Goal: Task Accomplishment & Management: Manage account settings

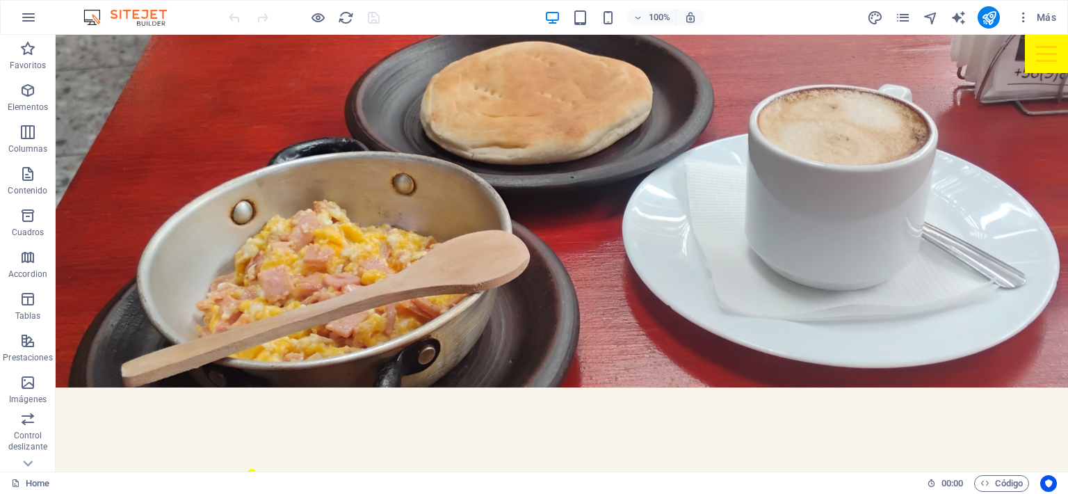
scroll to position [1123, 0]
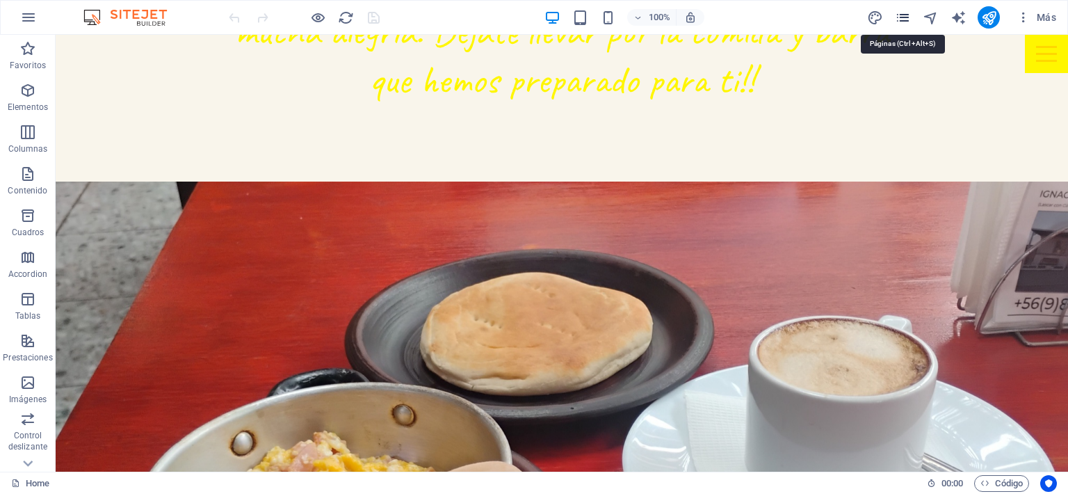
click at [909, 22] on icon "pages" at bounding box center [903, 18] width 16 height 16
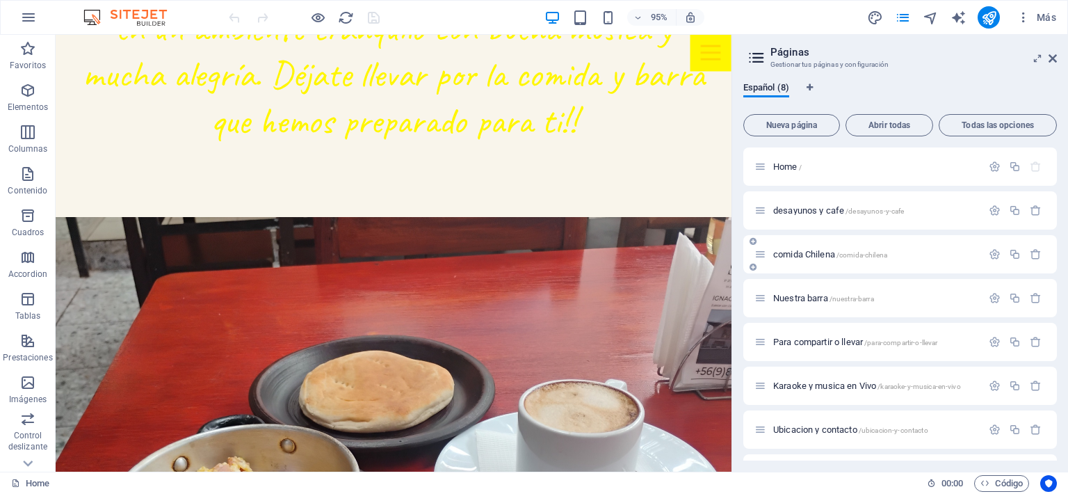
click at [801, 248] on div "comida Chilena /comida-chilena" at bounding box center [867, 254] width 227 height 16
click at [801, 253] on span "comida Chilena /comida-chilena" at bounding box center [830, 254] width 114 height 10
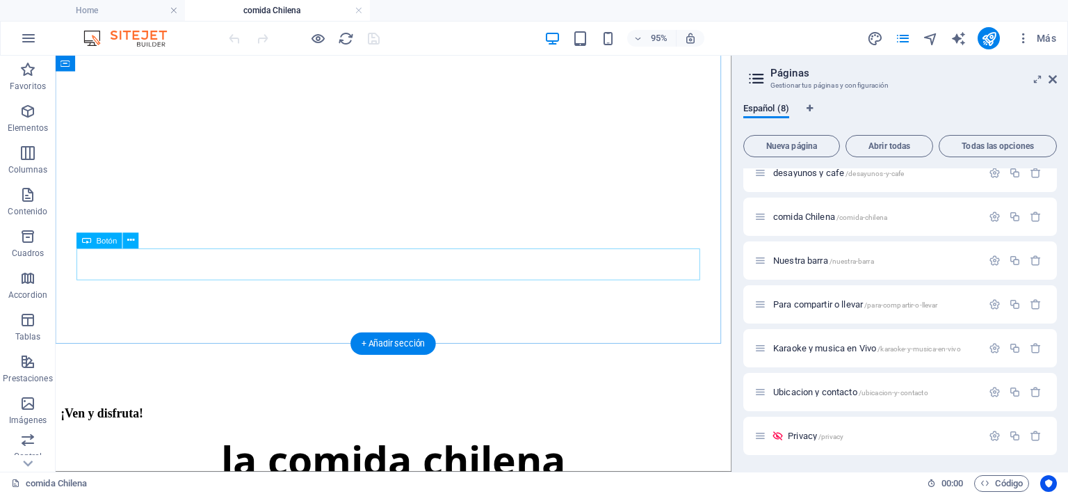
scroll to position [1465, 0]
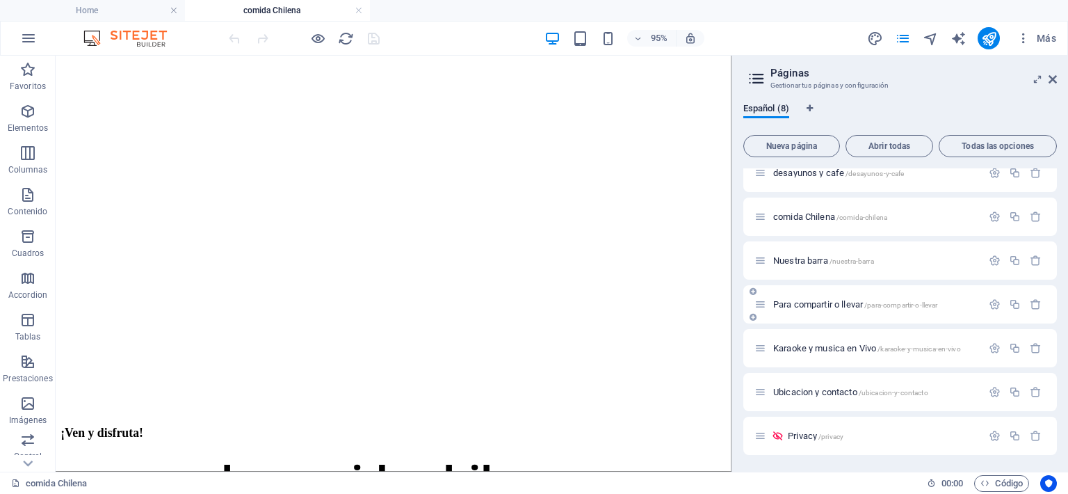
click at [801, 308] on span "Para compartir o llevar /para-compartir-o-llevar" at bounding box center [855, 304] width 165 height 10
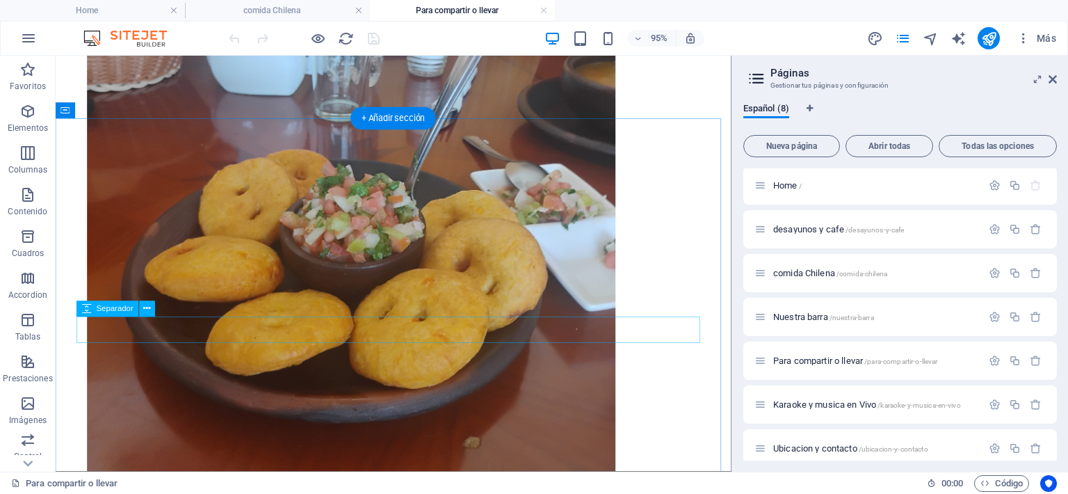
scroll to position [4449, 0]
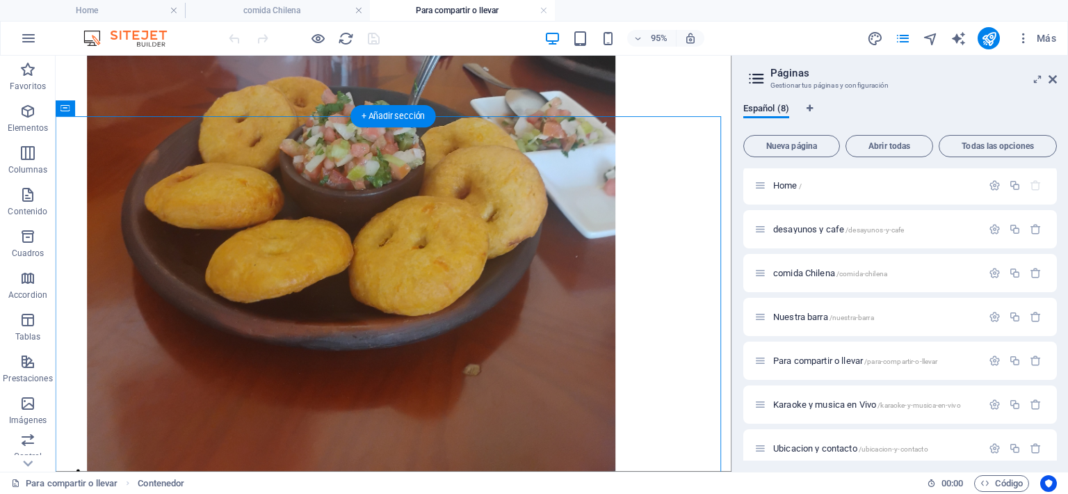
drag, startPoint x: 213, startPoint y: 218, endPoint x: 367, endPoint y: 190, distance: 156.8
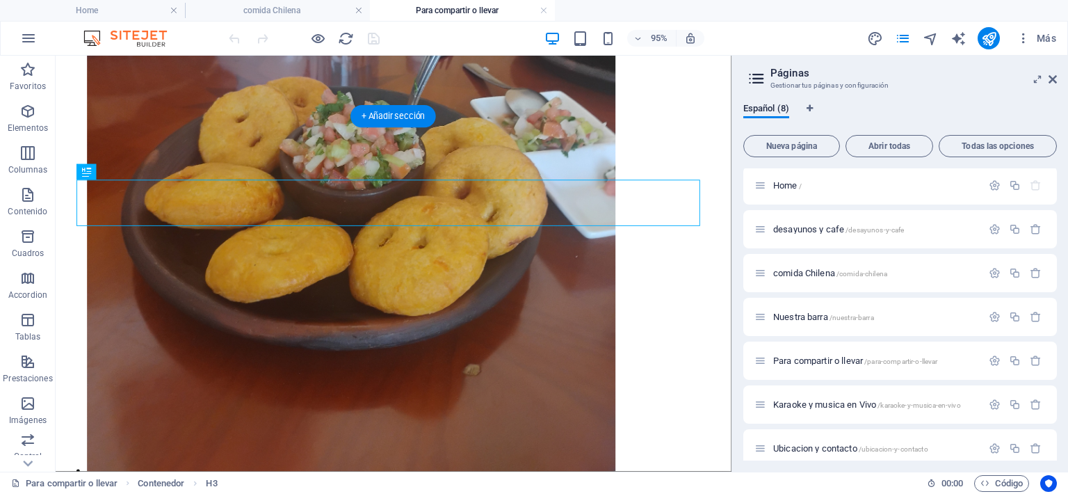
drag, startPoint x: 242, startPoint y: 207, endPoint x: 451, endPoint y: 220, distance: 209.6
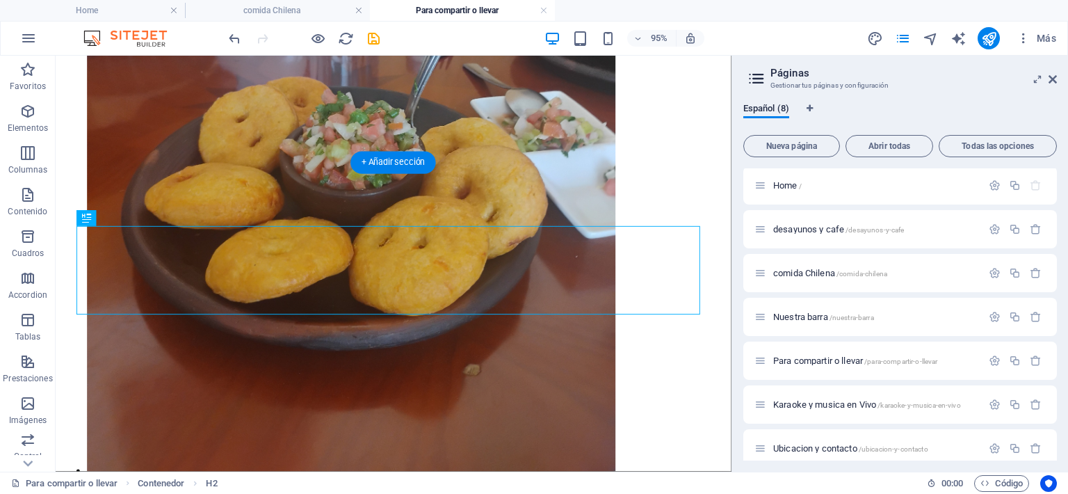
drag, startPoint x: 339, startPoint y: 274, endPoint x: 338, endPoint y: 240, distance: 34.1
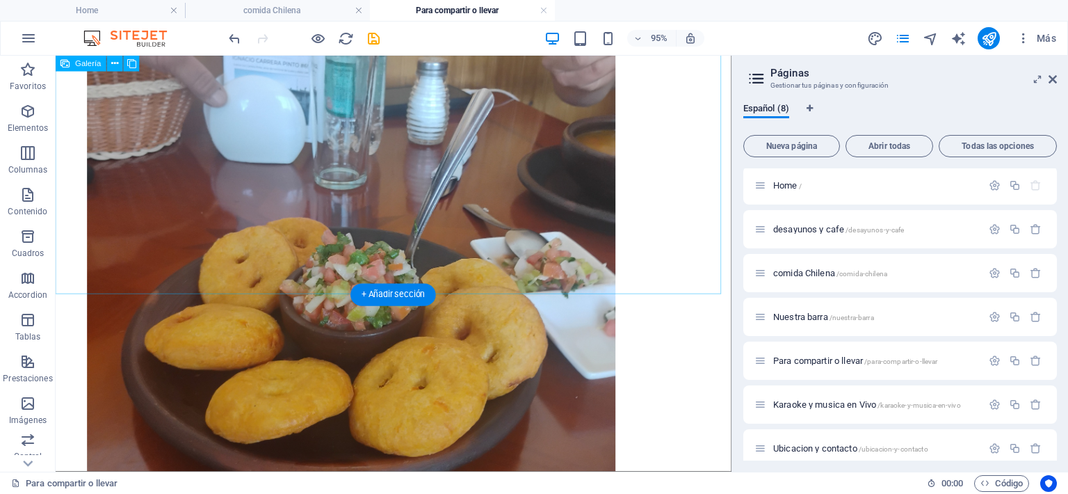
scroll to position [4310, 0]
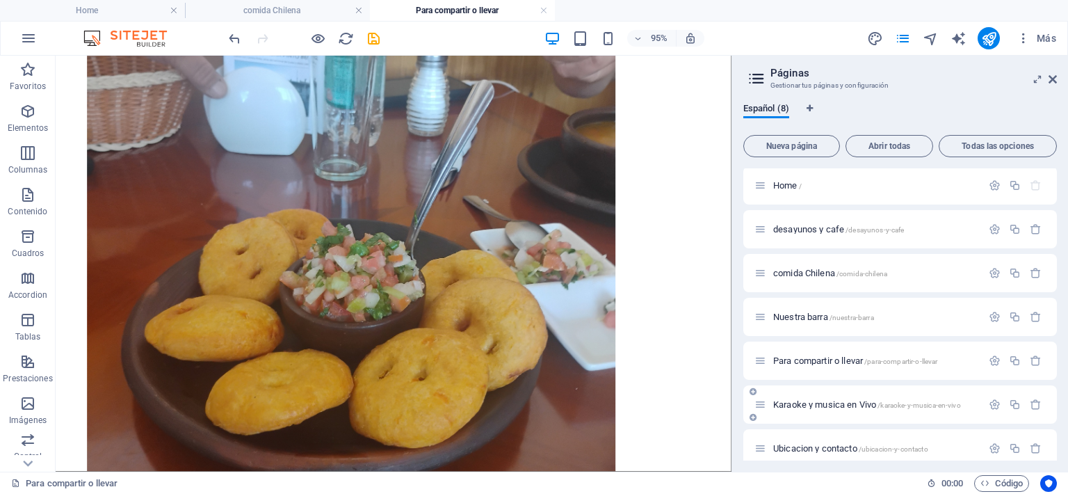
click at [852, 412] on div "Karaoke y musica en Vivo /karaoke-y-musica-en-vivo" at bounding box center [899, 404] width 313 height 38
click at [840, 404] on span "Karaoke y musica en Vivo /karaoke-y-musica-en-vivo" at bounding box center [867, 404] width 188 height 10
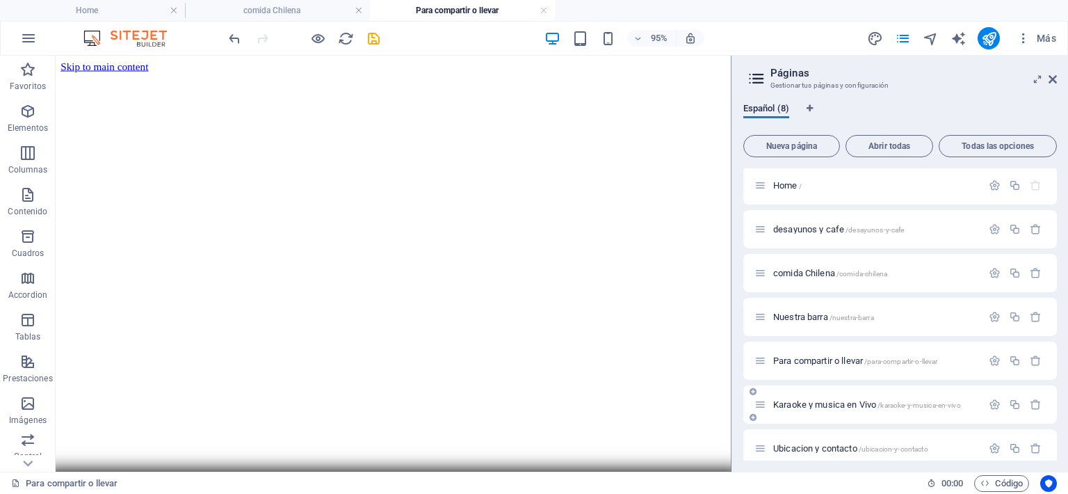
click at [840, 429] on div "Ubicacion y contacto /ubicacion-y-contacto" at bounding box center [899, 448] width 313 height 38
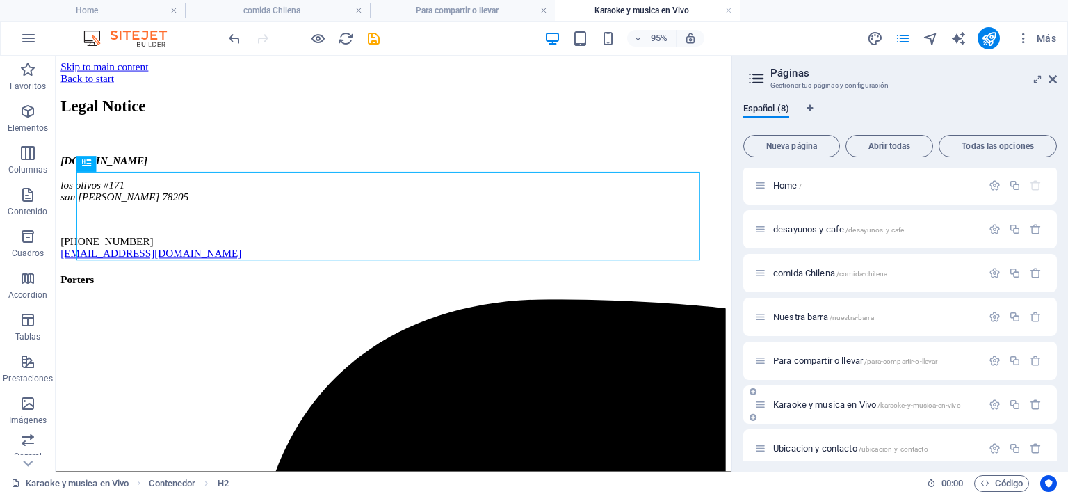
click at [804, 403] on div "Karaoke y musica en Vivo /karaoke-y-musica-en-vivo" at bounding box center [867, 404] width 227 height 16
click at [804, 403] on span "Karaoke y musica en Vivo /karaoke-y-musica-en-vivo" at bounding box center [867, 404] width 188 height 10
click at [789, 448] on span "Ubicacion y contacto /ubicacion-y-contacto" at bounding box center [850, 448] width 155 height 10
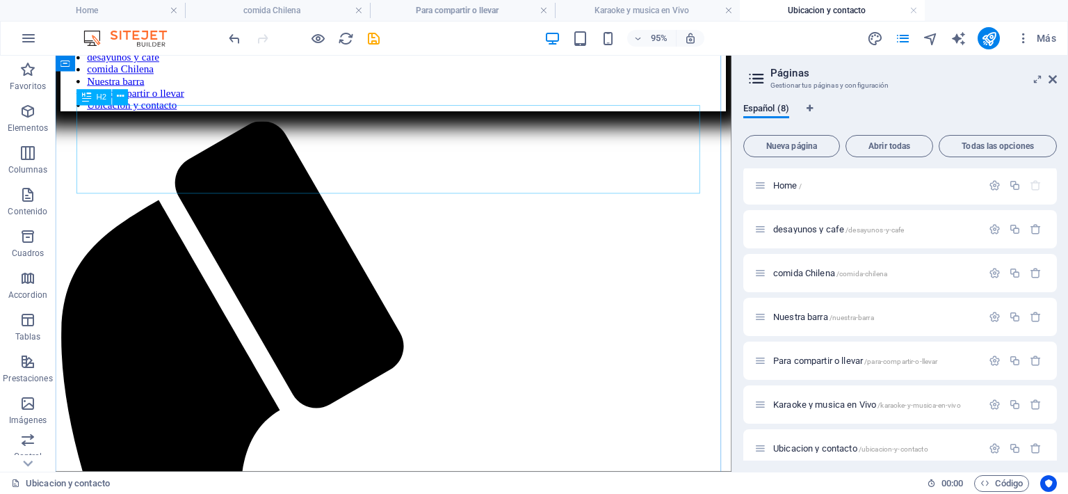
scroll to position [348, 0]
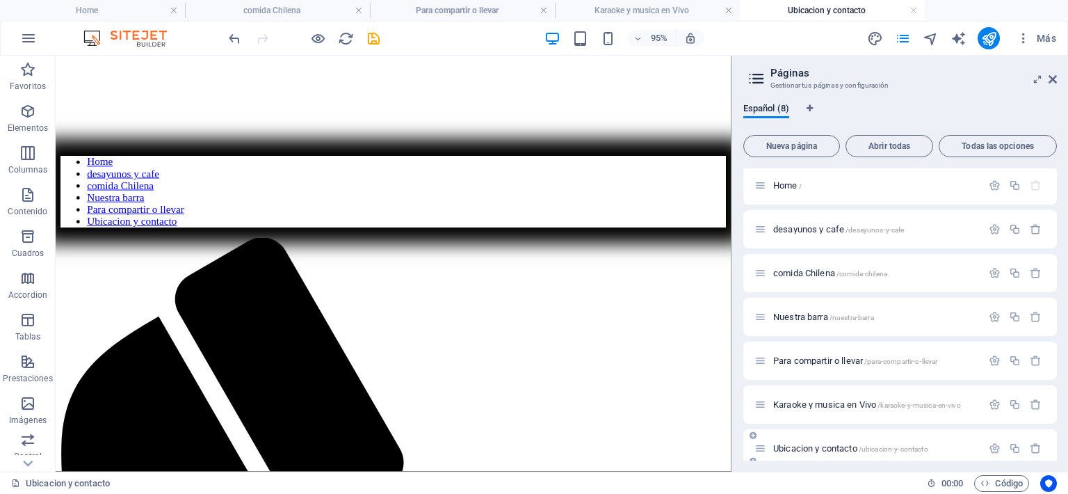
click at [806, 448] on span "Ubicacion y contacto /ubicacion-y-contacto" at bounding box center [850, 448] width 155 height 10
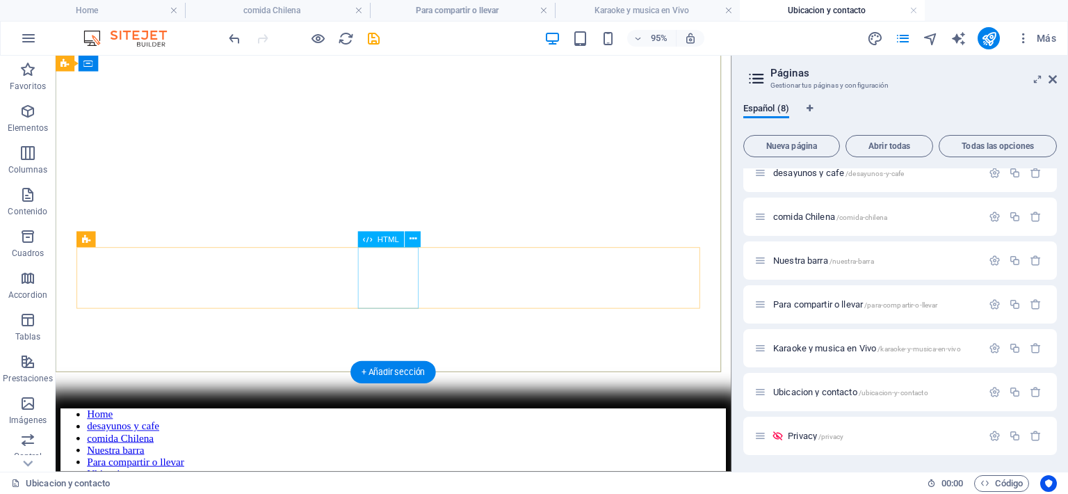
scroll to position [0, 0]
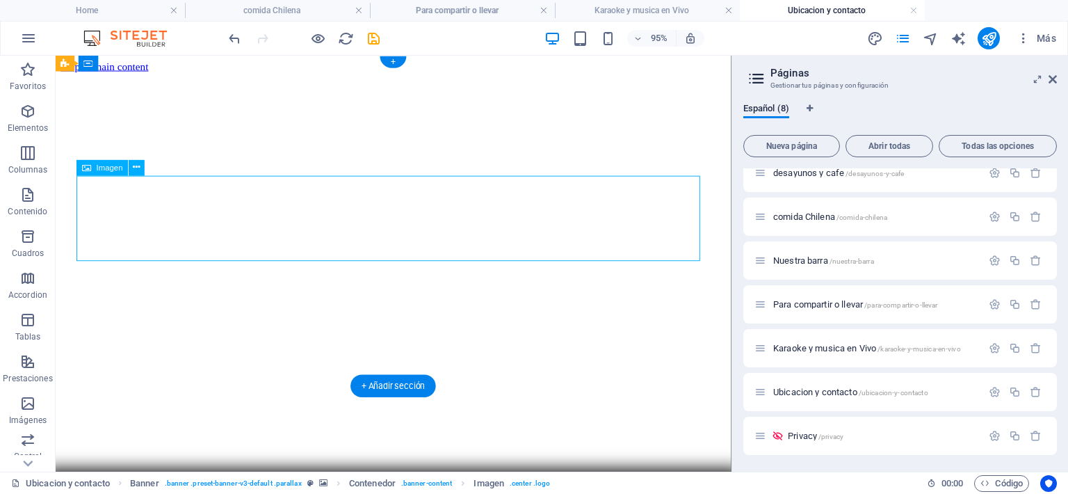
select select "px"
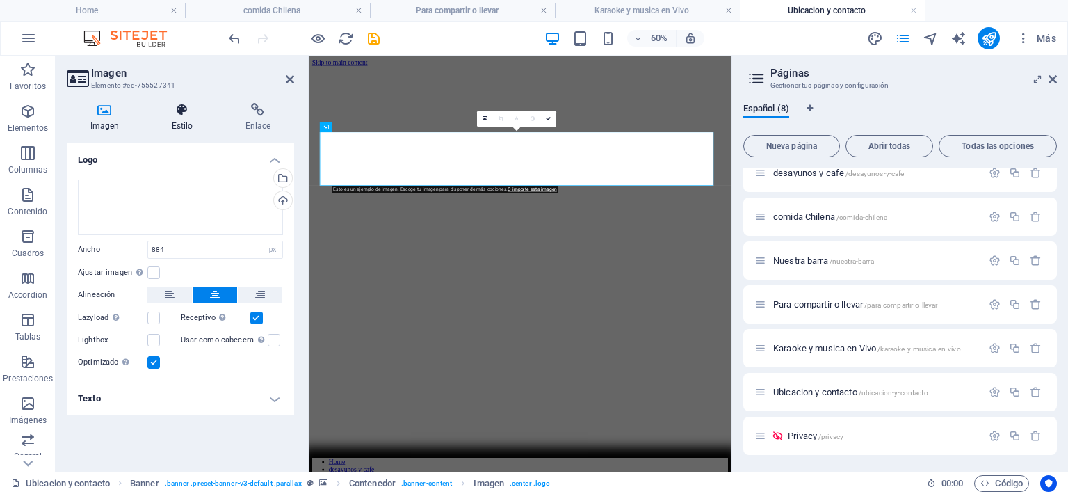
click at [180, 116] on icon at bounding box center [182, 110] width 68 height 14
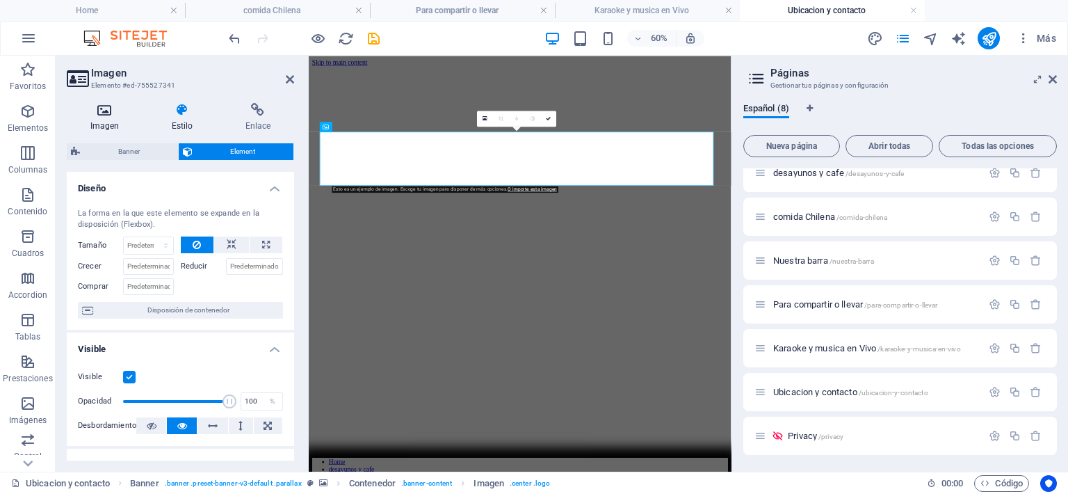
click at [100, 113] on icon at bounding box center [105, 110] width 76 height 14
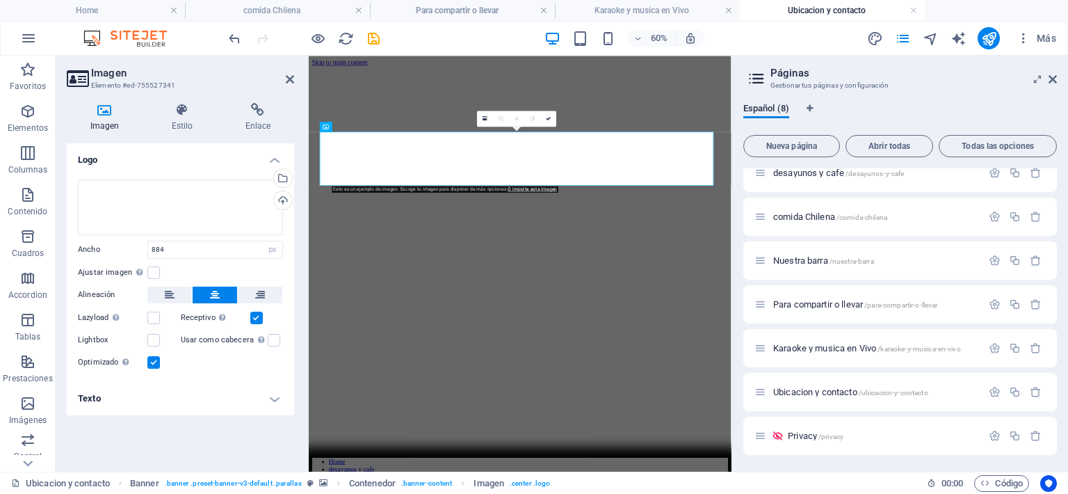
drag, startPoint x: 63, startPoint y: 214, endPoint x: 334, endPoint y: 191, distance: 272.8
click at [334, 191] on div "Esto es un ejemplo de imagen. Escoge tu imagen para disponer de más opciones. O…" at bounding box center [445, 189] width 227 height 7
drag, startPoint x: 643, startPoint y: 247, endPoint x: 688, endPoint y: 200, distance: 64.9
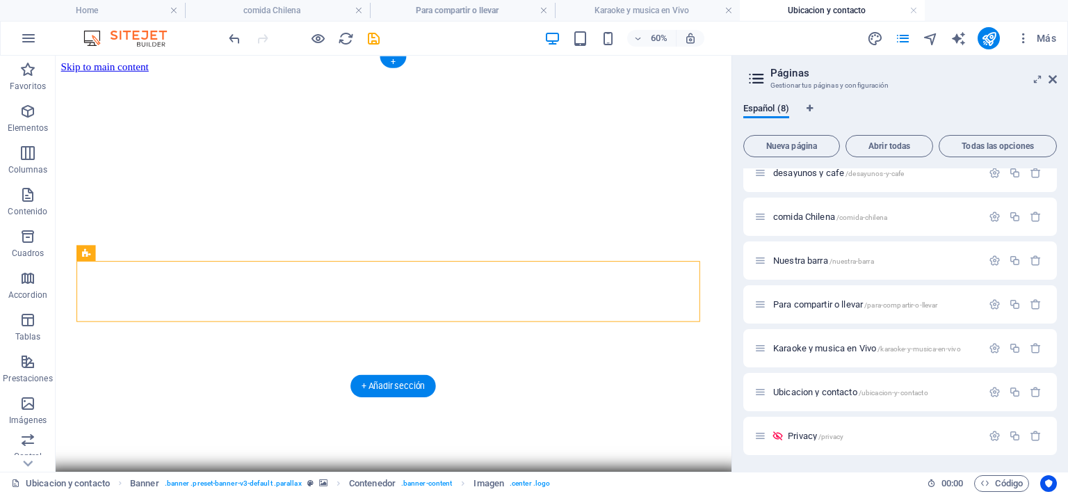
select select "px"
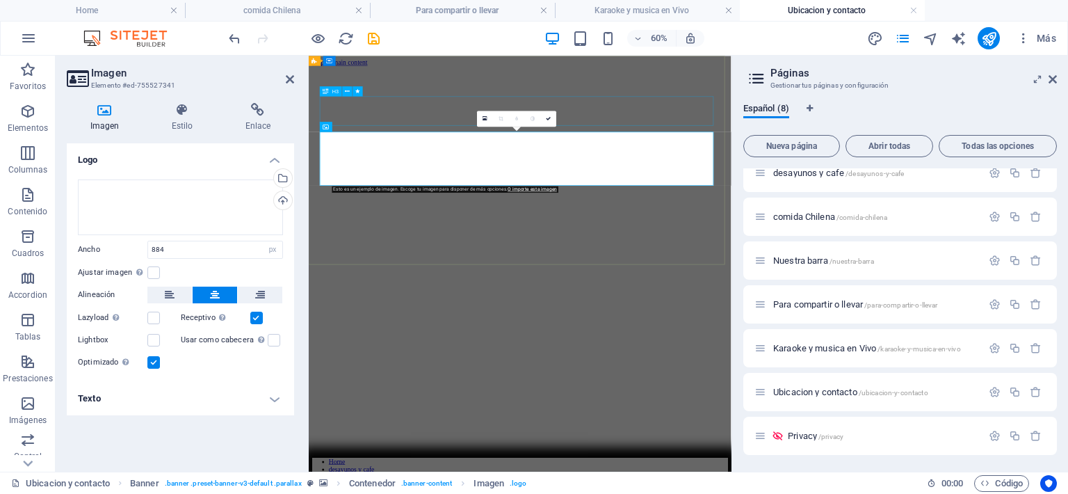
drag, startPoint x: 535, startPoint y: 142, endPoint x: 719, endPoint y: 110, distance: 186.4
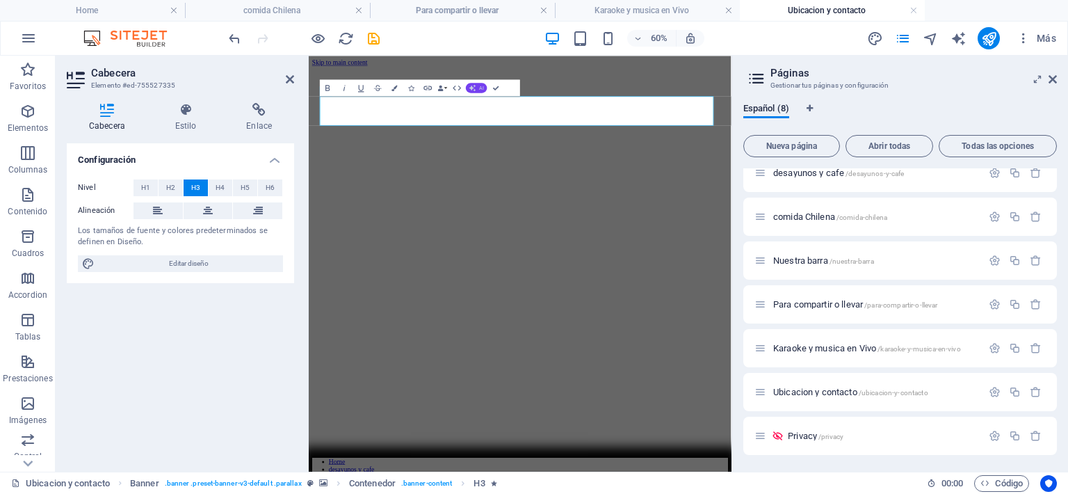
click at [481, 88] on span "AI" at bounding box center [481, 87] width 5 height 5
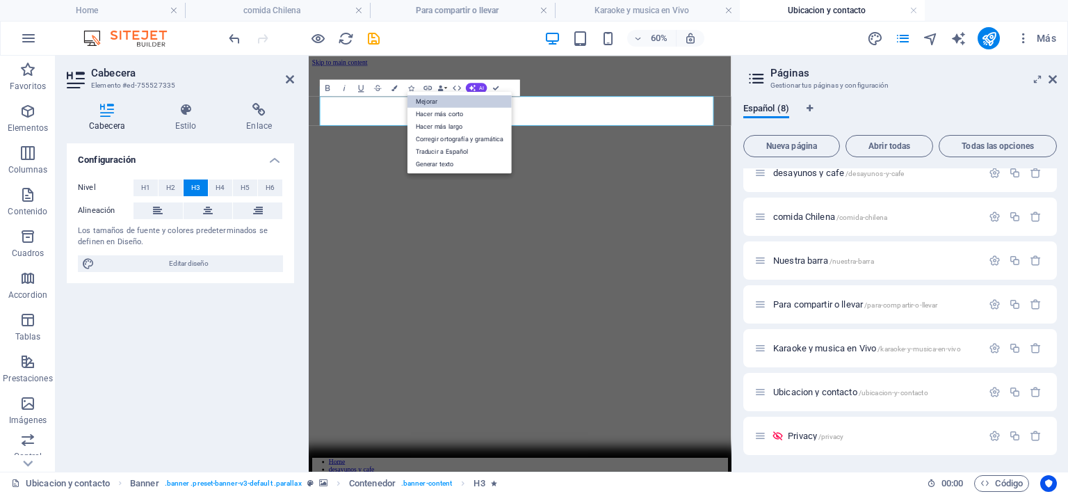
click at [450, 100] on link "Mejorar" at bounding box center [459, 101] width 104 height 13
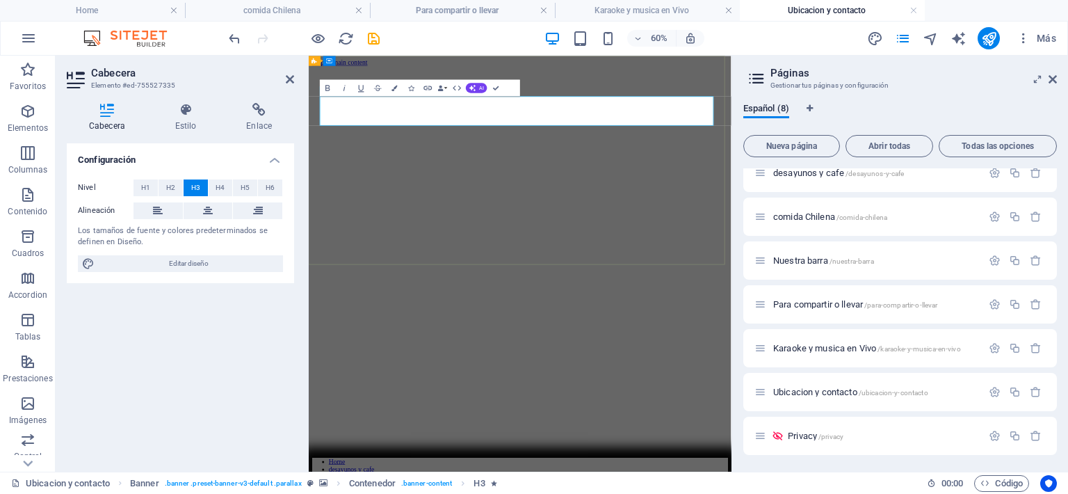
drag, startPoint x: 708, startPoint y: 147, endPoint x: 941, endPoint y: 147, distance: 233.6
copy span "569 6101 5953."
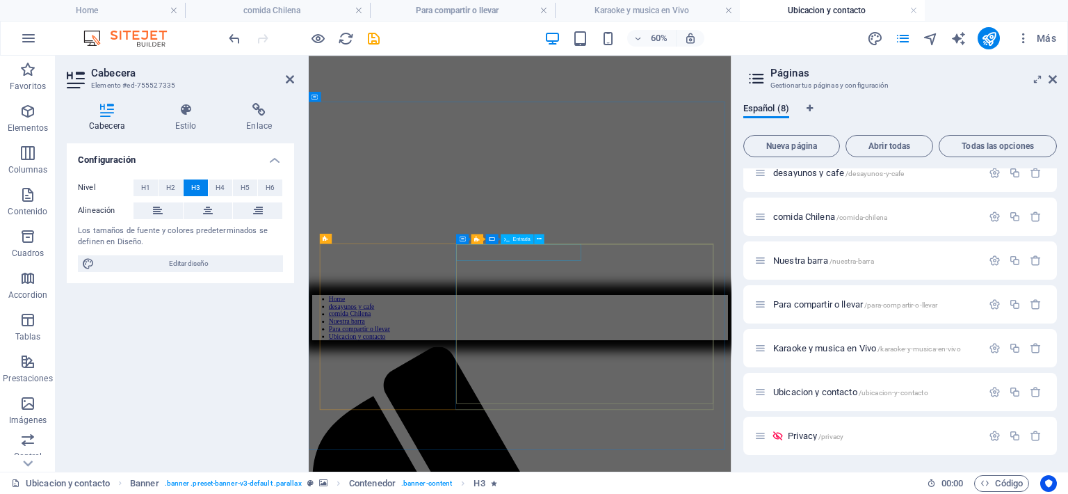
scroll to position [278, 0]
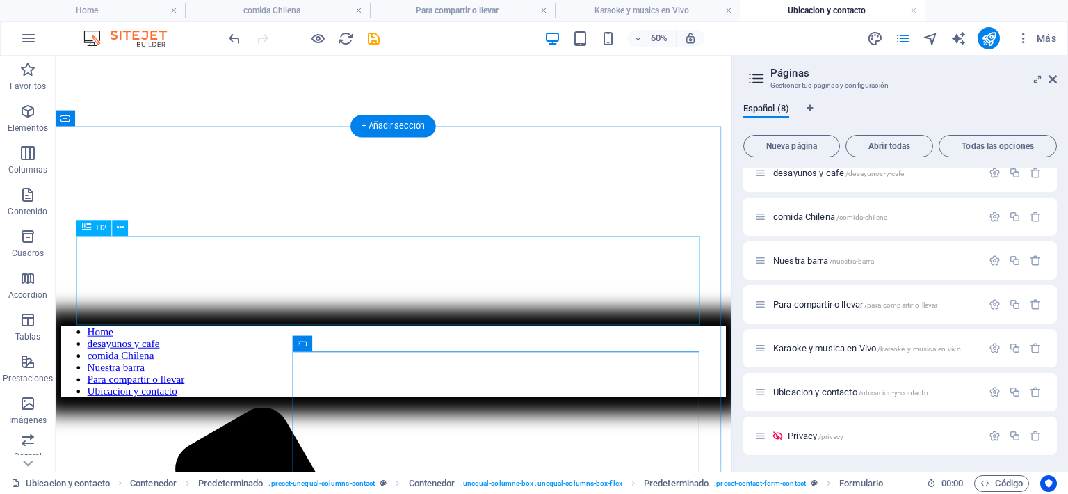
scroll to position [498, 0]
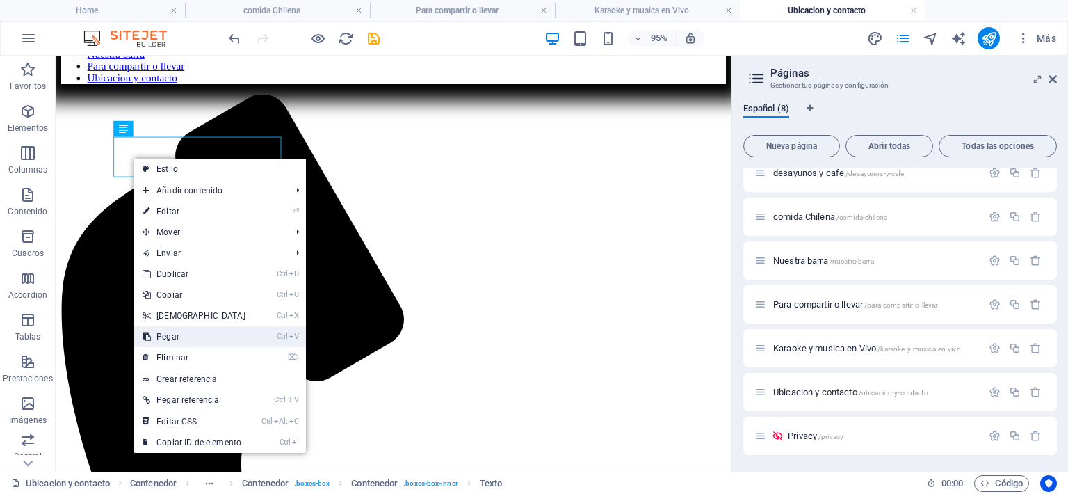
click at [181, 332] on link "Ctrl V Pegar" at bounding box center [194, 336] width 120 height 21
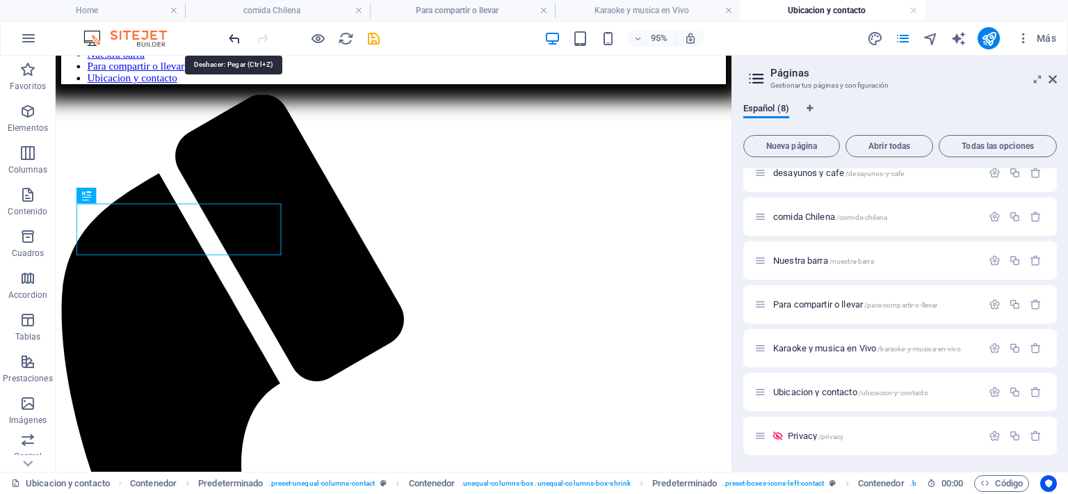
click at [232, 37] on icon "undo" at bounding box center [235, 39] width 16 height 16
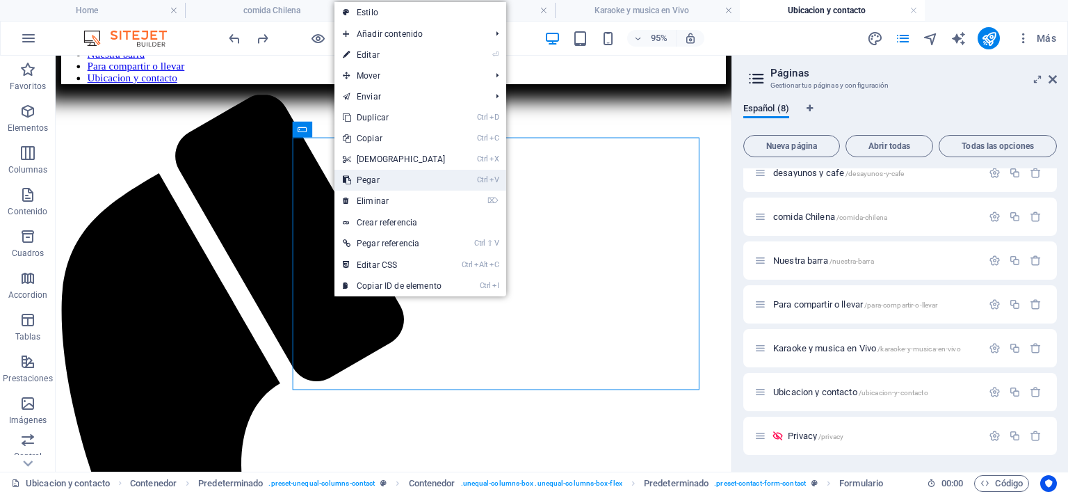
click at [353, 178] on link "Ctrl V Pegar" at bounding box center [394, 180] width 120 height 21
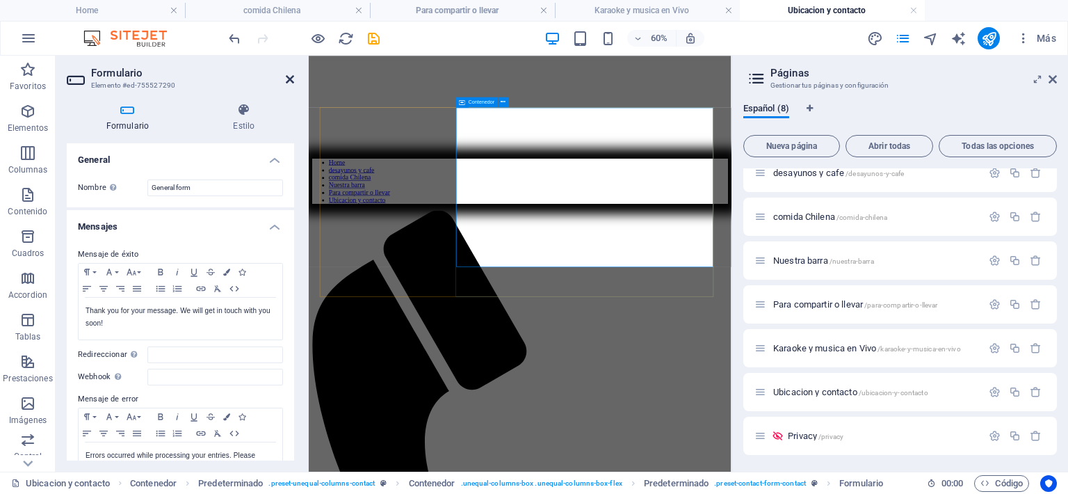
click at [289, 81] on icon at bounding box center [290, 79] width 8 height 11
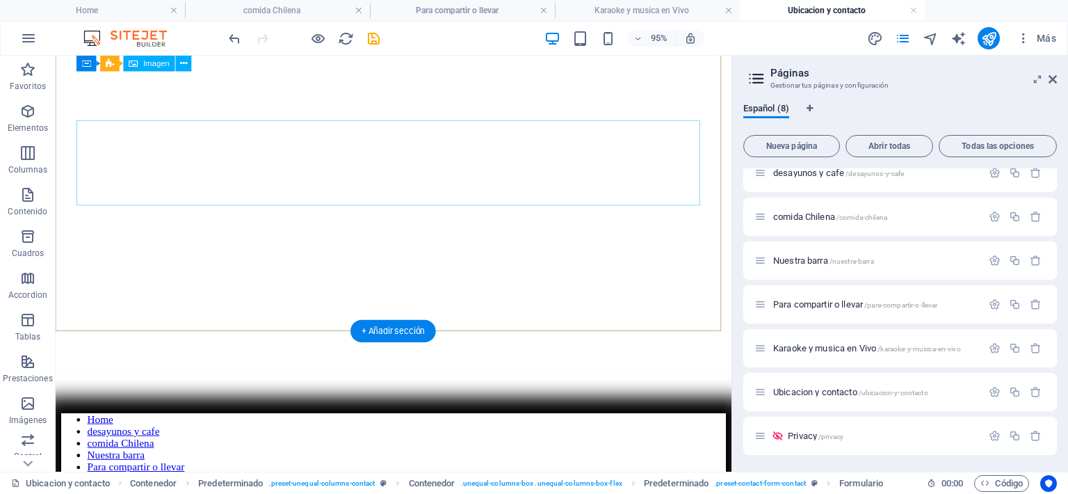
scroll to position [0, 0]
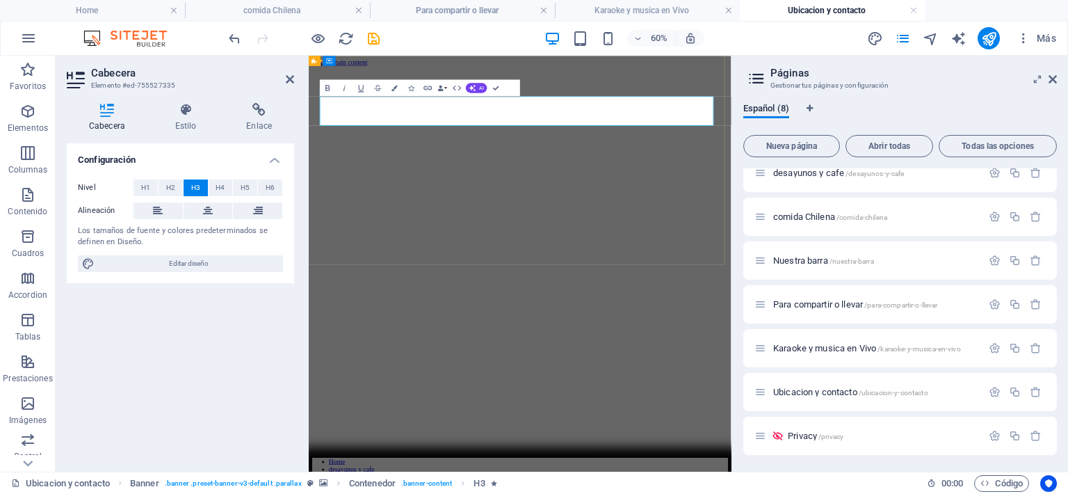
drag, startPoint x: 705, startPoint y: 142, endPoint x: 965, endPoint y: 150, distance: 260.1
click at [479, 85] on span "AI" at bounding box center [481, 87] width 5 height 5
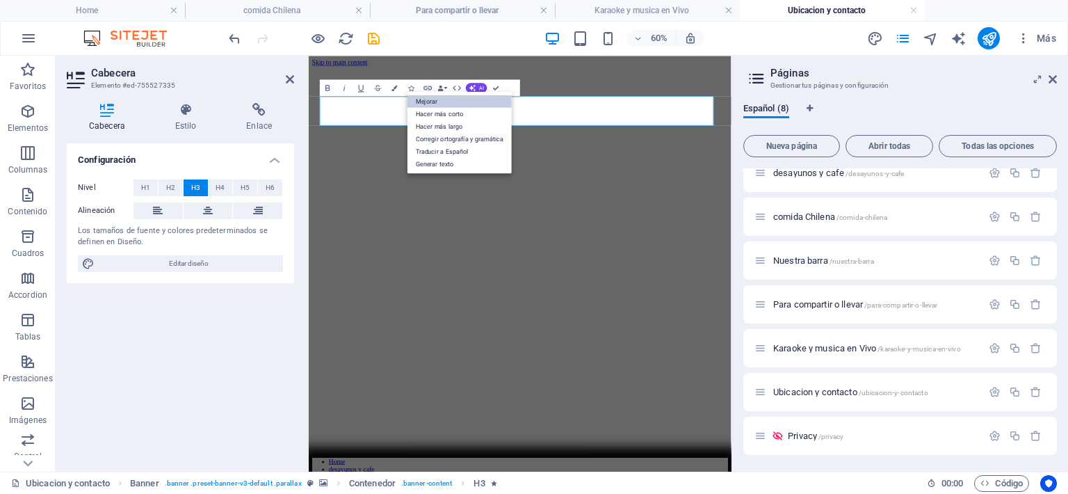
click at [450, 105] on link "Mejorar" at bounding box center [459, 101] width 104 height 13
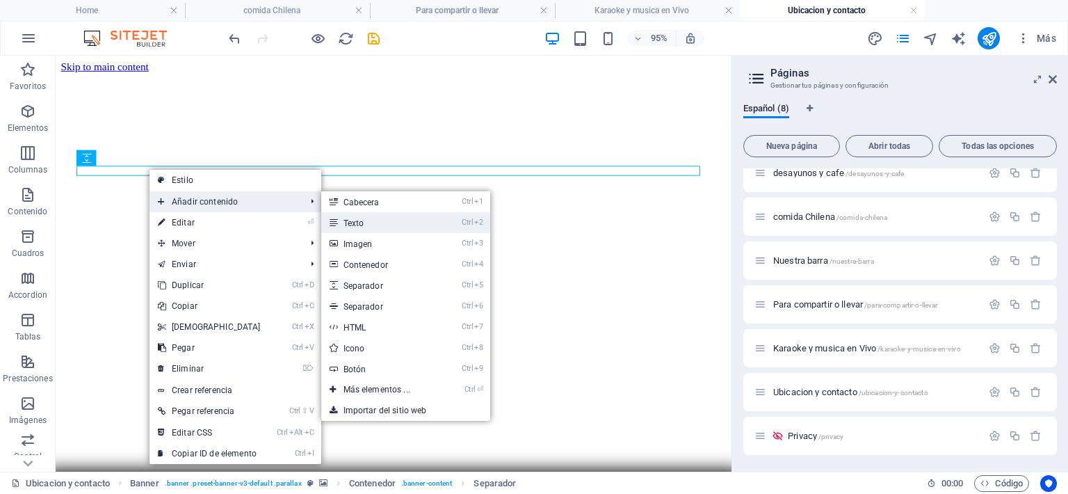
click at [356, 215] on link "Ctrl 2 Texto" at bounding box center [379, 222] width 117 height 21
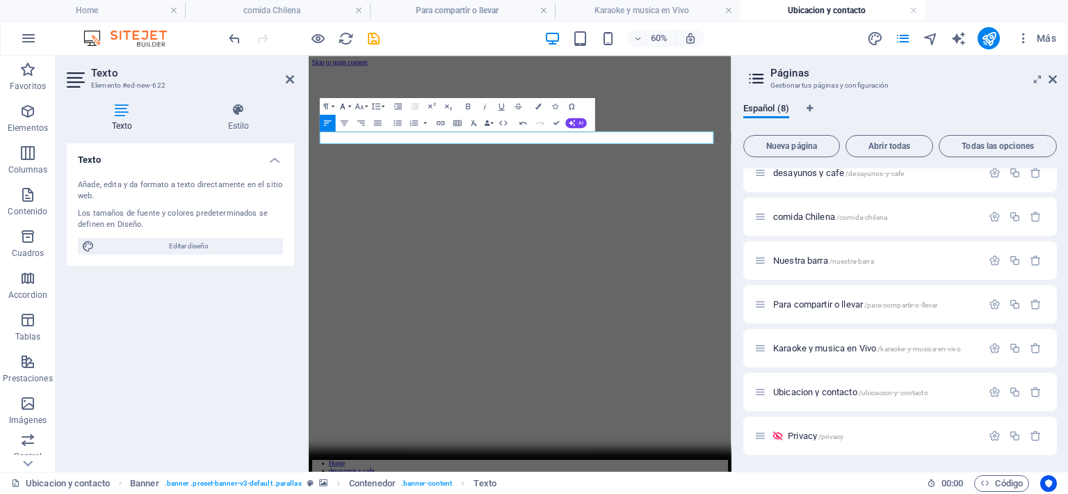
click at [350, 108] on button "Font Family" at bounding box center [344, 106] width 16 height 17
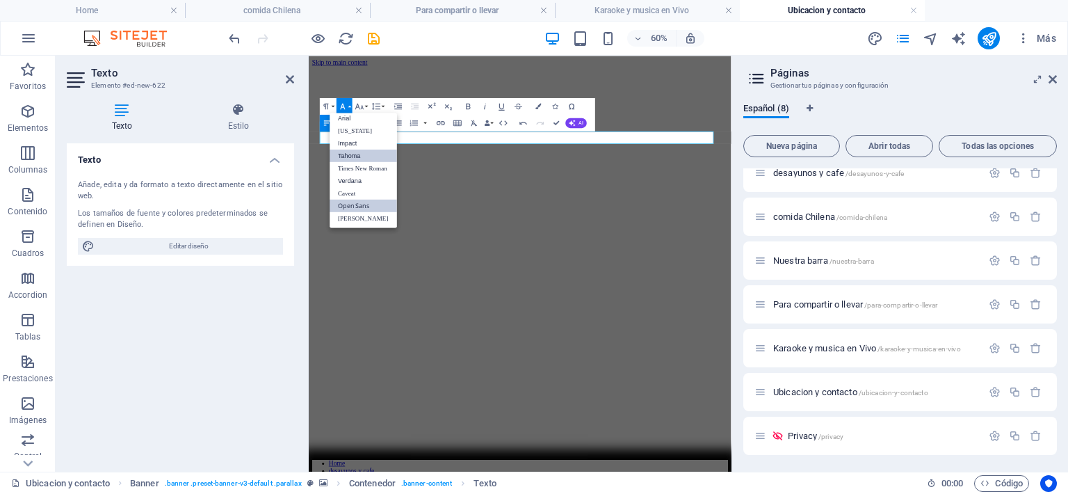
scroll to position [8, 0]
click at [366, 200] on link "Open Sans" at bounding box center [362, 205] width 67 height 13
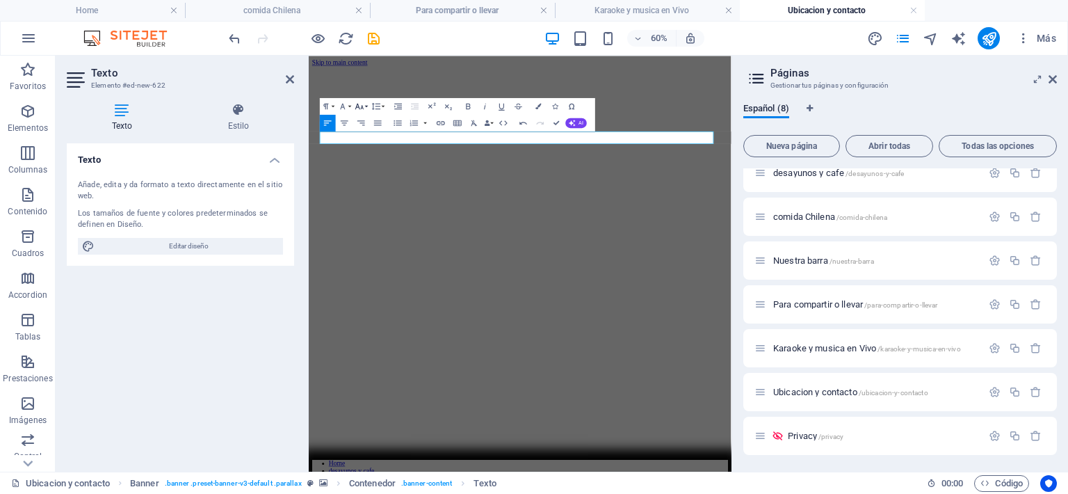
click at [366, 106] on button "Font Size" at bounding box center [361, 106] width 16 height 17
click at [359, 220] on link "30" at bounding box center [355, 222] width 30 height 13
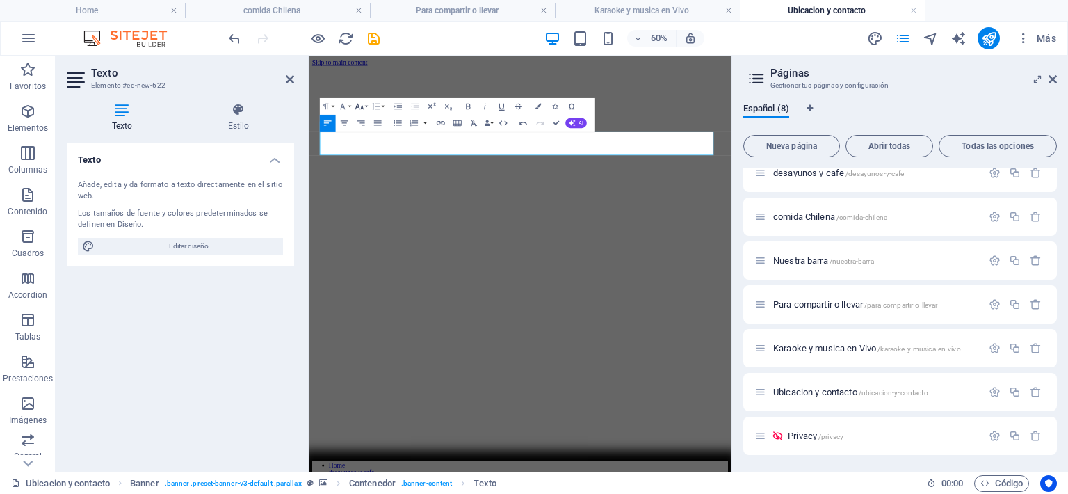
click at [367, 106] on button "Font Size" at bounding box center [361, 106] width 16 height 17
click at [354, 216] on link "96" at bounding box center [355, 218] width 30 height 13
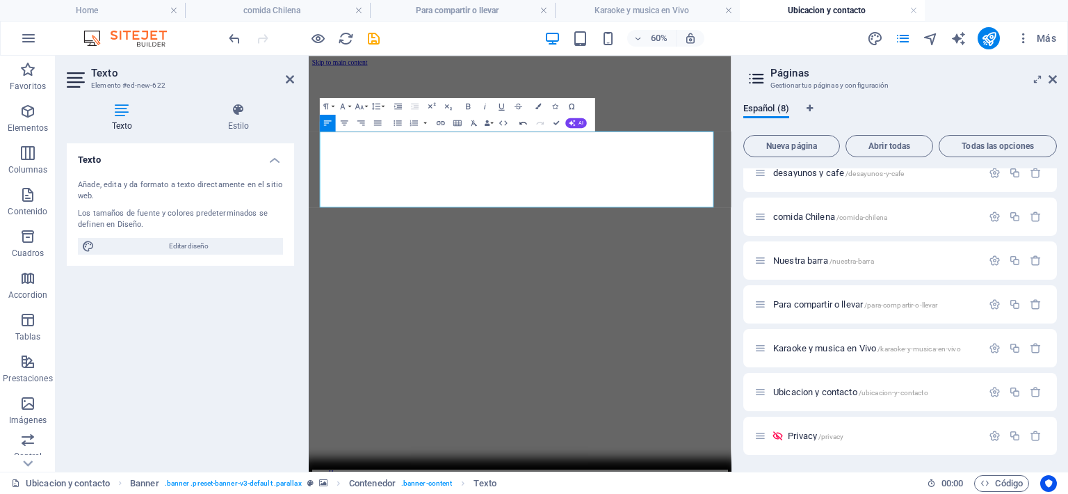
click at [523, 124] on icon "button" at bounding box center [524, 122] width 10 height 10
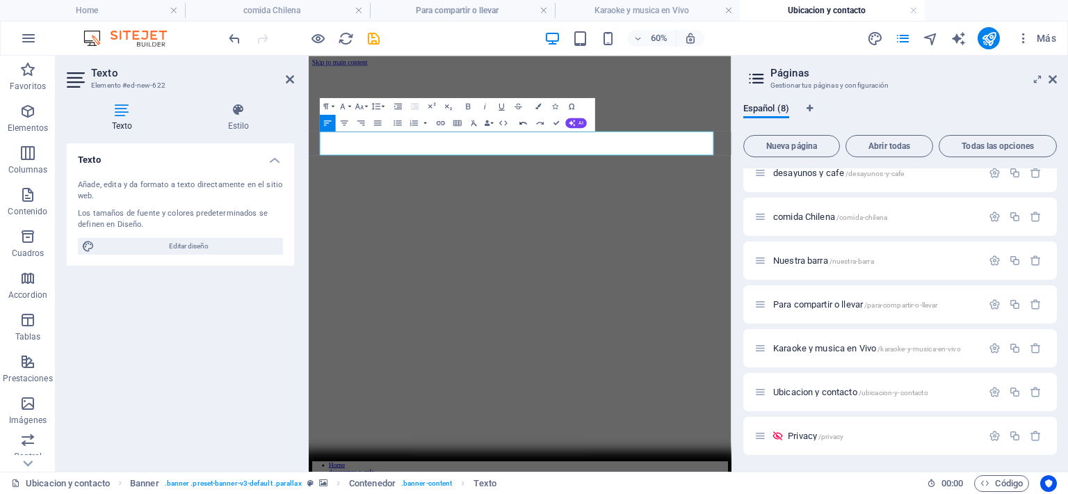
click at [523, 124] on icon "button" at bounding box center [524, 122] width 10 height 10
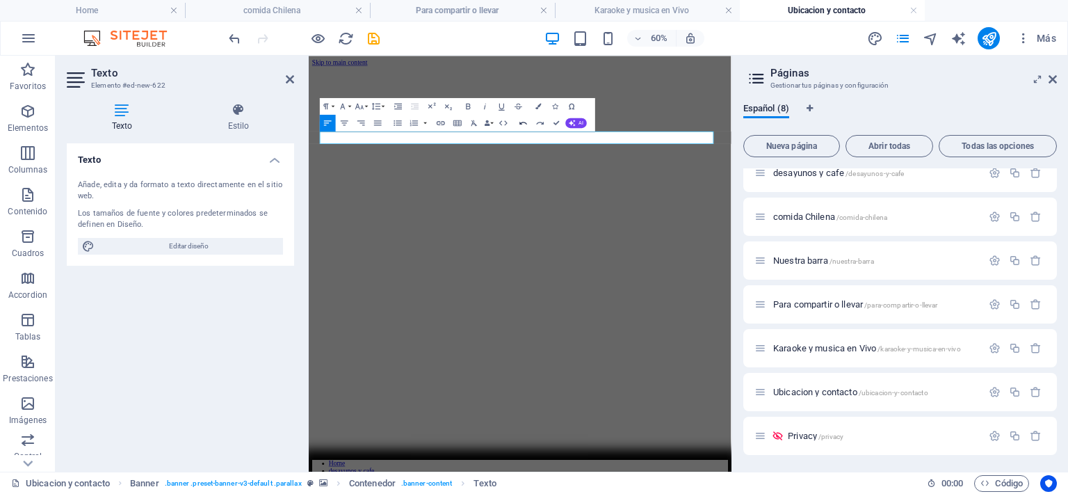
click at [523, 124] on icon "button" at bounding box center [524, 122] width 10 height 10
drag, startPoint x: 398, startPoint y: 189, endPoint x: 320, endPoint y: 194, distance: 78.0
click at [383, 104] on button "Line Height" at bounding box center [378, 106] width 16 height 17
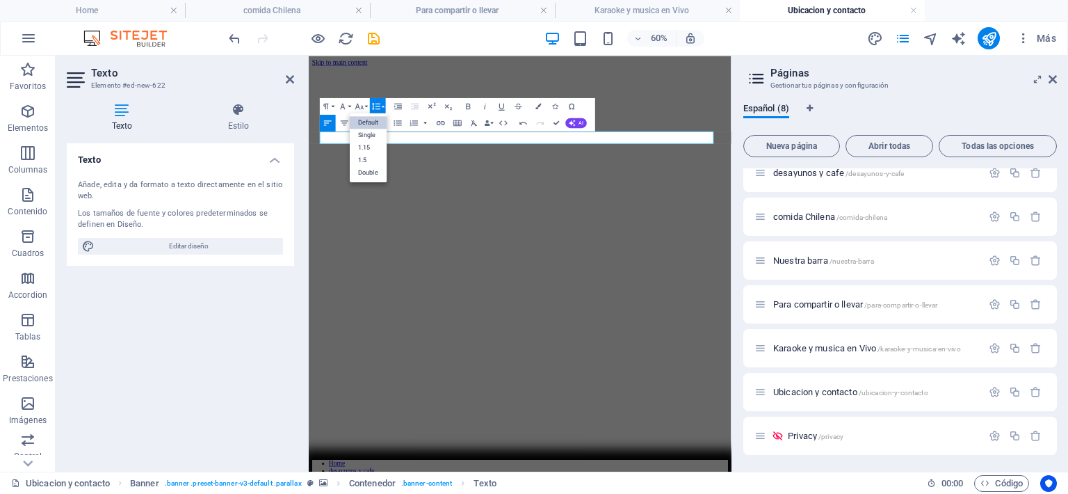
scroll to position [0, 0]
click at [368, 101] on button "Font Size" at bounding box center [361, 106] width 16 height 17
click at [358, 218] on link "96" at bounding box center [355, 218] width 30 height 13
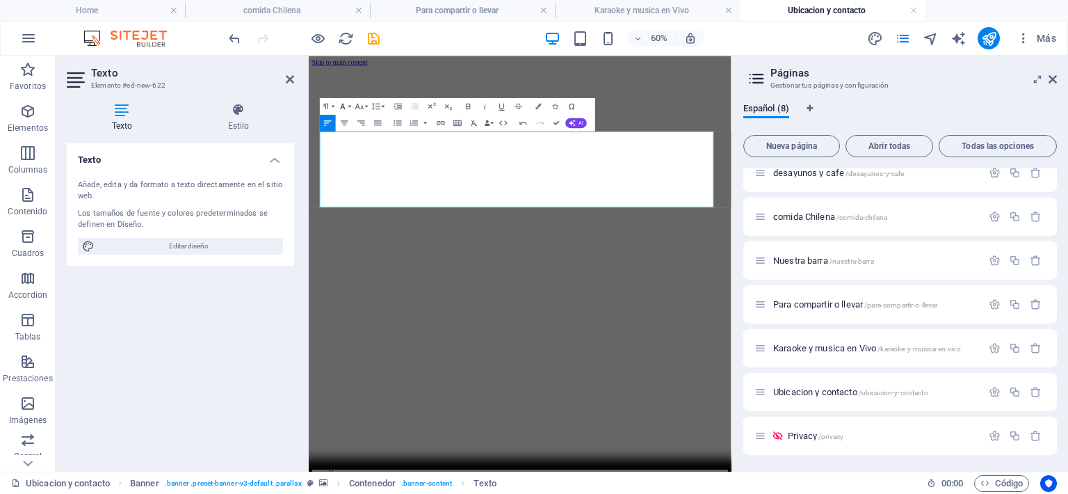
click at [349, 108] on button "Font Family" at bounding box center [344, 106] width 16 height 17
click at [353, 204] on link "Open Sans" at bounding box center [362, 205] width 67 height 13
click at [367, 106] on button "Font Size" at bounding box center [361, 106] width 16 height 17
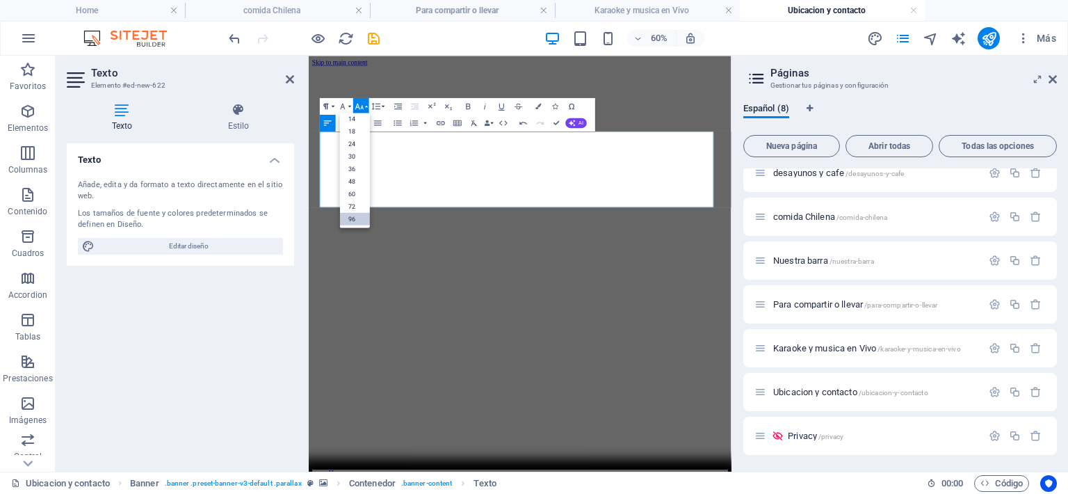
click at [330, 108] on icon "button" at bounding box center [326, 106] width 10 height 10
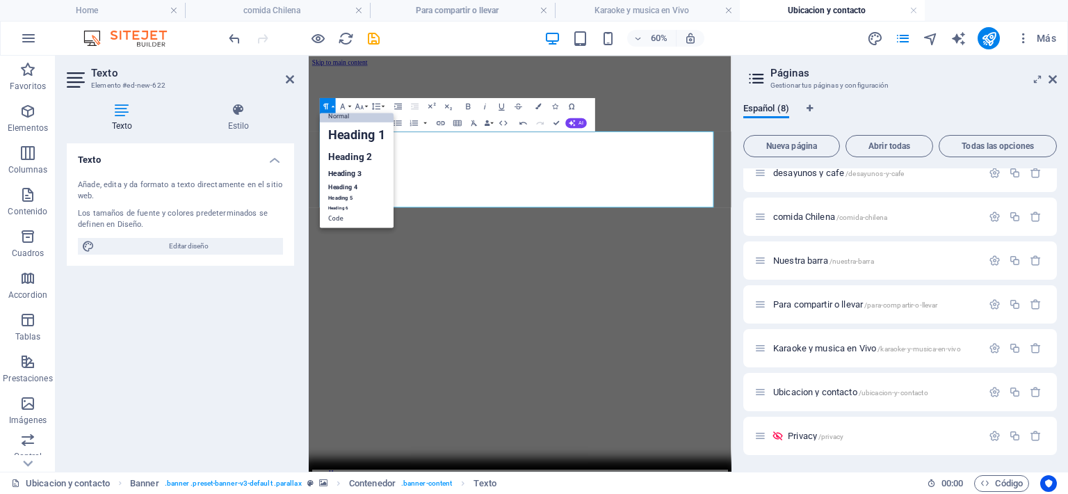
scroll to position [11, 0]
click at [350, 168] on link "Heading 3" at bounding box center [357, 172] width 74 height 15
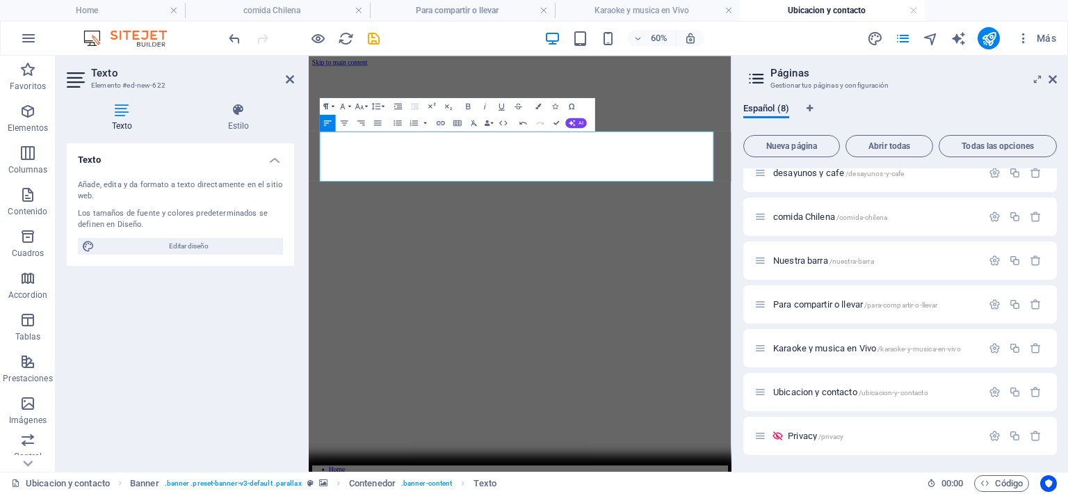
click at [335, 106] on button "Paragraph Format" at bounding box center [328, 106] width 16 height 17
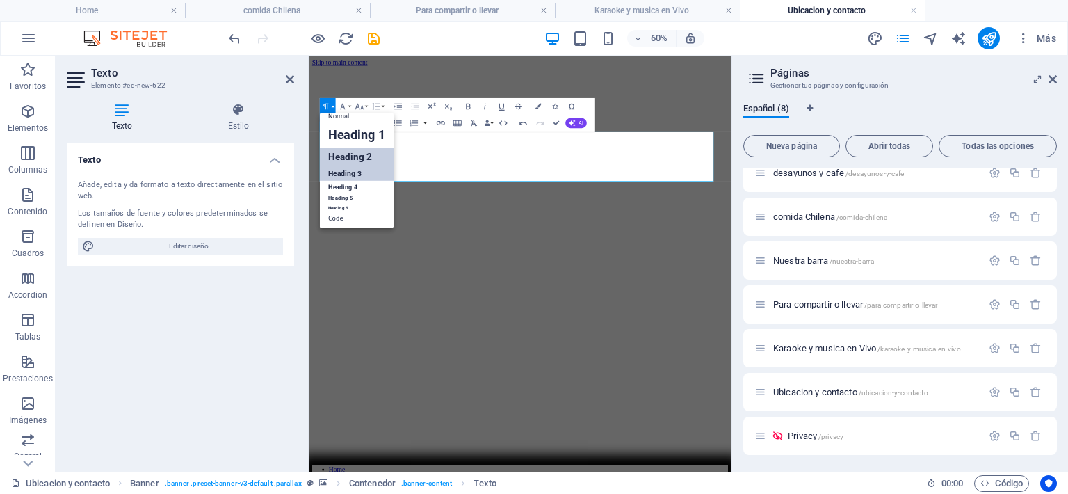
click at [345, 161] on link "Heading 2" at bounding box center [357, 156] width 74 height 19
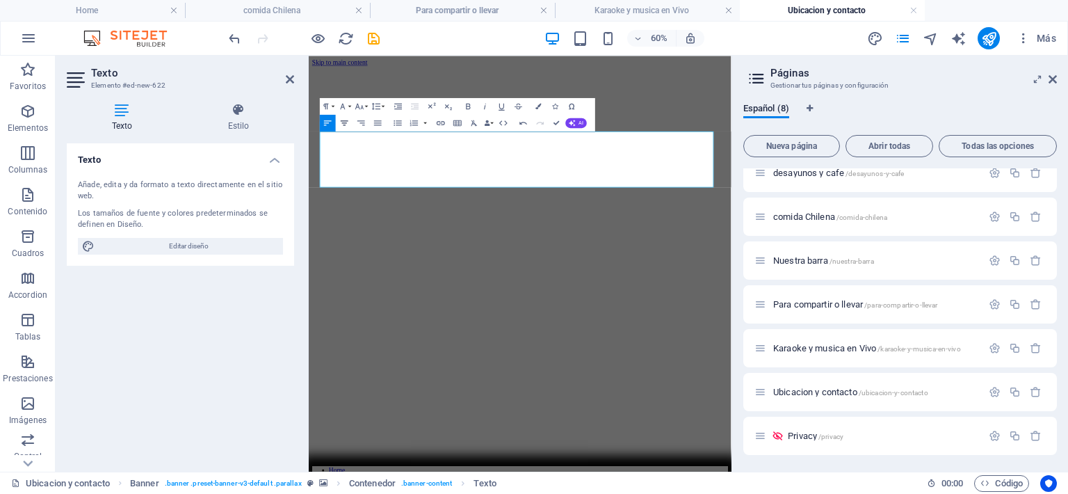
click at [346, 129] on button "Align Center" at bounding box center [344, 123] width 16 height 17
click at [535, 106] on icon "button" at bounding box center [538, 106] width 6 height 6
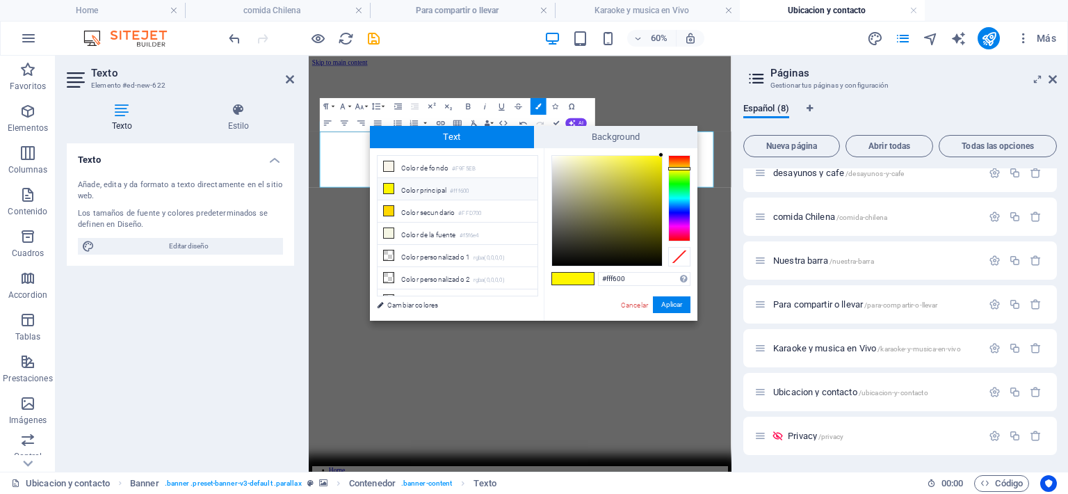
click at [405, 188] on li "Color principal #fff600" at bounding box center [457, 189] width 160 height 22
click at [392, 186] on icon at bounding box center [389, 189] width 10 height 10
click at [667, 298] on button "Aplicar" at bounding box center [672, 304] width 38 height 17
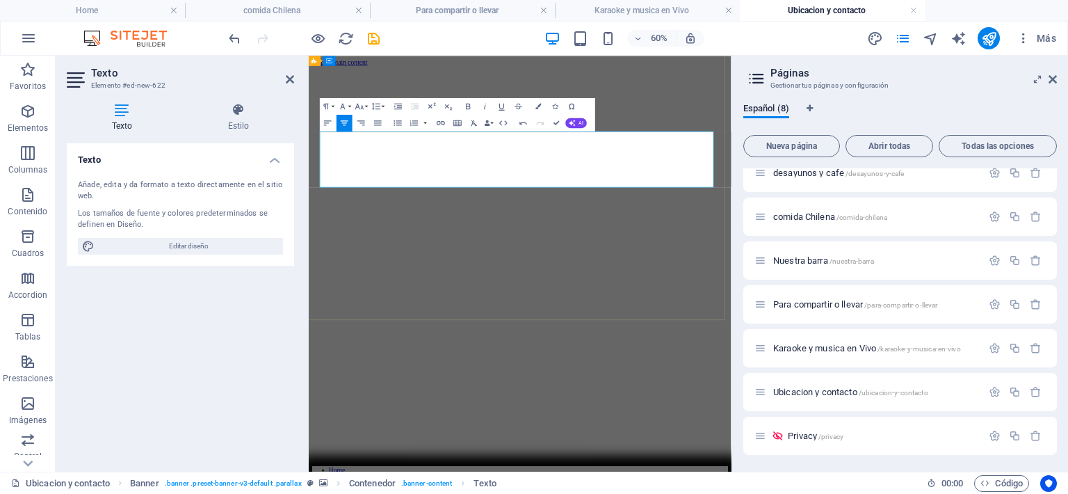
drag, startPoint x: 845, startPoint y: 223, endPoint x: 476, endPoint y: 251, distance: 370.1
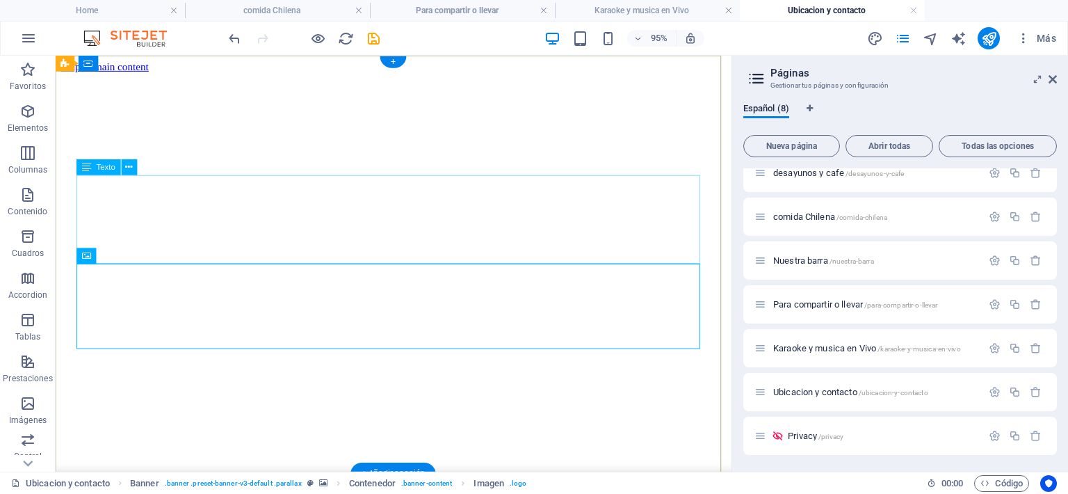
drag, startPoint x: 437, startPoint y: 343, endPoint x: 444, endPoint y: 343, distance: 7.0
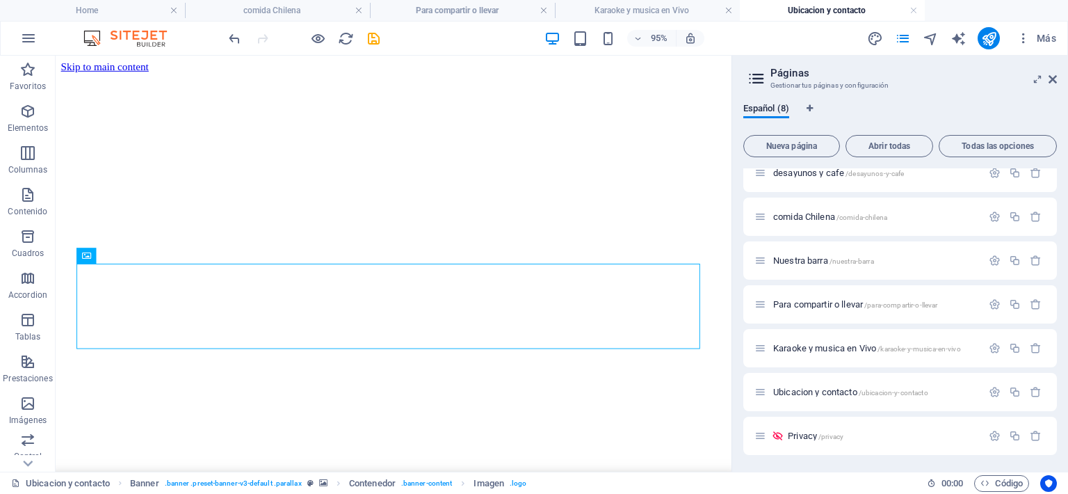
drag, startPoint x: 109, startPoint y: 347, endPoint x: 193, endPoint y: 327, distance: 85.7
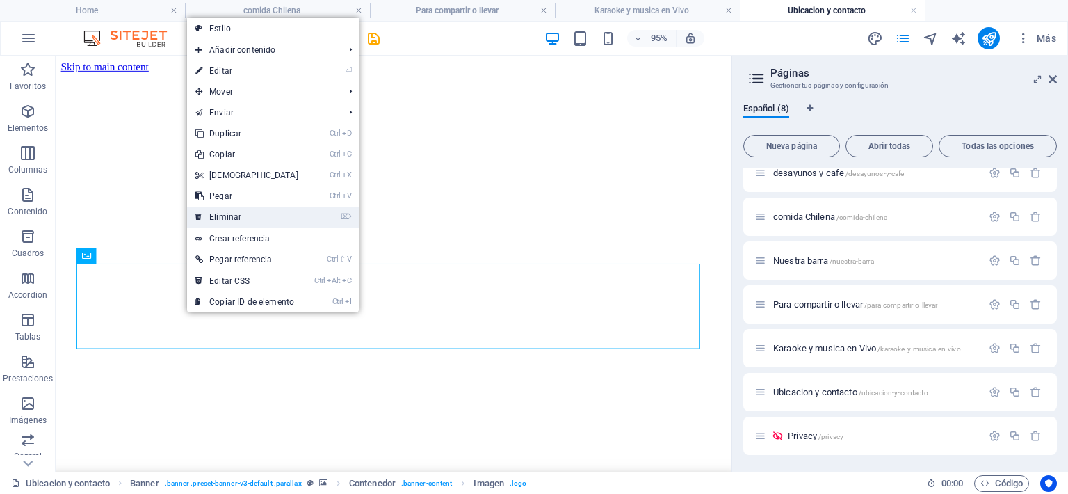
click at [216, 218] on link "⌦ Eliminar" at bounding box center [247, 216] width 120 height 21
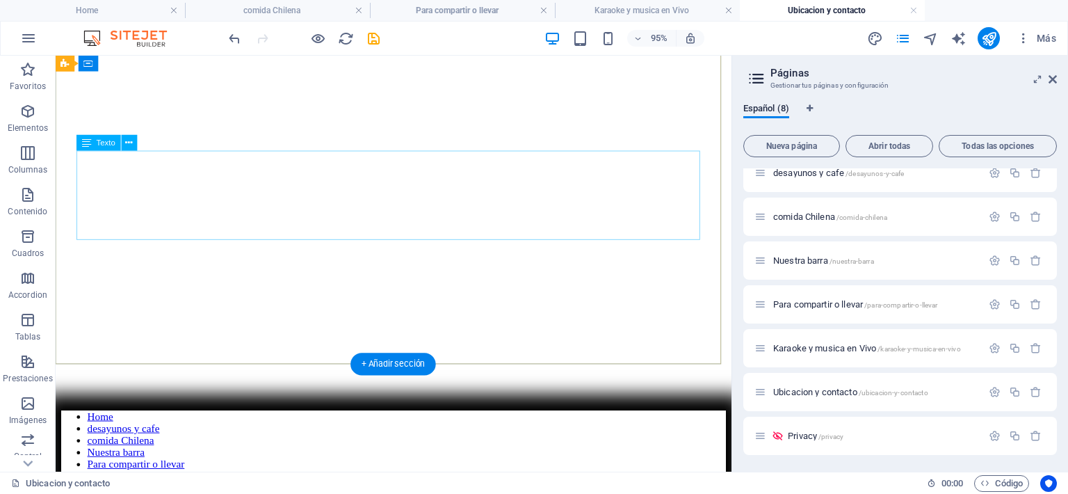
scroll to position [0, 0]
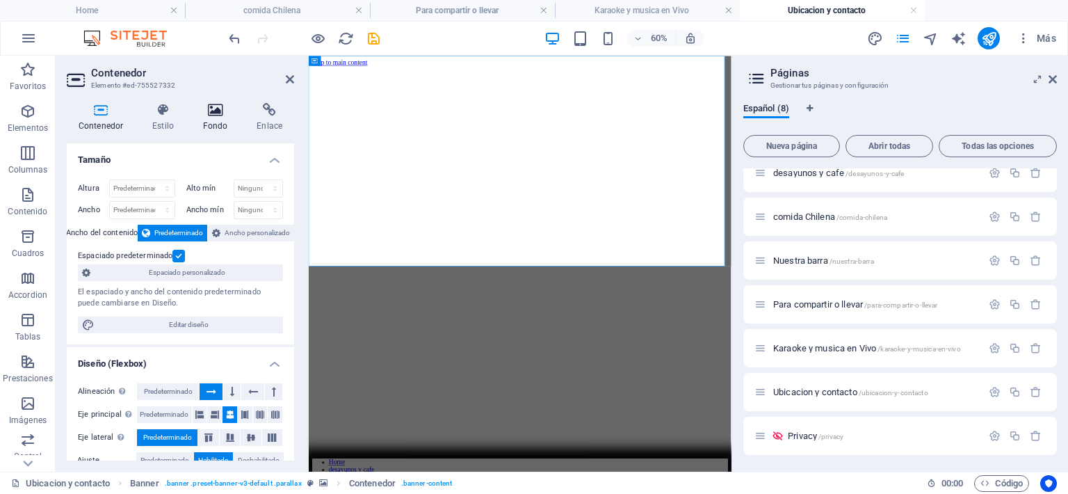
click at [213, 116] on h4 "Fondo" at bounding box center [218, 117] width 54 height 29
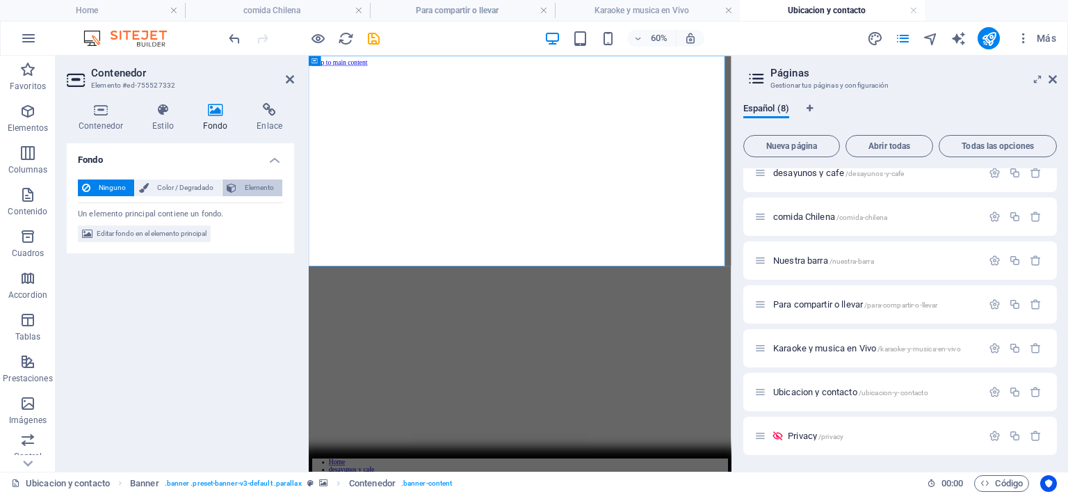
click at [241, 186] on span "Elemento" at bounding box center [260, 187] width 38 height 17
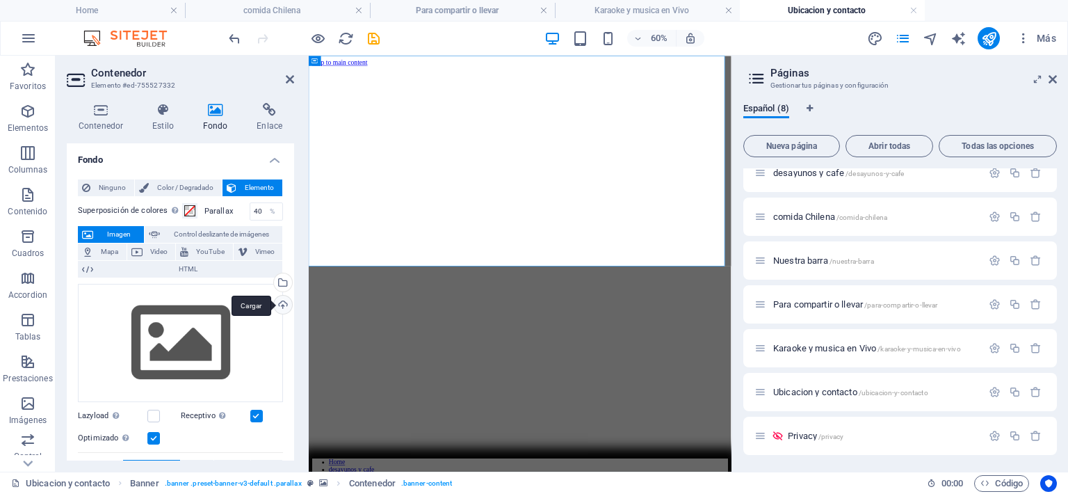
click at [286, 302] on div "Cargar" at bounding box center [281, 305] width 21 height 21
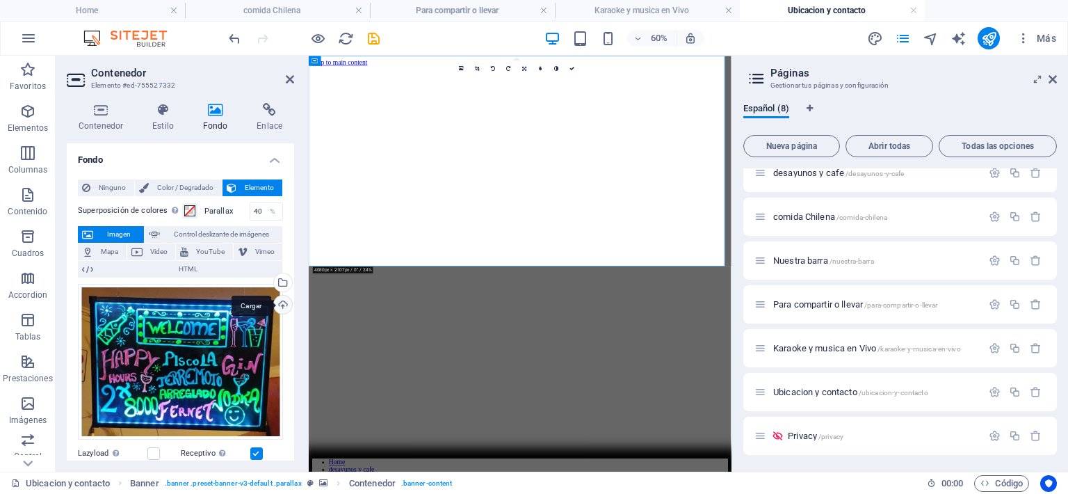
click at [279, 304] on div "Cargar" at bounding box center [281, 305] width 21 height 21
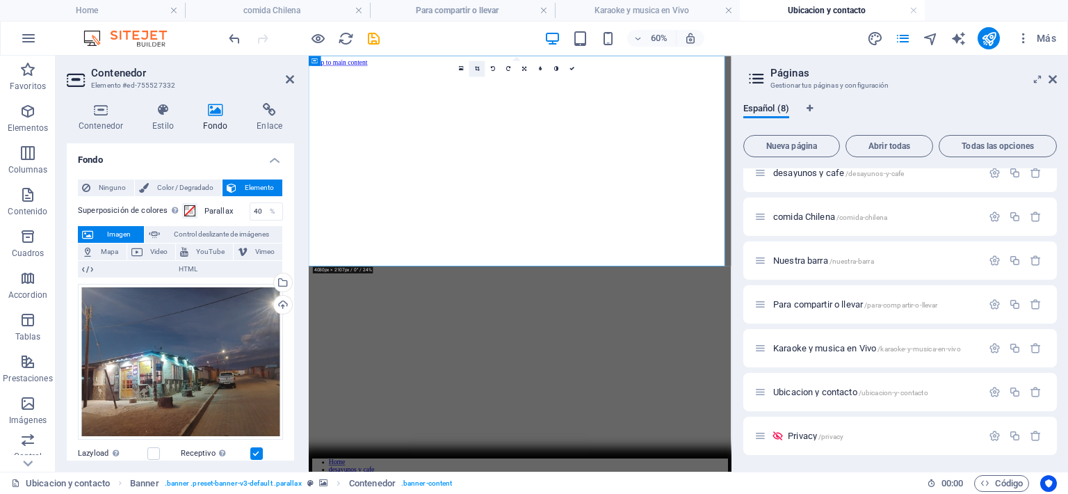
click at [475, 70] on icon at bounding box center [477, 68] width 5 height 5
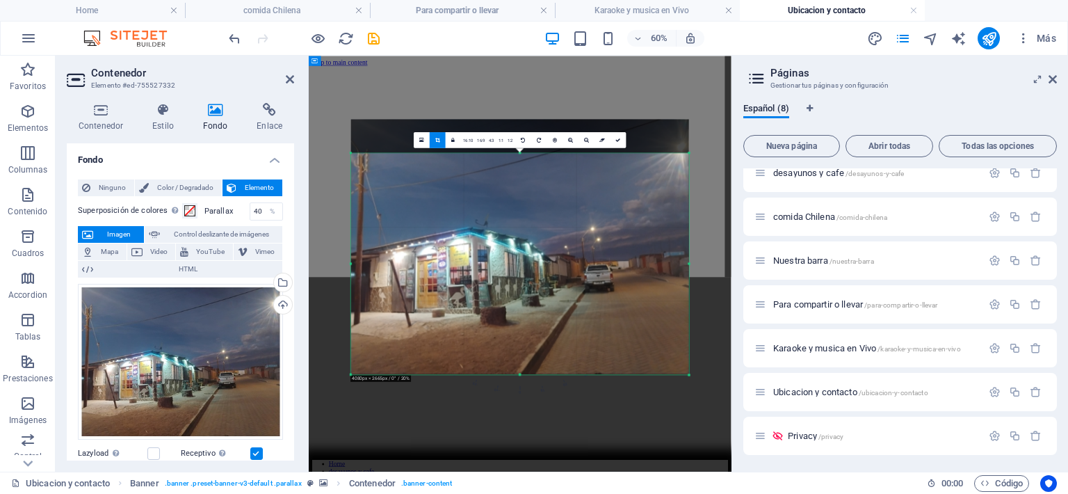
drag, startPoint x: 519, startPoint y: 134, endPoint x: 516, endPoint y: 175, distance: 41.1
click at [516, 185] on div "180 170 160 150 140 130 120 110 100 90 80 70 60 50 40 30 20 10 0 -10 -20 -30 -4…" at bounding box center [520, 263] width 338 height 221
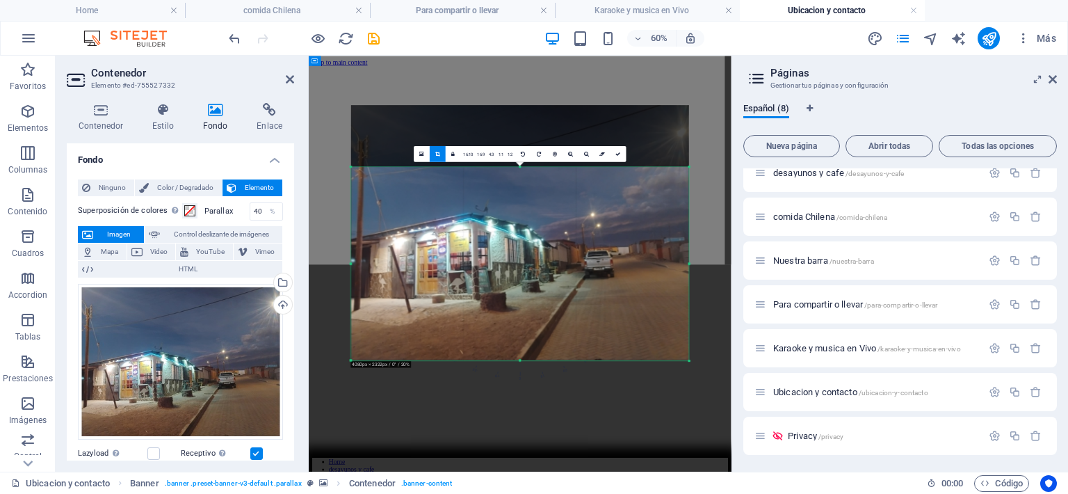
drag, startPoint x: 520, startPoint y: 150, endPoint x: 516, endPoint y: 176, distance: 26.0
click at [516, 195] on div "180 170 160 150 140 130 120 110 100 90 80 70 60 50 40 30 20 10 0 -10 -20 -30 -4…" at bounding box center [520, 263] width 338 height 193
click at [521, 170] on div "180 170 160 150 140 130 120 110 100 90 80 70 60 50 40 30 20 10 0 -10 -20 -30 -4…" at bounding box center [520, 263] width 338 height 195
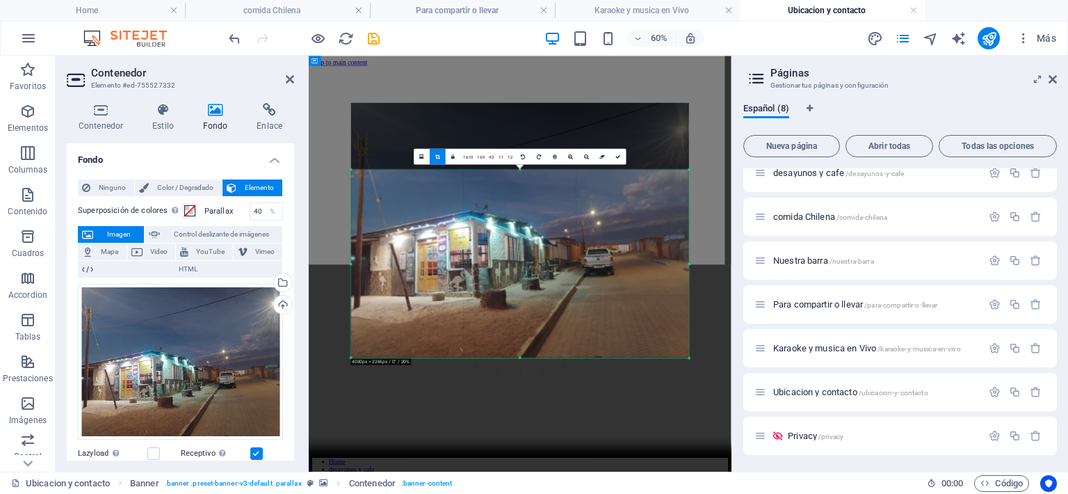
drag, startPoint x: 363, startPoint y: 166, endPoint x: 363, endPoint y: 177, distance: 11.1
click at [363, 177] on div "180 170 160 150 140 130 120 110 100 90 80 70 60 50 40 30 20 10 0 -10 -20 -30 -4…" at bounding box center [520, 264] width 338 height 188
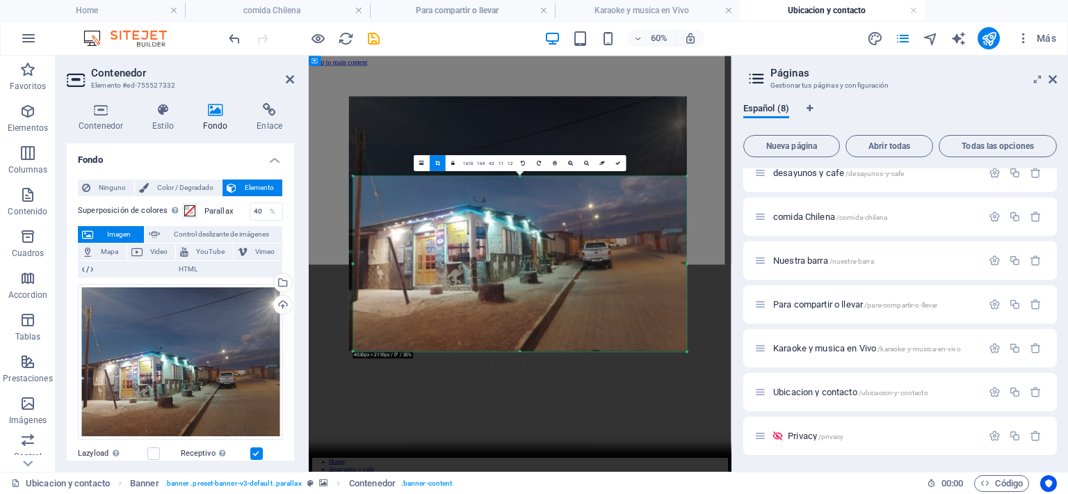
drag, startPoint x: 352, startPoint y: 170, endPoint x: 359, endPoint y: 191, distance: 22.0
click at [359, 191] on div "180 170 160 150 140 130 120 110 100 90 80 70 60 50 40 30 20 10 0 -10 -20 -30 -4…" at bounding box center [520, 263] width 334 height 175
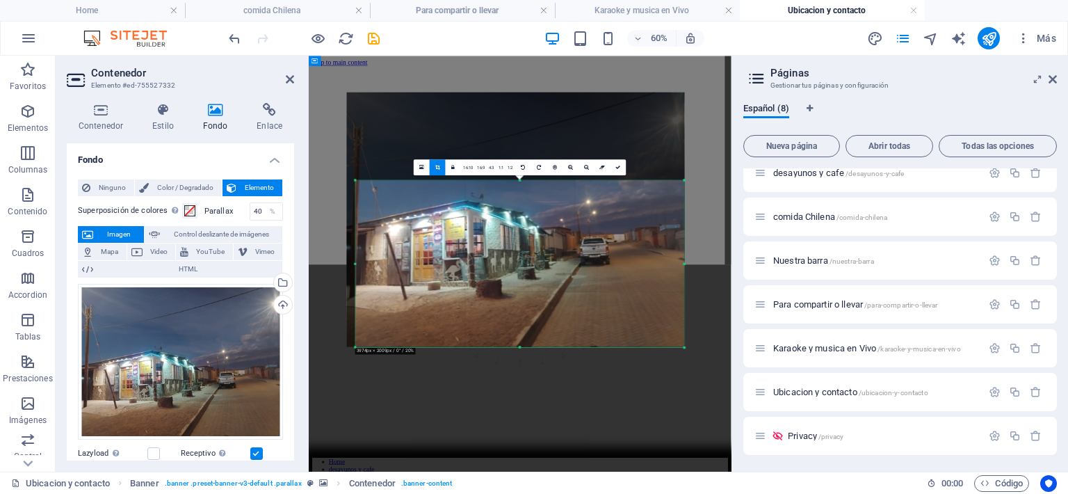
drag, startPoint x: 353, startPoint y: 175, endPoint x: 361, endPoint y: 189, distance: 15.9
click at [361, 189] on div "180 170 160 150 140 130 120 110 100 90 80 70 60 50 40 30 20 10 0 -10 -20 -30 -4…" at bounding box center [519, 263] width 329 height 167
click at [616, 168] on icon at bounding box center [618, 167] width 5 height 5
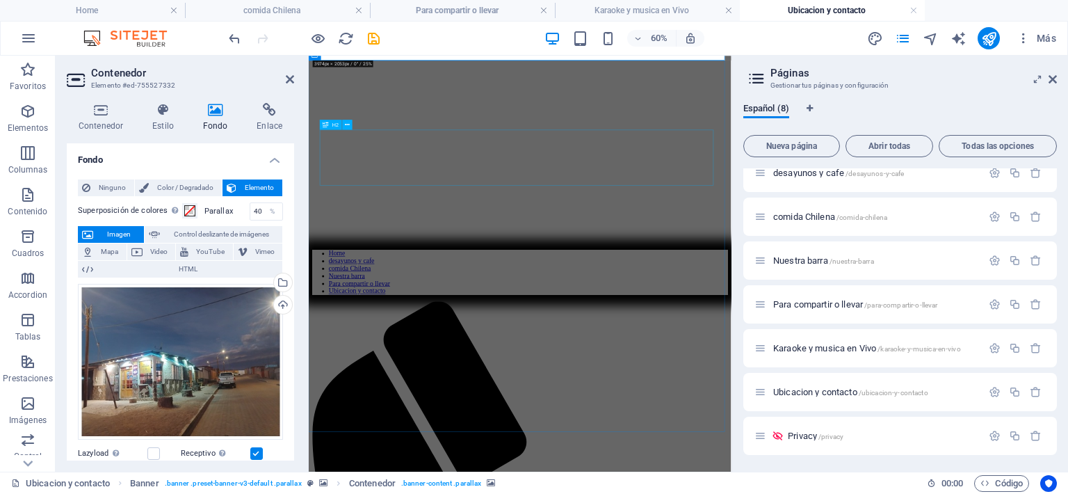
scroll to position [209, 0]
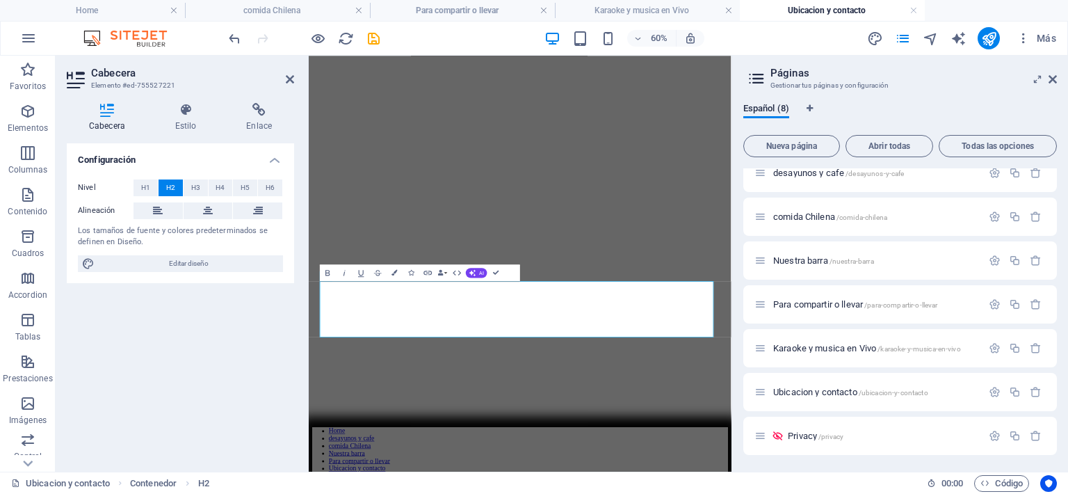
scroll to position [139, 0]
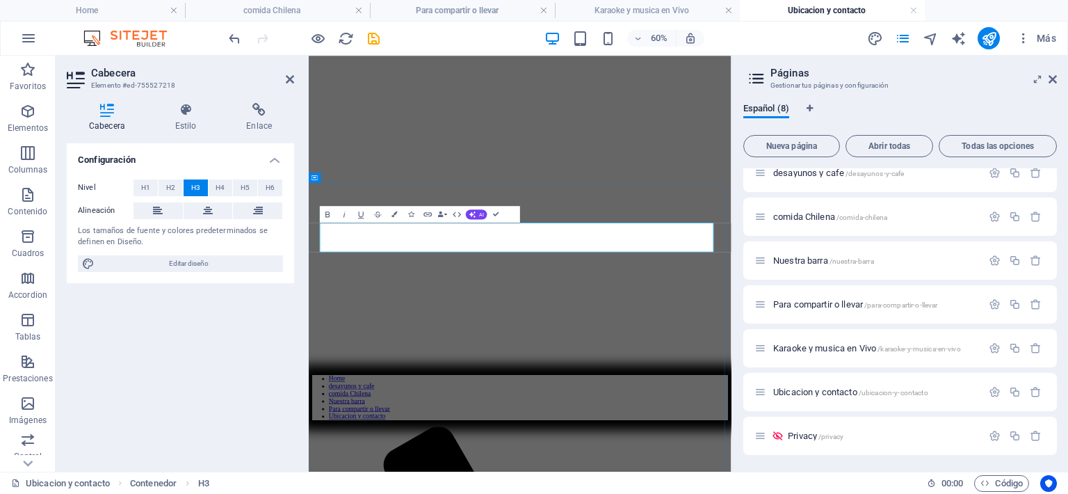
click at [475, 206] on div "Bold Italic Underline Strikethrough Colors Icons Link Data Bindings Empresa Nom…" at bounding box center [412, 214] width 184 height 17
click at [480, 212] on span "AI" at bounding box center [481, 214] width 5 height 5
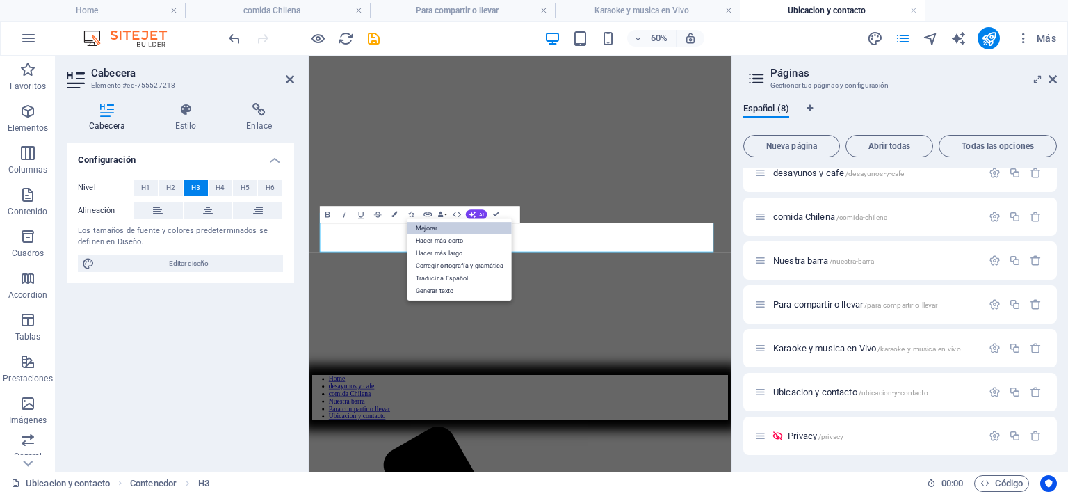
click at [448, 224] on link "Mejorar" at bounding box center [459, 228] width 104 height 13
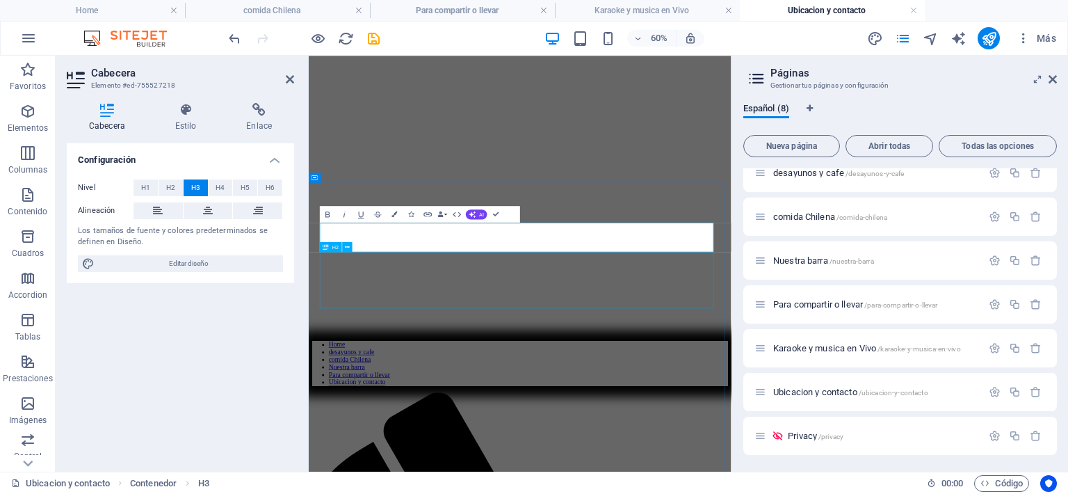
scroll to position [209, 0]
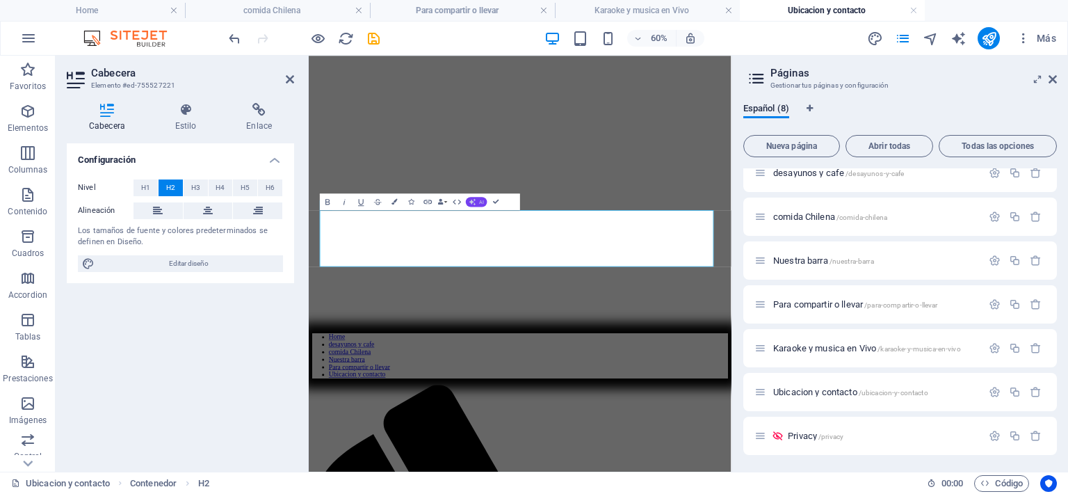
click at [476, 201] on button "AI" at bounding box center [477, 202] width 22 height 10
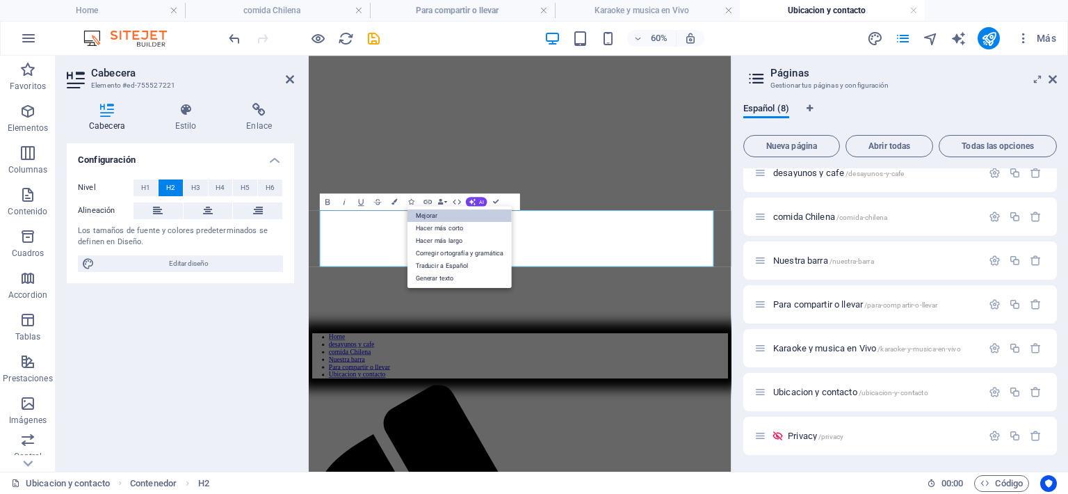
click at [414, 215] on link "Mejorar" at bounding box center [459, 215] width 104 height 13
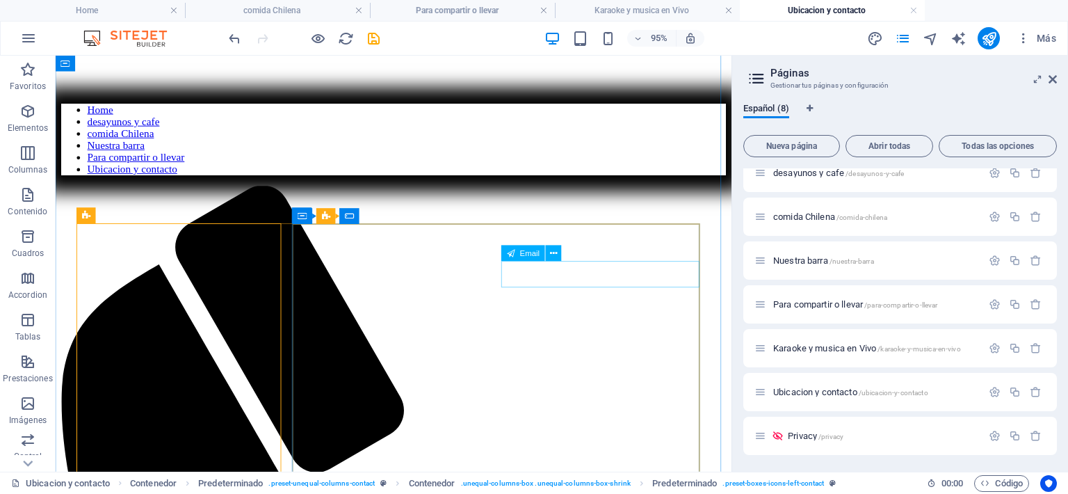
scroll to position [417, 0]
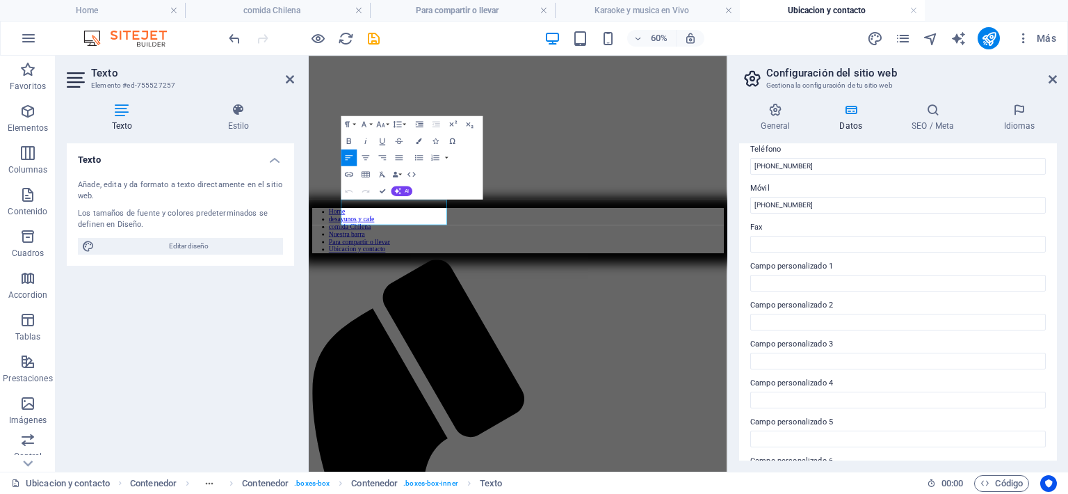
scroll to position [348, 0]
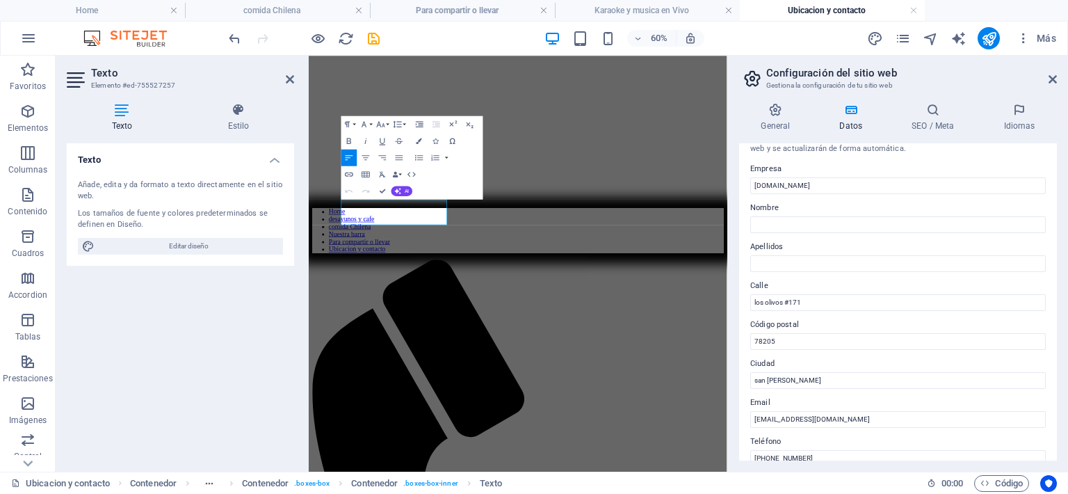
scroll to position [0, 0]
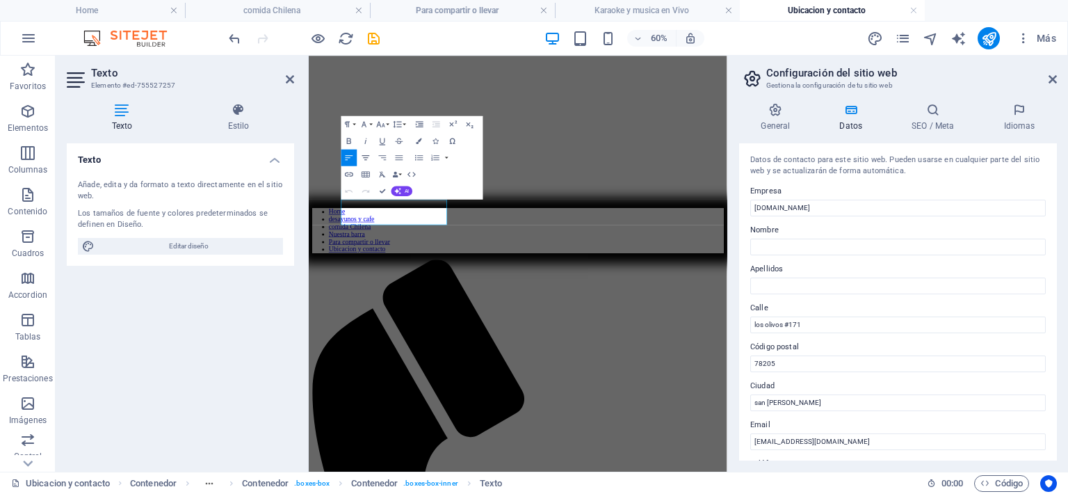
click at [363, 154] on icon "button" at bounding box center [366, 157] width 10 height 10
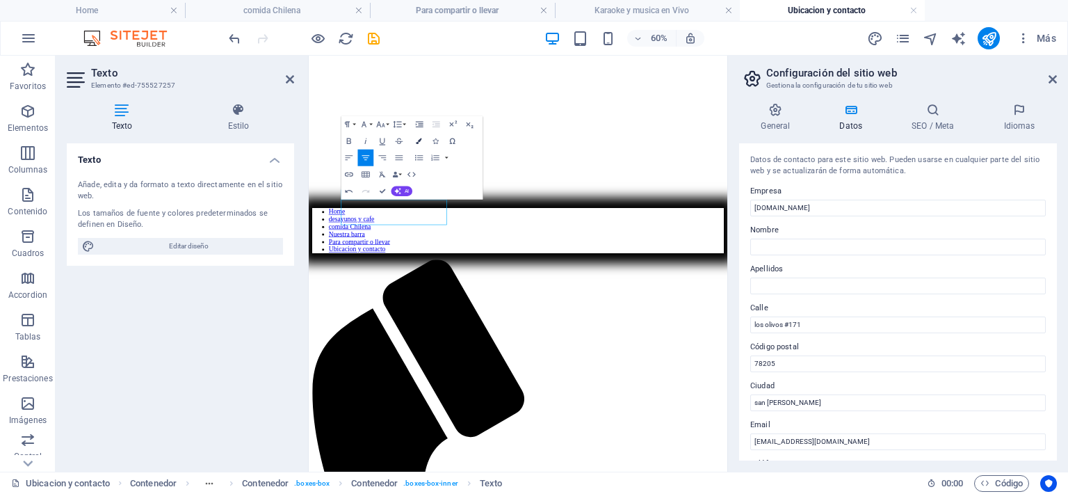
click at [417, 139] on icon "button" at bounding box center [419, 141] width 6 height 6
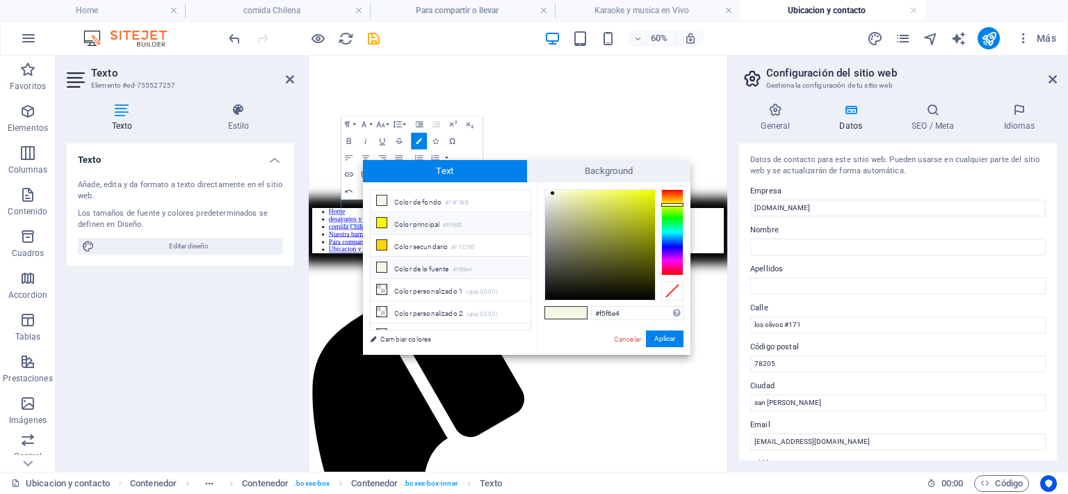
click at [392, 220] on li "Color principal #fff600" at bounding box center [450, 223] width 160 height 22
click at [659, 337] on button "Aplicar" at bounding box center [665, 338] width 38 height 17
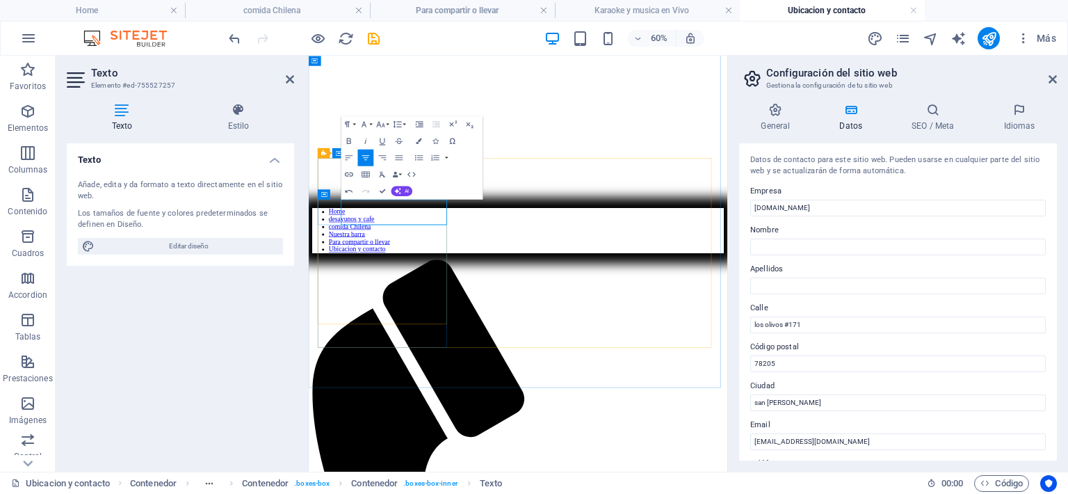
drag, startPoint x: 362, startPoint y: 323, endPoint x: 463, endPoint y: 322, distance: 100.8
click at [421, 138] on icon "button" at bounding box center [419, 141] width 6 height 6
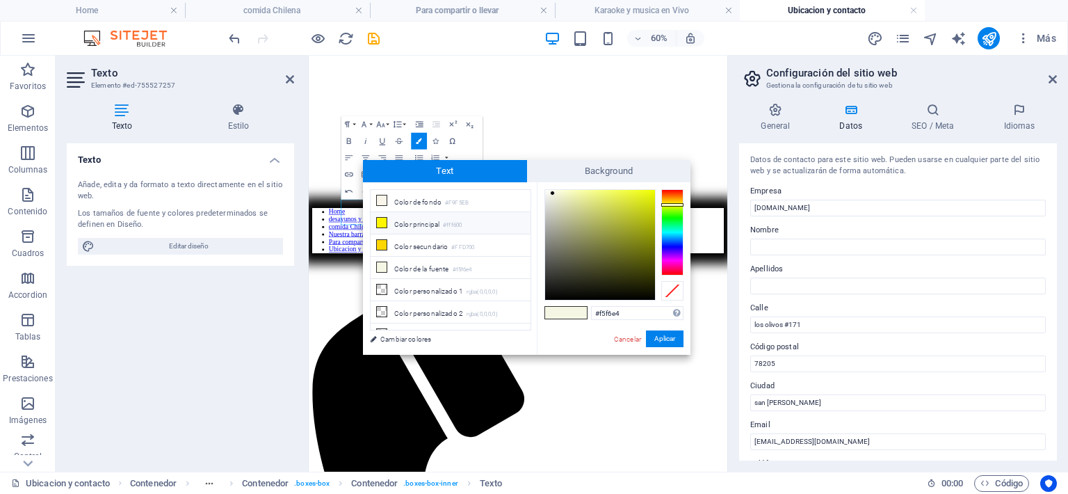
click at [398, 219] on li "Color principal #fff600" at bounding box center [450, 223] width 160 height 22
type input "#fff600"
click at [676, 337] on button "Aplicar" at bounding box center [665, 338] width 38 height 17
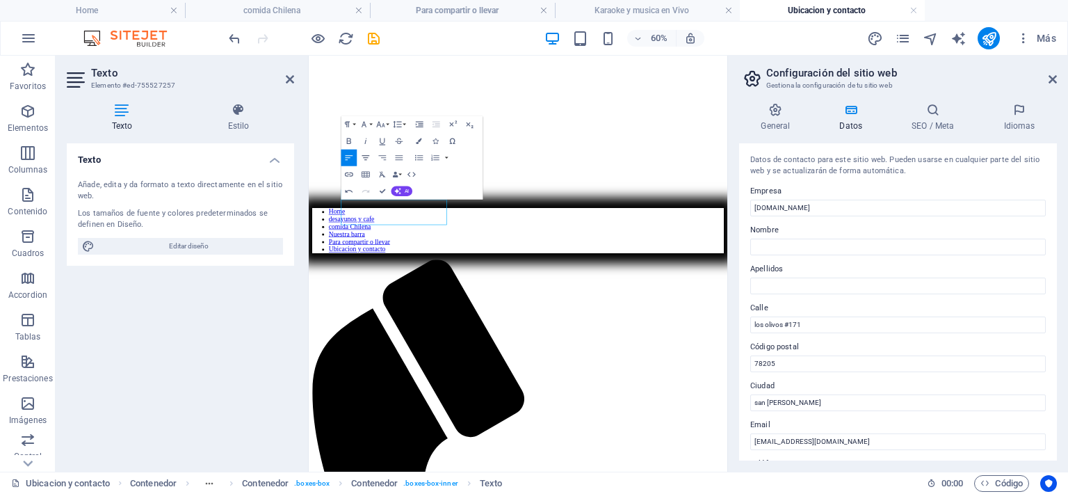
click at [364, 154] on icon "button" at bounding box center [366, 157] width 10 height 10
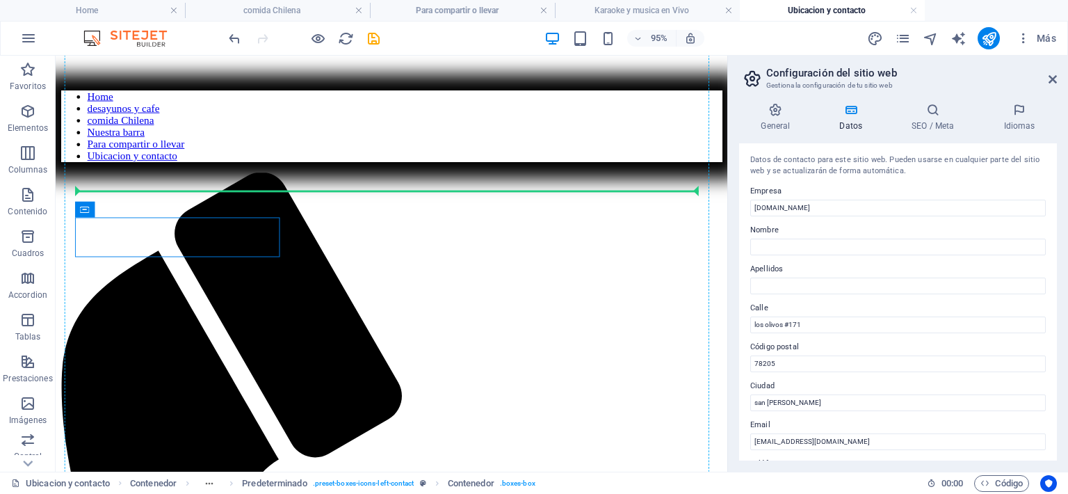
drag, startPoint x: 107, startPoint y: 256, endPoint x: 375, endPoint y: 184, distance: 277.9
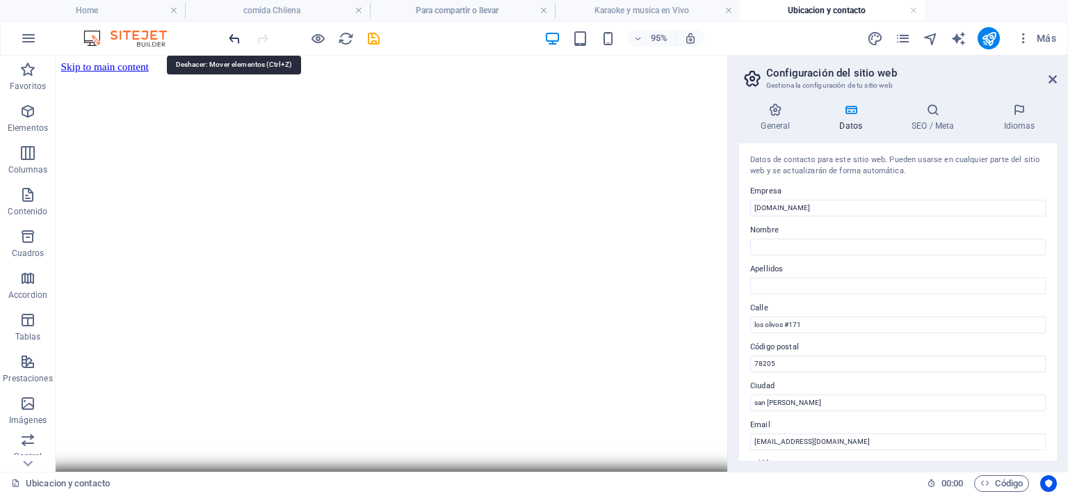
click at [237, 42] on icon "undo" at bounding box center [235, 39] width 16 height 16
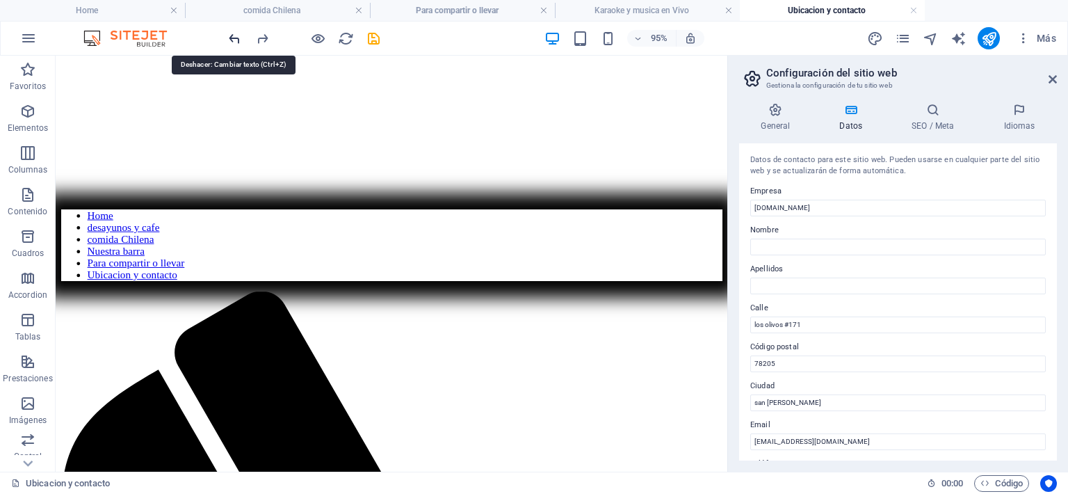
scroll to position [389, 0]
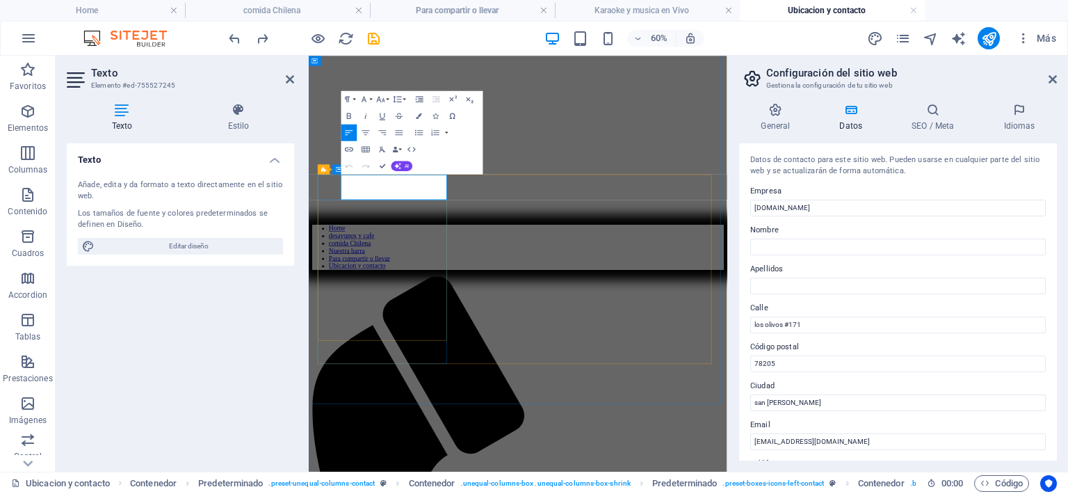
drag, startPoint x: 364, startPoint y: 286, endPoint x: 473, endPoint y: 281, distance: 109.9
drag, startPoint x: 364, startPoint y: 261, endPoint x: 742, endPoint y: 227, distance: 379.7
click at [420, 115] on icon "button" at bounding box center [419, 116] width 6 height 6
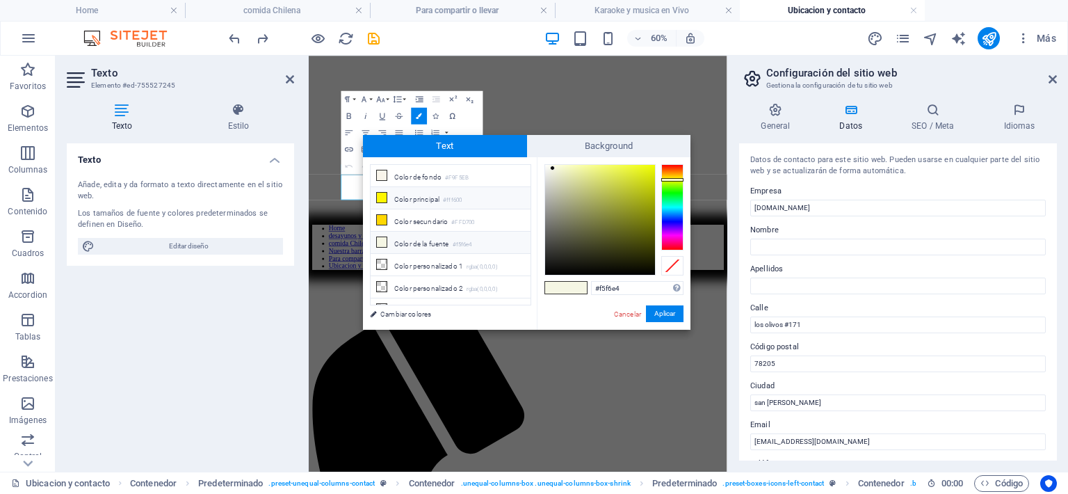
click at [420, 193] on li "Color principal #fff600" at bounding box center [450, 198] width 160 height 22
click at [662, 318] on button "Aplicar" at bounding box center [665, 313] width 38 height 17
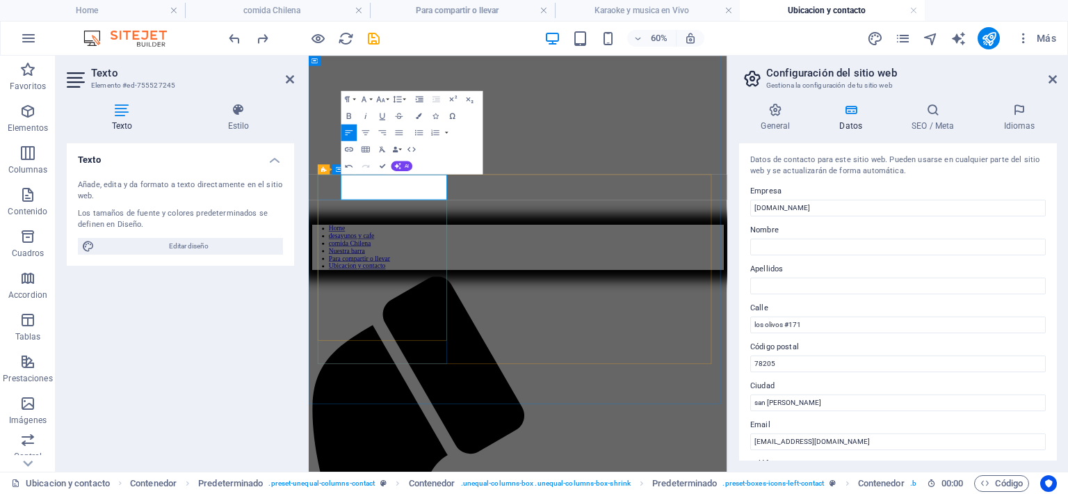
drag, startPoint x: 362, startPoint y: 286, endPoint x: 485, endPoint y: 292, distance: 123.2
click at [420, 116] on icon "button" at bounding box center [419, 116] width 6 height 6
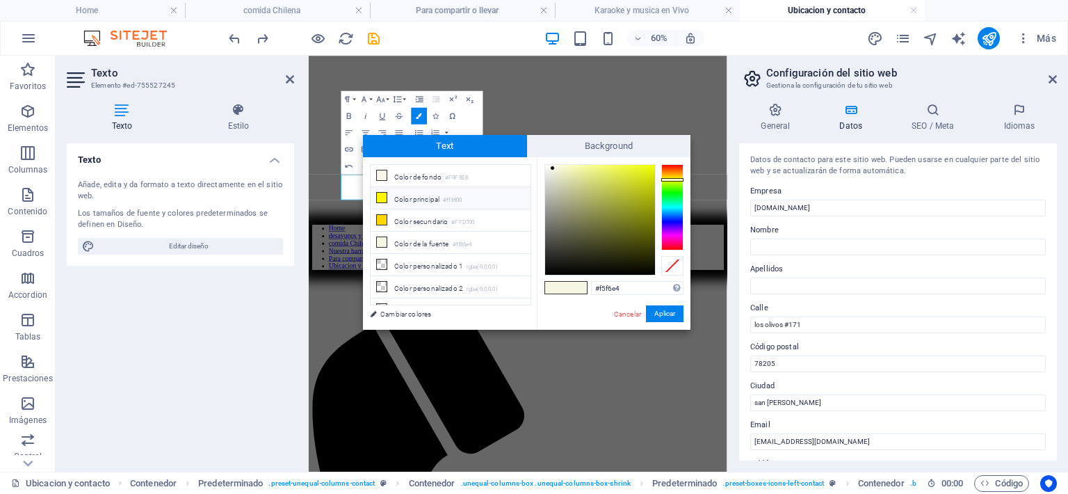
click at [398, 195] on li "Color principal #fff600" at bounding box center [450, 198] width 160 height 22
type input "#fff600"
click at [666, 318] on button "Aplicar" at bounding box center [665, 313] width 38 height 17
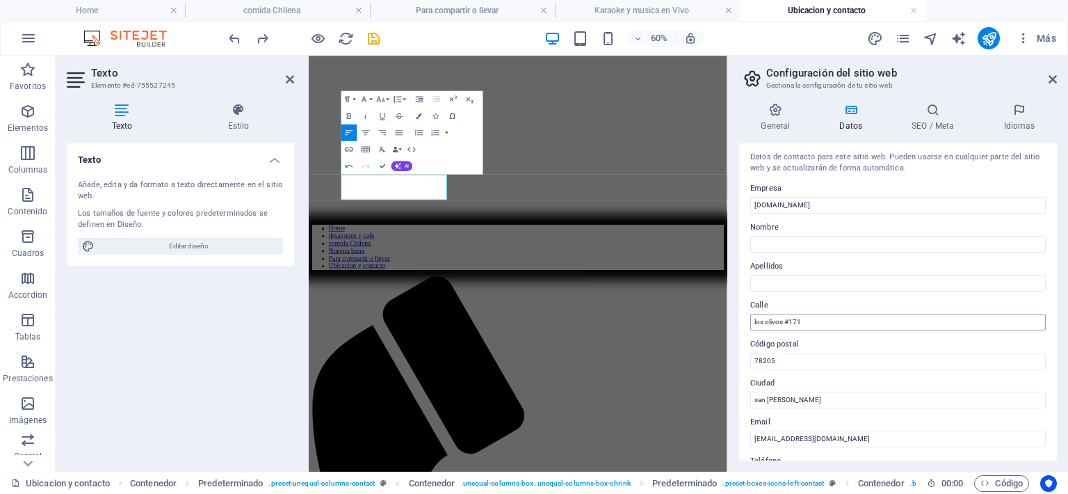
scroll to position [0, 0]
drag, startPoint x: 421, startPoint y: 280, endPoint x: 402, endPoint y: 300, distance: 28.0
drag, startPoint x: 366, startPoint y: 276, endPoint x: 394, endPoint y: 273, distance: 28.6
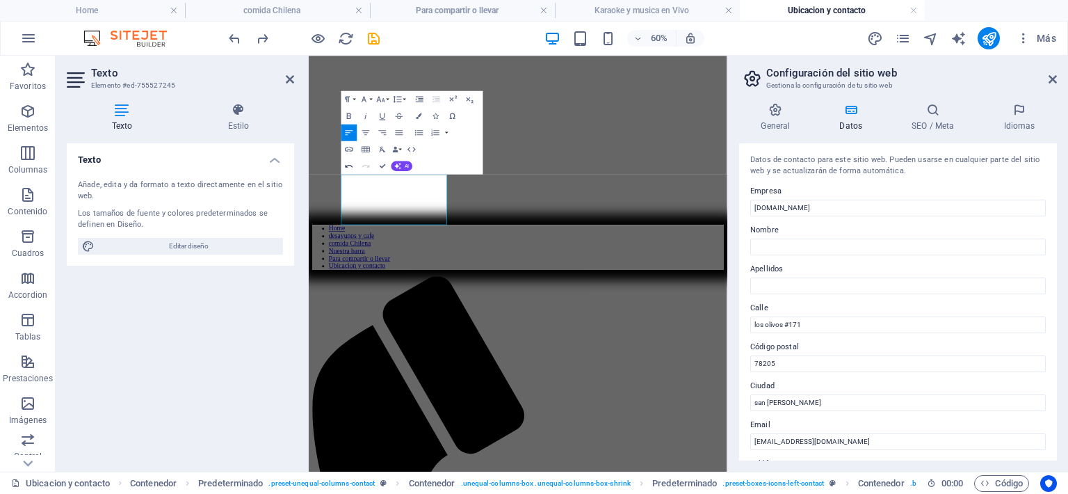
click at [347, 162] on icon "button" at bounding box center [349, 166] width 10 height 10
drag, startPoint x: 362, startPoint y: 283, endPoint x: 572, endPoint y: 278, distance: 210.0
click at [763, 246] on input "Nombre" at bounding box center [897, 246] width 295 height 17
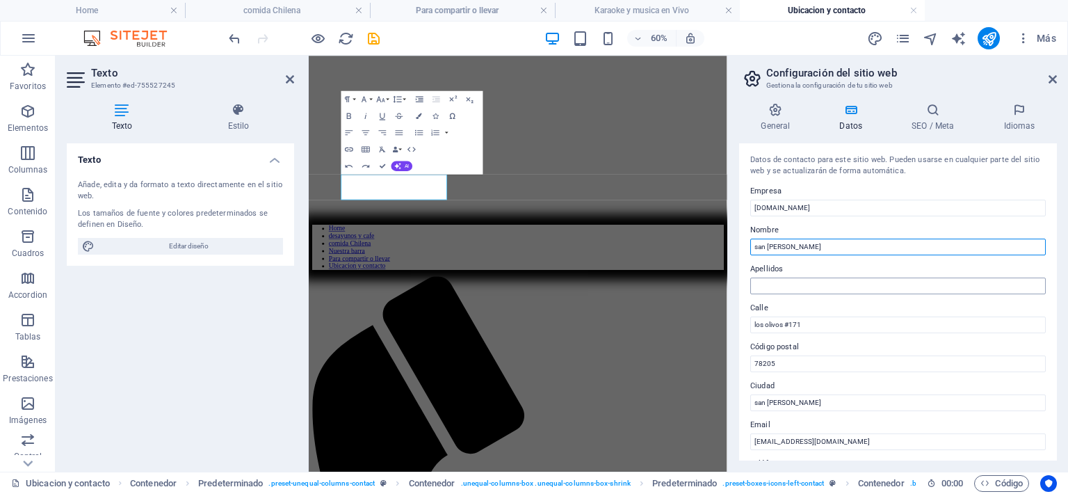
type input "san pedro"
click at [771, 282] on input "Apellidos" at bounding box center [897, 285] width 295 height 17
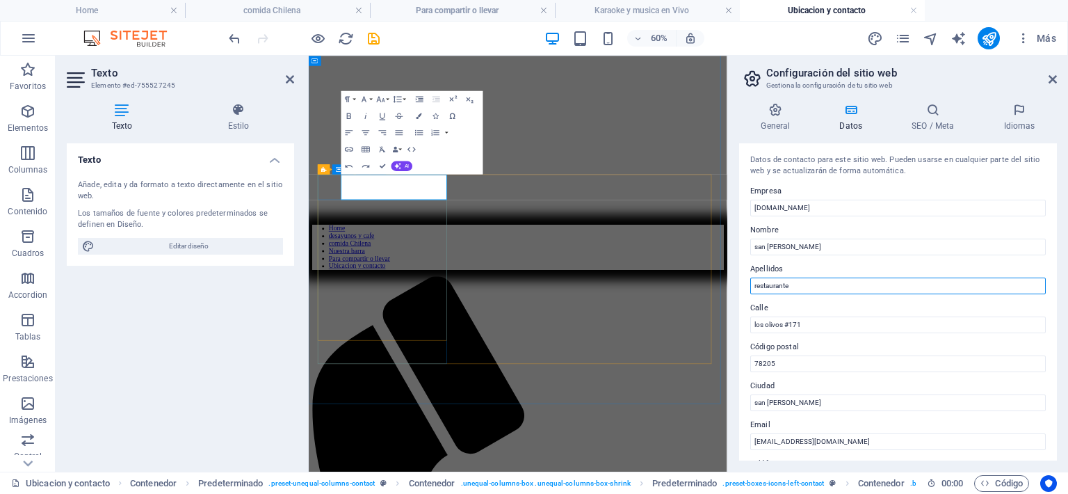
type input "restaurante"
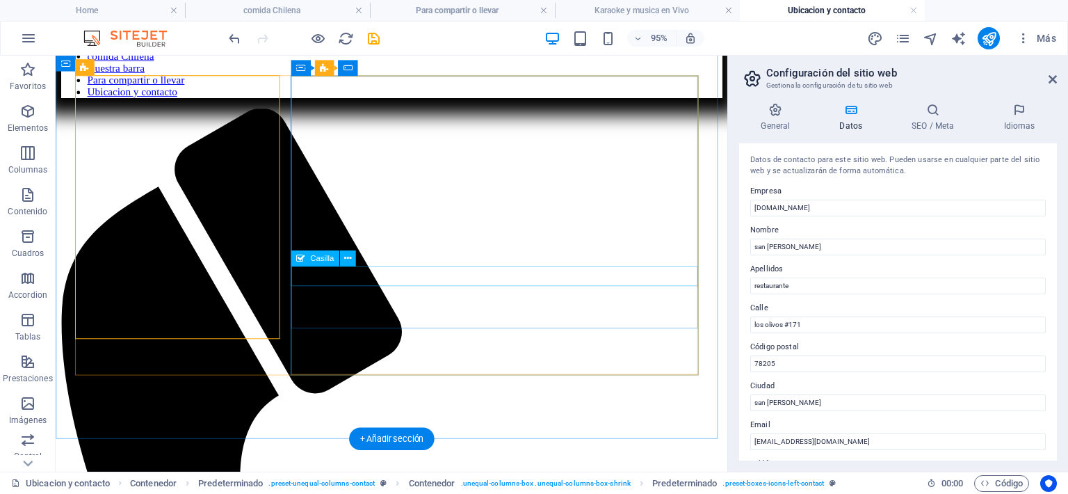
scroll to position [598, 0]
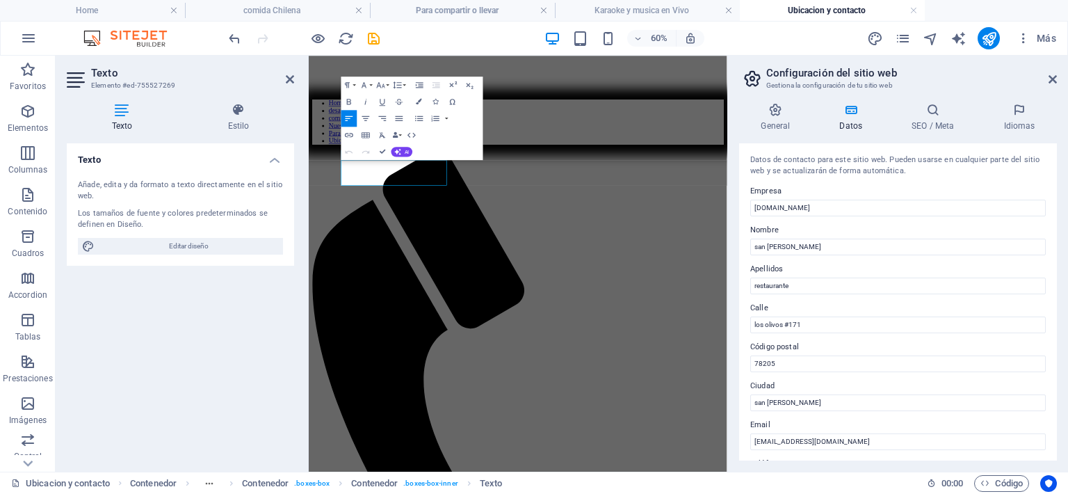
scroll to position [551, 0]
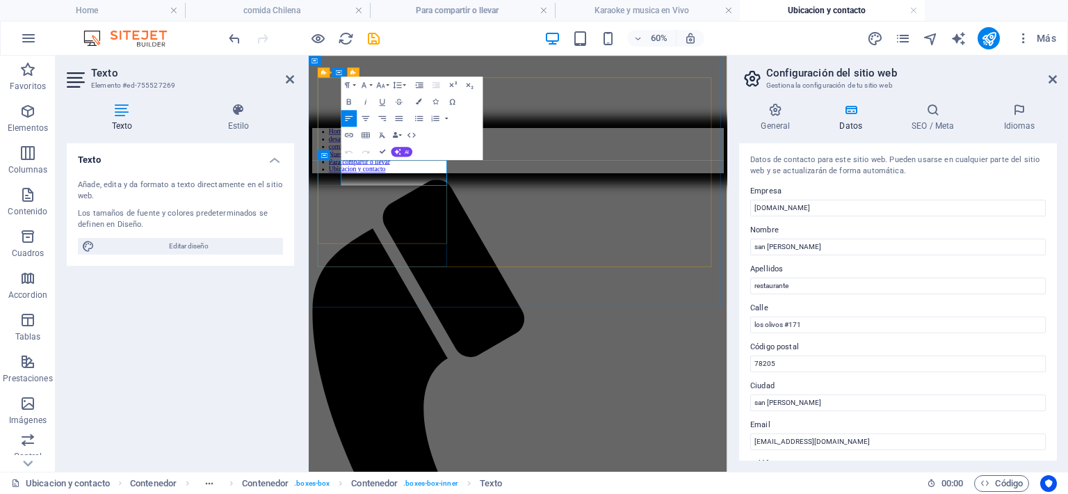
drag, startPoint x: 365, startPoint y: 240, endPoint x: 482, endPoint y: 247, distance: 117.0
drag, startPoint x: 489, startPoint y: 236, endPoint x: 354, endPoint y: 248, distance: 135.4
click at [421, 99] on icon "button" at bounding box center [419, 102] width 6 height 6
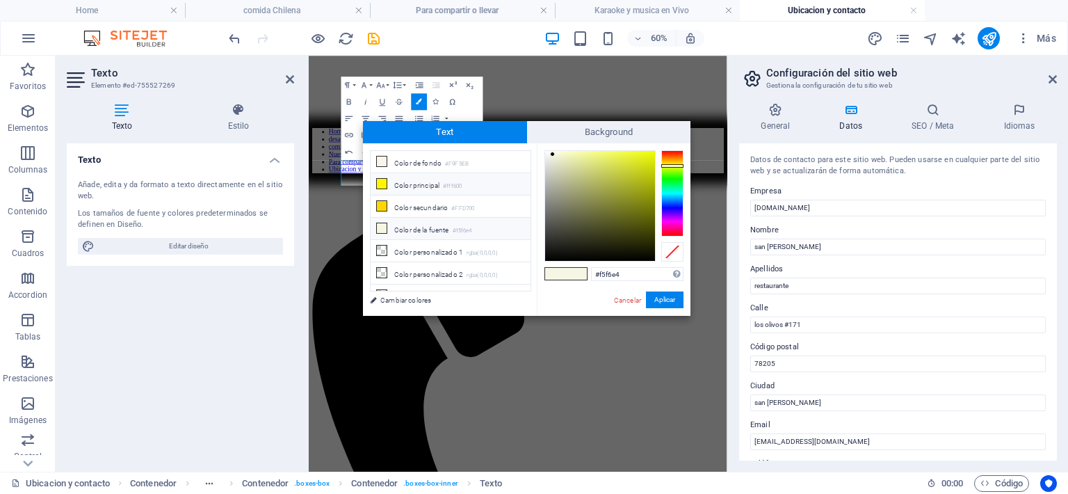
click at [390, 181] on li "Color principal #fff600" at bounding box center [450, 184] width 160 height 22
click at [664, 300] on button "Aplicar" at bounding box center [665, 299] width 38 height 17
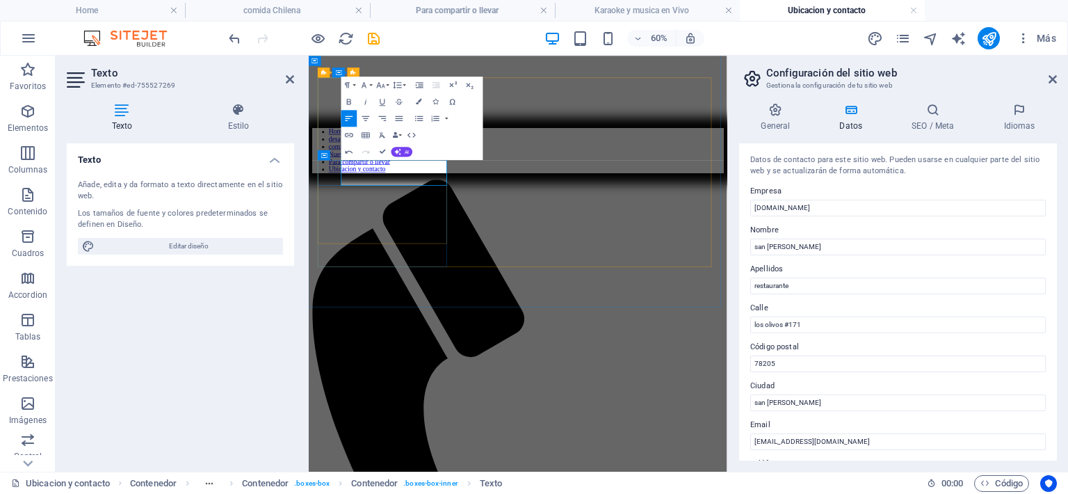
drag, startPoint x: 377, startPoint y: 259, endPoint x: 304, endPoint y: 202, distance: 91.6
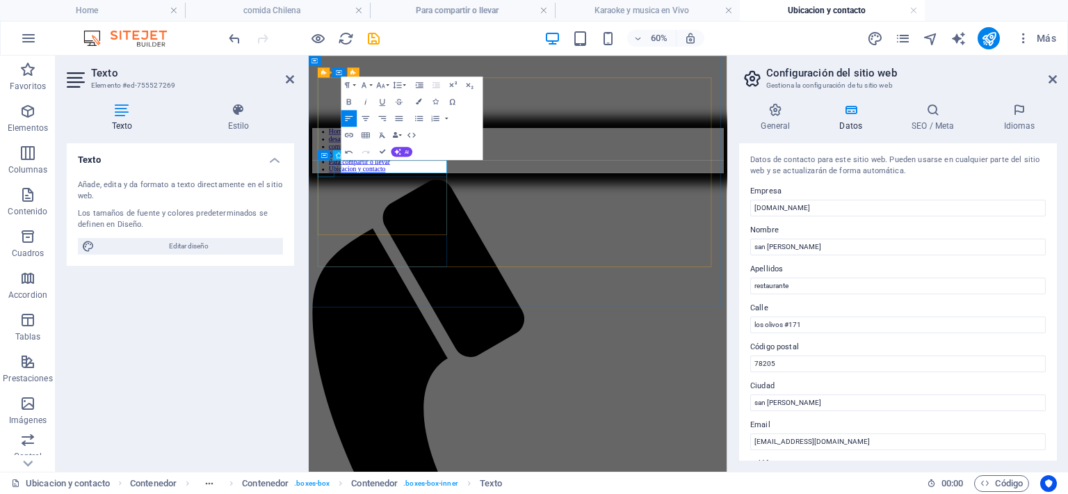
drag, startPoint x: 434, startPoint y: 240, endPoint x: 351, endPoint y: 244, distance: 83.5
click at [418, 97] on button "Colors" at bounding box center [420, 101] width 16 height 17
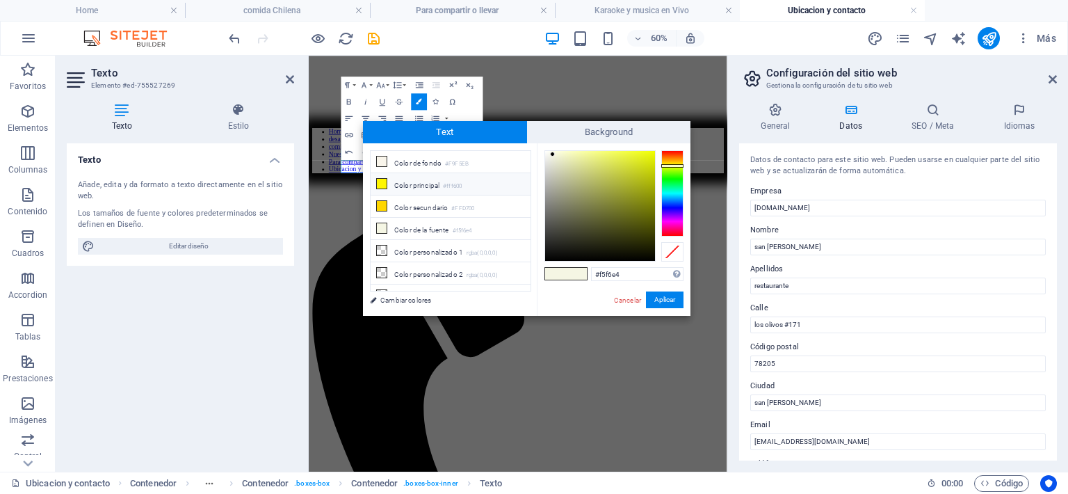
click at [416, 180] on li "Color principal #fff600" at bounding box center [450, 184] width 160 height 22
type input "#fff600"
click at [660, 300] on button "Aplicar" at bounding box center [665, 299] width 38 height 17
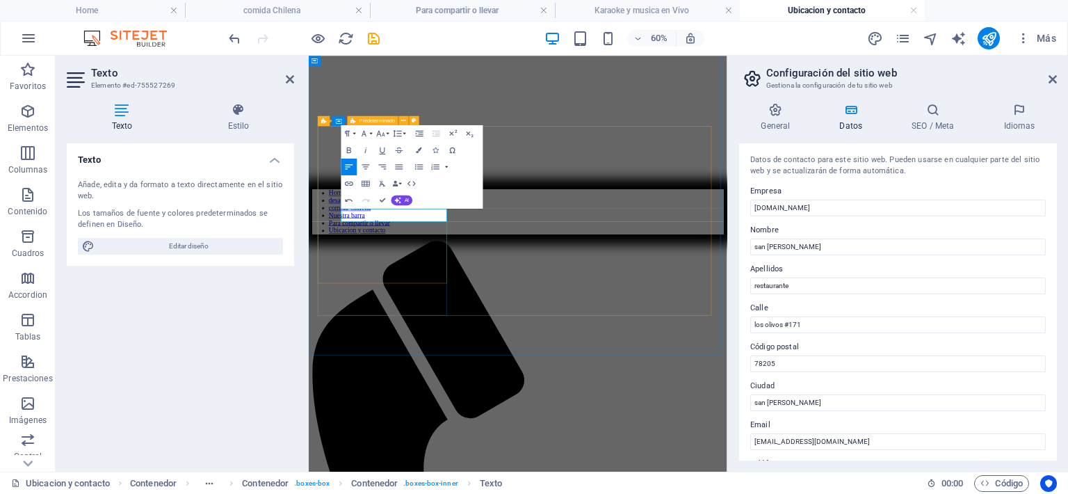
scroll to position [412, 0]
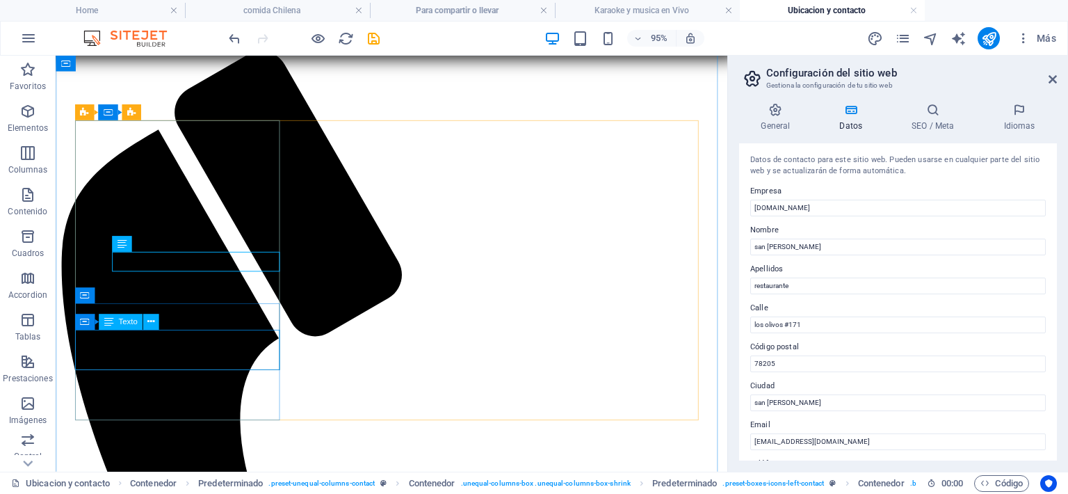
scroll to position [551, 0]
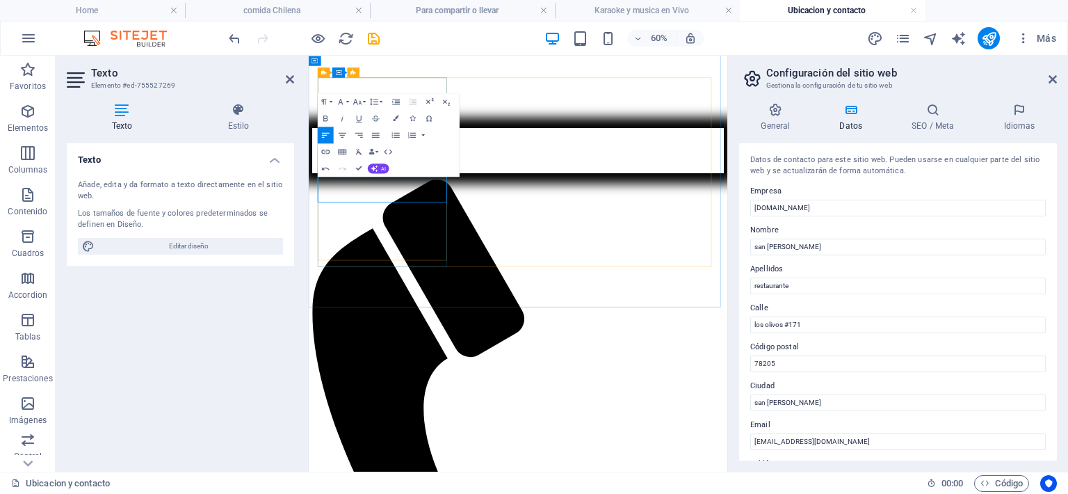
drag, startPoint x: 323, startPoint y: 266, endPoint x: 370, endPoint y: 272, distance: 47.7
drag, startPoint x: 325, startPoint y: 266, endPoint x: 707, endPoint y: 223, distance: 384.7
click at [375, 165] on icon "button" at bounding box center [374, 168] width 7 height 7
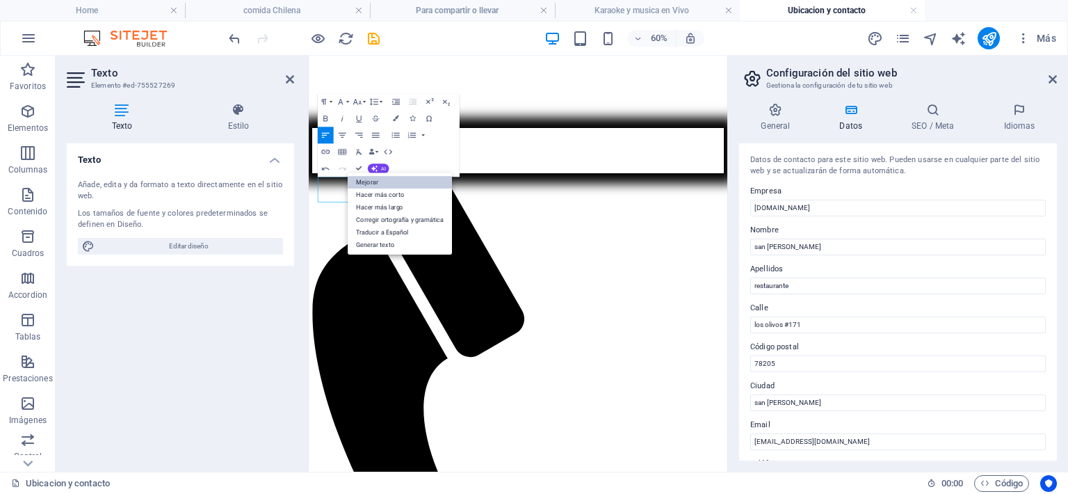
click at [380, 185] on link "Mejorar" at bounding box center [400, 182] width 104 height 13
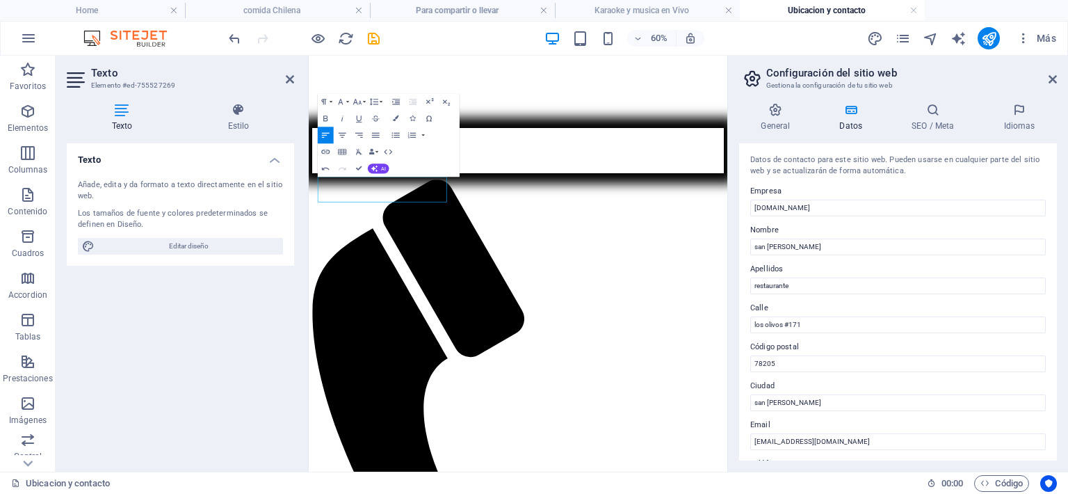
drag, startPoint x: 444, startPoint y: 290, endPoint x: 614, endPoint y: 231, distance: 180.3
drag, startPoint x: 494, startPoint y: 259, endPoint x: 731, endPoint y: 231, distance: 237.9
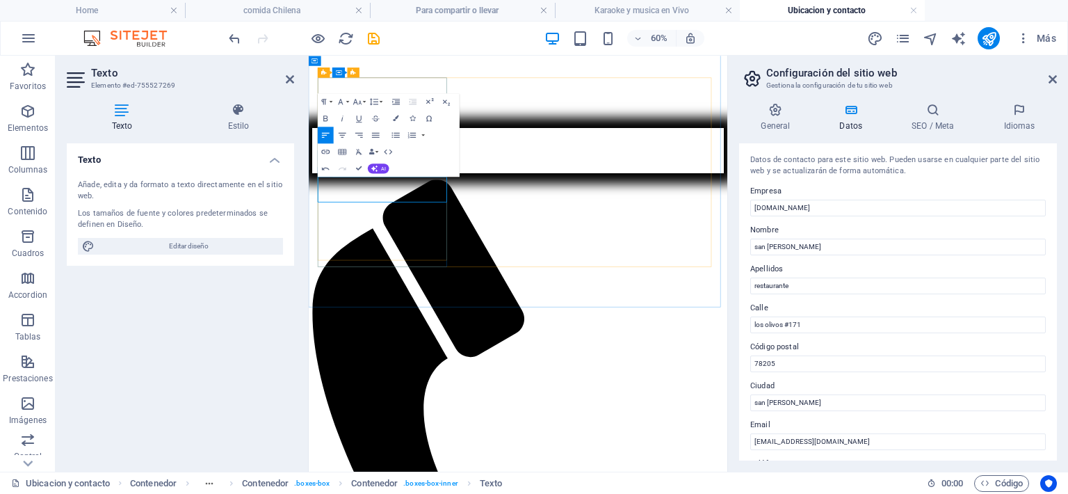
drag, startPoint x: 449, startPoint y: 281, endPoint x: 617, endPoint y: 237, distance: 173.1
click at [396, 117] on icon "button" at bounding box center [396, 118] width 6 height 6
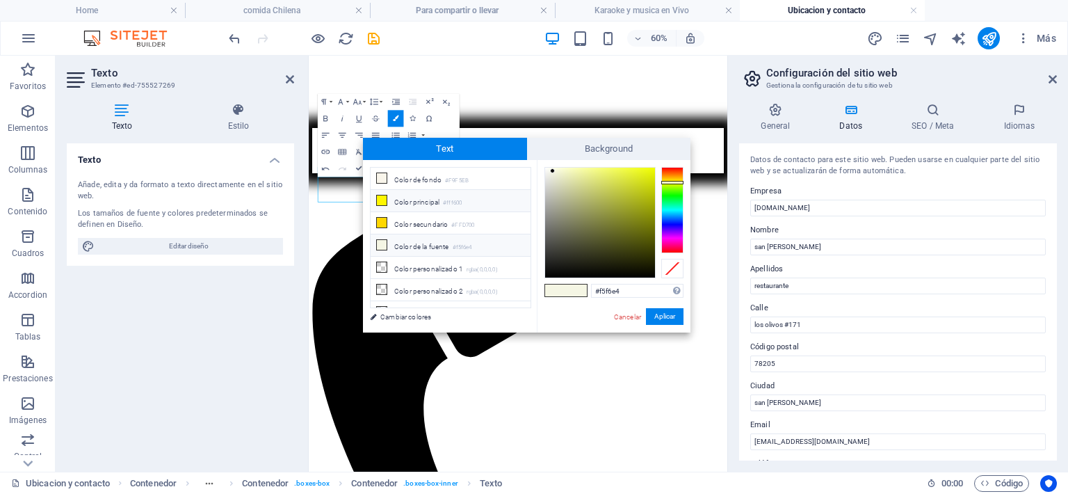
click at [389, 201] on li "Color principal #fff600" at bounding box center [450, 201] width 160 height 22
type input "#fff600"
click at [653, 312] on button "Aplicar" at bounding box center [665, 316] width 38 height 17
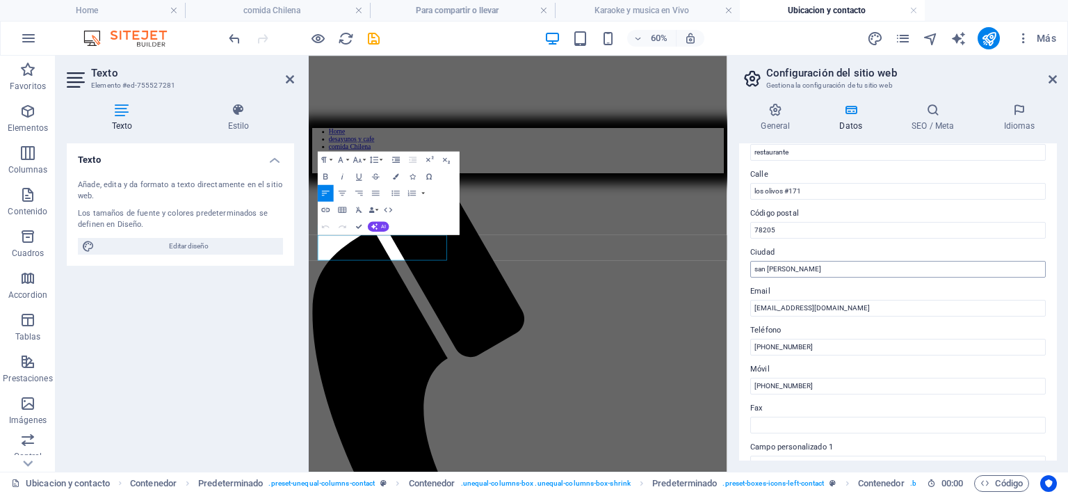
scroll to position [139, 0]
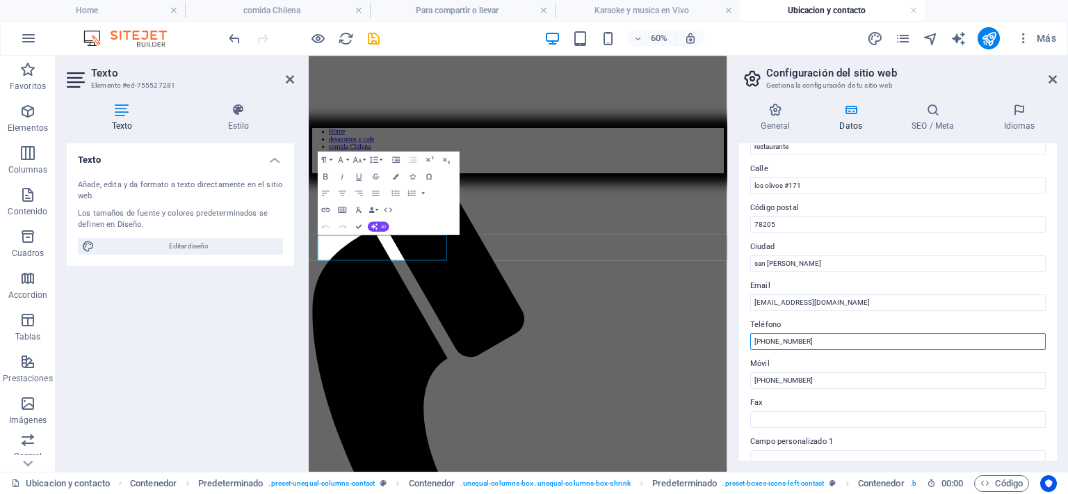
drag, startPoint x: 806, startPoint y: 337, endPoint x: 740, endPoint y: 341, distance: 66.8
click at [740, 341] on div "Datos de contacto para este sitio web. Pueden usarse en cualquier parte del sit…" at bounding box center [898, 301] width 318 height 317
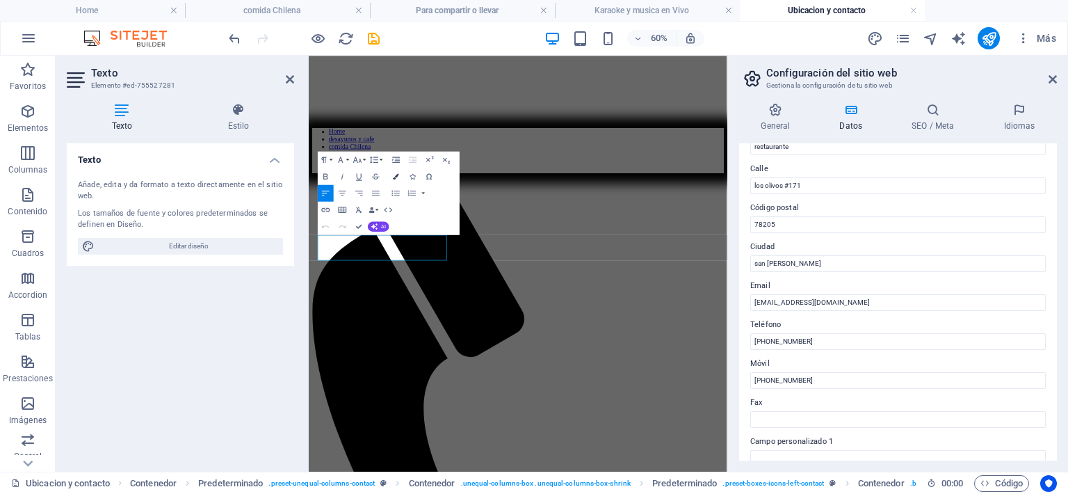
click at [399, 172] on button "Colors" at bounding box center [396, 176] width 16 height 17
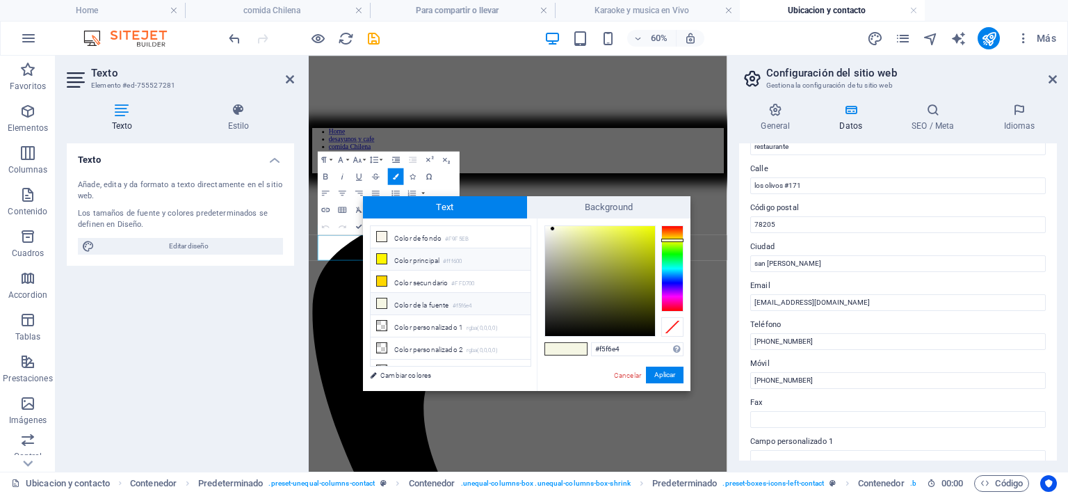
click at [415, 250] on li "Color principal #fff600" at bounding box center [450, 259] width 160 height 22
click at [653, 370] on button "Aplicar" at bounding box center [665, 374] width 38 height 17
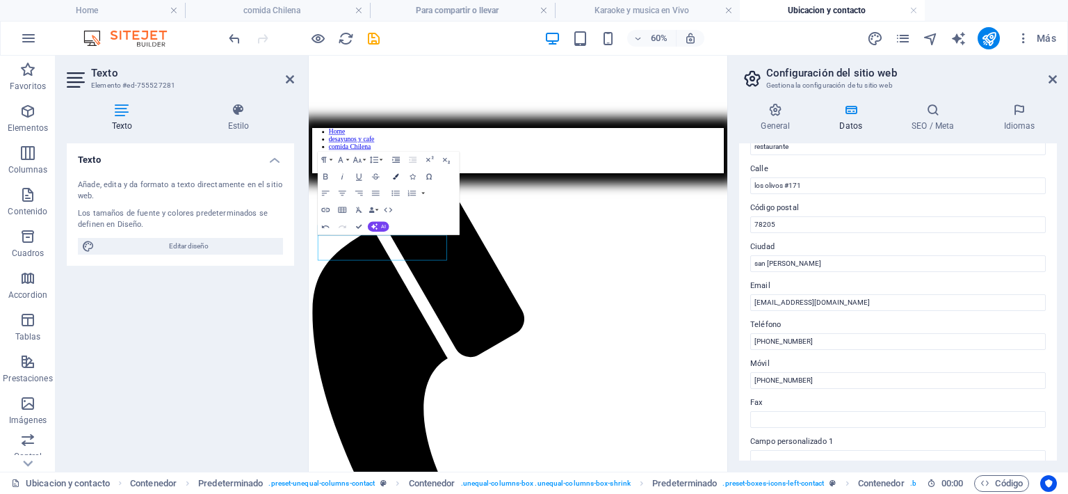
click at [395, 175] on icon "button" at bounding box center [396, 176] width 6 height 6
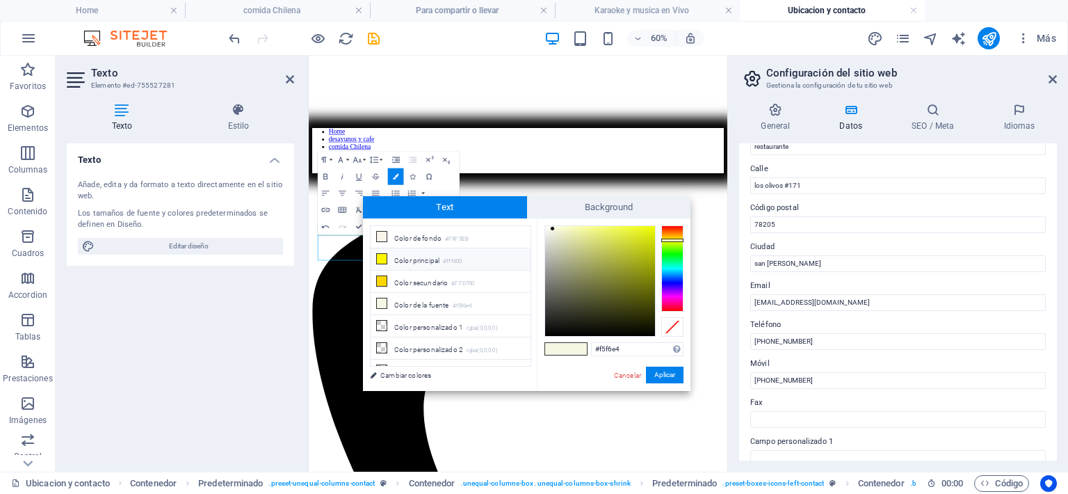
click at [391, 254] on li "Color principal #fff600" at bounding box center [450, 259] width 160 height 22
click at [662, 377] on button "Aplicar" at bounding box center [665, 374] width 38 height 17
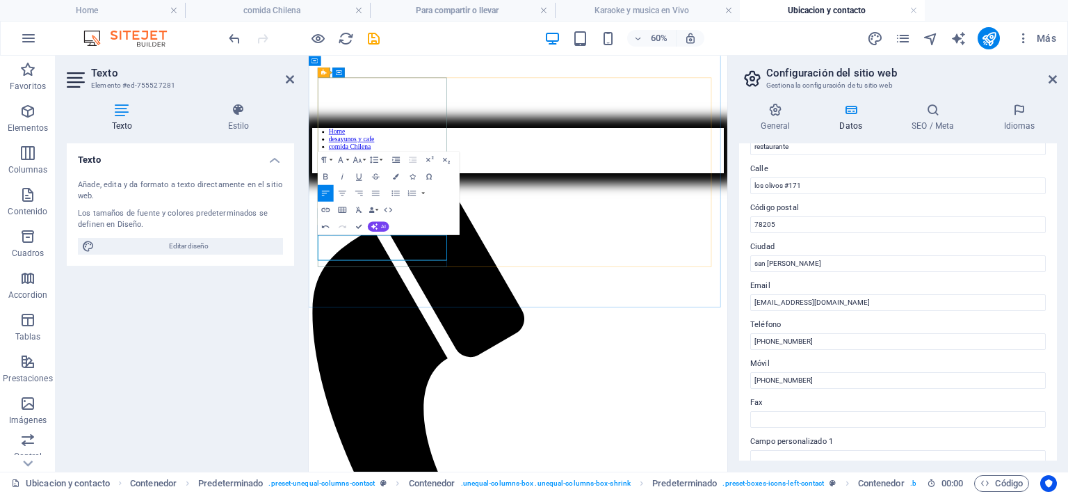
click at [398, 176] on icon "button" at bounding box center [396, 176] width 6 height 6
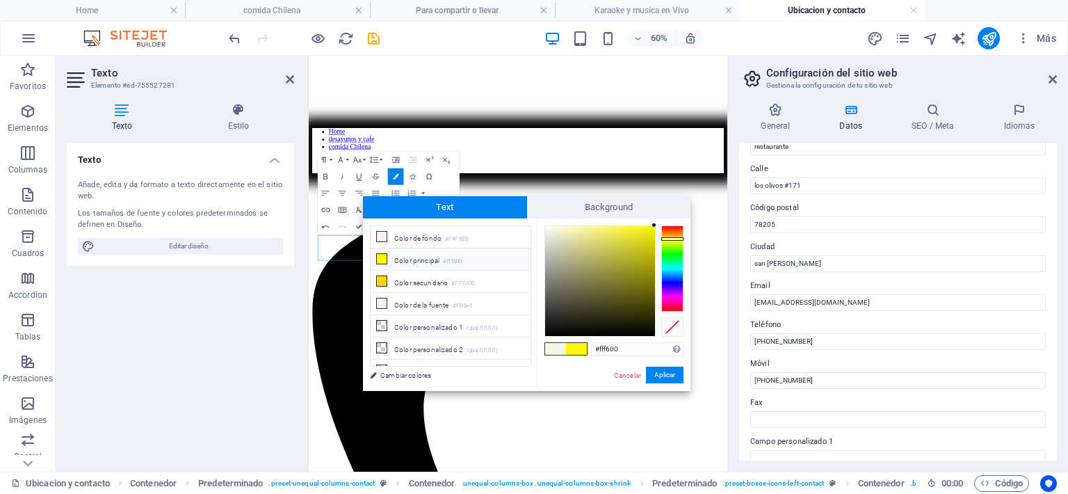
click at [389, 256] on li "Color principal #fff600" at bounding box center [450, 259] width 160 height 22
click at [384, 259] on icon at bounding box center [382, 259] width 10 height 10
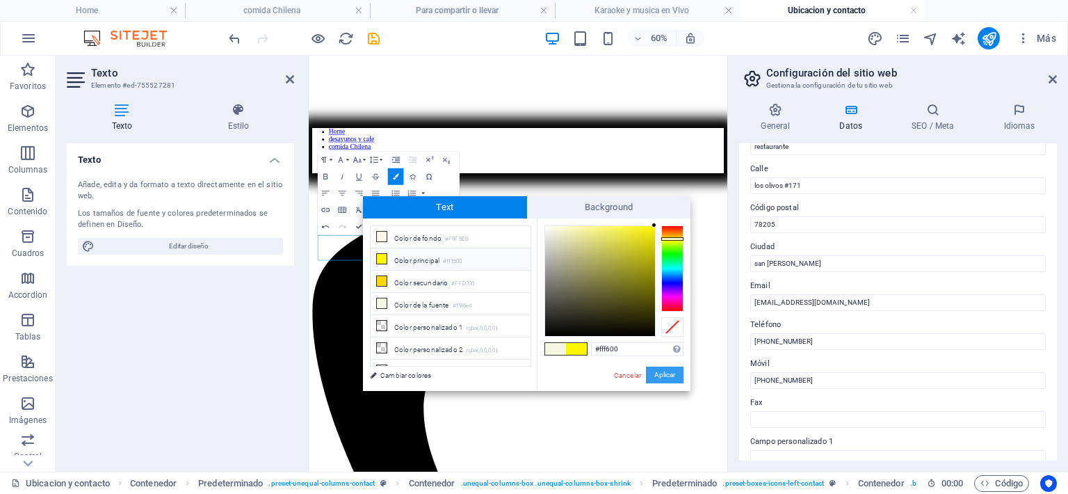
click at [672, 373] on button "Aplicar" at bounding box center [665, 374] width 38 height 17
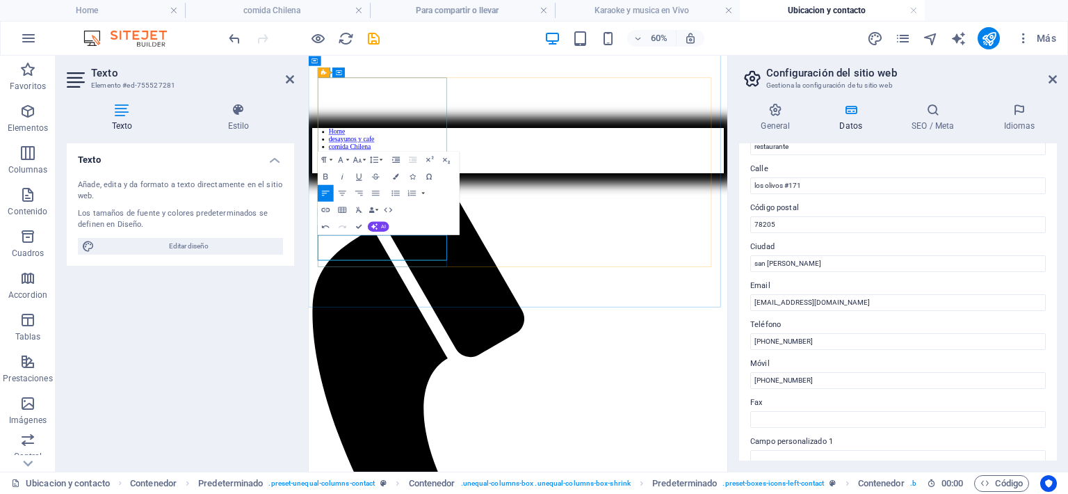
drag, startPoint x: 512, startPoint y: 384, endPoint x: 316, endPoint y: 386, distance: 196.0
click at [397, 178] on icon "button" at bounding box center [396, 176] width 6 height 6
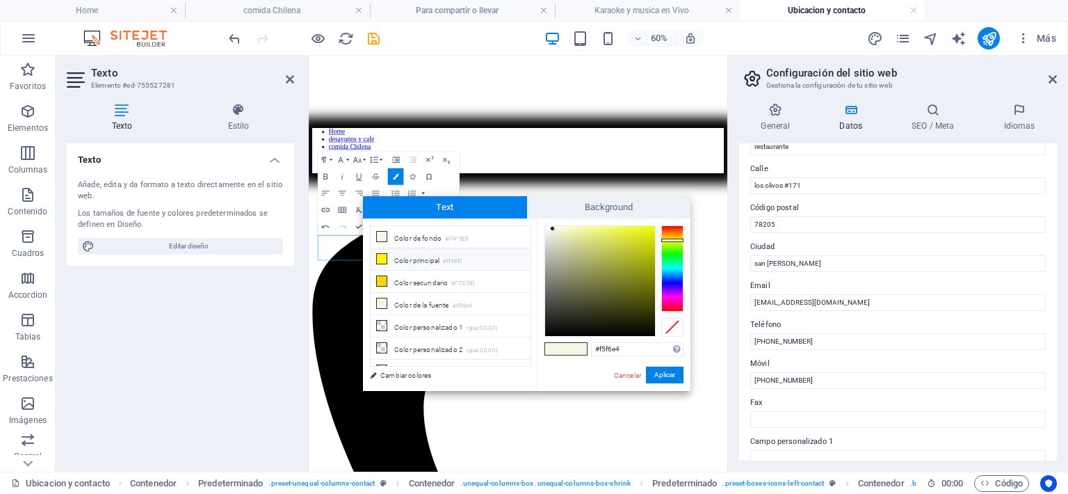
click at [386, 256] on span at bounding box center [381, 258] width 11 height 11
type input "#fff600"
click at [665, 370] on button "Aplicar" at bounding box center [665, 374] width 38 height 17
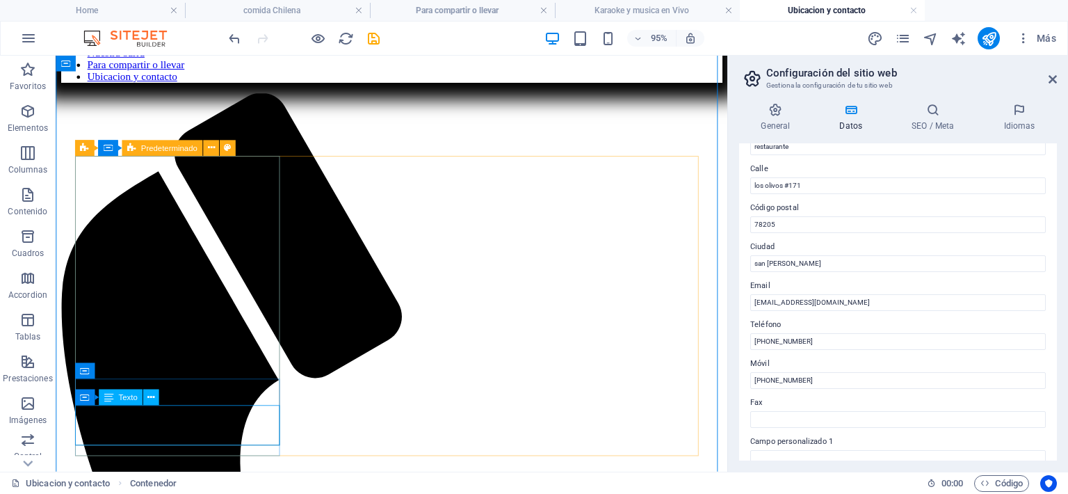
scroll to position [481, 0]
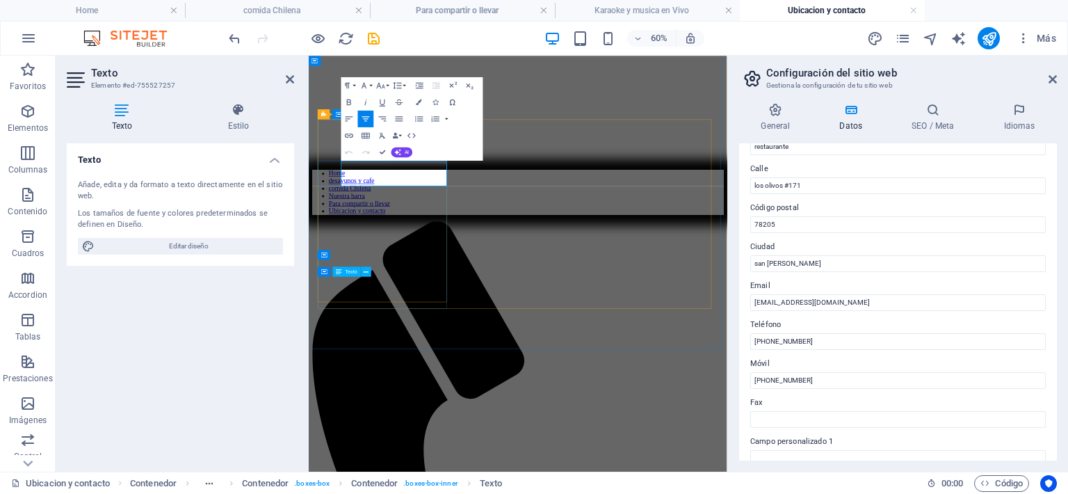
click at [421, 104] on icon "button" at bounding box center [419, 102] width 6 height 6
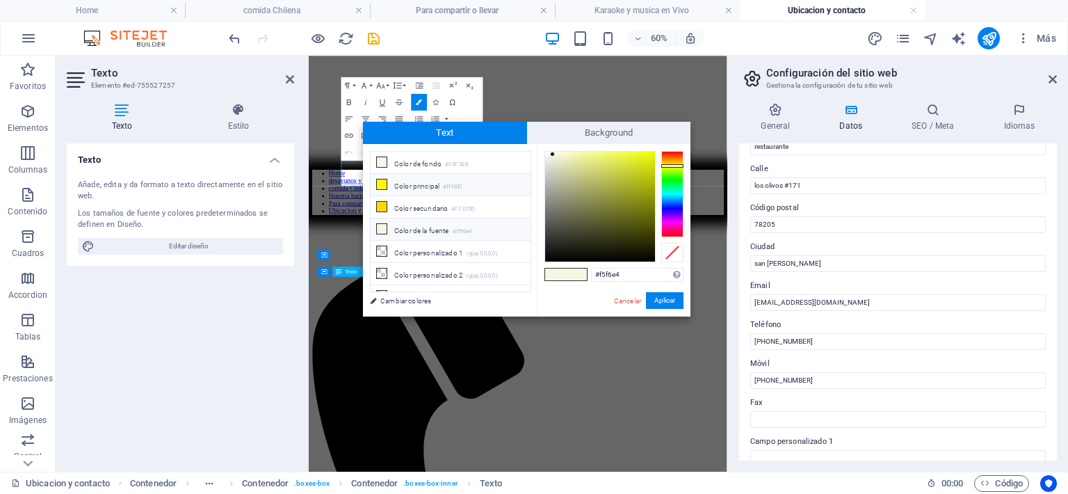
click at [403, 182] on li "Color principal #fff600" at bounding box center [450, 185] width 160 height 22
click at [677, 300] on button "Aplicar" at bounding box center [665, 300] width 38 height 17
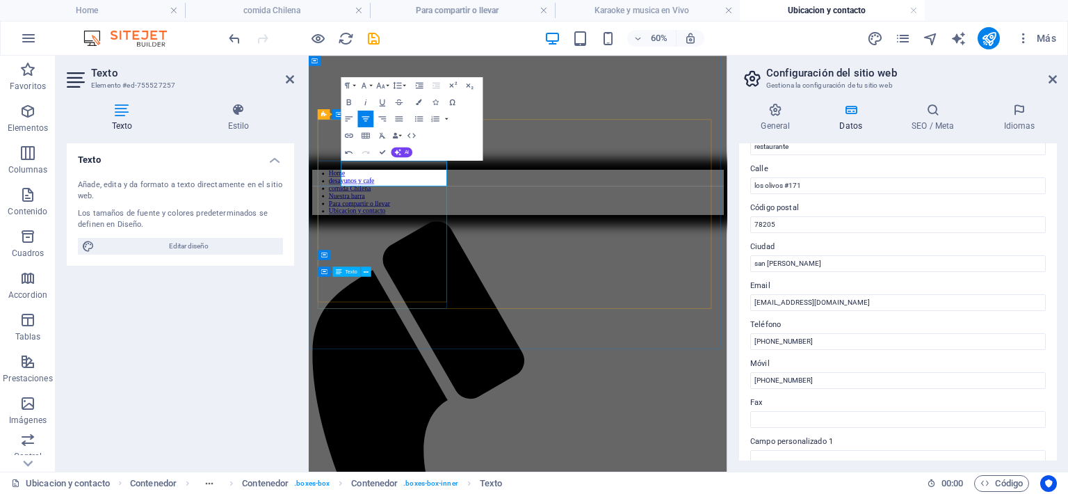
click at [420, 102] on icon "button" at bounding box center [419, 102] width 6 height 6
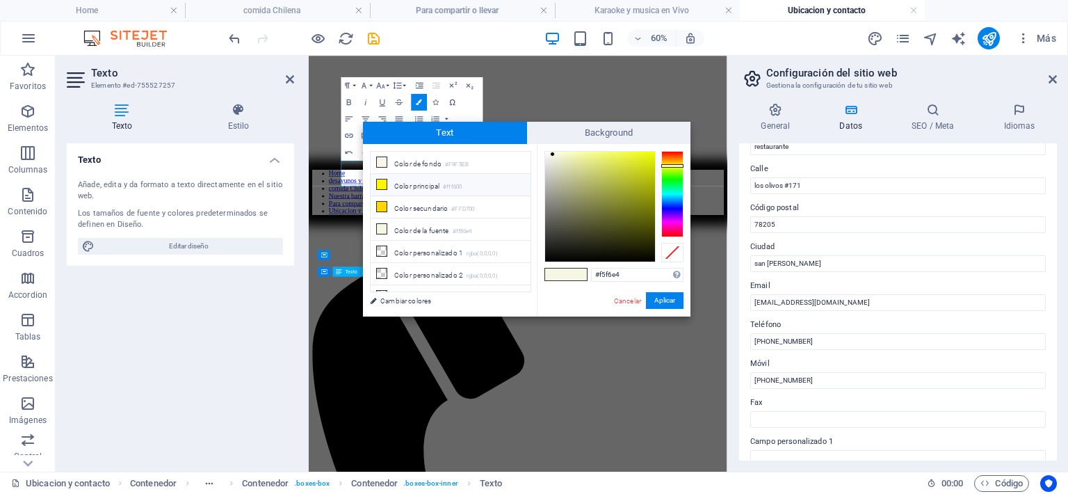
click at [399, 182] on li "Color principal #fff600" at bounding box center [450, 185] width 160 height 22
type input "#fff600"
click at [659, 302] on button "Aplicar" at bounding box center [665, 300] width 38 height 17
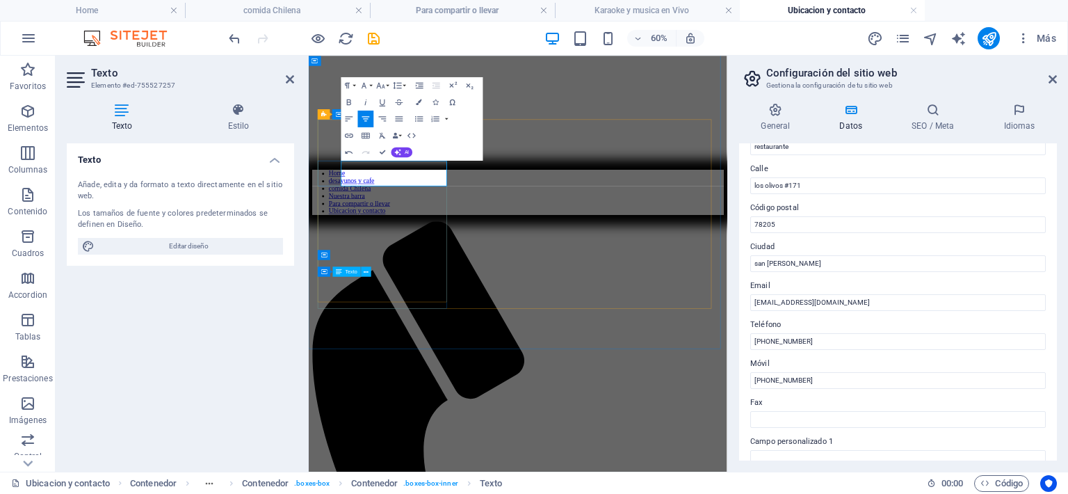
click at [425, 100] on button "Colors" at bounding box center [420, 102] width 16 height 17
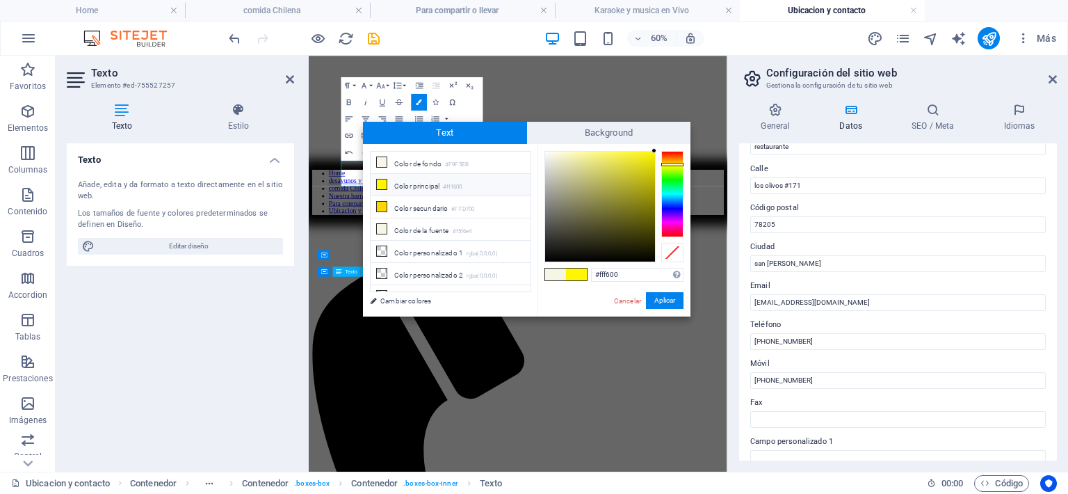
click at [418, 179] on li "Color principal #fff600" at bounding box center [450, 185] width 160 height 22
click at [379, 184] on icon at bounding box center [382, 184] width 10 height 10
click at [399, 183] on li "Color principal #fff600" at bounding box center [450, 185] width 160 height 22
click at [662, 303] on button "Aplicar" at bounding box center [665, 300] width 38 height 17
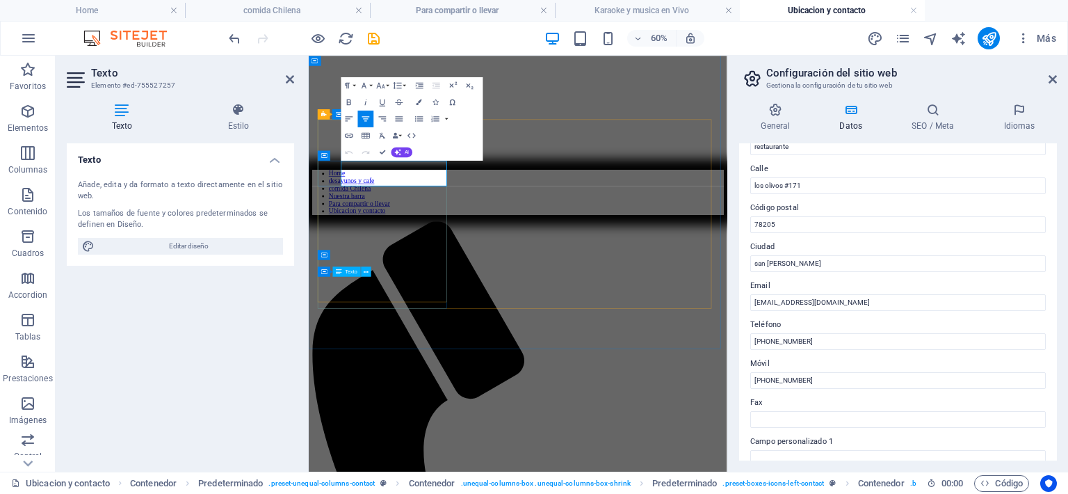
drag, startPoint x: 402, startPoint y: 244, endPoint x: 512, endPoint y: 242, distance: 109.8
click at [351, 118] on icon "button" at bounding box center [349, 118] width 10 height 10
click at [232, 313] on div "Texto Añade, edita y da formato a texto directamente en el sitio web. Los tamañ…" at bounding box center [180, 301] width 227 height 317
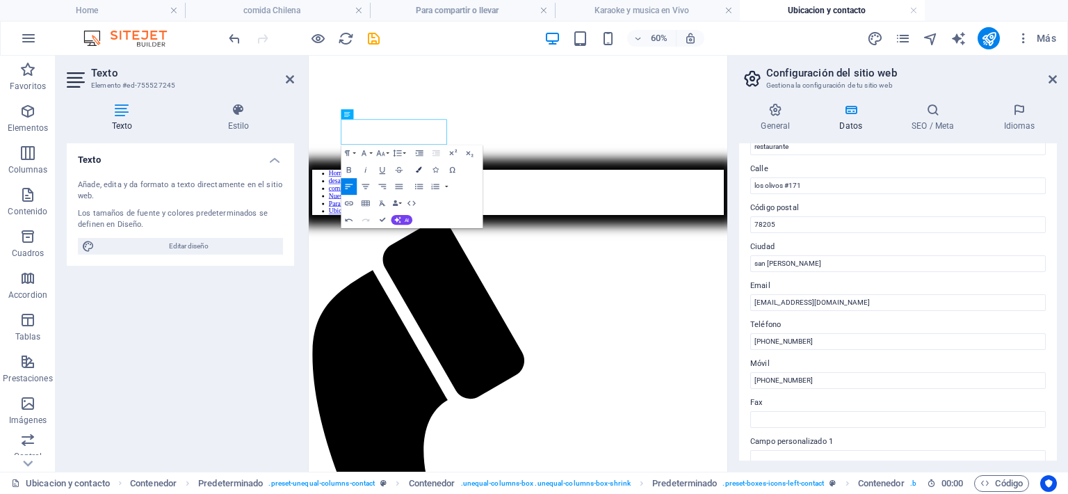
click at [418, 168] on icon "button" at bounding box center [419, 169] width 6 height 6
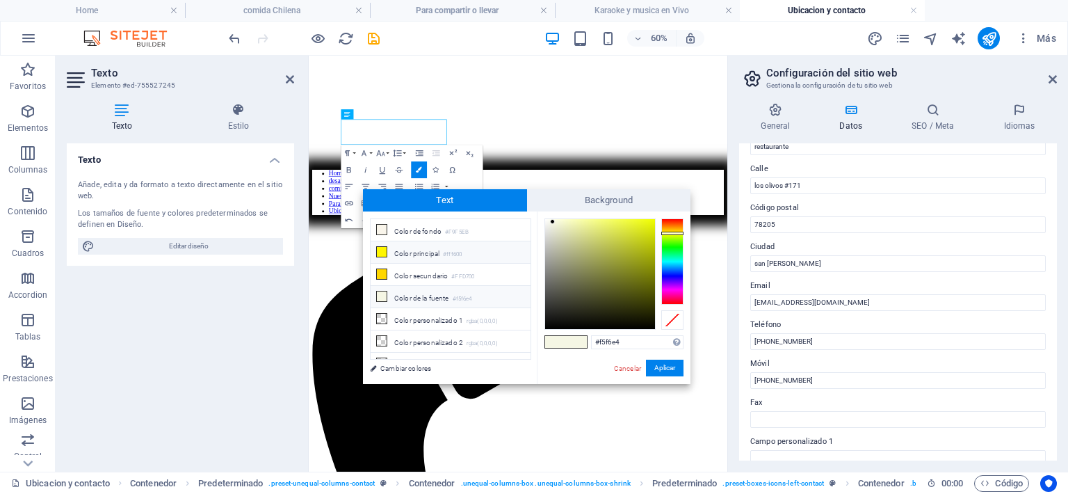
click at [392, 252] on li "Color principal #fff600" at bounding box center [450, 252] width 160 height 22
click at [650, 370] on button "Aplicar" at bounding box center [665, 367] width 38 height 17
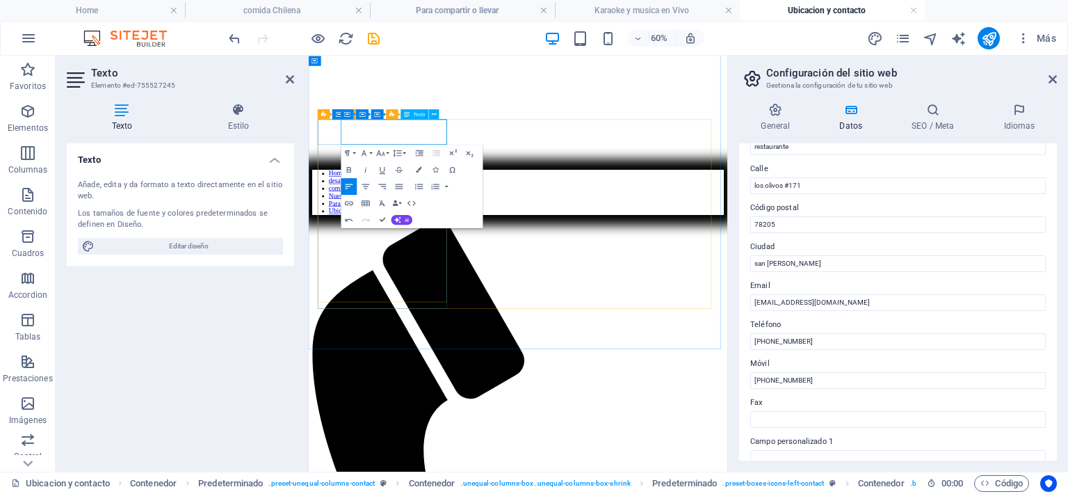
drag, startPoint x: 369, startPoint y: 193, endPoint x: 466, endPoint y: 198, distance: 97.5
drag, startPoint x: 362, startPoint y: 190, endPoint x: 484, endPoint y: 186, distance: 122.4
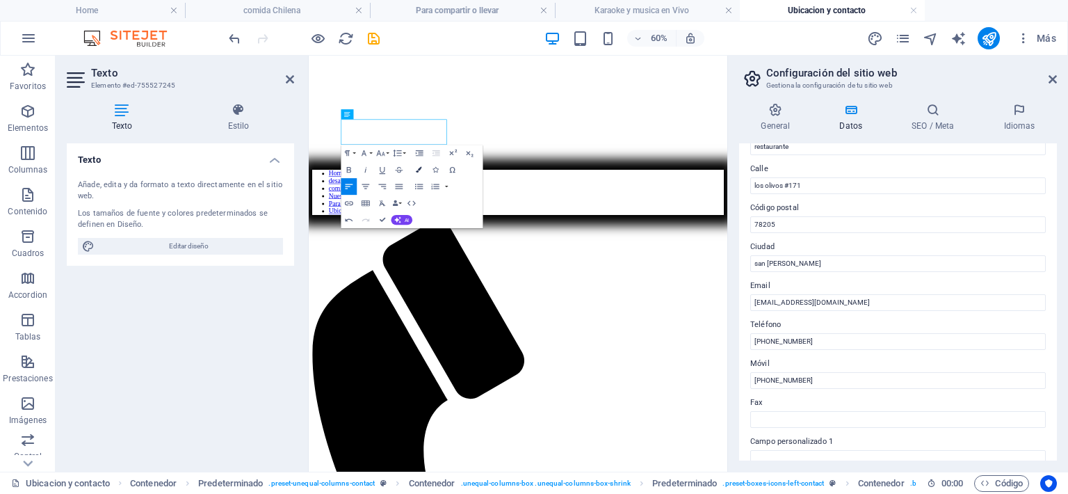
click at [417, 168] on icon "button" at bounding box center [419, 169] width 6 height 6
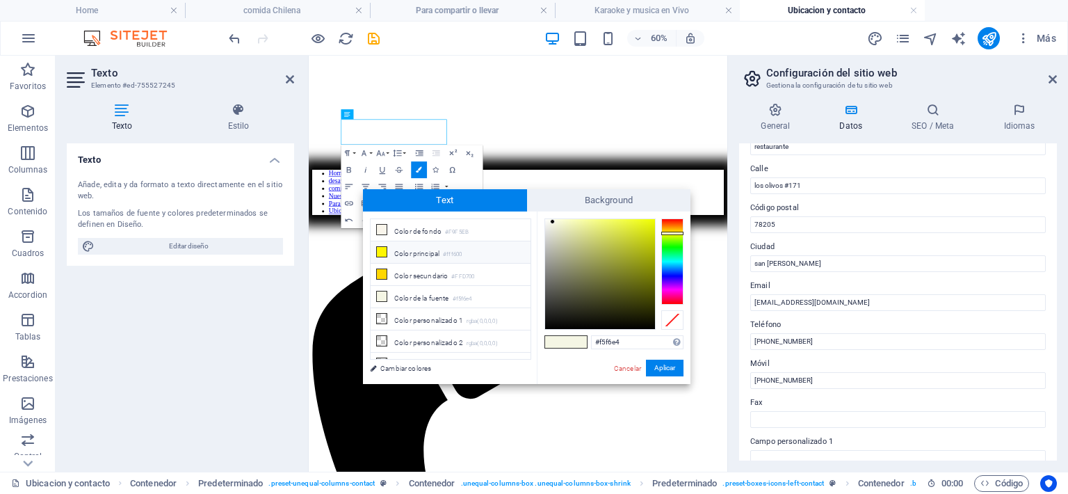
click at [409, 252] on li "Color principal #fff600" at bounding box center [450, 252] width 160 height 22
type input "#fff600"
click at [660, 370] on button "Aplicar" at bounding box center [665, 367] width 38 height 17
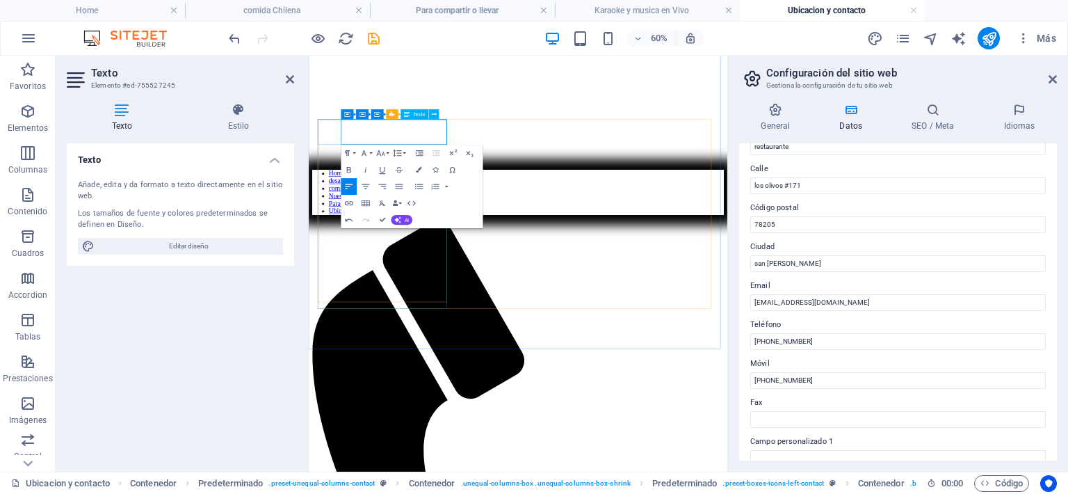
drag, startPoint x: 540, startPoint y: 414, endPoint x: 722, endPoint y: 286, distance: 222.0
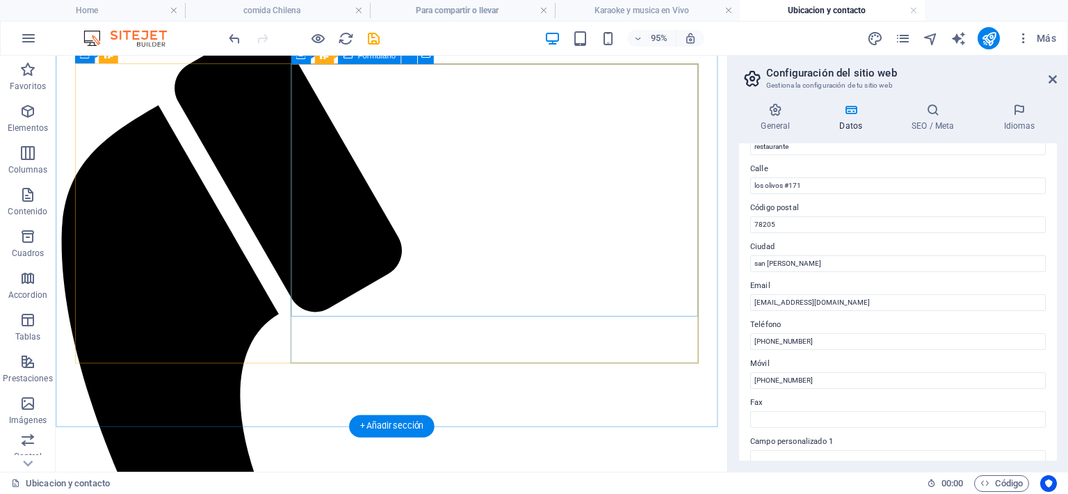
scroll to position [556, 0]
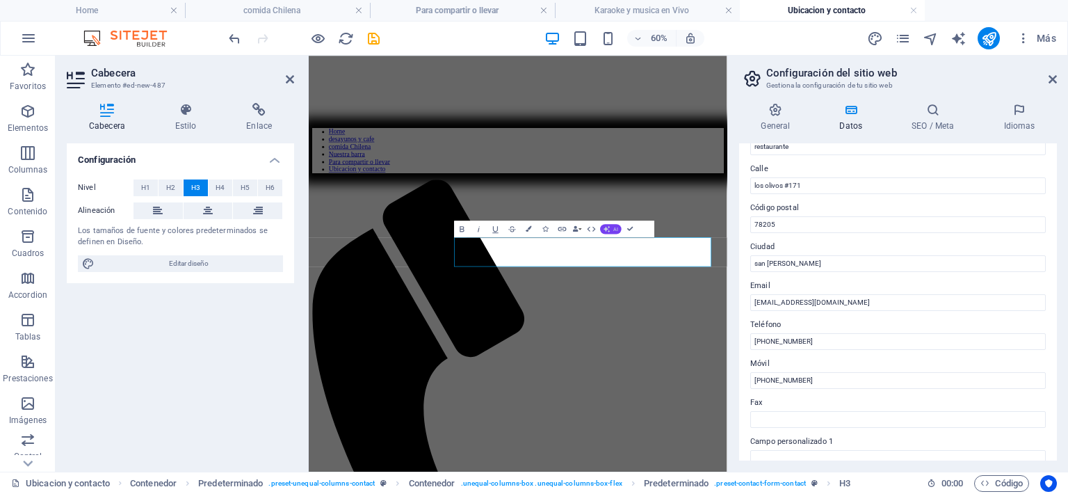
click at [612, 231] on button "AI" at bounding box center [612, 229] width 22 height 10
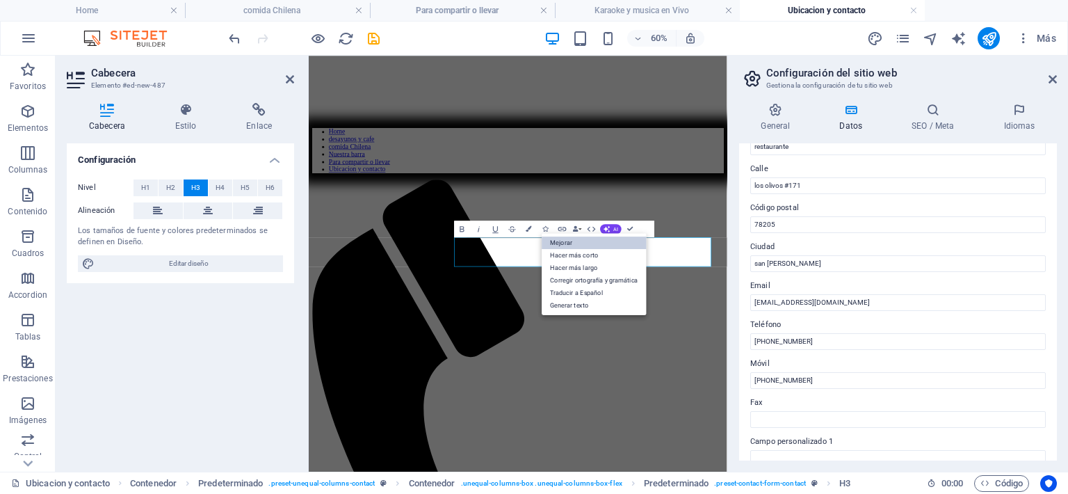
click at [581, 243] on link "Mejorar" at bounding box center [594, 242] width 104 height 13
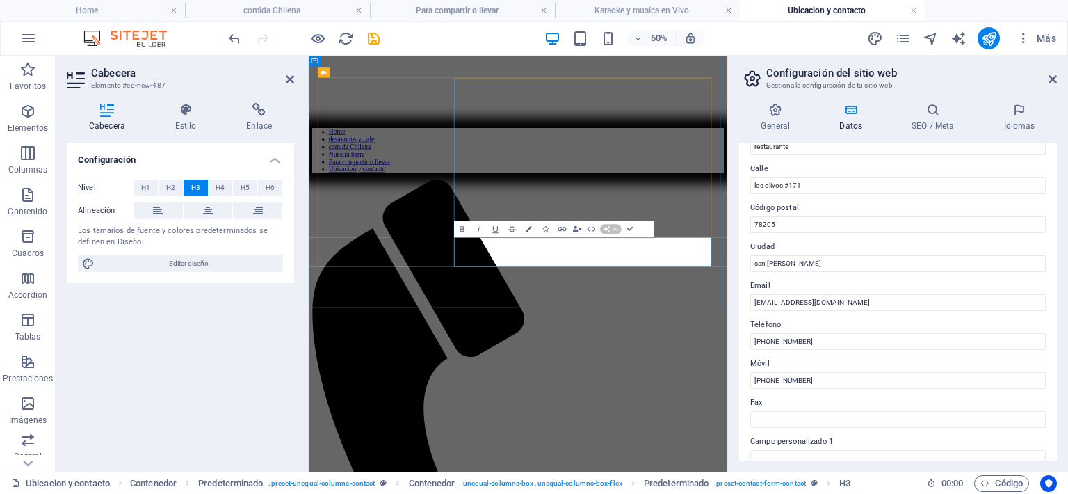
drag, startPoint x: 892, startPoint y: 384, endPoint x: 678, endPoint y: 389, distance: 214.2
drag, startPoint x: 845, startPoint y: 384, endPoint x: 668, endPoint y: 384, distance: 176.6
click at [619, 224] on button "AI" at bounding box center [612, 229] width 22 height 10
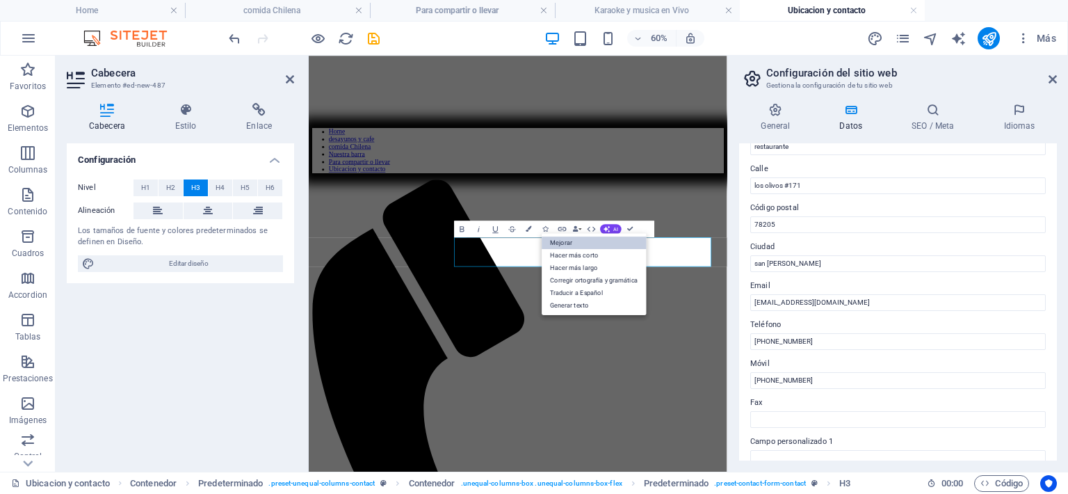
click at [598, 244] on link "Mejorar" at bounding box center [594, 242] width 104 height 13
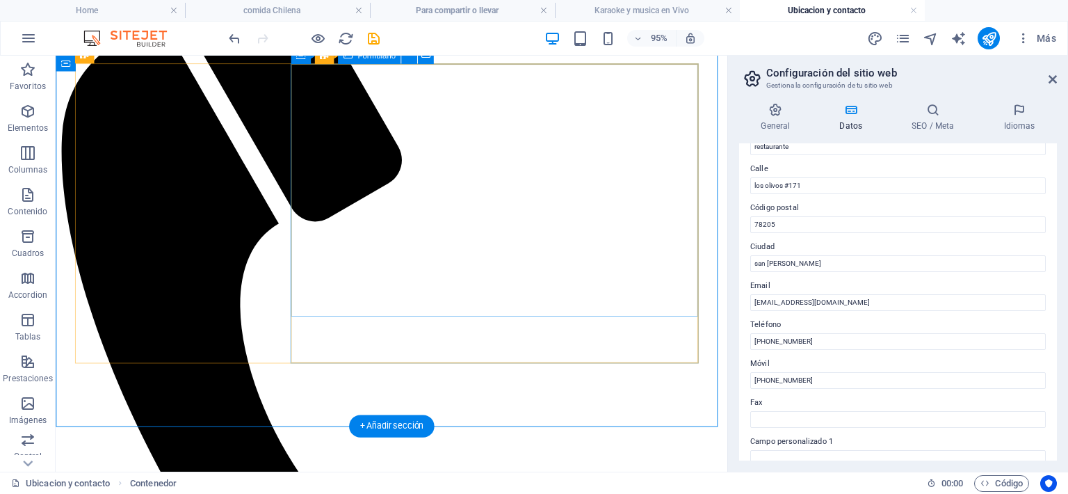
scroll to position [806, 0]
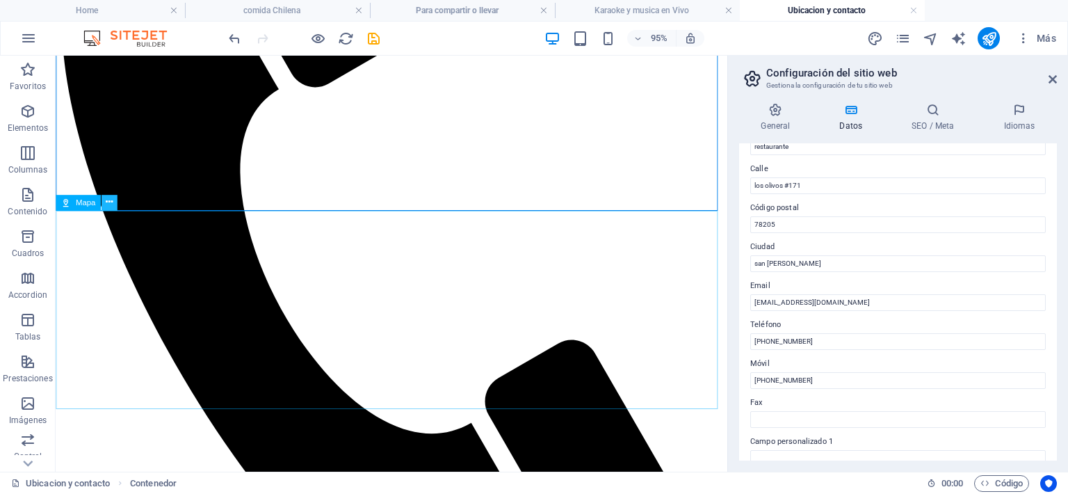
click at [108, 202] on icon at bounding box center [109, 202] width 7 height 14
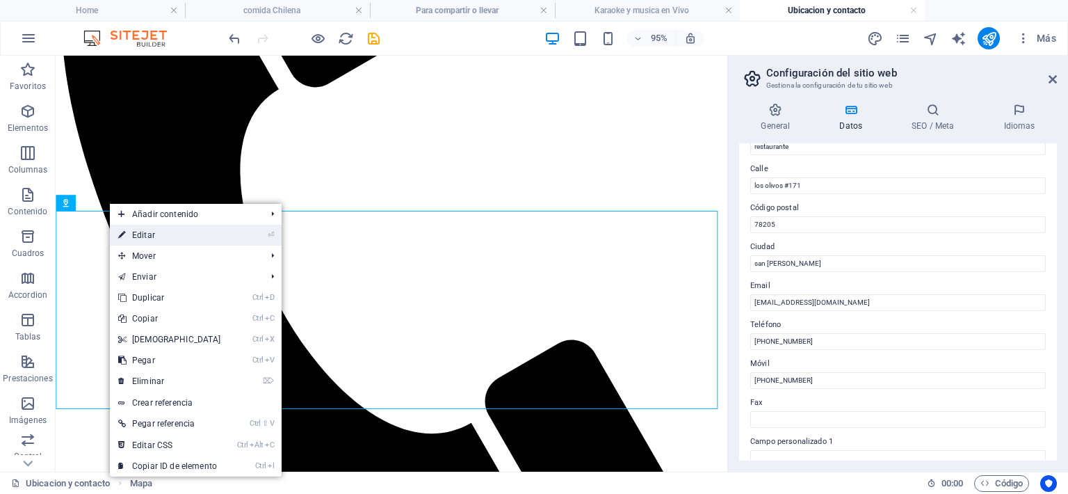
click at [254, 231] on li "⏎ Editar" at bounding box center [196, 235] width 172 height 21
click at [213, 448] on link "Ctrl Alt C Editar CSS" at bounding box center [170, 444] width 120 height 21
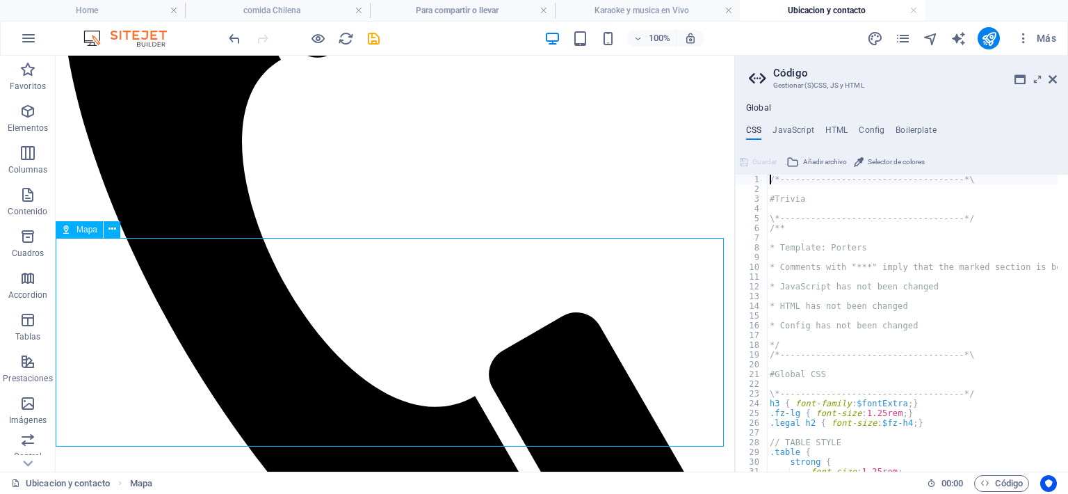
click at [70, 233] on icon at bounding box center [66, 229] width 10 height 17
click at [75, 229] on div "Mapa" at bounding box center [79, 229] width 47 height 17
select select "1"
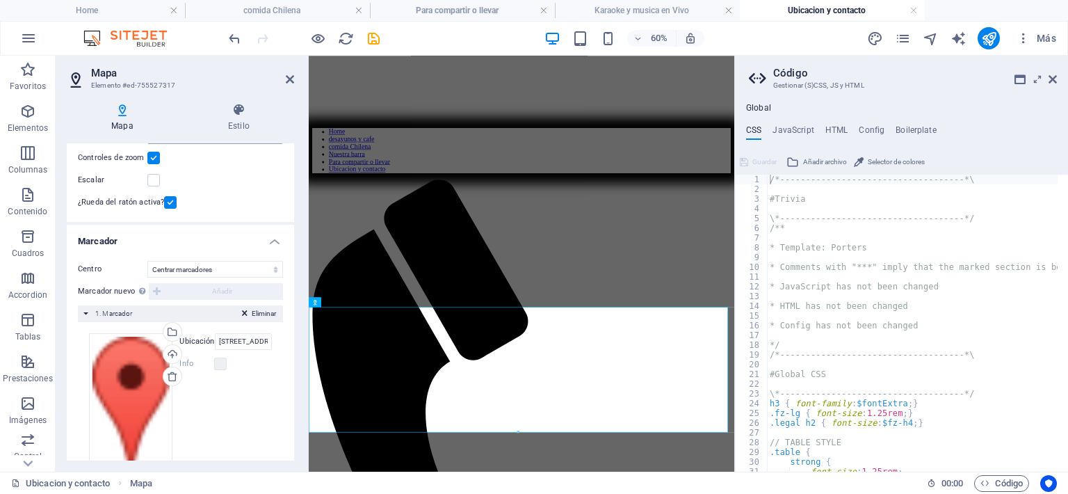
scroll to position [209, 0]
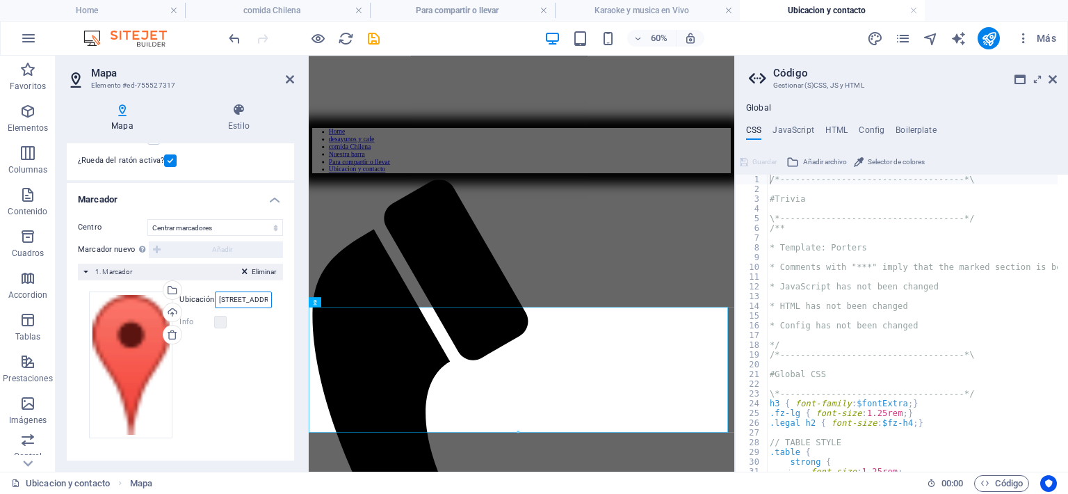
click at [267, 298] on input "300 Alamo Plaza, 78205 San Antonio, TX" at bounding box center [243, 299] width 57 height 17
drag, startPoint x: 267, startPoint y: 298, endPoint x: 289, endPoint y: 304, distance: 22.9
click at [289, 304] on div "Centro No centrar Centrar marcadores Centrar y ampliar marcadores Marcador nuev…" at bounding box center [180, 334] width 227 height 252
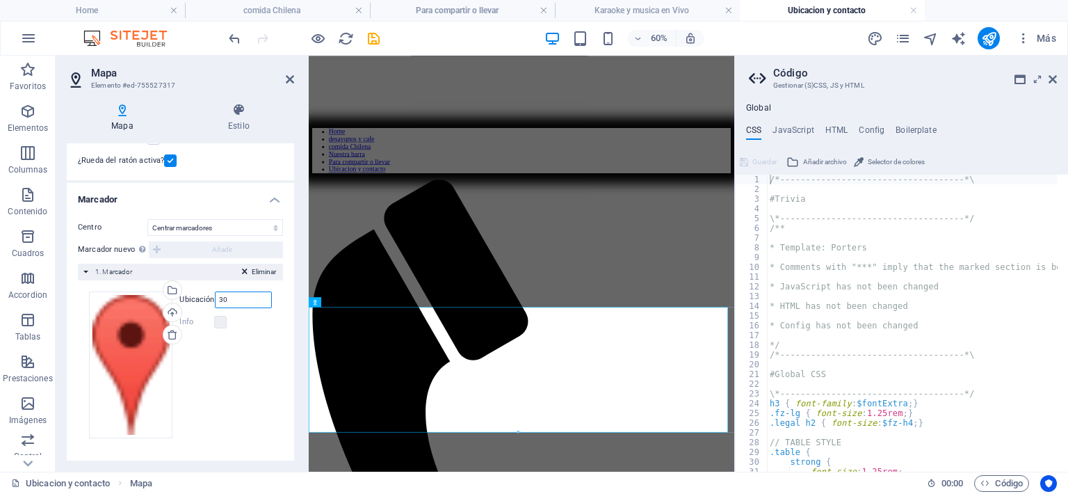
type input "3"
type input "s"
type input "c"
type input "s"
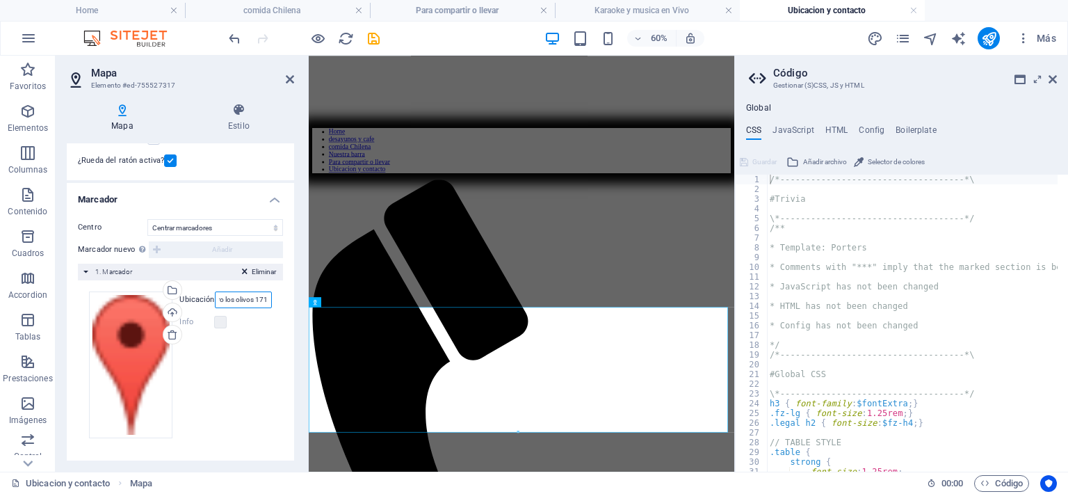
drag, startPoint x: 217, startPoint y: 300, endPoint x: 270, endPoint y: 306, distance: 53.9
click at [270, 306] on div "Arrastra archivos aquí, haz clic para escoger archivos o selecciona archivos de…" at bounding box center [180, 364] width 205 height 169
click at [272, 228] on select "No centrar Centrar marcadores Centrar y ampliar marcadores" at bounding box center [215, 227] width 136 height 17
click at [272, 227] on select "No centrar Centrar marcadores Centrar y ampliar marcadores" at bounding box center [215, 227] width 136 height 17
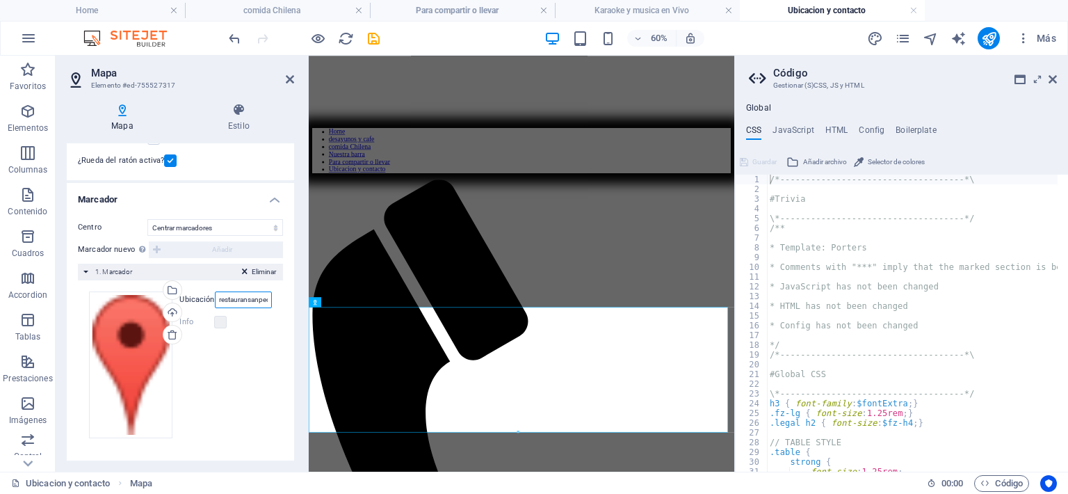
click at [217, 298] on input "restauransanpedro los olivos 171" at bounding box center [243, 299] width 57 height 17
type input "calma-san pedro-restauransanpedro los olivos 171"
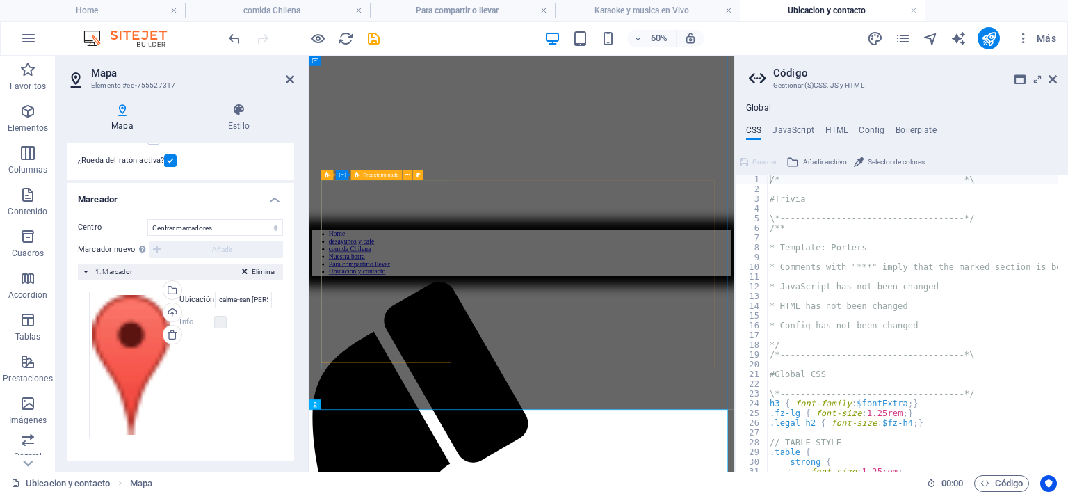
scroll to position [342, 0]
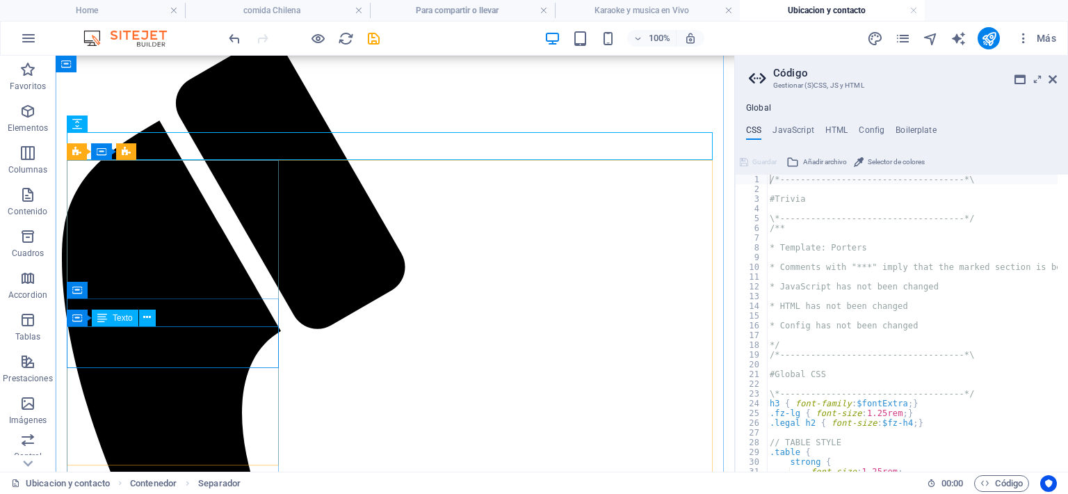
scroll to position [551, 0]
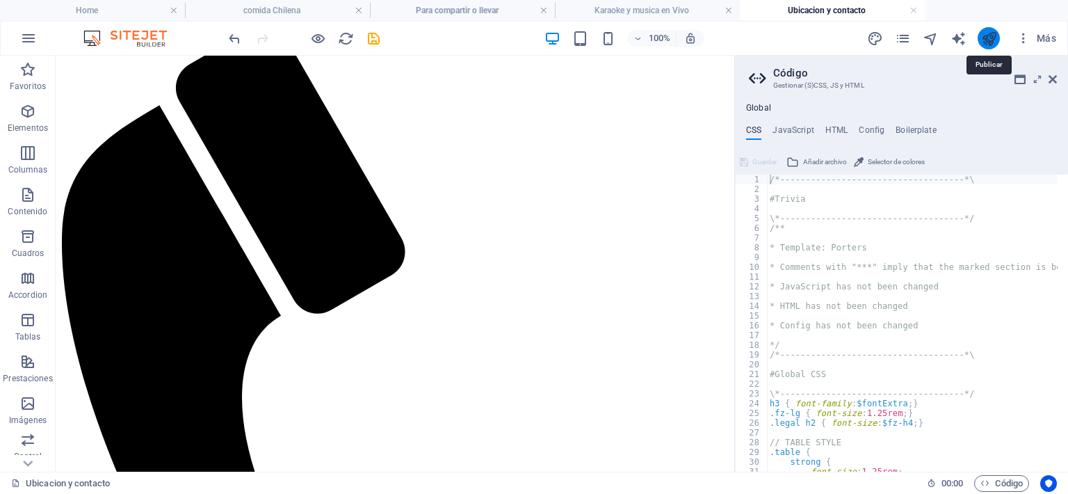
click at [983, 41] on icon "publish" at bounding box center [989, 39] width 16 height 16
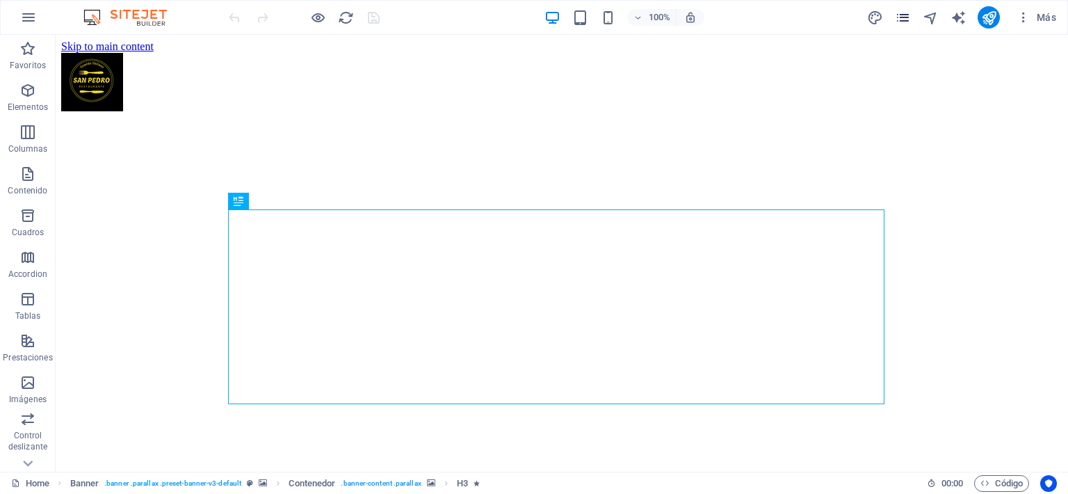
click at [903, 22] on icon "pages" at bounding box center [903, 18] width 16 height 16
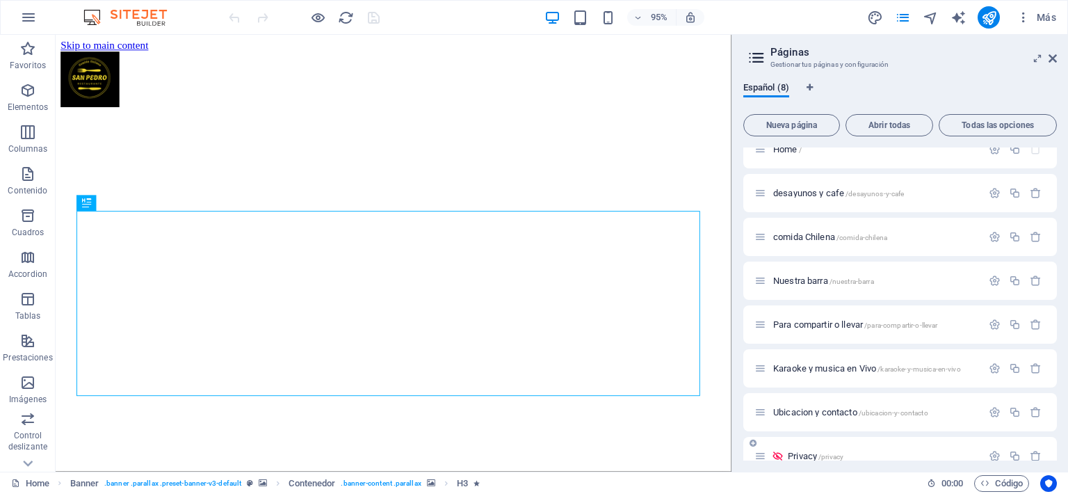
scroll to position [38, 0]
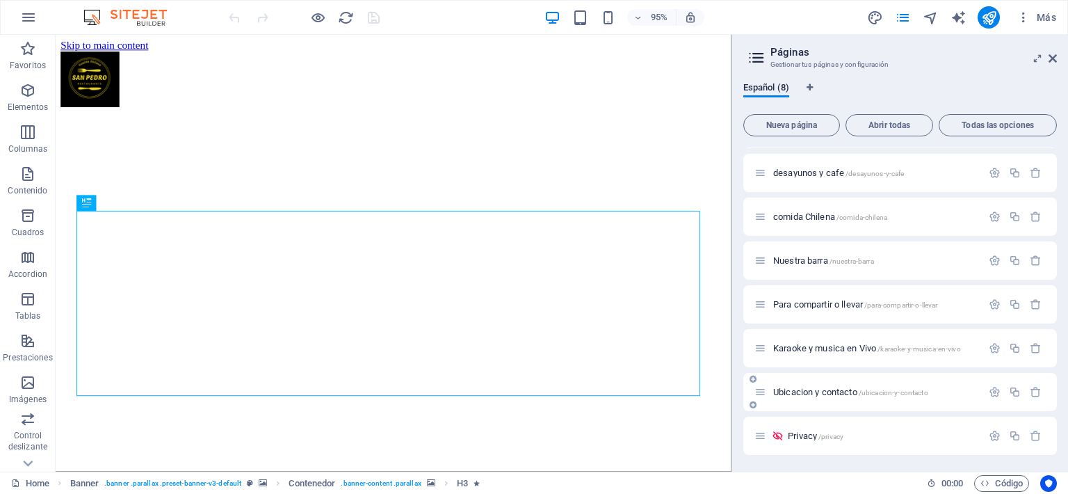
click at [854, 403] on div "Ubicacion y contacto /ubicacion-y-contacto" at bounding box center [899, 392] width 313 height 38
click at [842, 389] on span "Ubicacion y contacto /ubicacion-y-contacto" at bounding box center [850, 391] width 155 height 10
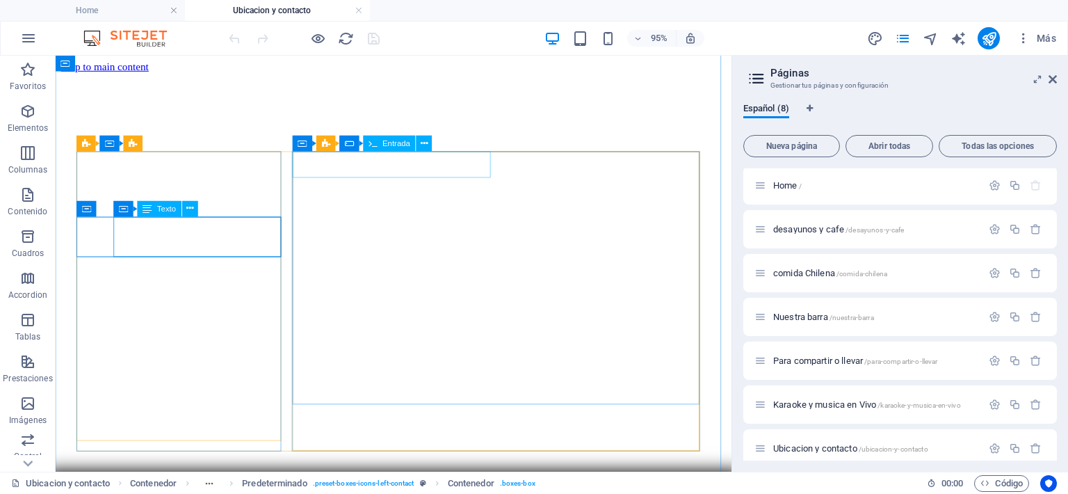
scroll to position [487, 0]
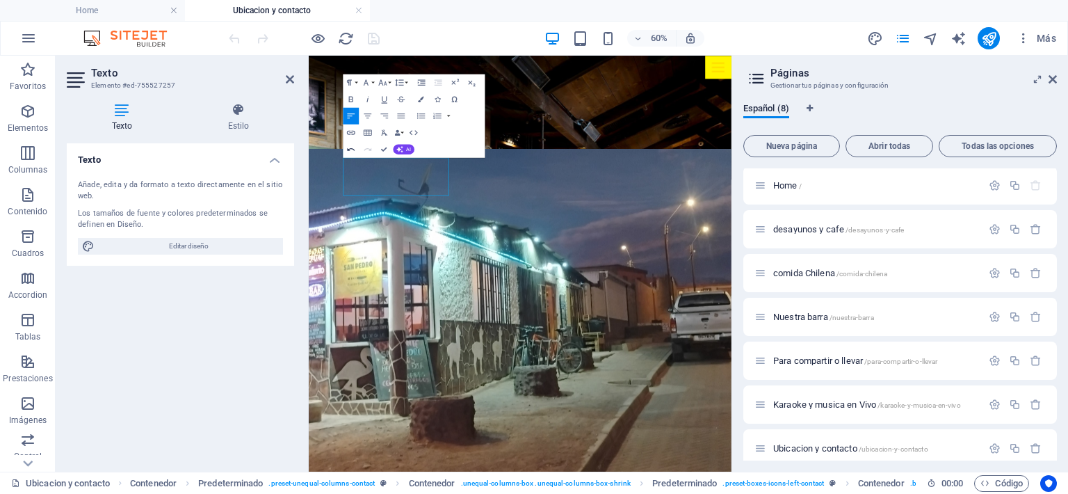
click at [353, 146] on icon "button" at bounding box center [351, 149] width 10 height 10
click at [424, 99] on icon "button" at bounding box center [421, 99] width 6 height 6
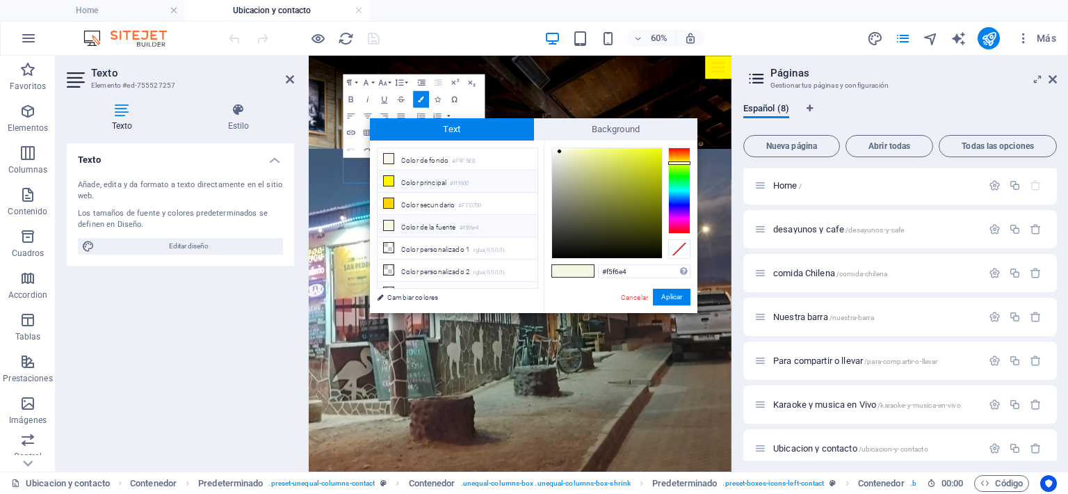
click at [415, 175] on li "Color principal #fff600" at bounding box center [457, 181] width 160 height 22
click at [667, 297] on button "Aplicar" at bounding box center [672, 296] width 38 height 17
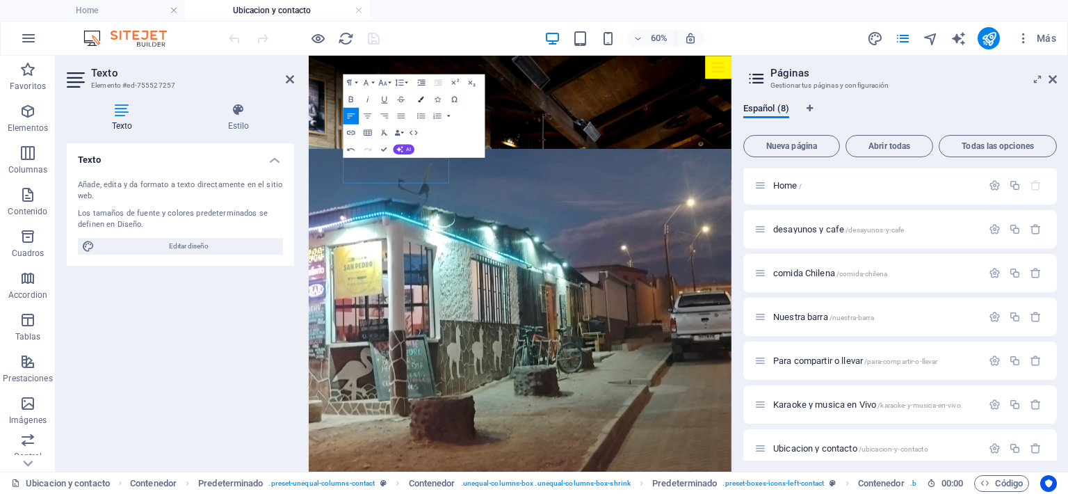
click at [421, 100] on icon "button" at bounding box center [421, 99] width 6 height 6
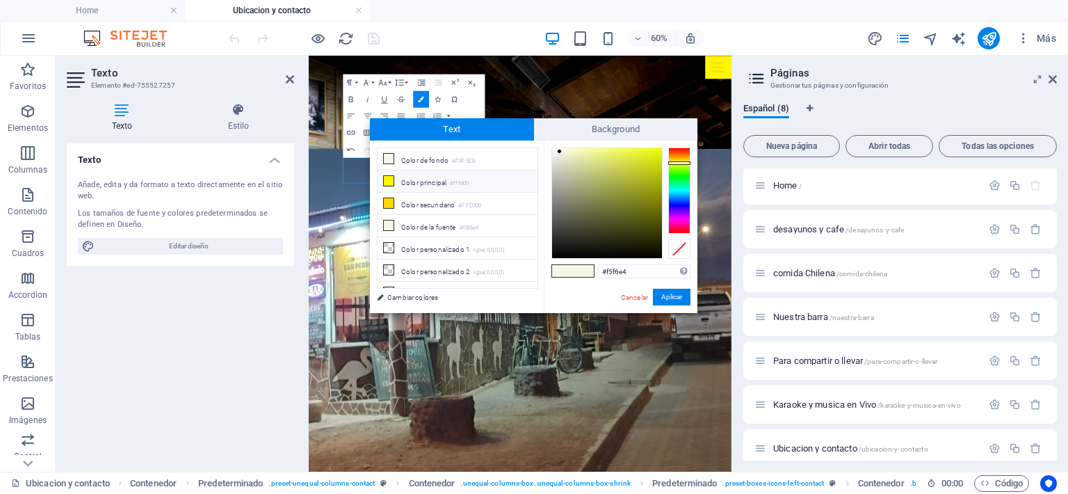
click at [435, 185] on li "Color principal #fff600" at bounding box center [457, 181] width 160 height 22
type input "#fff600"
drag, startPoint x: 667, startPoint y: 298, endPoint x: 599, endPoint y: 400, distance: 122.8
click at [667, 298] on button "Aplicar" at bounding box center [672, 296] width 38 height 17
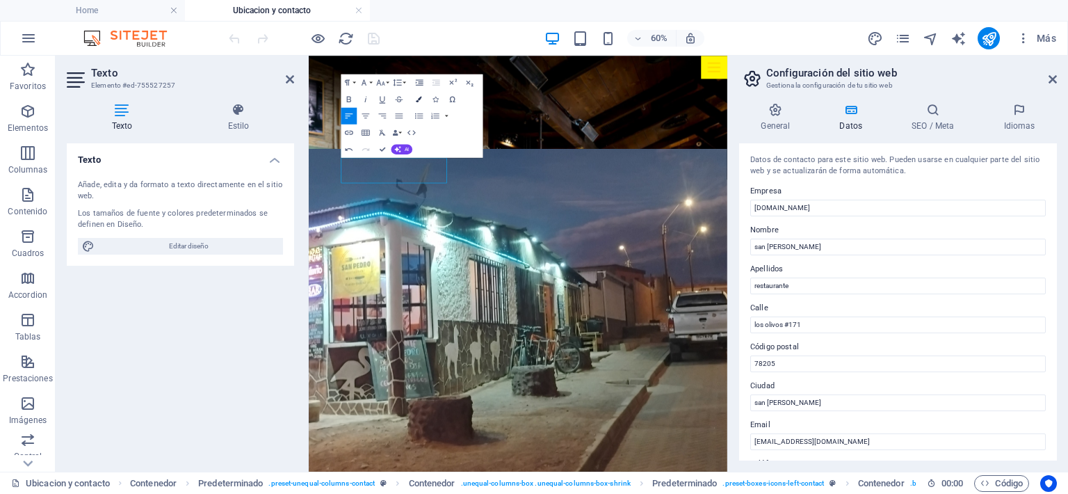
click at [418, 98] on icon "button" at bounding box center [419, 99] width 6 height 6
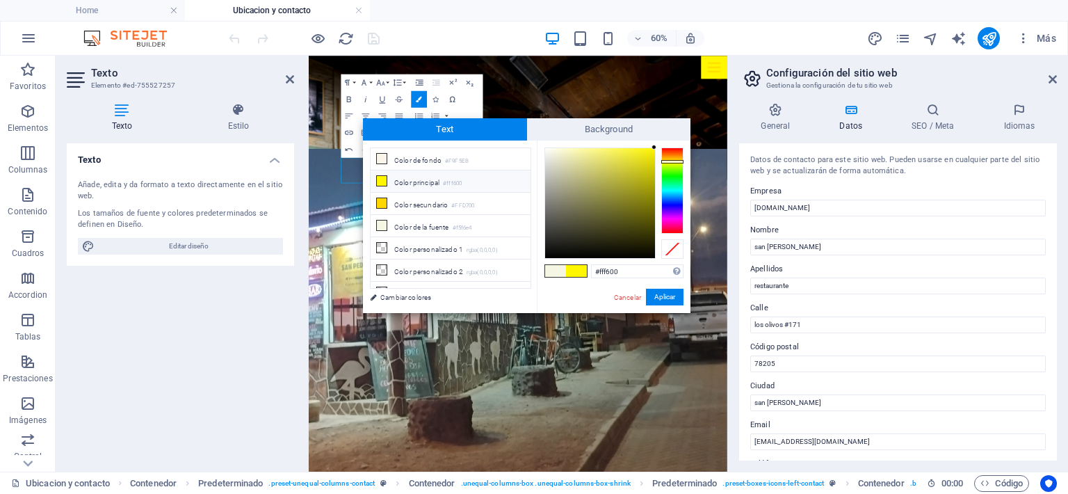
click at [400, 174] on li "Color principal #fff600" at bounding box center [450, 181] width 160 height 22
click at [400, 179] on li "Color principal #fff600" at bounding box center [450, 181] width 160 height 22
click at [660, 293] on button "Aplicar" at bounding box center [665, 296] width 38 height 17
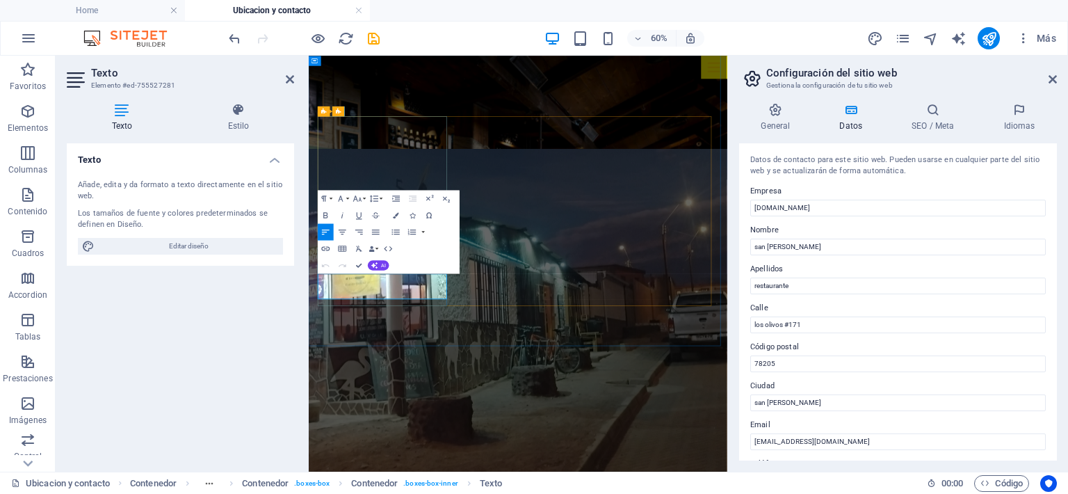
click at [398, 214] on icon "button" at bounding box center [396, 215] width 6 height 6
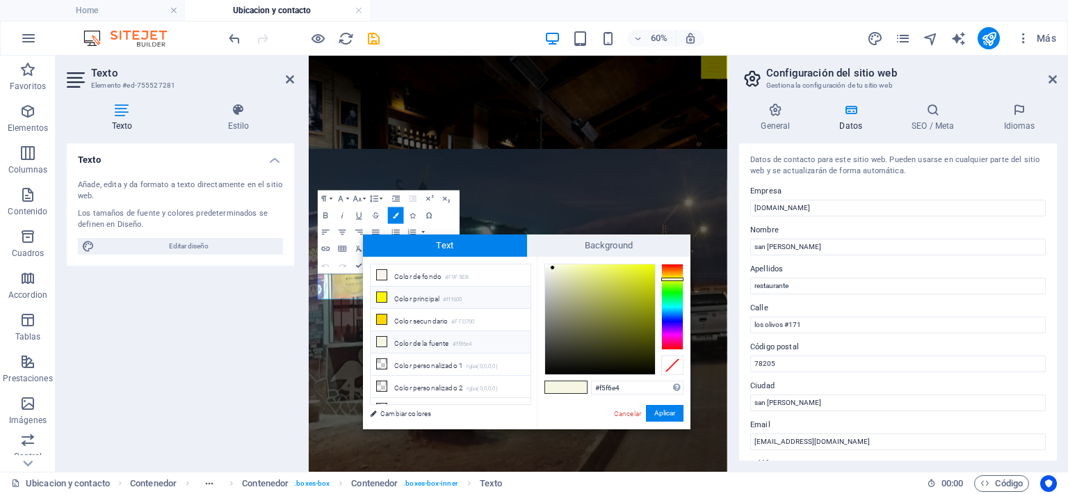
click at [396, 293] on li "Color principal #fff600" at bounding box center [450, 297] width 160 height 22
type input "#fff600"
click at [662, 411] on button "Aplicar" at bounding box center [665, 413] width 38 height 17
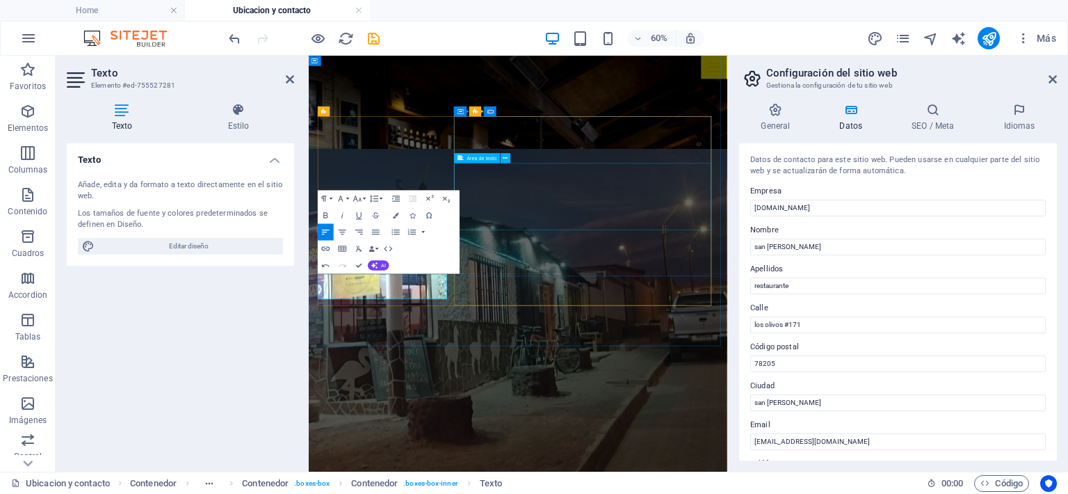
drag, startPoint x: 607, startPoint y: 293, endPoint x: 762, endPoint y: 215, distance: 173.1
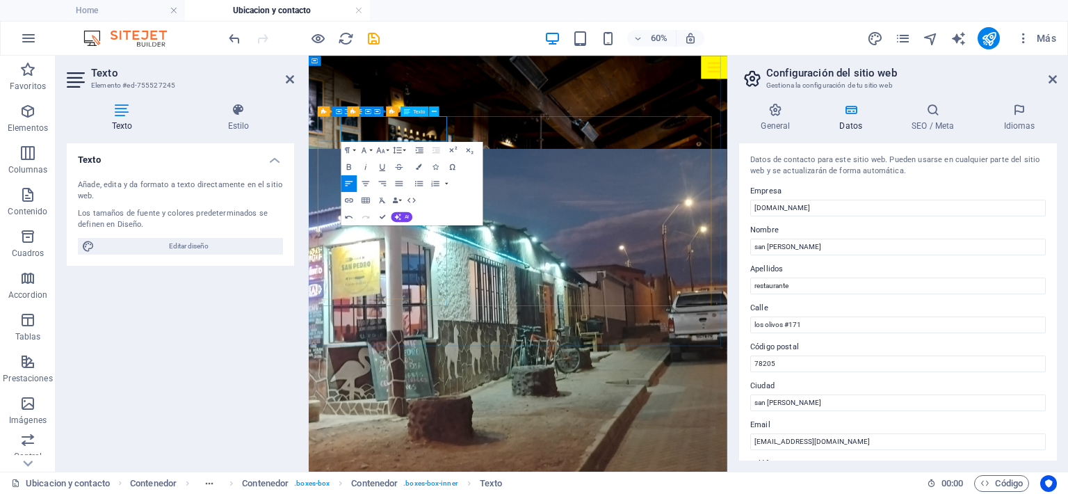
click at [420, 167] on icon "button" at bounding box center [419, 166] width 6 height 6
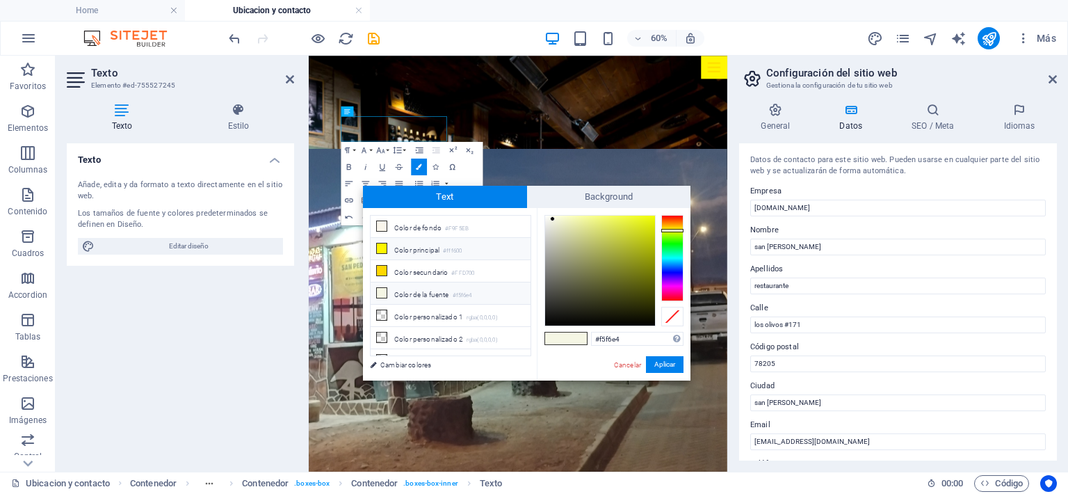
click at [416, 245] on li "Color principal #fff600" at bounding box center [450, 249] width 160 height 22
type input "#fff600"
click at [662, 361] on button "Aplicar" at bounding box center [665, 364] width 38 height 17
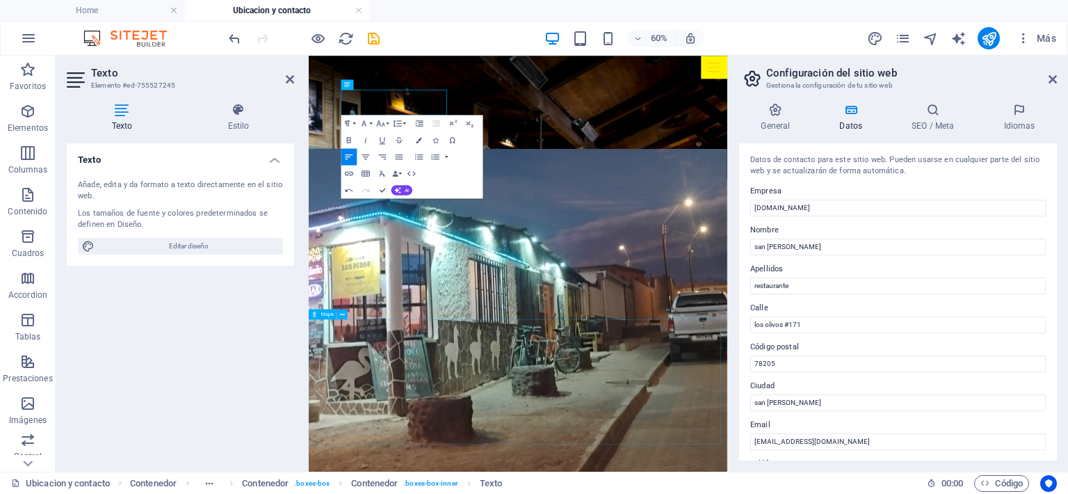
scroll to position [551, 0]
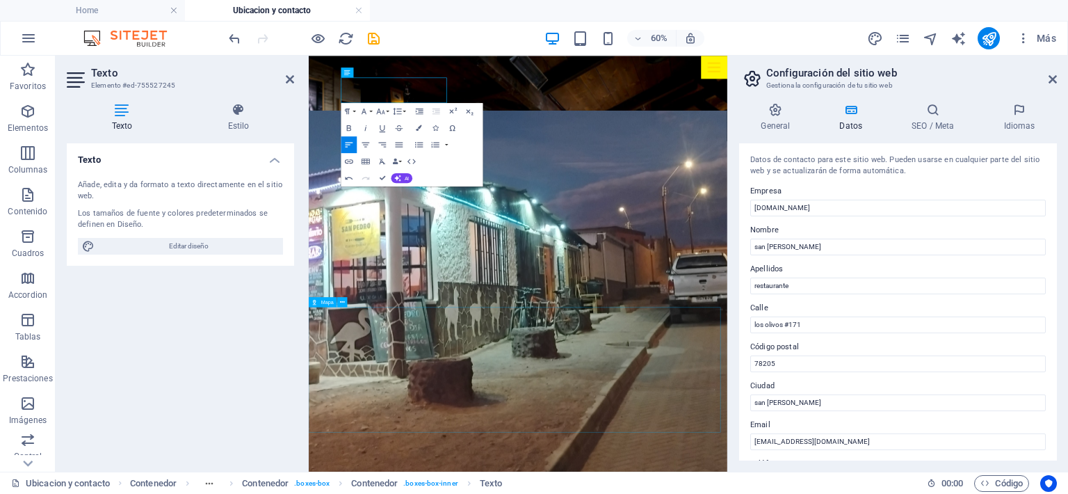
click at [327, 304] on span "Mapa" at bounding box center [327, 301] width 13 height 5
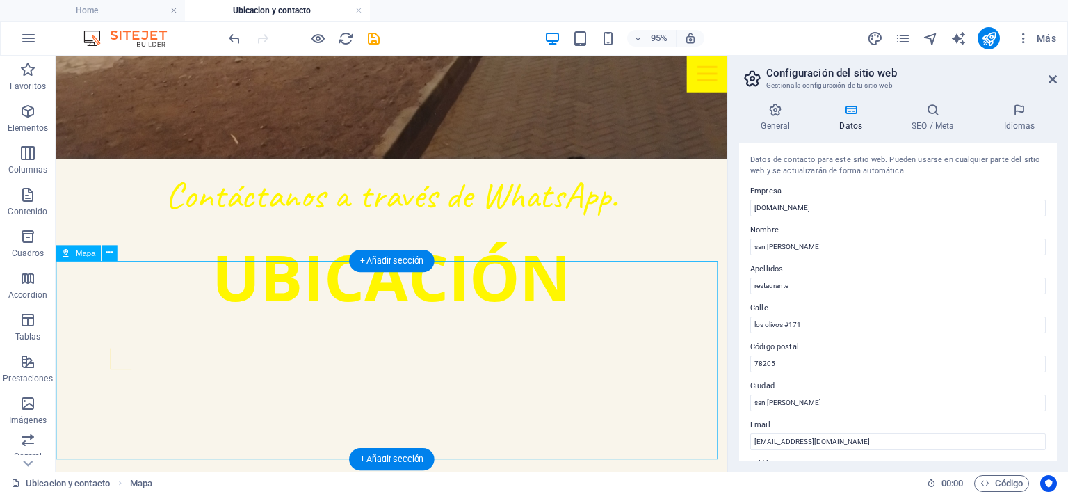
scroll to position [759, 0]
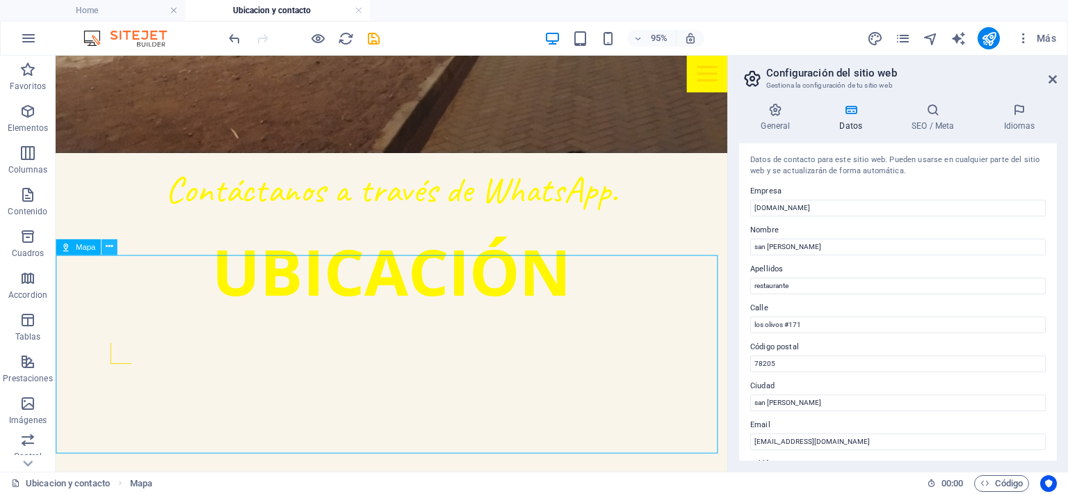
click at [107, 246] on icon at bounding box center [109, 247] width 7 height 14
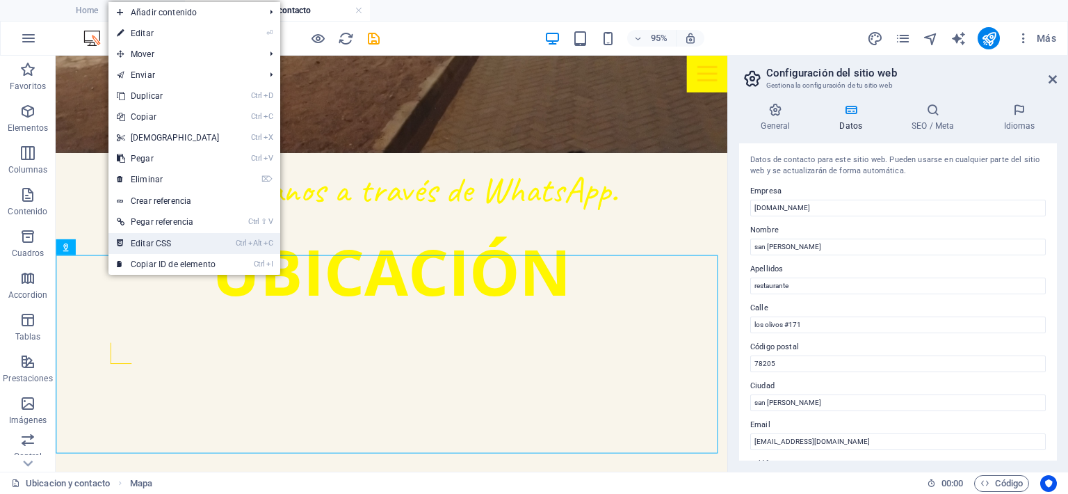
click at [209, 238] on link "Ctrl Alt C Editar CSS" at bounding box center [168, 243] width 120 height 21
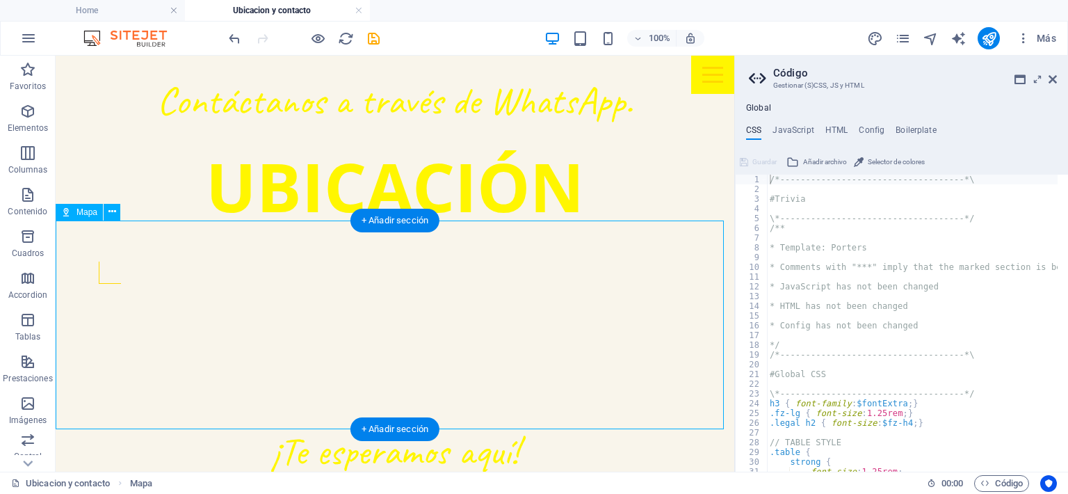
scroll to position [847, 0]
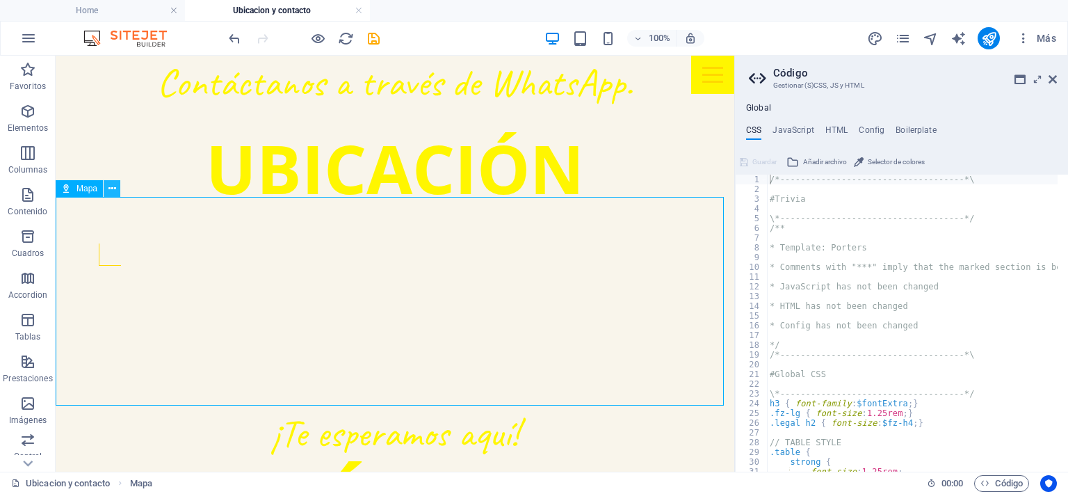
click at [110, 191] on icon at bounding box center [112, 188] width 8 height 15
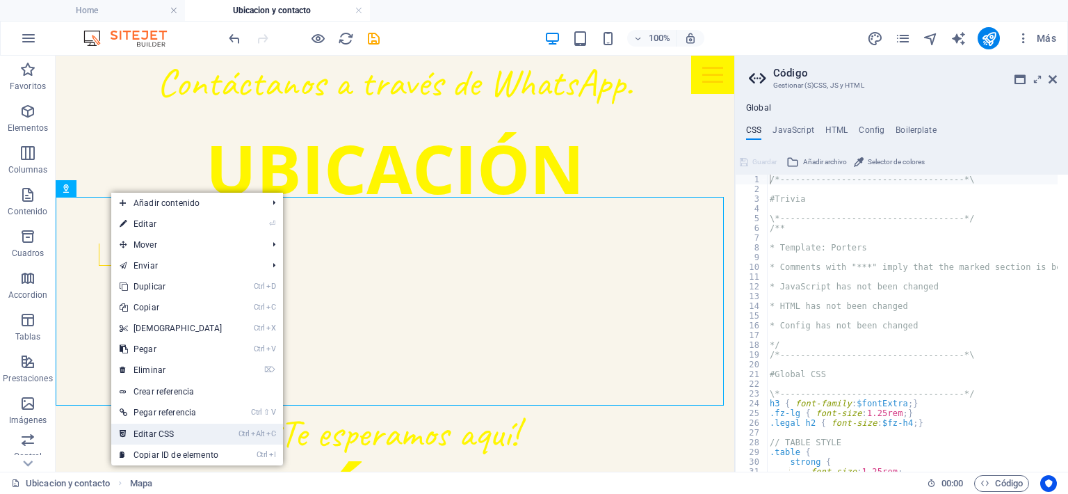
click at [149, 429] on link "Ctrl Alt C Editar CSS" at bounding box center [171, 433] width 120 height 21
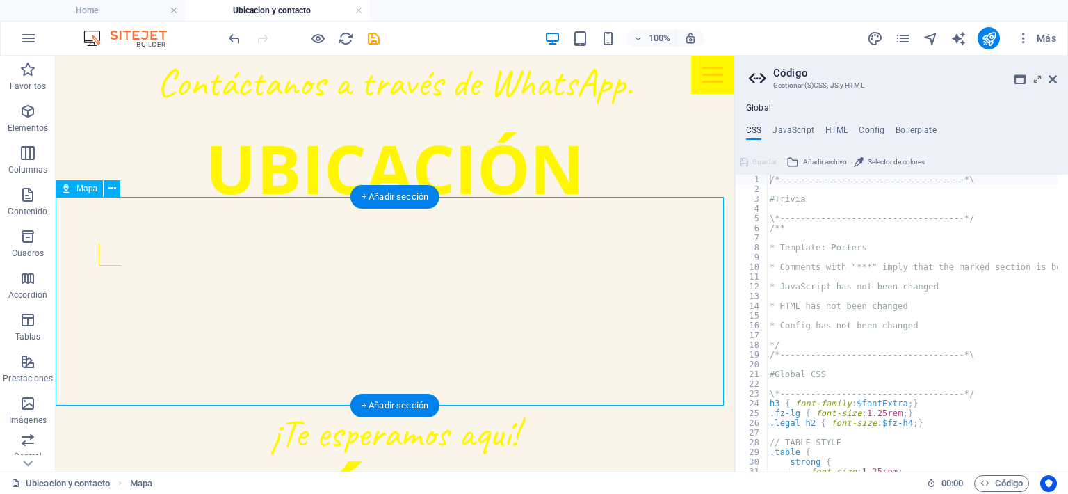
select select "1"
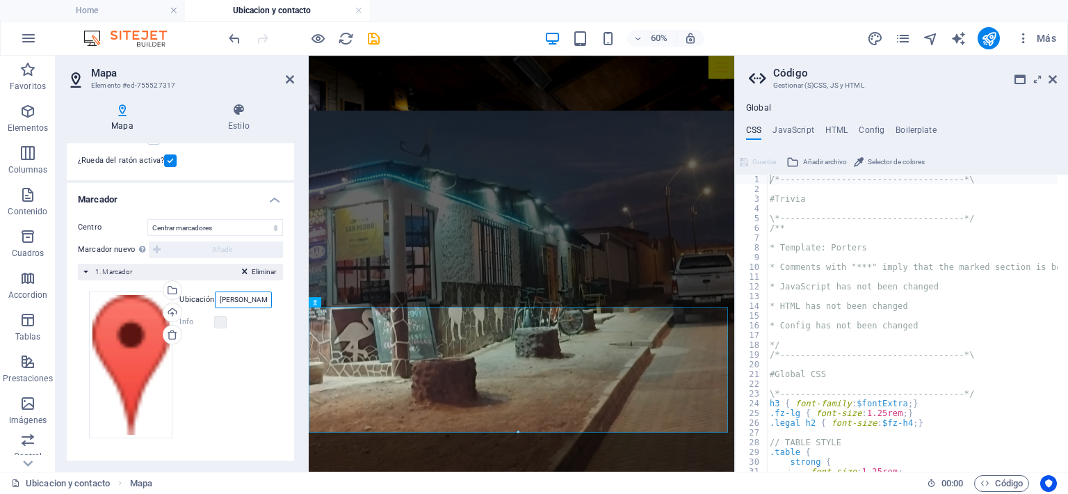
scroll to position [0, 0]
drag, startPoint x: 268, startPoint y: 298, endPoint x: 198, endPoint y: 298, distance: 70.2
click at [198, 298] on div "Ubicación calma-san pedro-restauransanpedro los olivos 171" at bounding box center [225, 299] width 92 height 17
click at [245, 298] on input "pje.edro los olivos 171" at bounding box center [243, 299] width 57 height 17
click at [259, 297] on input "pje.los olivos 171" at bounding box center [243, 299] width 57 height 17
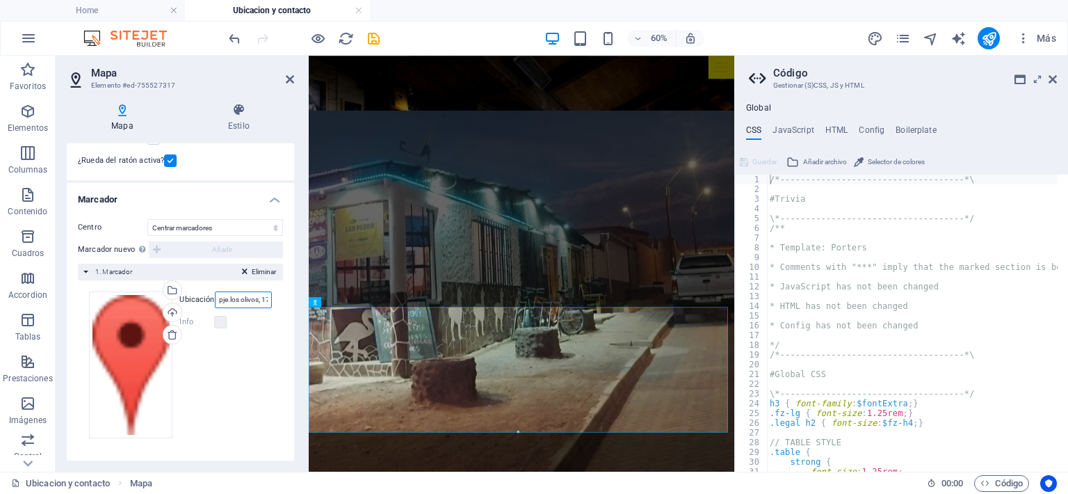
click at [266, 297] on input "pje.los olivos, 171" at bounding box center [243, 299] width 57 height 17
click at [264, 298] on input "pje.los olivos, 171" at bounding box center [243, 299] width 57 height 17
click at [266, 297] on input "pje.los olivos, 171" at bounding box center [243, 299] width 57 height 17
click at [263, 298] on input "pje.los olivos,71" at bounding box center [243, 299] width 57 height 17
click at [262, 295] on input "pje.los olivos,1" at bounding box center [243, 299] width 57 height 17
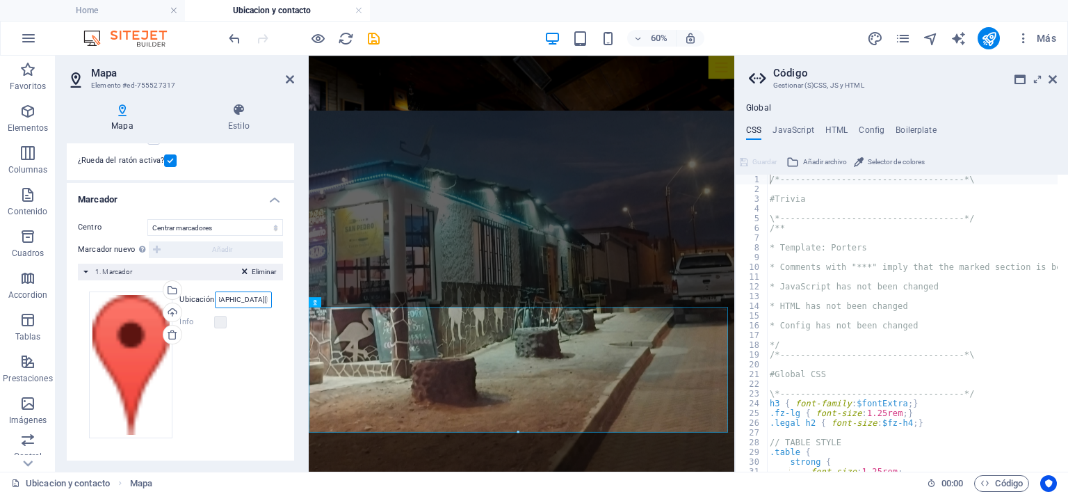
scroll to position [0, 64]
type input "pje.los olivos,san pedro de atacama"
click at [979, 40] on button "publish" at bounding box center [988, 38] width 22 height 22
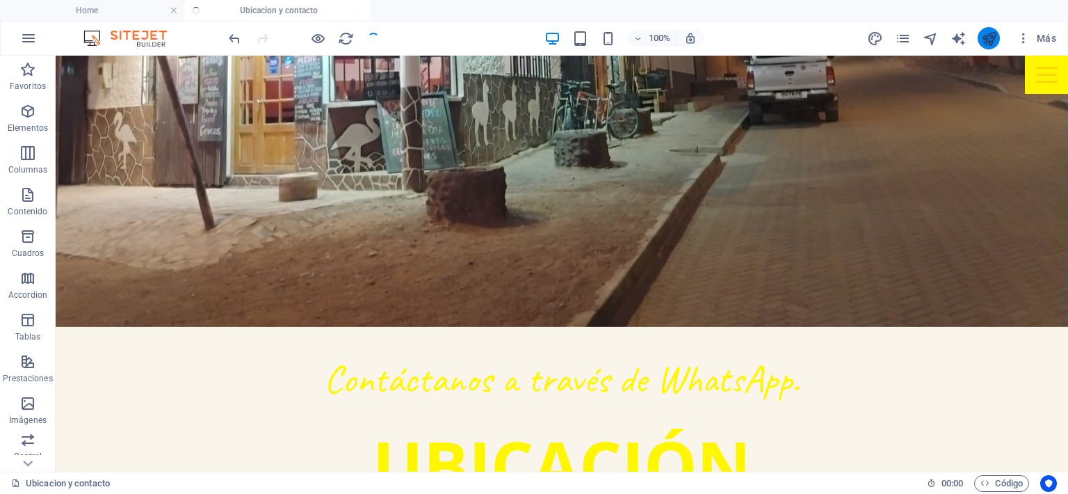
scroll to position [828, 0]
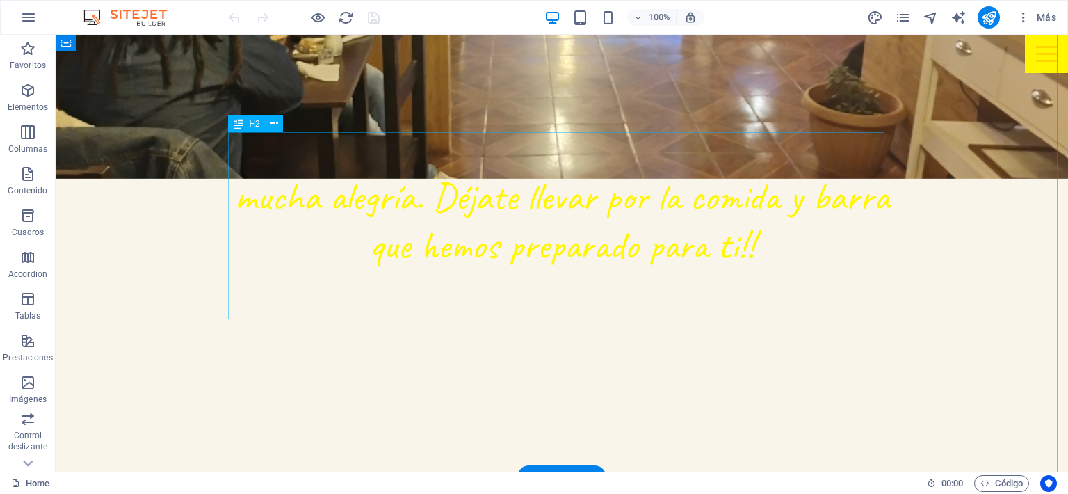
scroll to position [973, 0]
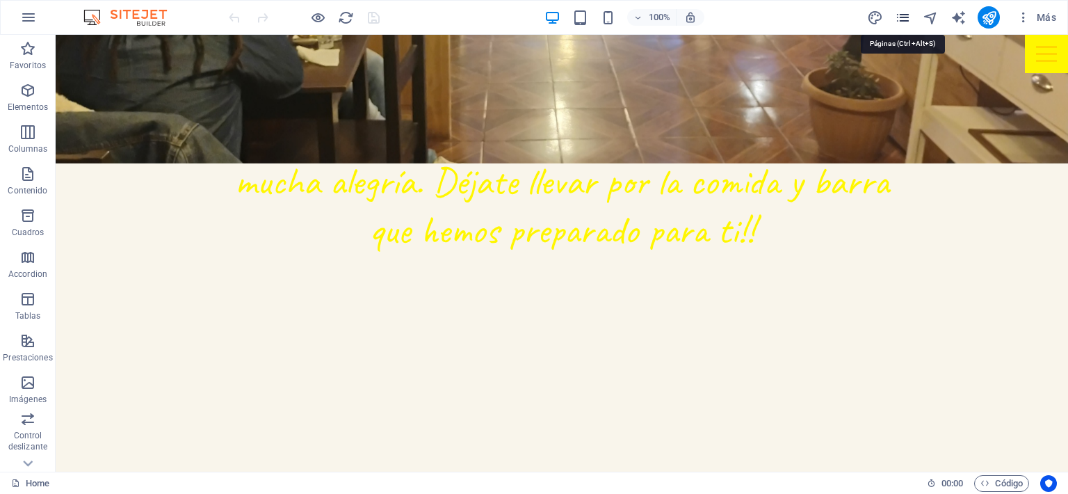
click at [899, 16] on icon "pages" at bounding box center [903, 18] width 16 height 16
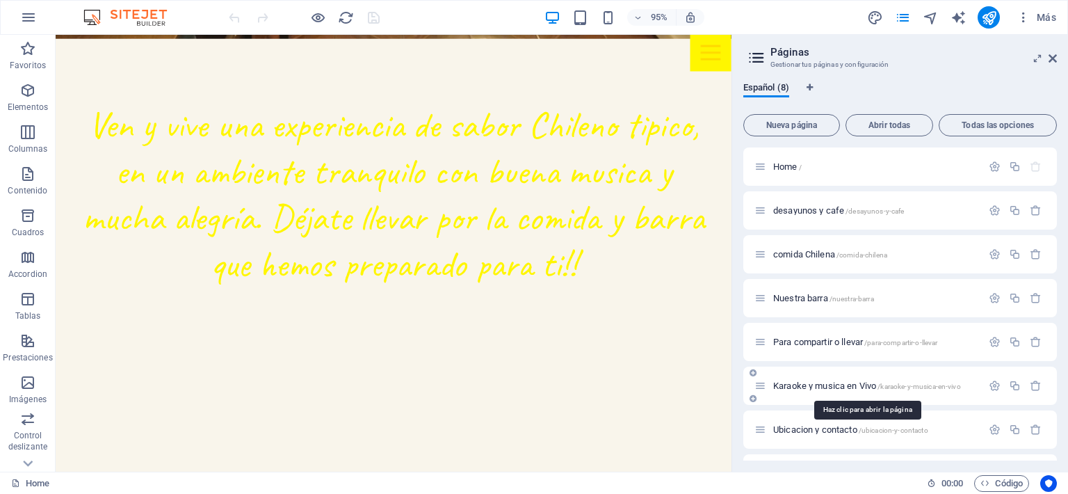
click at [803, 387] on span "Karaoke y musica en Vivo /karaoke-y-musica-en-vivo" at bounding box center [867, 385] width 188 height 10
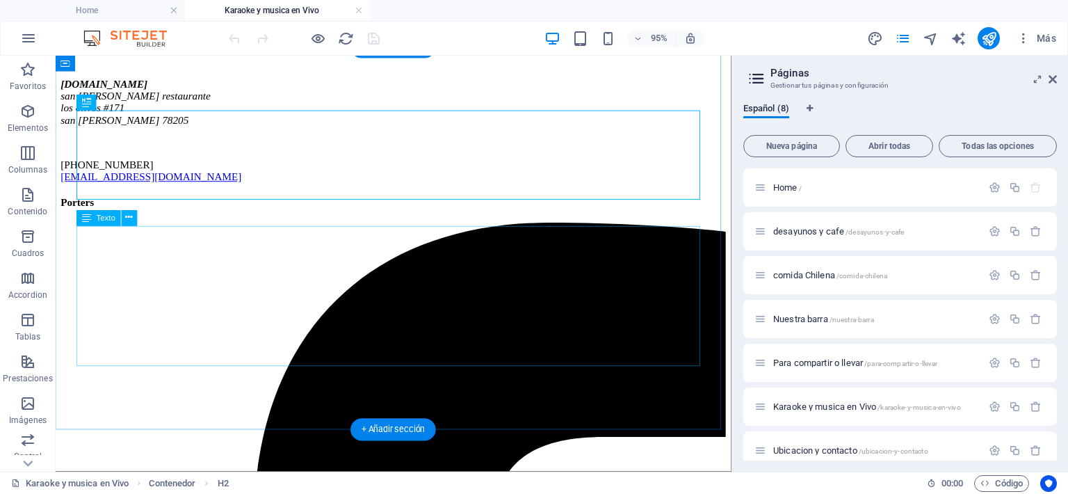
scroll to position [0, 0]
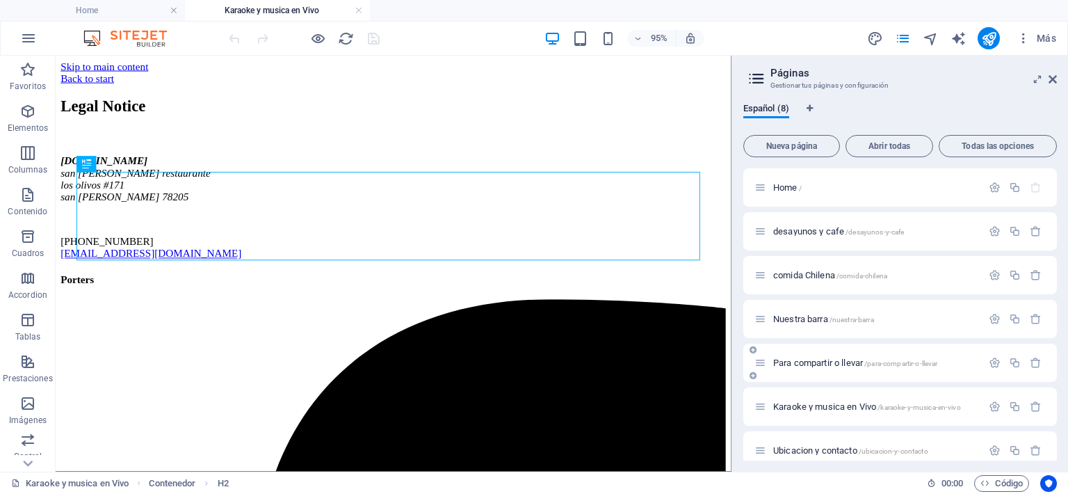
click at [819, 370] on div "Para compartir o llevar /para-compartir-o-llevar" at bounding box center [899, 362] width 313 height 38
click at [814, 359] on span "Para compartir o llevar /para-compartir-o-llevar" at bounding box center [855, 362] width 165 height 10
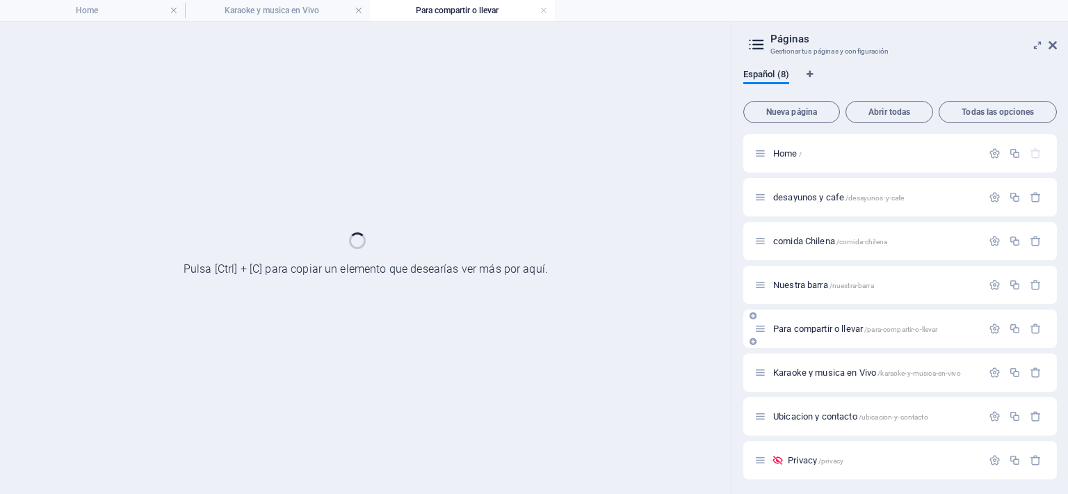
click at [814, 359] on div "Karaoke y musica en Vivo /karaoke-y-musica-en-vivo" at bounding box center [899, 372] width 313 height 38
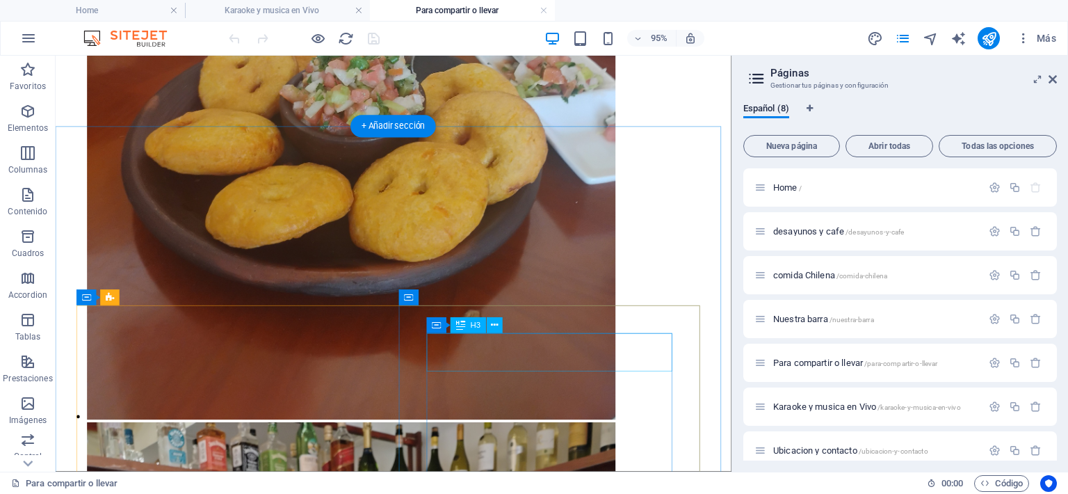
scroll to position [4449, 0]
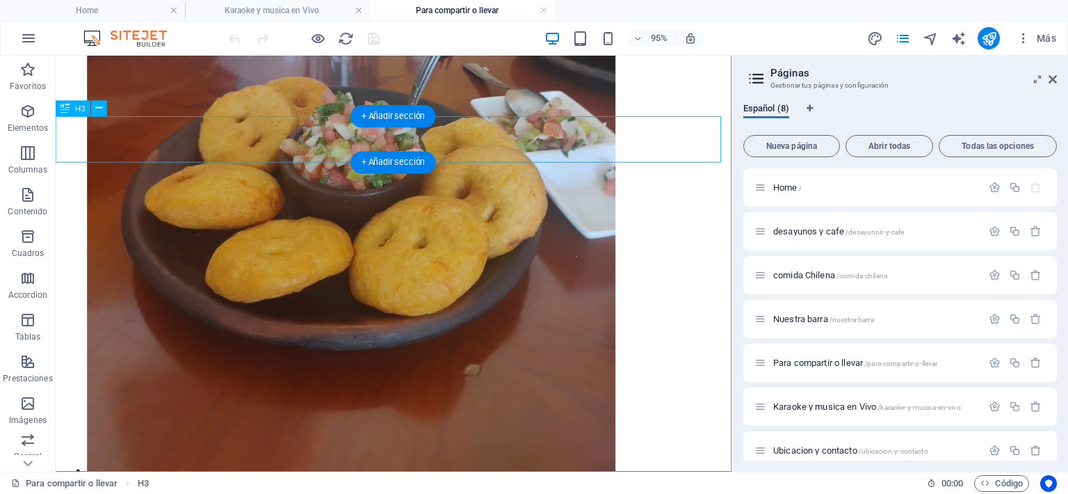
drag, startPoint x: 218, startPoint y: 150, endPoint x: 285, endPoint y: 153, distance: 66.8
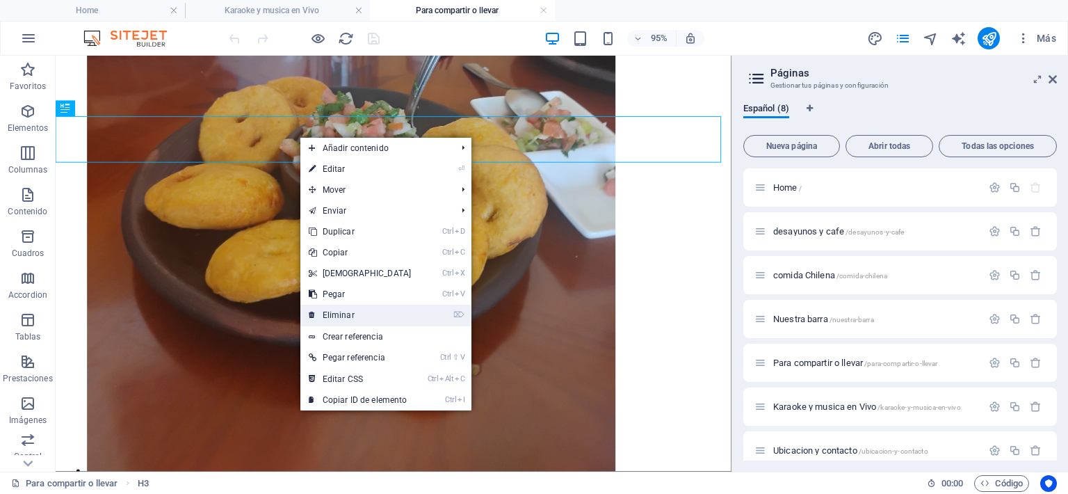
click at [370, 312] on link "⌦ Eliminar" at bounding box center [360, 314] width 120 height 21
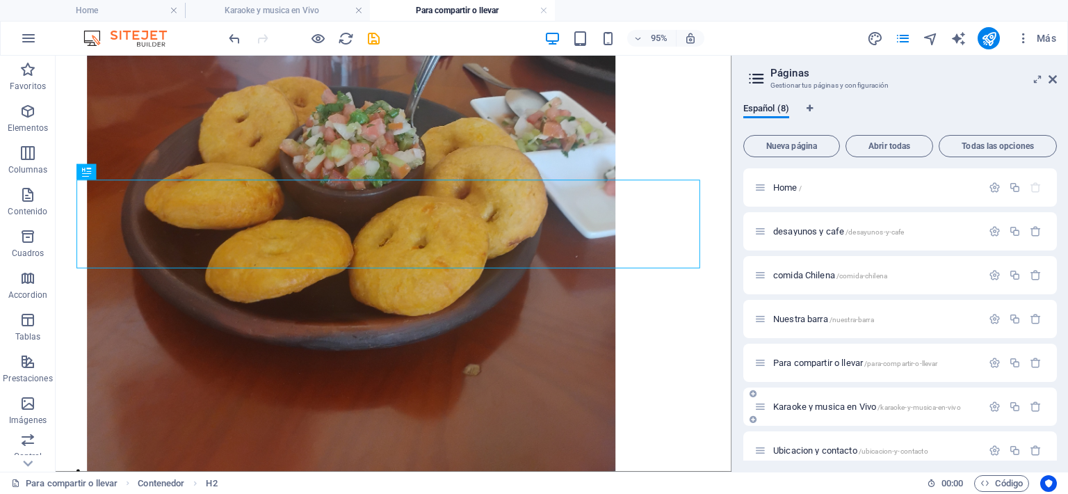
click at [819, 407] on span "Karaoke y musica en Vivo /karaoke-y-musica-en-vivo" at bounding box center [867, 406] width 188 height 10
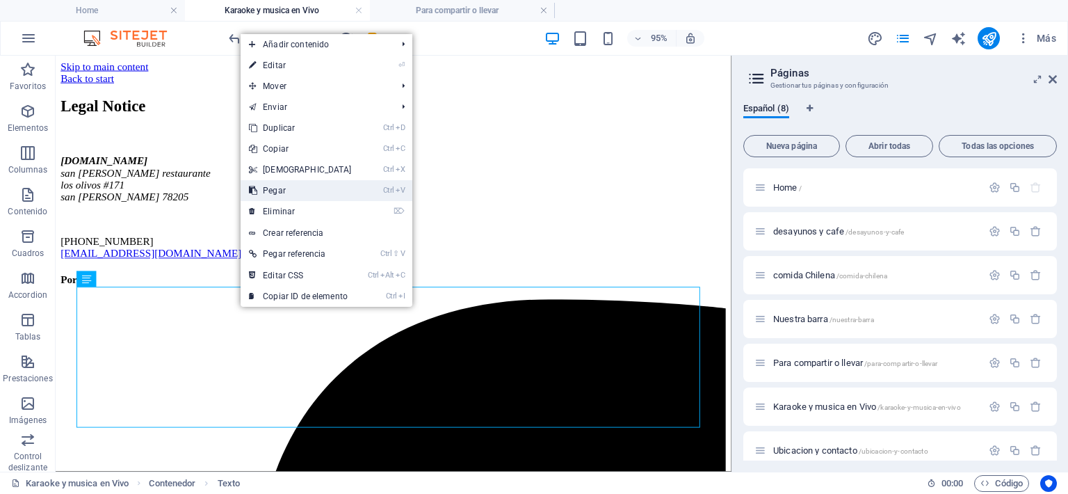
click at [293, 188] on link "Ctrl V Pegar" at bounding box center [301, 190] width 120 height 21
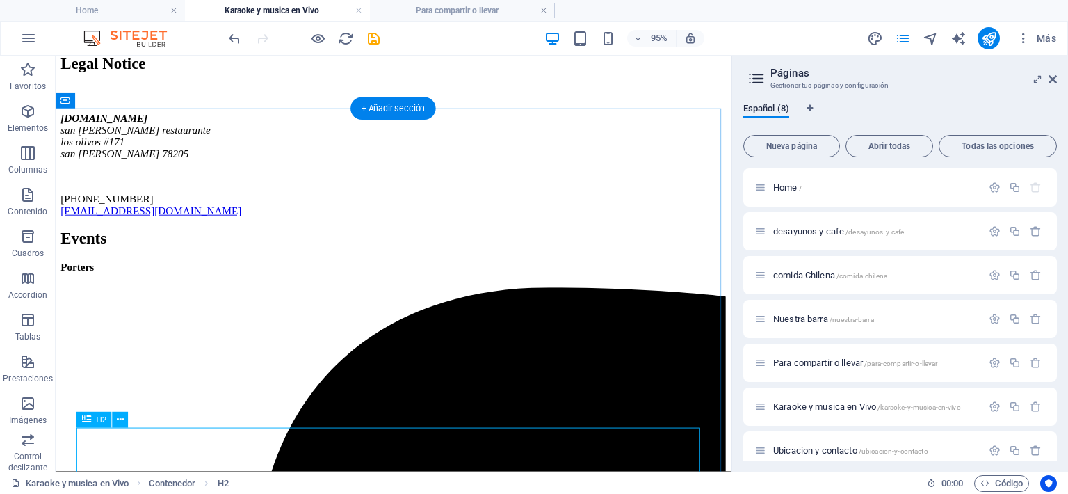
scroll to position [70, 0]
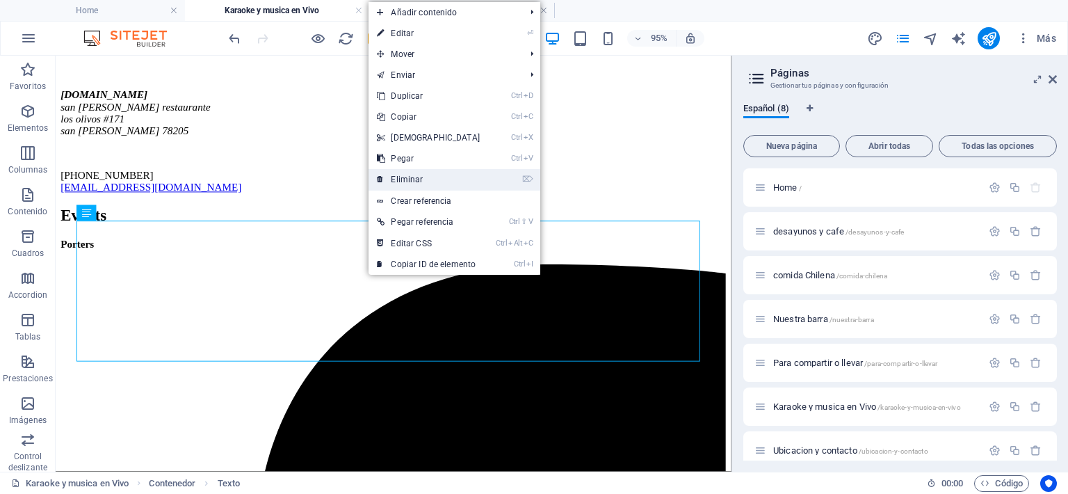
click at [395, 176] on link "⌦ Eliminar" at bounding box center [428, 179] width 120 height 21
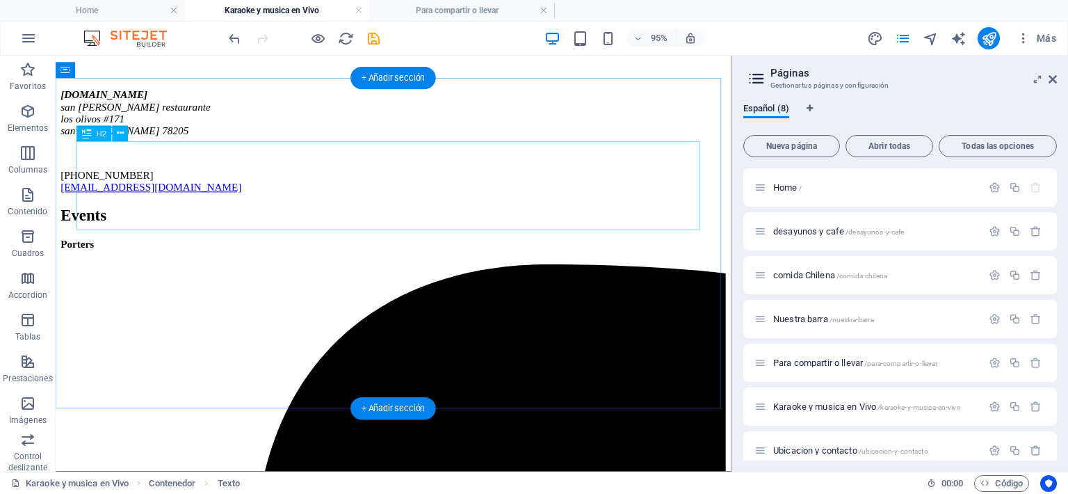
scroll to position [32, 0]
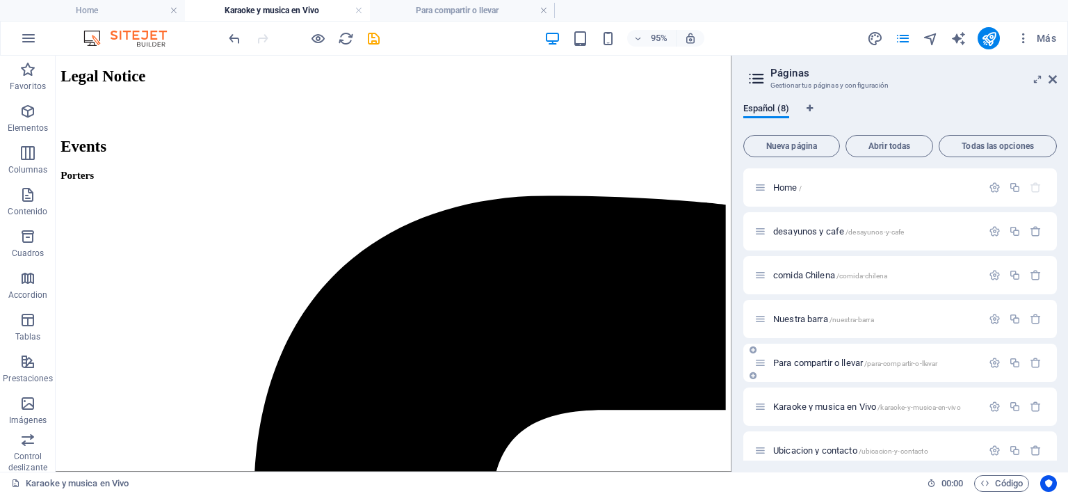
click at [776, 359] on span "Para compartir o llevar /para-compartir-o-llevar" at bounding box center [855, 362] width 165 height 10
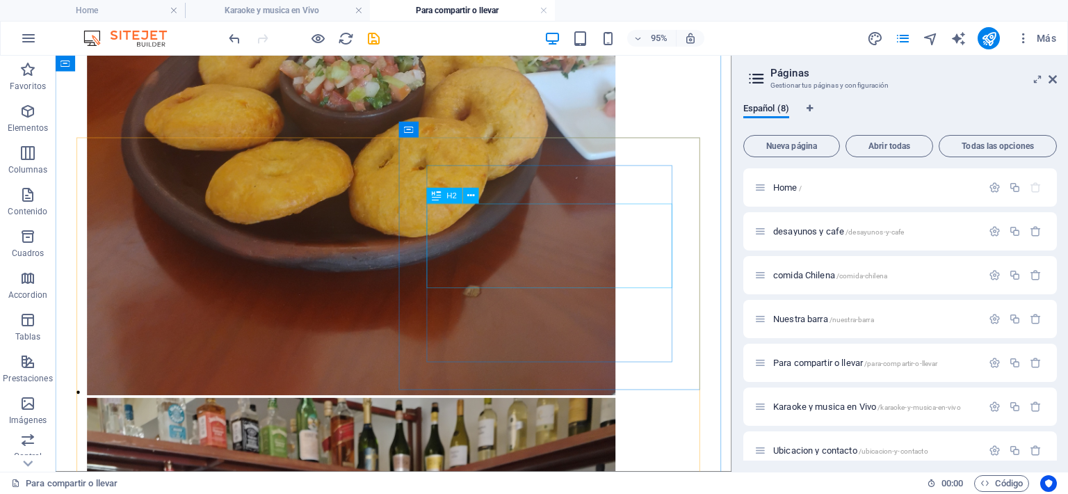
scroll to position [4657, 0]
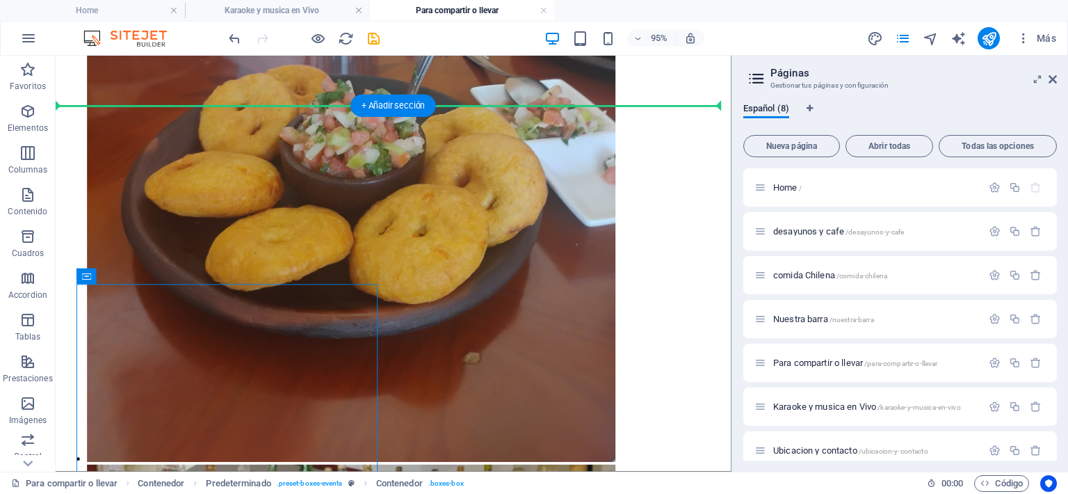
scroll to position [4460, 0]
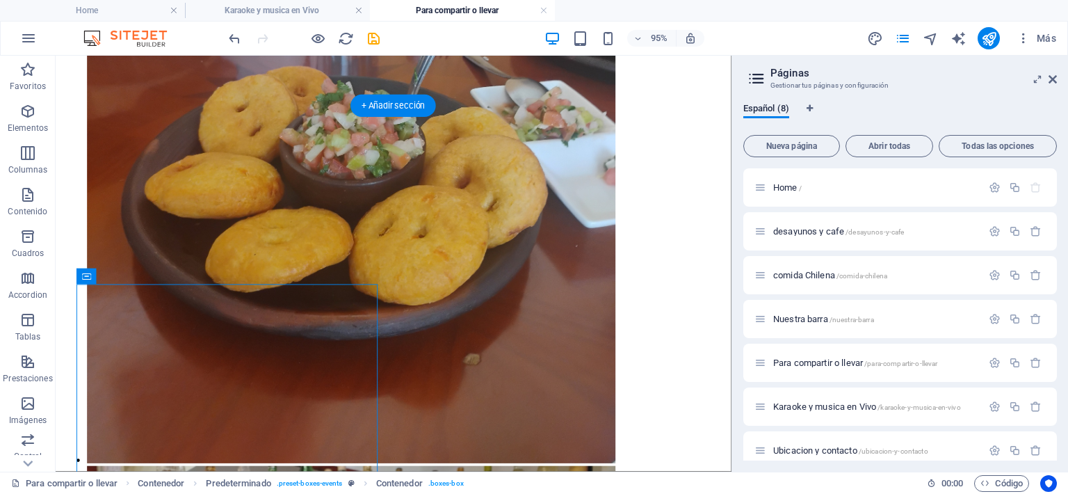
drag, startPoint x: 93, startPoint y: 112, endPoint x: 129, endPoint y: 312, distance: 203.3
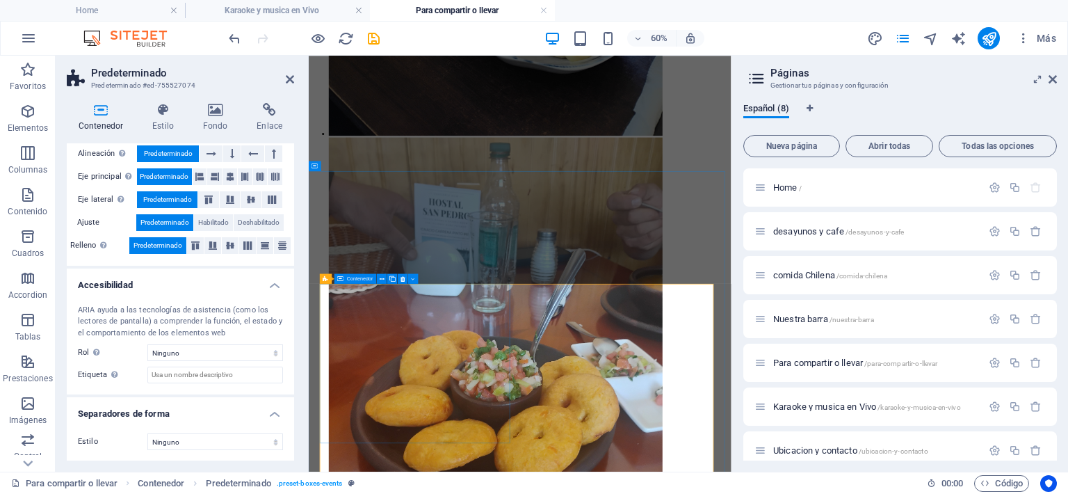
scroll to position [4321, 0]
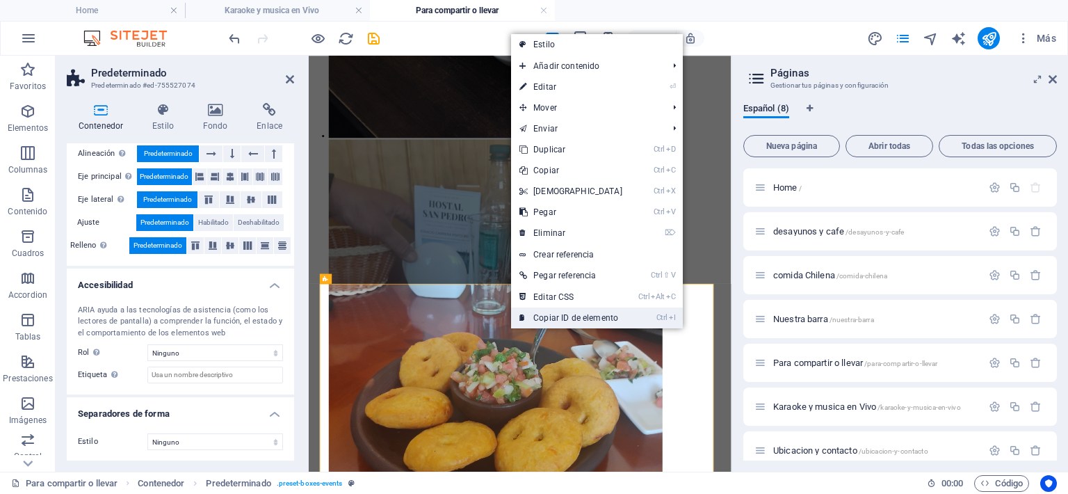
click at [553, 320] on link "Ctrl I Copiar ID de elemento" at bounding box center [571, 317] width 120 height 21
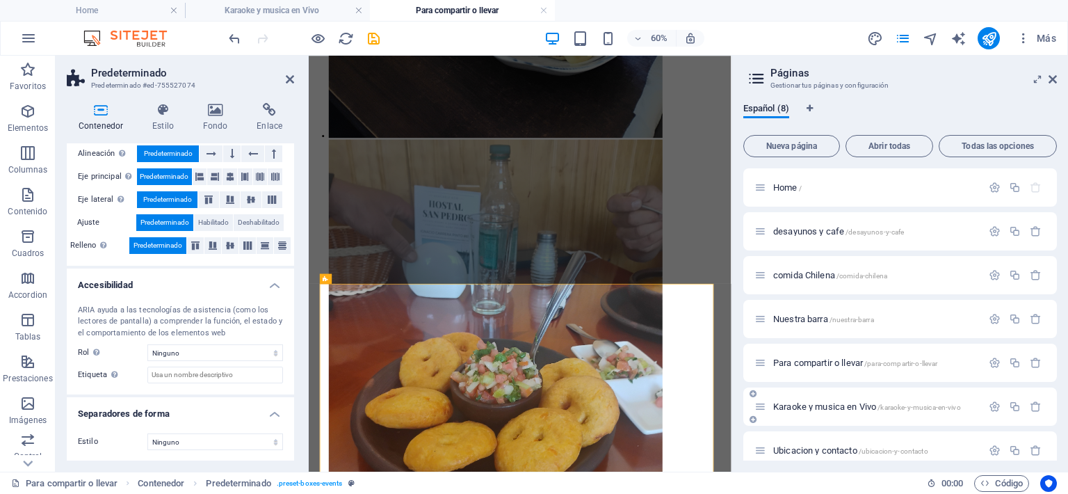
click at [798, 409] on span "Karaoke y musica en Vivo /karaoke-y-musica-en-vivo" at bounding box center [867, 406] width 188 height 10
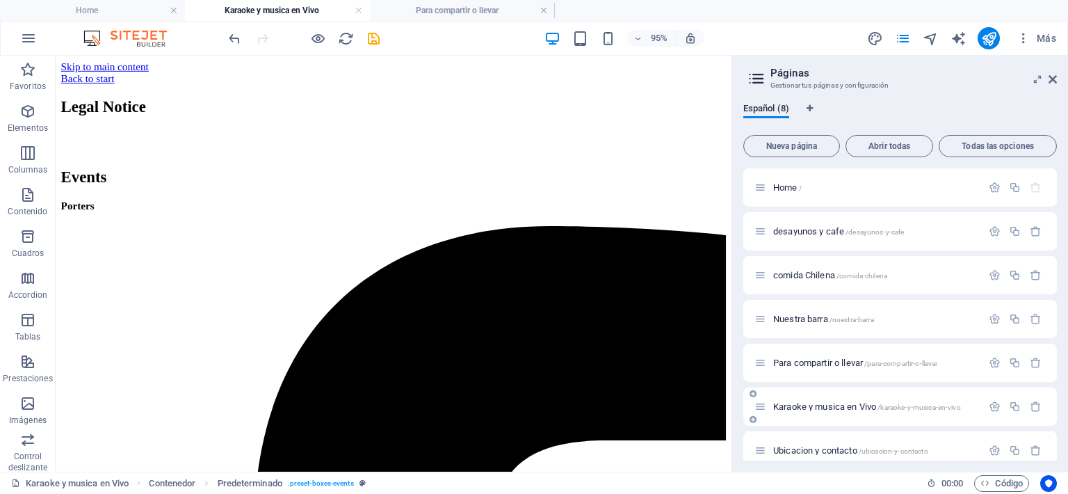
scroll to position [32, 0]
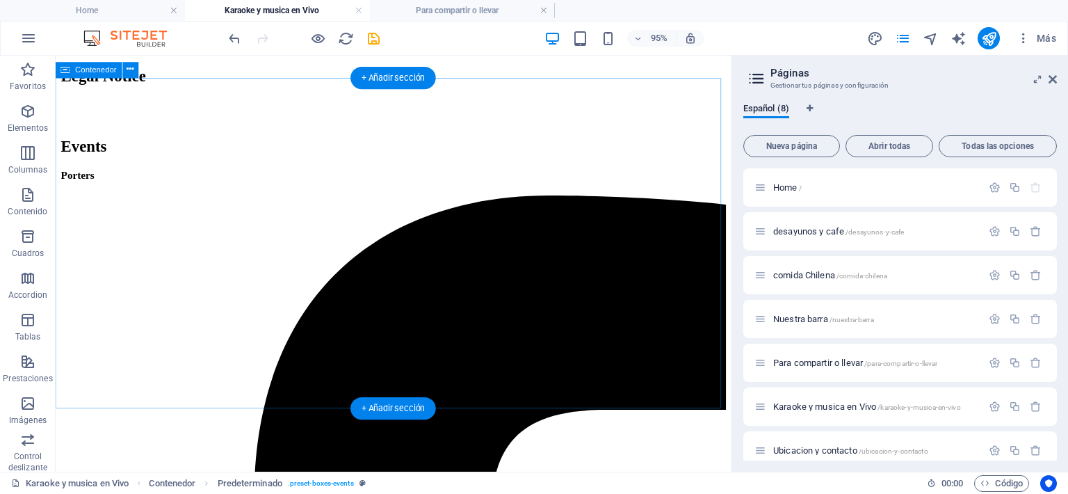
click at [349, 161] on div "Legal Notice Events" at bounding box center [411, 114] width 700 height 93
click at [304, 161] on div "Legal Notice Events" at bounding box center [411, 114] width 700 height 93
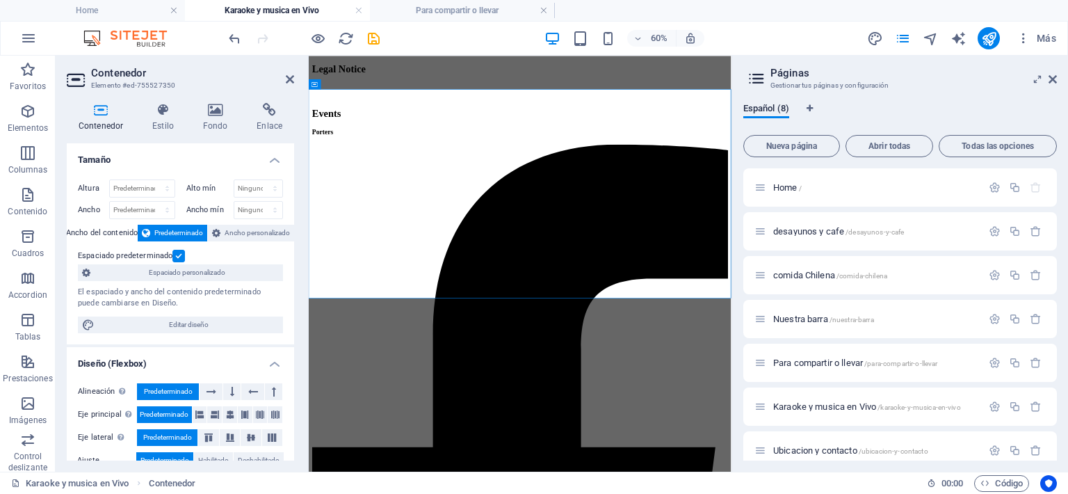
scroll to position [0, 0]
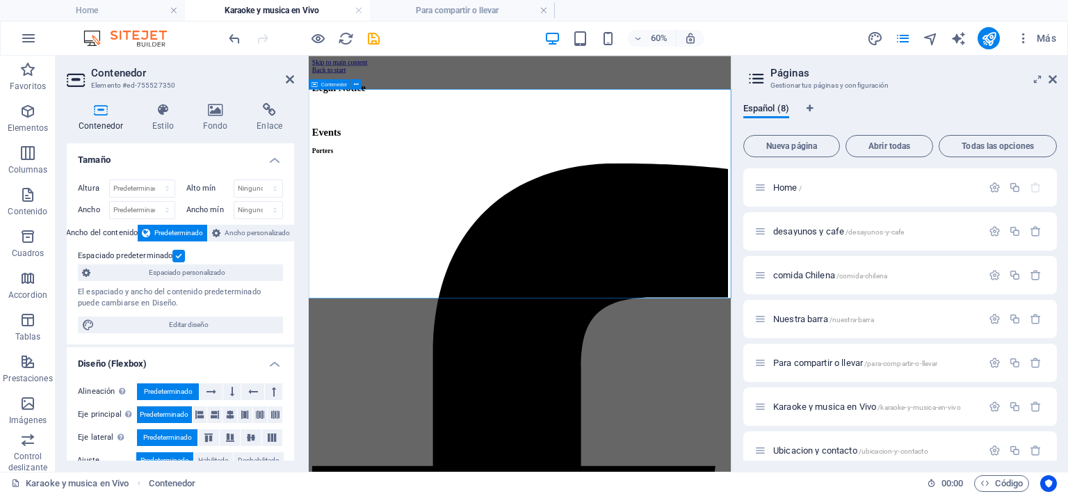
click at [548, 193] on div "Legal Notice Events" at bounding box center [660, 146] width 693 height 93
click at [556, 193] on div "Legal Notice Events" at bounding box center [660, 146] width 693 height 93
click at [431, 133] on div "Legal Notice Events" at bounding box center [660, 146] width 693 height 93
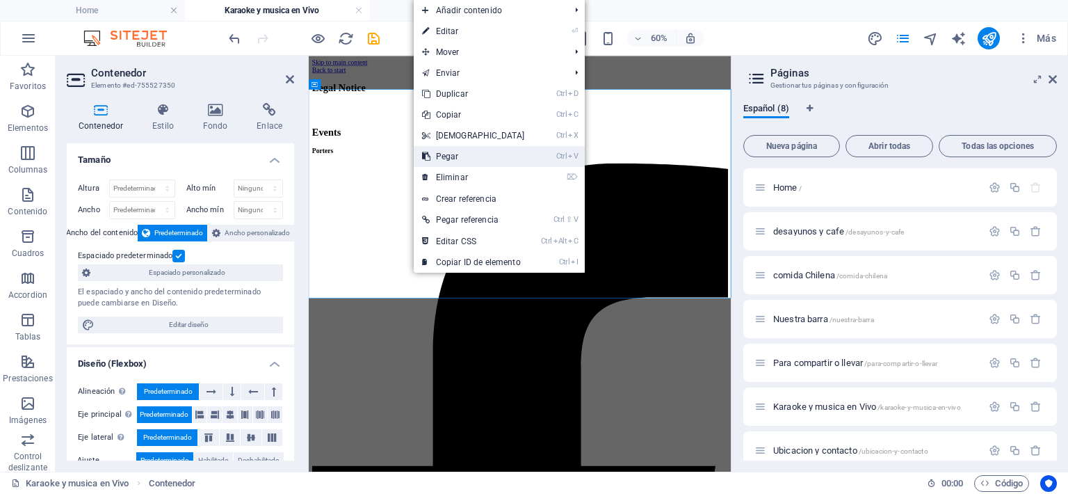
click at [441, 156] on link "Ctrl V Pegar" at bounding box center [474, 156] width 120 height 21
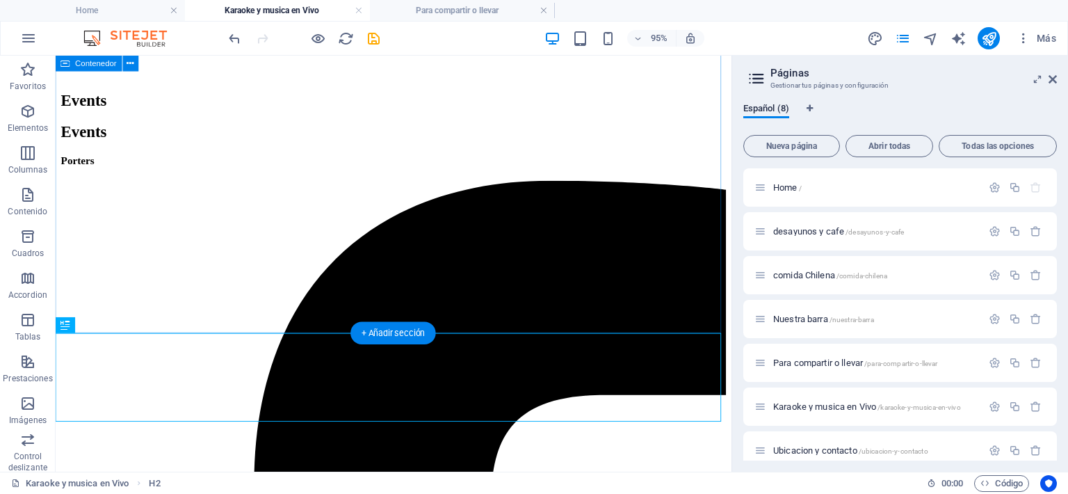
scroll to position [125, 0]
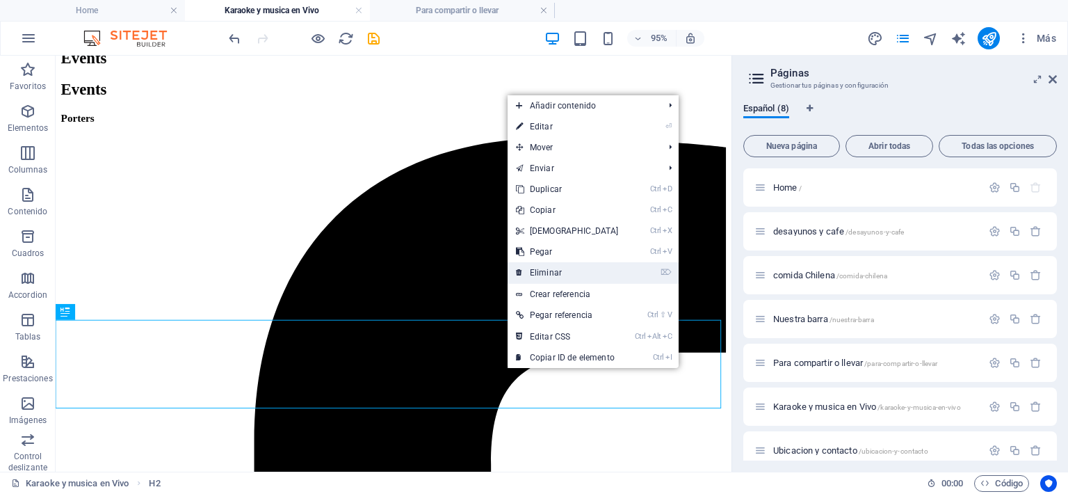
click at [544, 272] on link "⌦ Eliminar" at bounding box center [567, 272] width 120 height 21
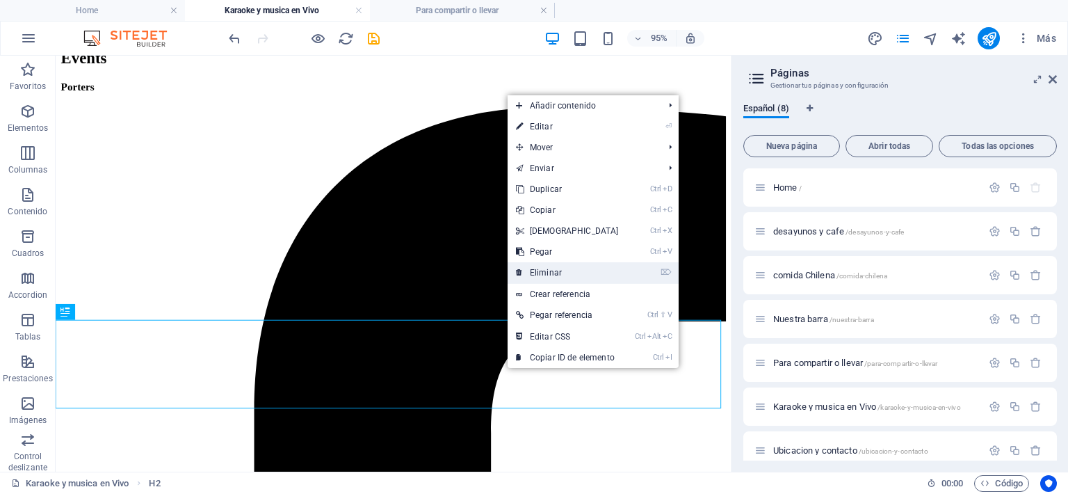
scroll to position [32, 0]
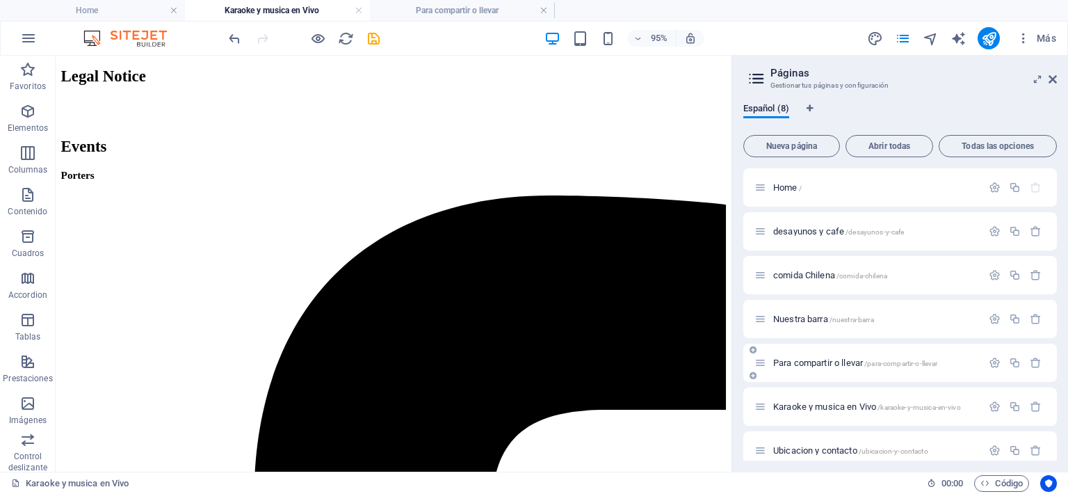
click at [820, 373] on div "Para compartir o llevar /para-compartir-o-llevar" at bounding box center [899, 362] width 313 height 38
click at [814, 363] on span "Para compartir o llevar /para-compartir-o-llevar" at bounding box center [855, 362] width 165 height 10
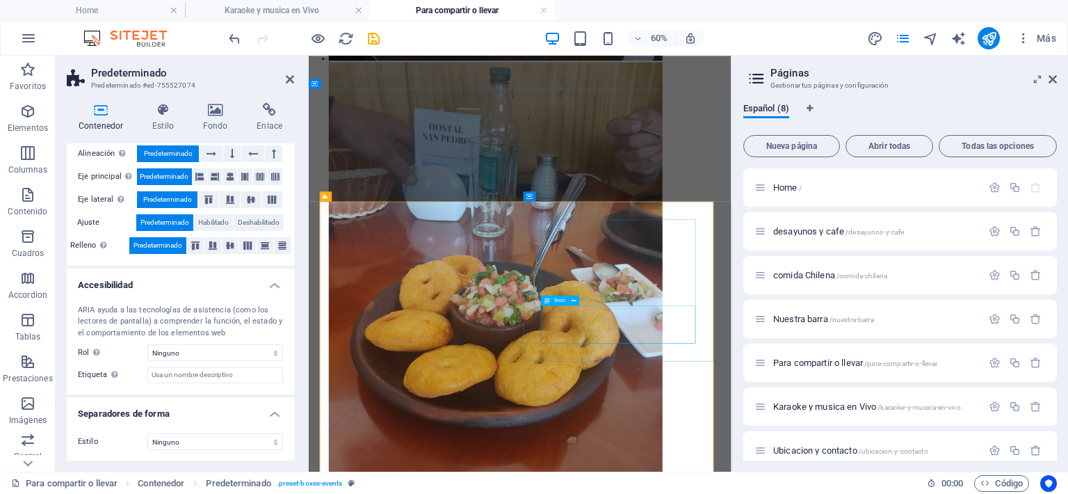
scroll to position [4460, 0]
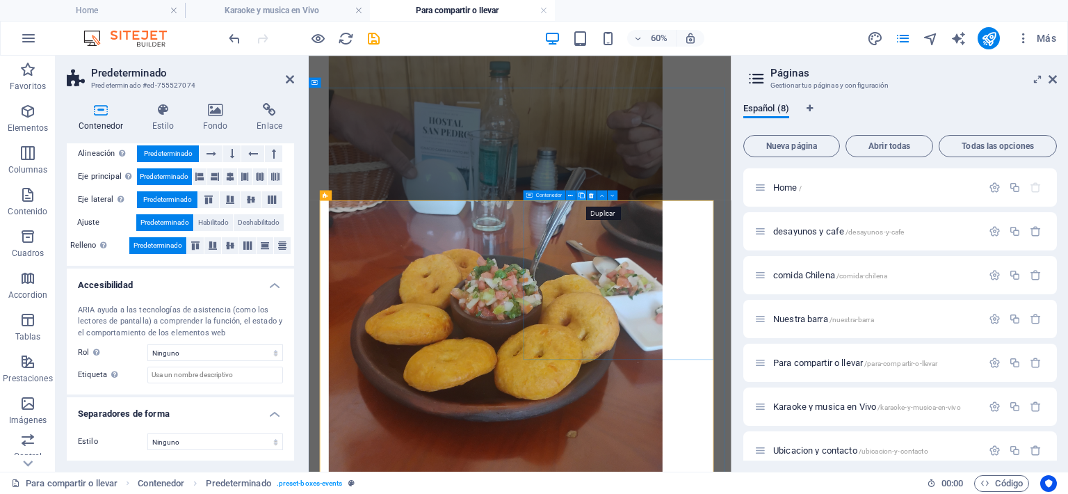
click at [578, 197] on icon at bounding box center [581, 194] width 6 height 9
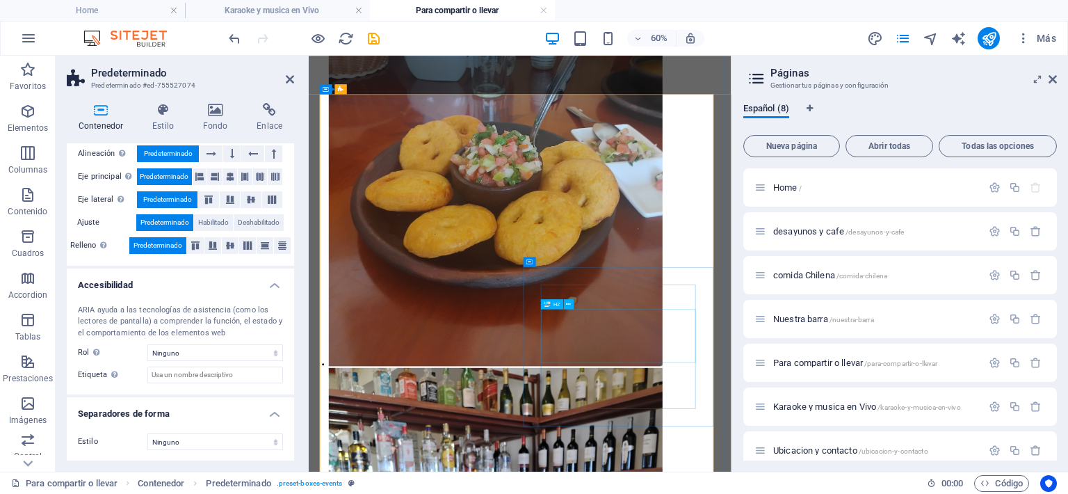
scroll to position [4554, 0]
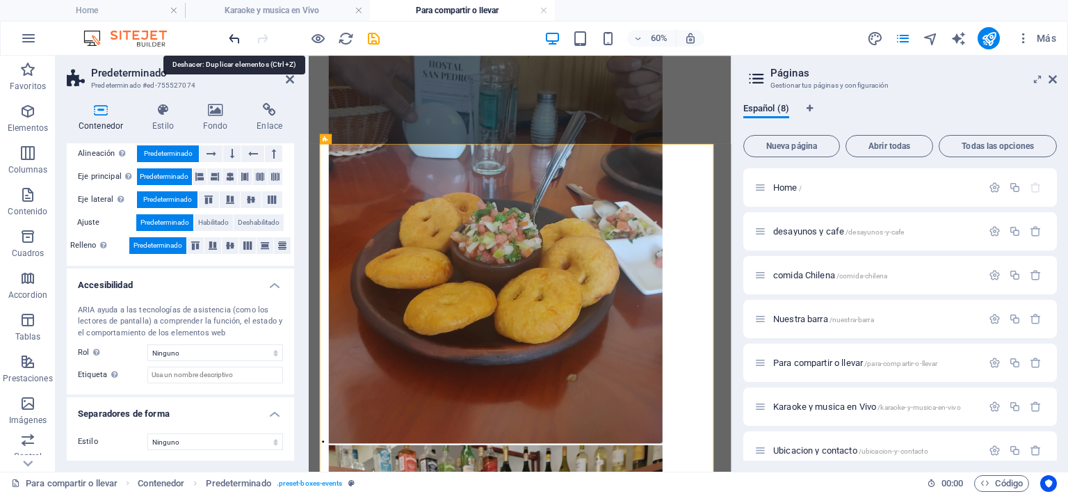
click at [239, 37] on icon "undo" at bounding box center [235, 39] width 16 height 16
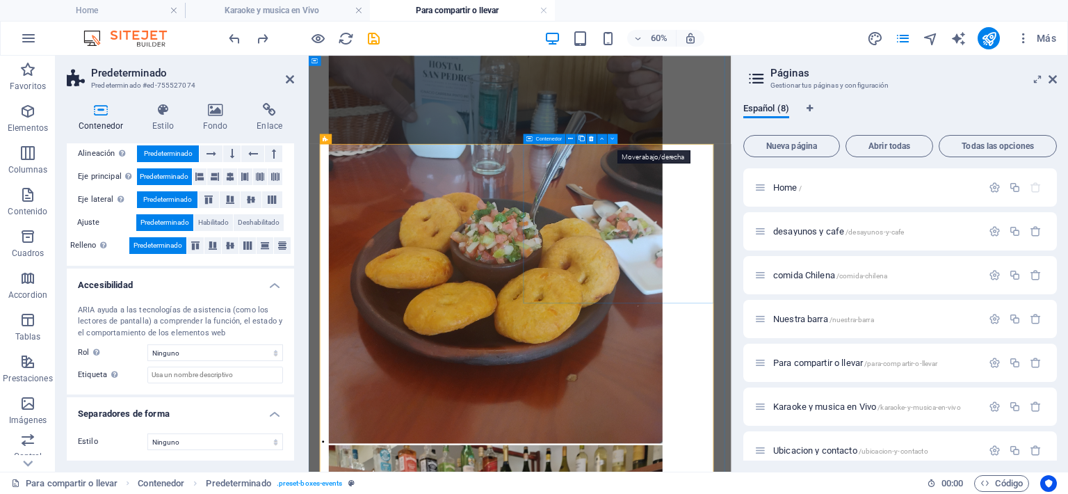
click at [610, 139] on icon at bounding box center [611, 138] width 3 height 9
click at [601, 138] on icon at bounding box center [601, 138] width 3 height 9
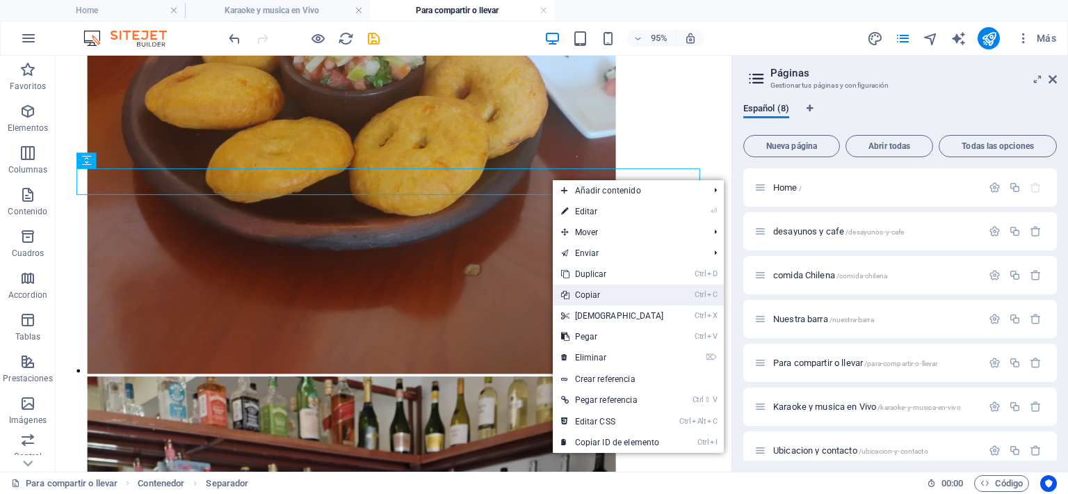
click at [589, 290] on link "Ctrl C Copiar" at bounding box center [613, 294] width 120 height 21
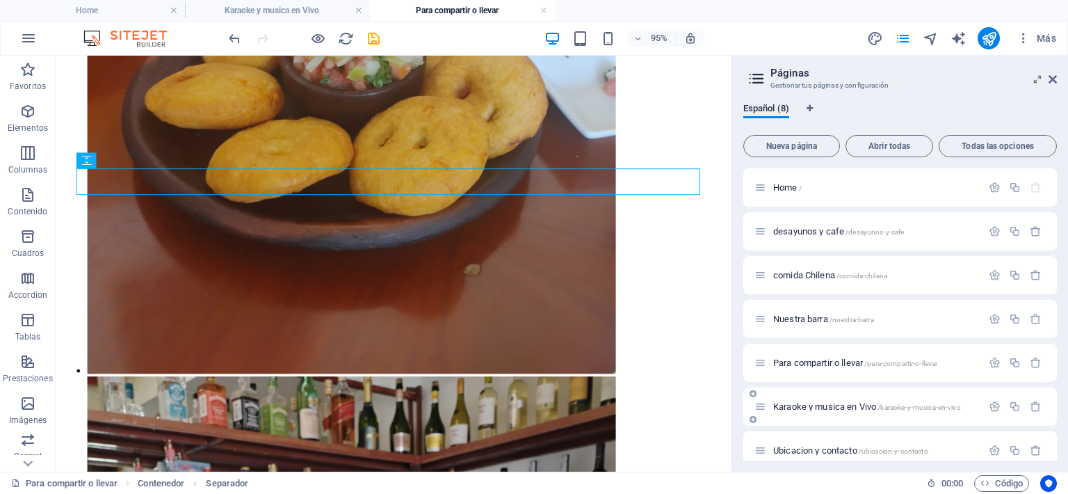
click at [827, 407] on span "Karaoke y musica en Vivo /karaoke-y-musica-en-vivo" at bounding box center [867, 406] width 188 height 10
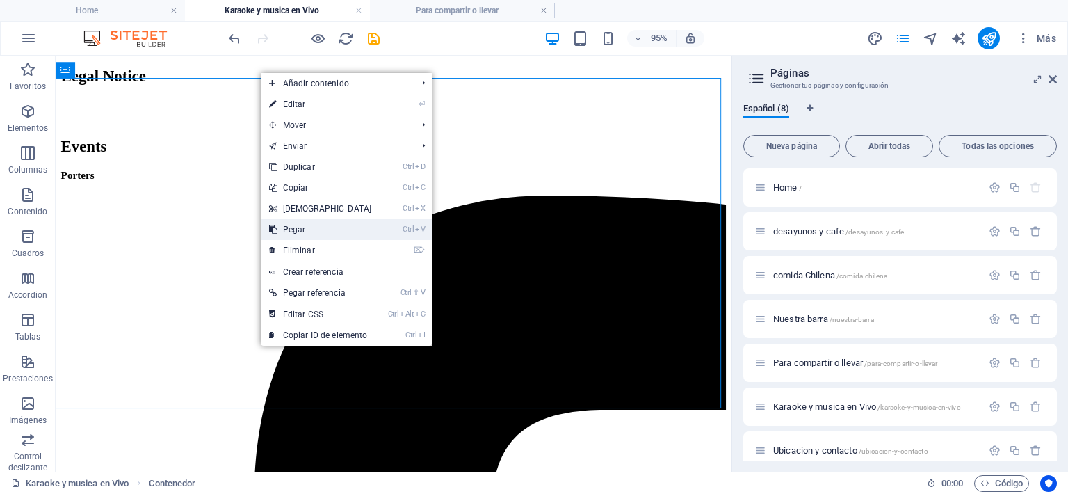
click at [288, 231] on link "Ctrl V Pegar" at bounding box center [321, 229] width 120 height 21
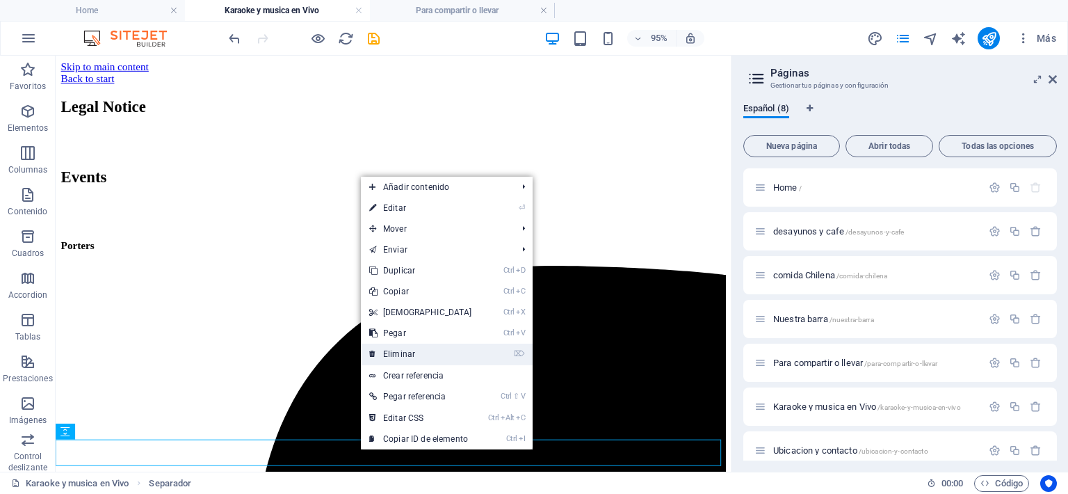
click at [395, 354] on link "⌦ Eliminar" at bounding box center [421, 353] width 120 height 21
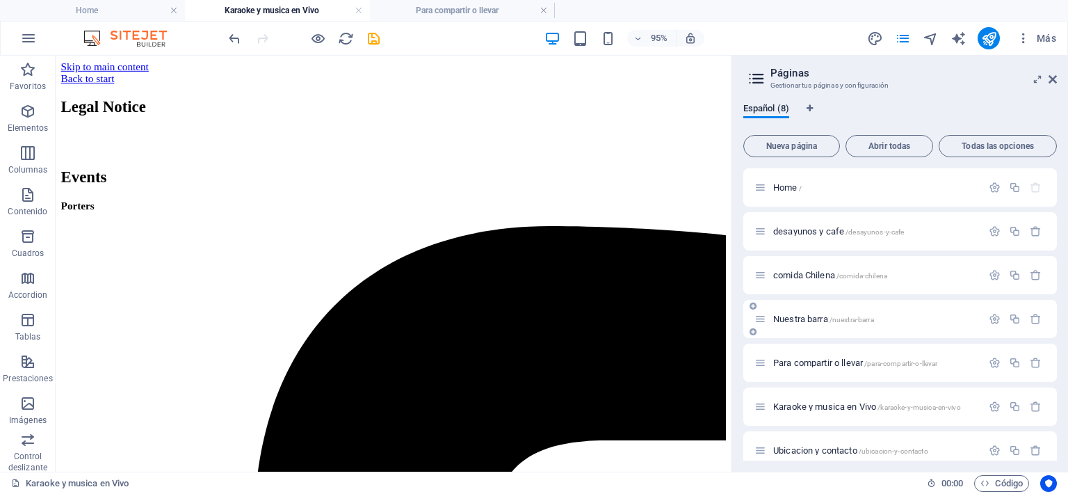
click at [810, 325] on div "Nuestra barra /nuestra-barra" at bounding box center [867, 319] width 227 height 16
click at [814, 364] on span "Para compartir o llevar /para-compartir-o-llevar" at bounding box center [855, 362] width 165 height 10
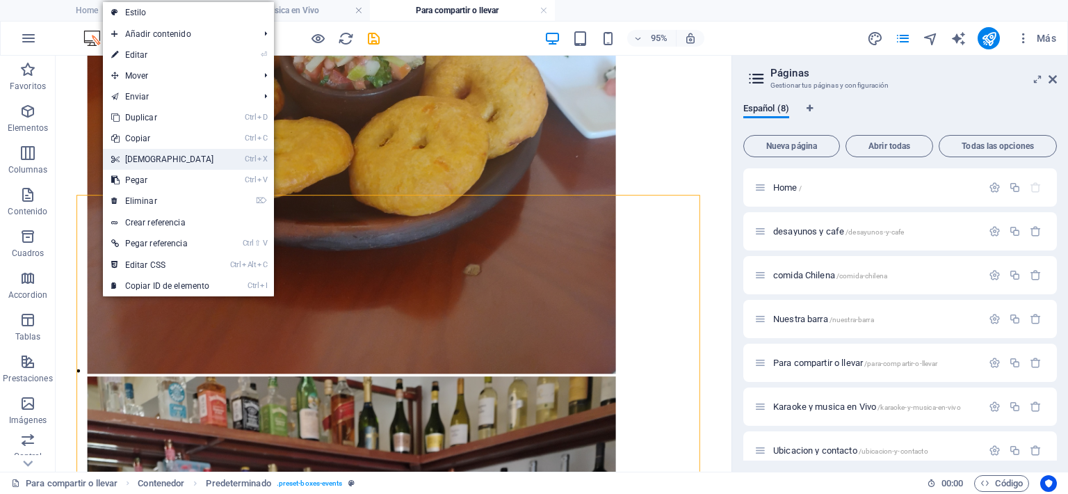
click at [136, 158] on link "Ctrl X Cortar" at bounding box center [163, 159] width 120 height 21
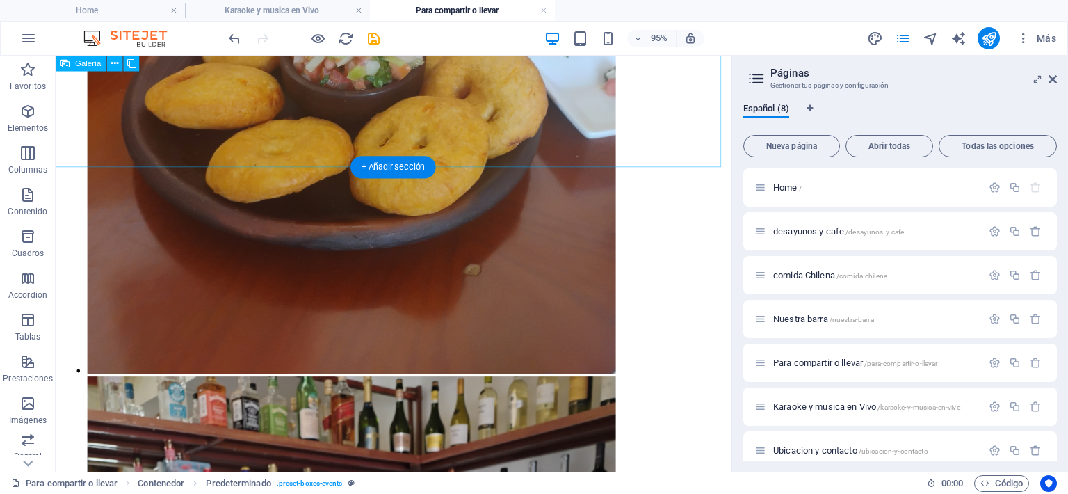
scroll to position [4395, 0]
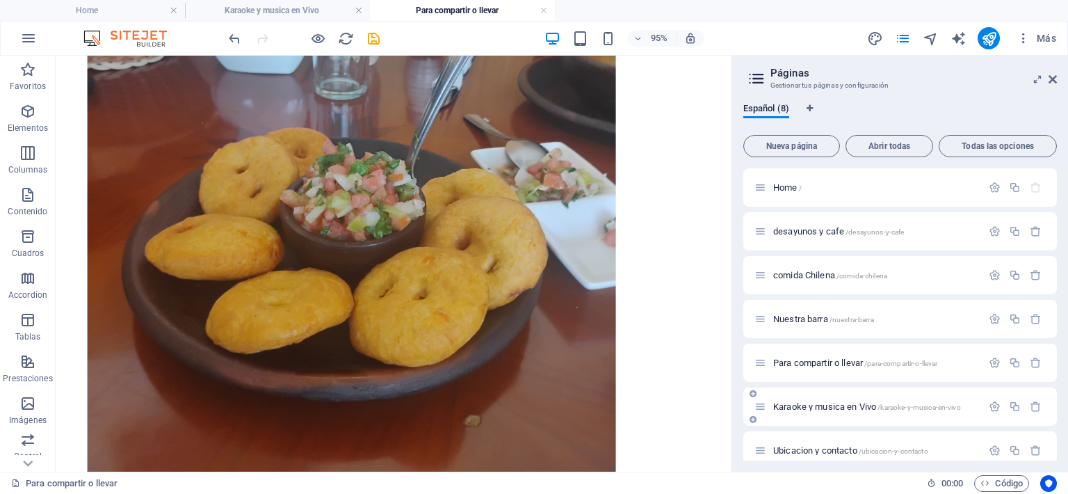
click at [813, 407] on span "Karaoke y musica en Vivo /karaoke-y-musica-en-vivo" at bounding box center [867, 406] width 188 height 10
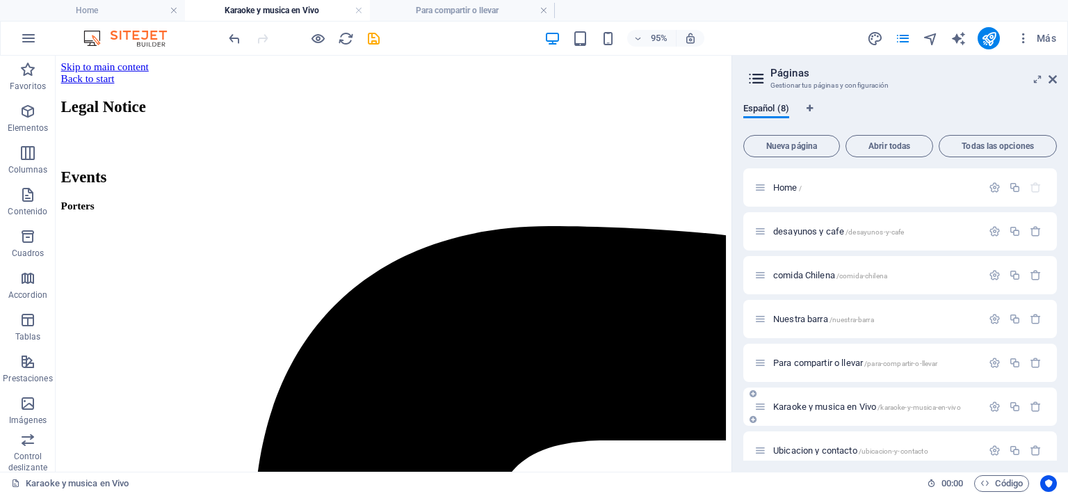
scroll to position [0, 0]
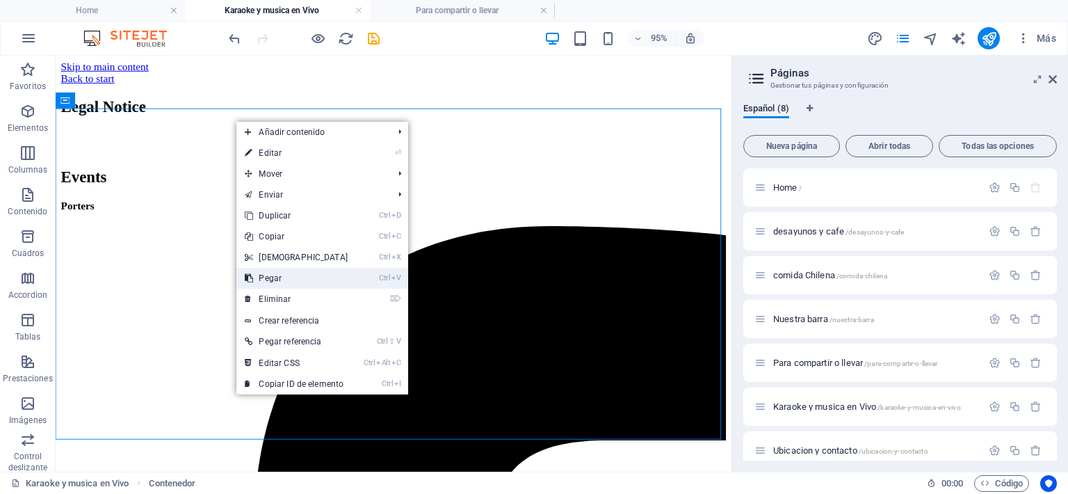
click at [278, 282] on link "Ctrl V Pegar" at bounding box center [296, 278] width 120 height 21
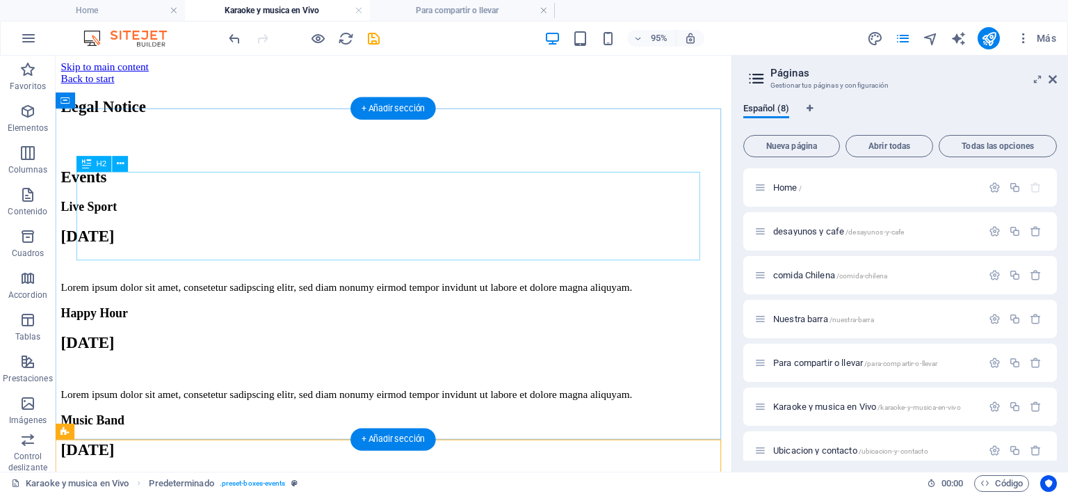
click at [414, 119] on div "Legal Notice" at bounding box center [411, 109] width 700 height 19
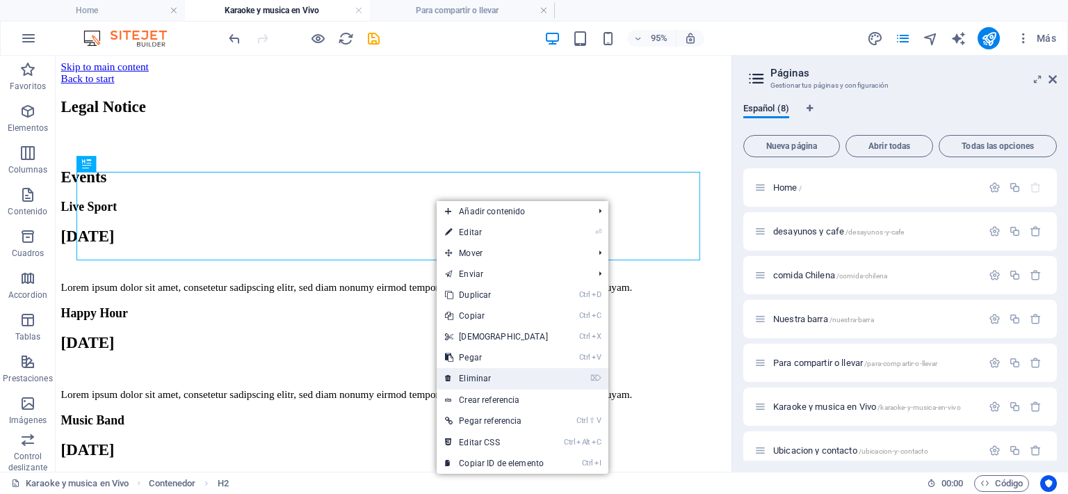
click at [475, 373] on link "⌦ Eliminar" at bounding box center [497, 378] width 120 height 21
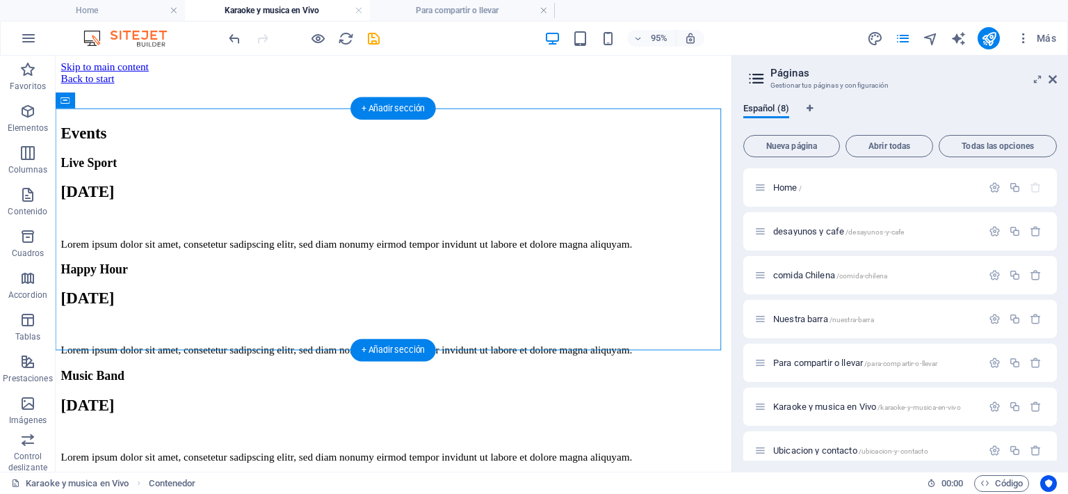
drag, startPoint x: 336, startPoint y: 250, endPoint x: 334, endPoint y: 184, distance: 66.7
click at [334, 147] on div "Events" at bounding box center [411, 116] width 700 height 60
click at [344, 147] on div "Events" at bounding box center [411, 137] width 700 height 19
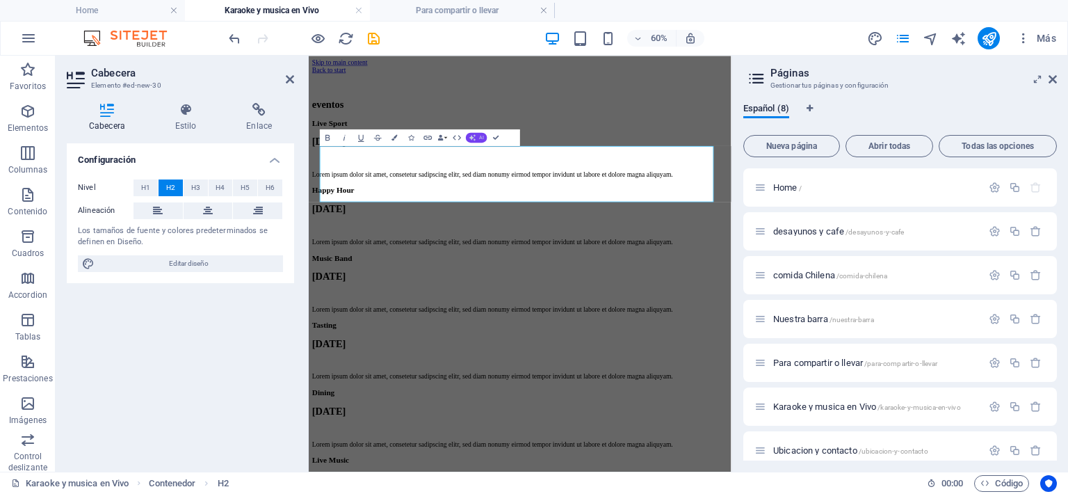
click at [471, 133] on button "AI" at bounding box center [477, 137] width 22 height 10
click at [421, 150] on link "Mejorar" at bounding box center [459, 151] width 104 height 13
click at [874, 147] on div "EVENTOS" at bounding box center [660, 116] width 693 height 60
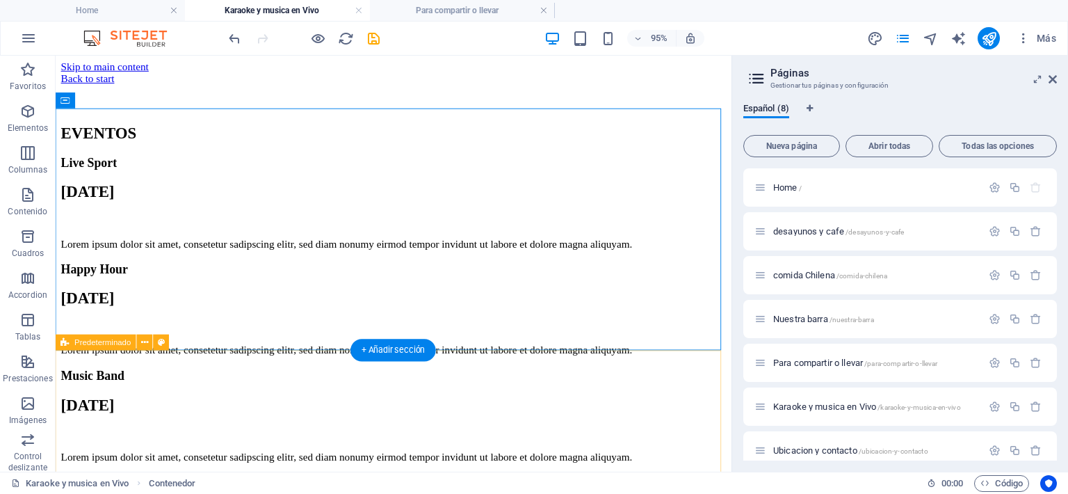
click at [209, 415] on div "Live Sport Aug 13 Lorem ipsum dolor sit amet, consetetur sadipscing elitr, sed …" at bounding box center [411, 491] width 700 height 660
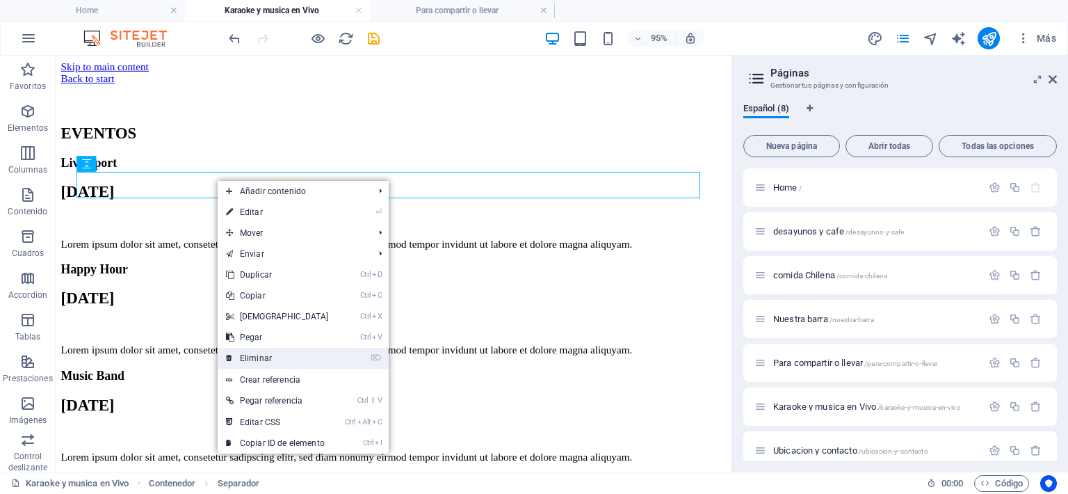
click at [253, 359] on link "⌦ Eliminar" at bounding box center [278, 358] width 120 height 21
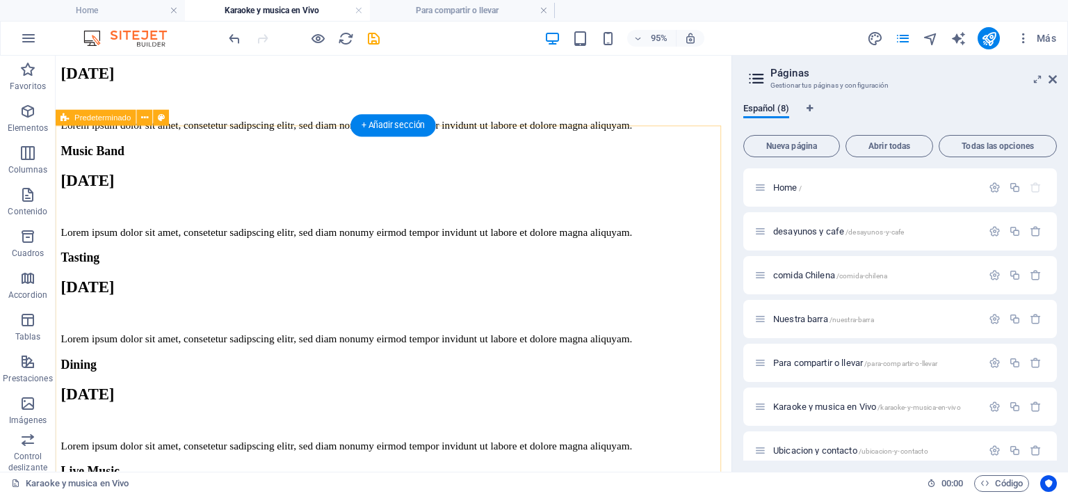
scroll to position [139, 0]
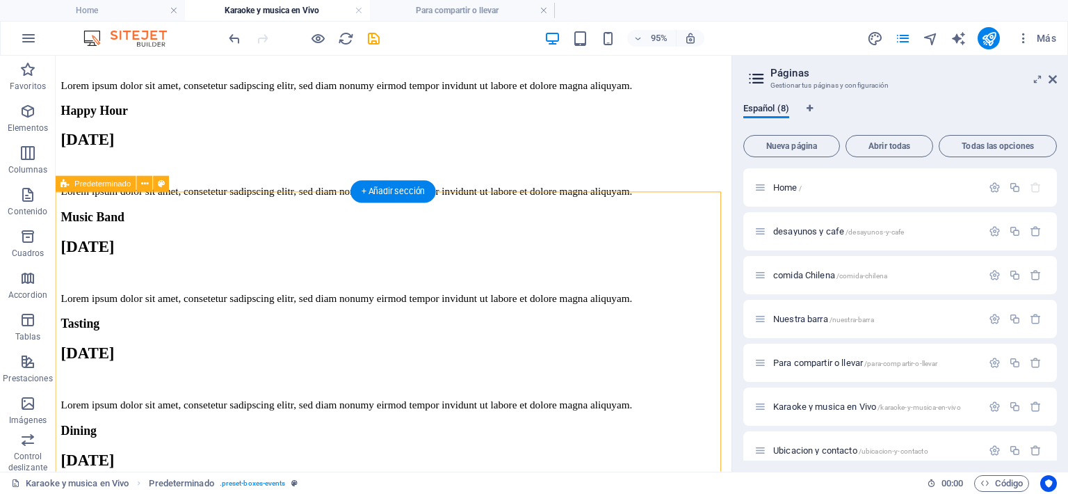
click at [229, 249] on div "Live Sport Aug 13 Lorem ipsum dolor sit amet, consetetur sadipscing elitr, sed …" at bounding box center [411, 324] width 700 height 660
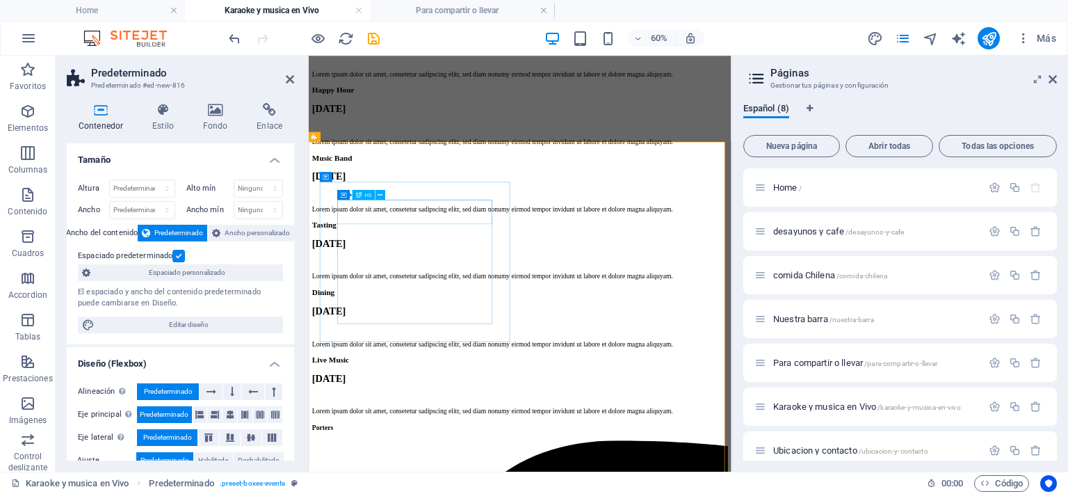
click at [464, 9] on div "Live Sport" at bounding box center [660, 1] width 693 height 15
click at [488, 9] on div "Live Sport" at bounding box center [660, 1] width 693 height 15
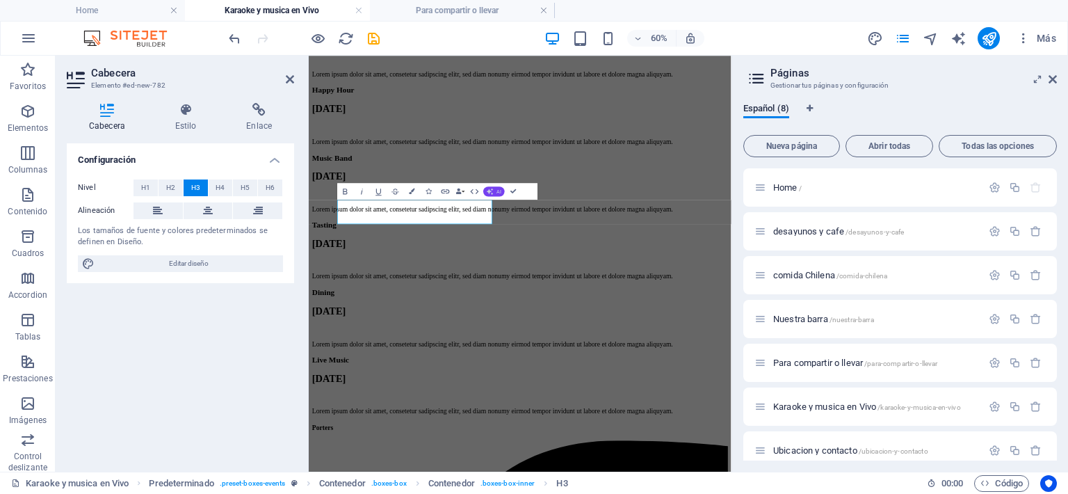
click at [500, 190] on span "AI" at bounding box center [499, 190] width 5 height 5
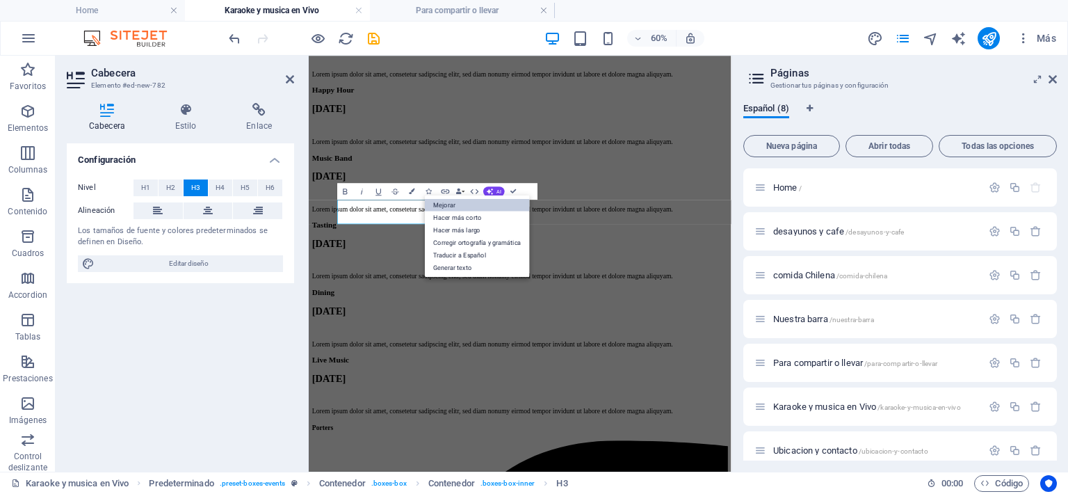
click at [449, 202] on link "Mejorar" at bounding box center [477, 204] width 104 height 13
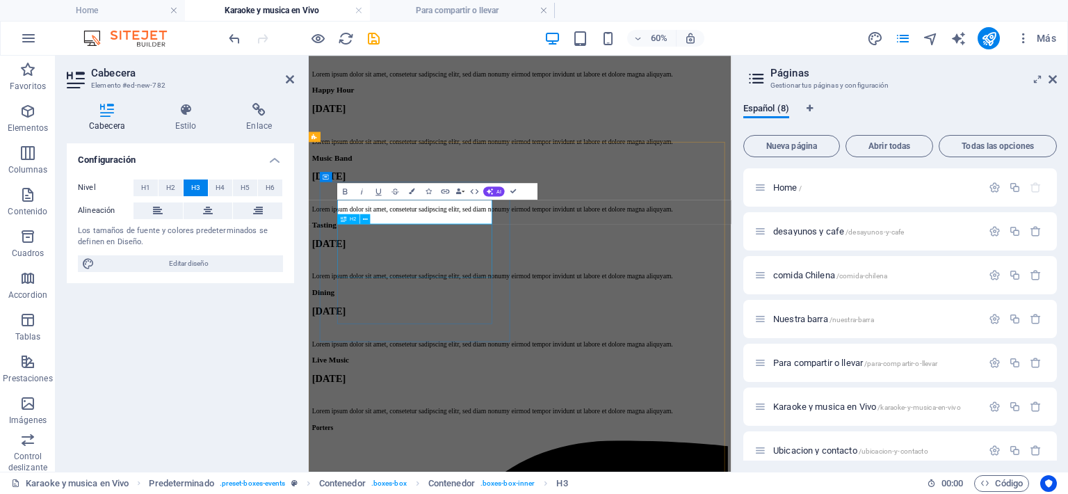
click at [465, 42] on div "Aug 13" at bounding box center [660, 32] width 693 height 19
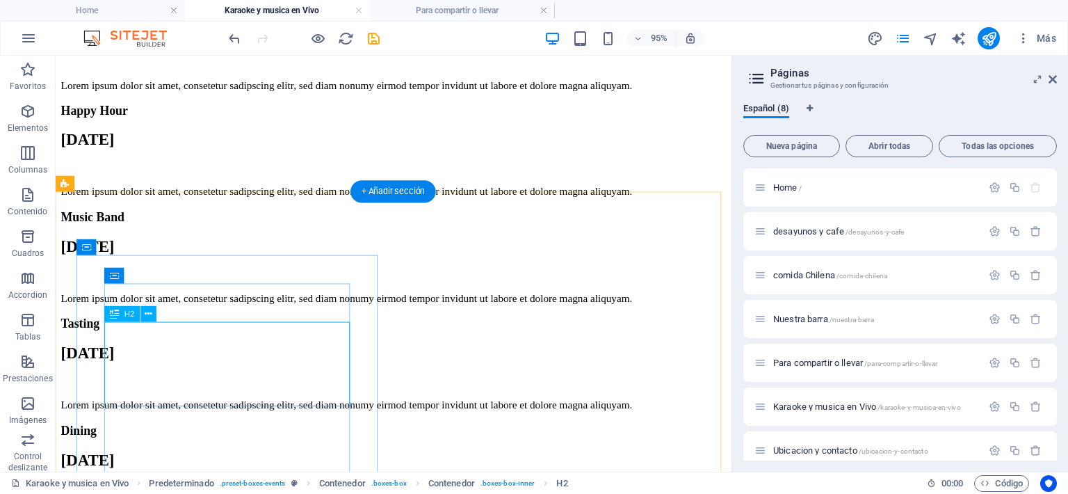
click at [204, 42] on div "Aug 13" at bounding box center [411, 32] width 700 height 19
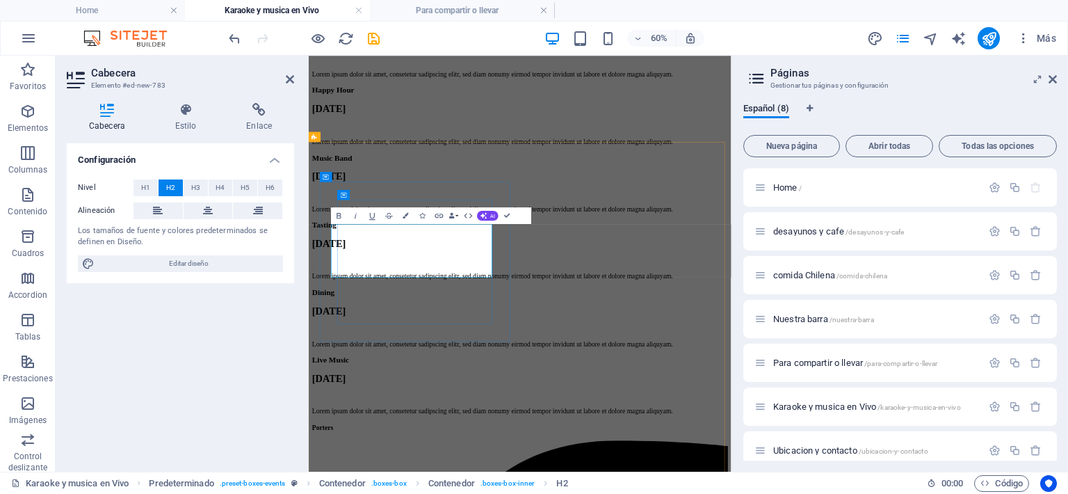
scroll to position [0, 47]
click at [503, 42] on h2 "caraoke" at bounding box center [660, 32] width 693 height 19
click at [437, 93] on div "Lorem ipsum dolor sit amet, consetetur sadipscing elitr, sed diam nonumy eirmod…" at bounding box center [660, 87] width 693 height 13
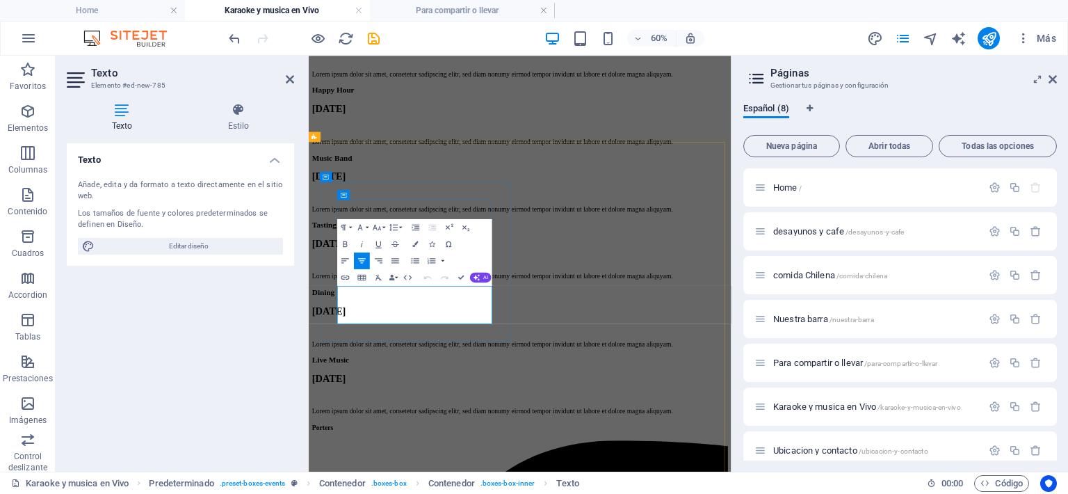
scroll to position [0, 0]
click at [637, 93] on div "viernes caraoke Lorem ipsum dolor sit amet, consetetur sadipscing elitr, sed di…" at bounding box center [660, 43] width 693 height 99
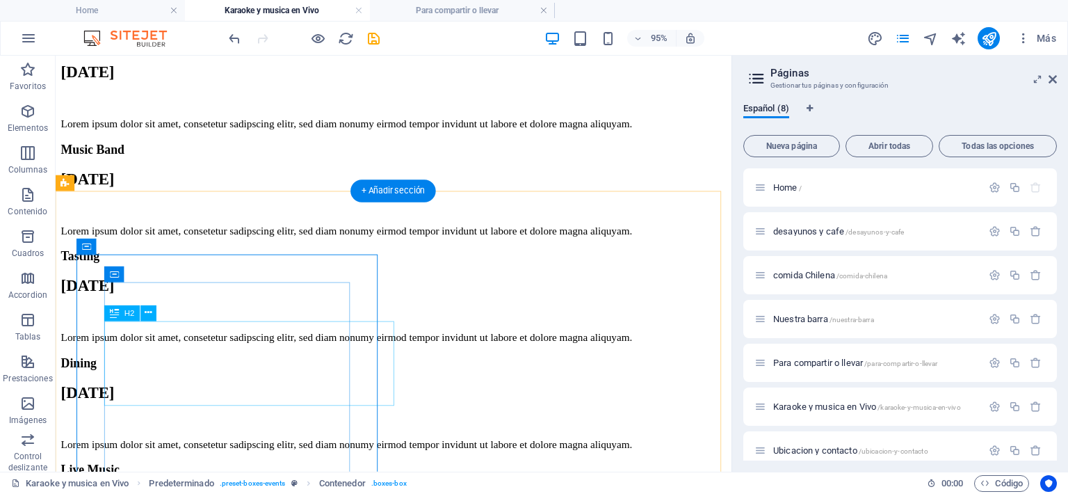
scroll to position [278, 0]
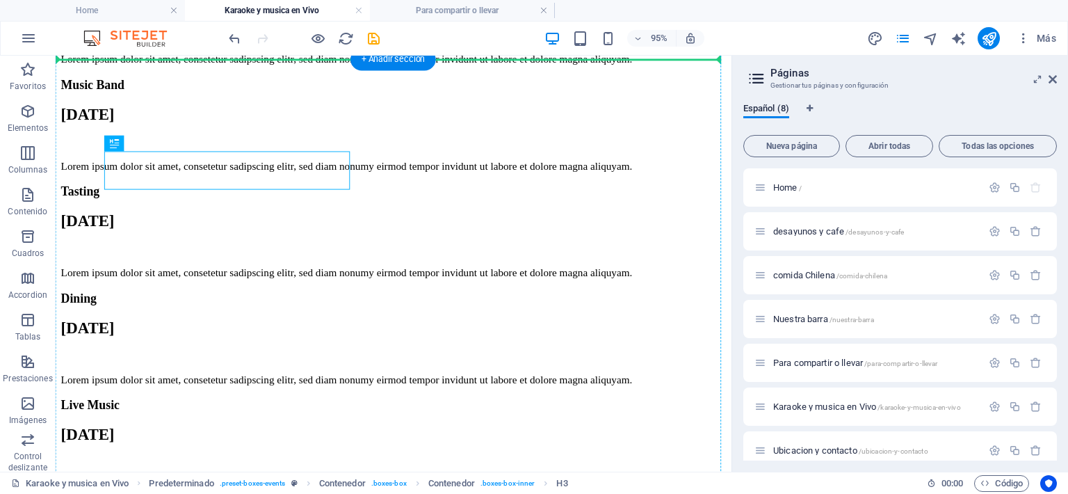
drag, startPoint x: 205, startPoint y: 199, endPoint x: 154, endPoint y: 136, distance: 81.1
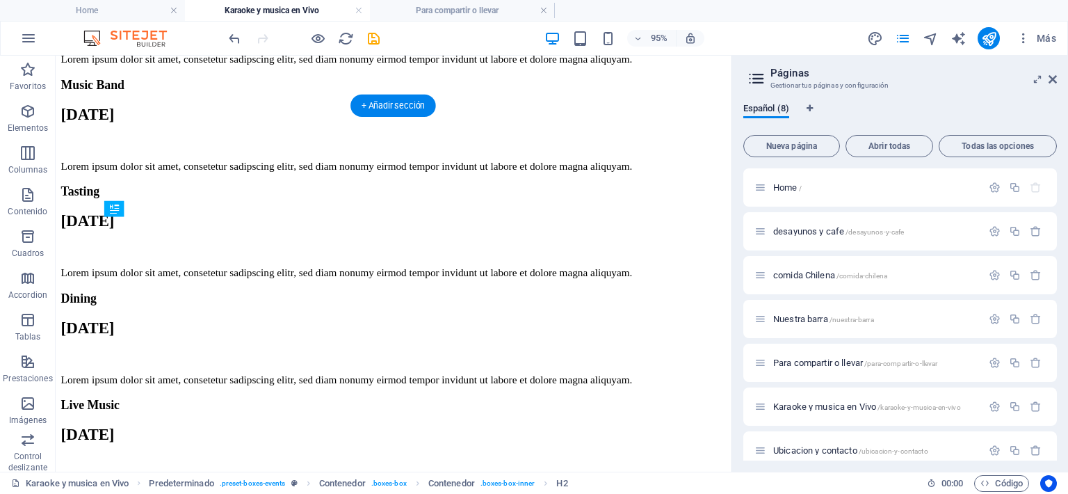
drag, startPoint x: 151, startPoint y: 249, endPoint x: 159, endPoint y: 332, distance: 83.8
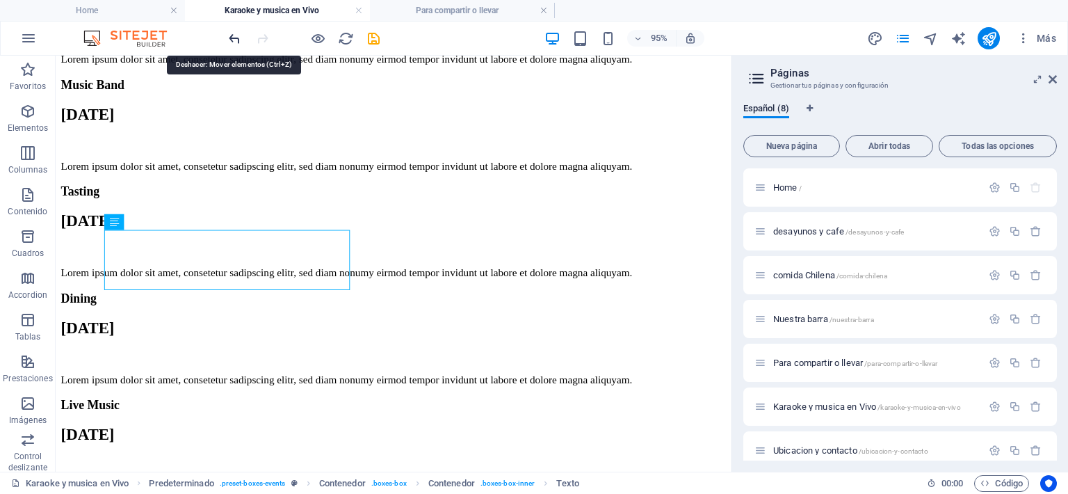
click at [239, 40] on icon "undo" at bounding box center [235, 39] width 16 height 16
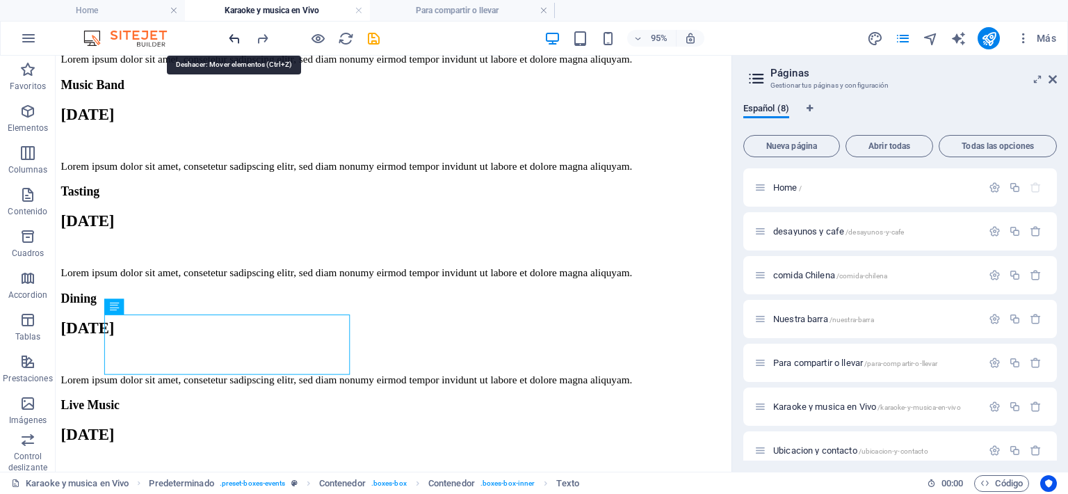
click at [236, 41] on icon "undo" at bounding box center [235, 39] width 16 height 16
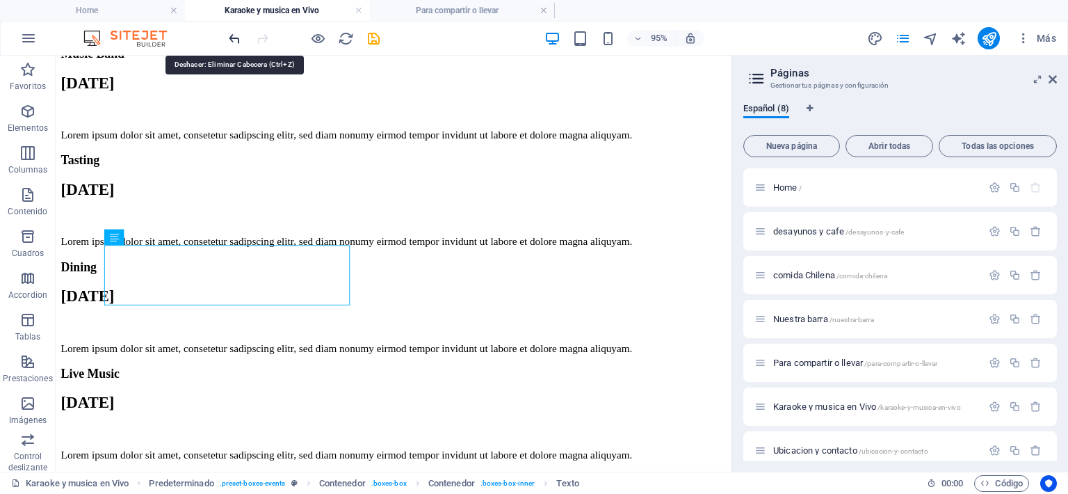
click at [236, 35] on icon "undo" at bounding box center [235, 39] width 16 height 16
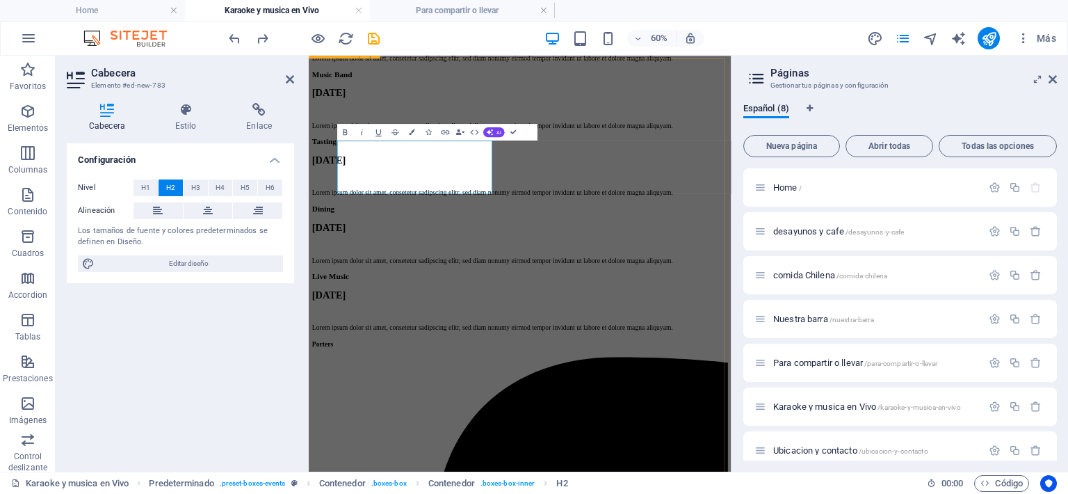
scroll to position [0, 9]
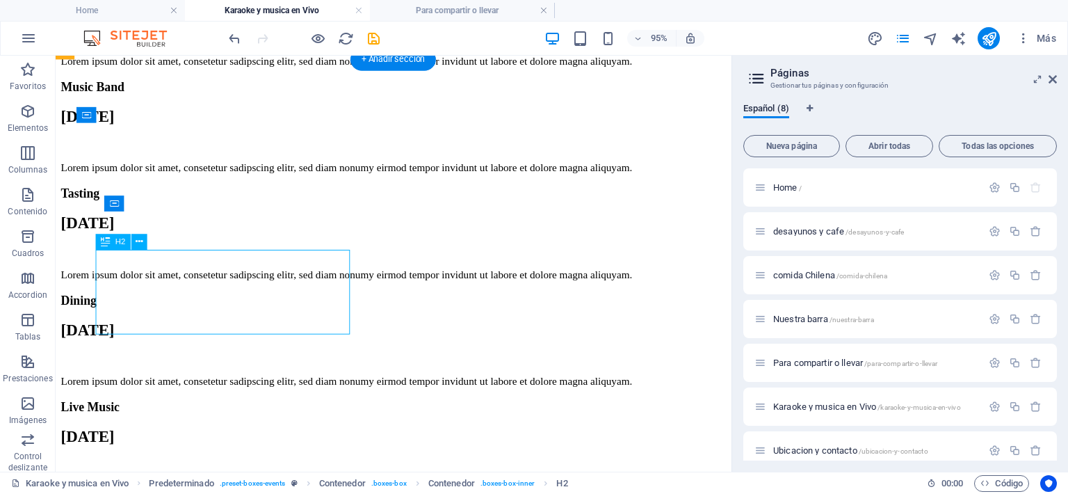
drag, startPoint x: 287, startPoint y: 308, endPoint x: 302, endPoint y: 307, distance: 15.4
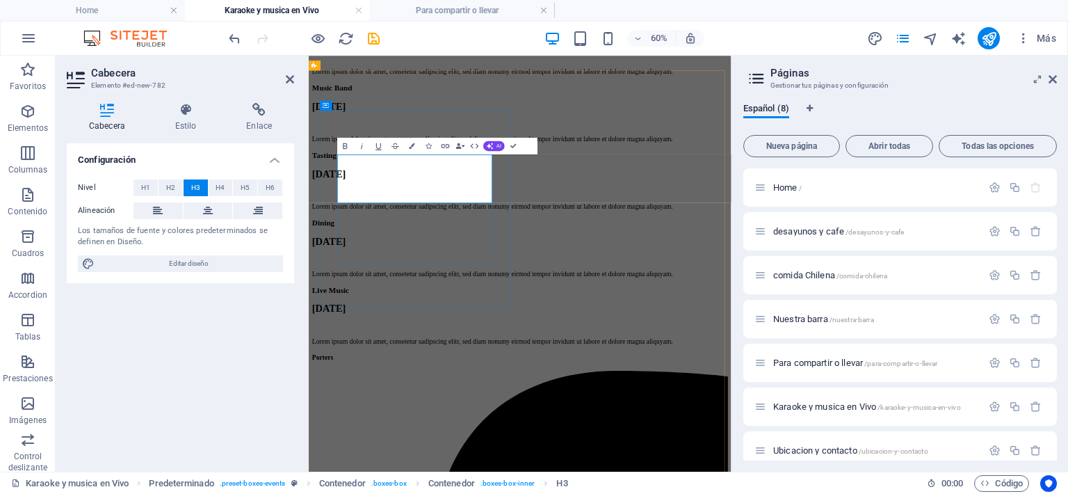
drag, startPoint x: 365, startPoint y: 240, endPoint x: 587, endPoint y: 284, distance: 226.7
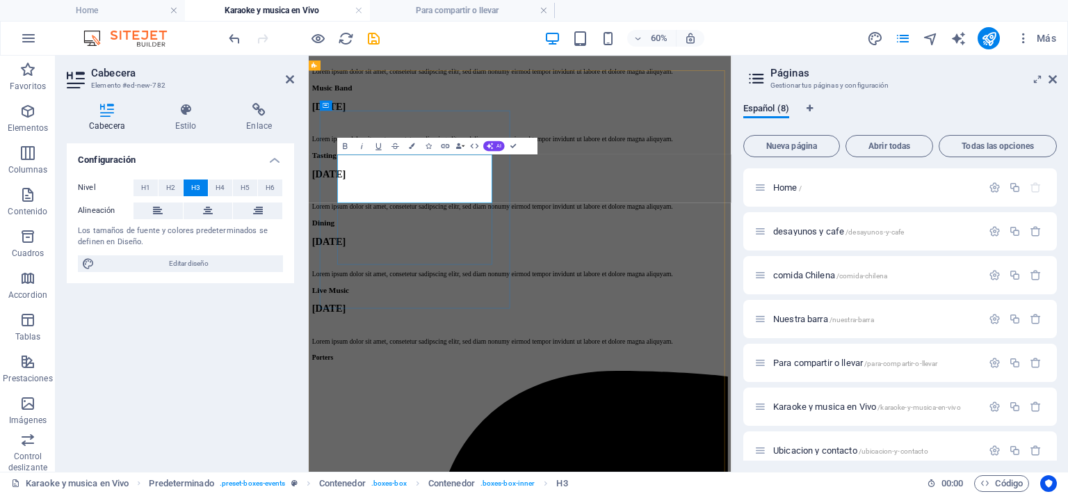
drag, startPoint x: 360, startPoint y: 239, endPoint x: 637, endPoint y: 234, distance: 277.4
click at [495, 147] on button "AI" at bounding box center [495, 145] width 22 height 10
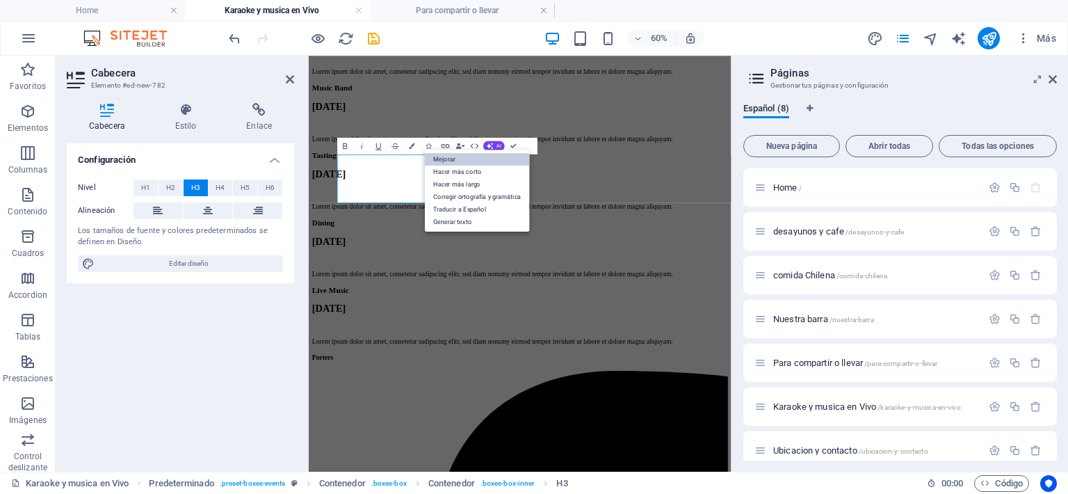
click at [461, 157] on link "Mejorar" at bounding box center [477, 159] width 104 height 13
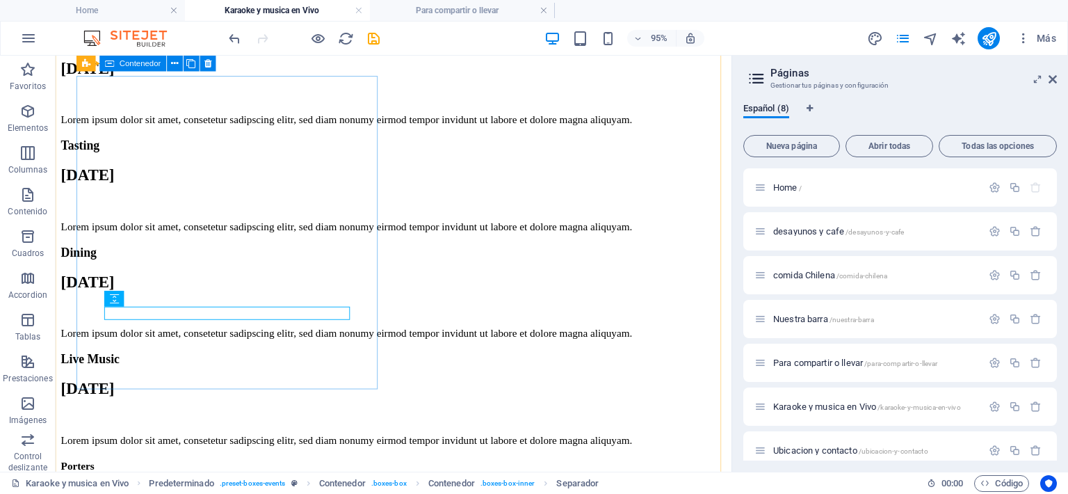
scroll to position [327, 0]
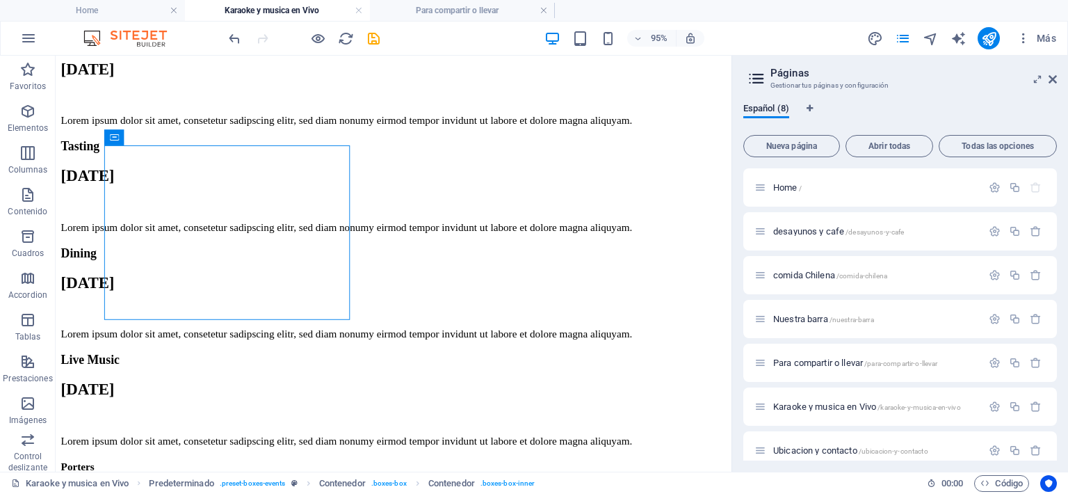
drag, startPoint x: 194, startPoint y: 198, endPoint x: 138, endPoint y: 123, distance: 93.8
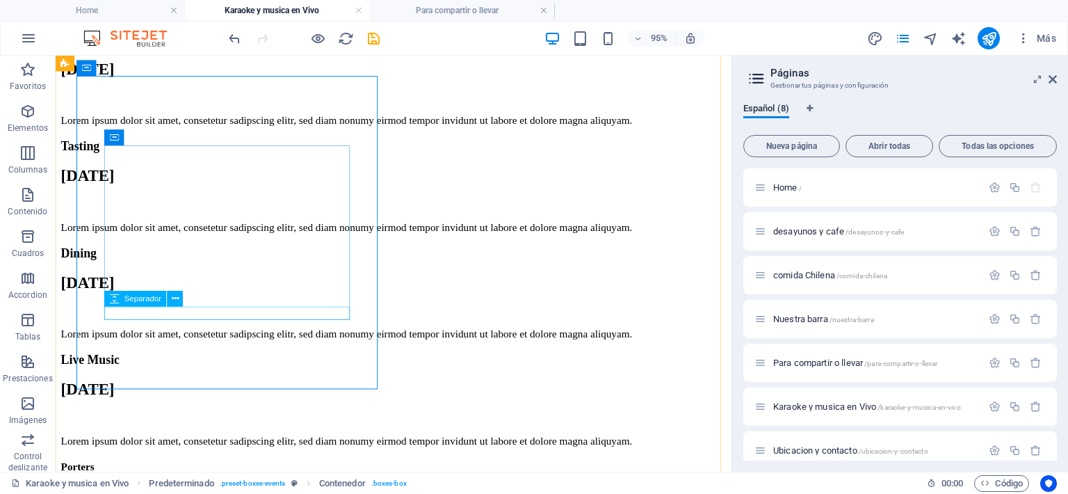
click at [152, 297] on span "Separador" at bounding box center [142, 299] width 37 height 8
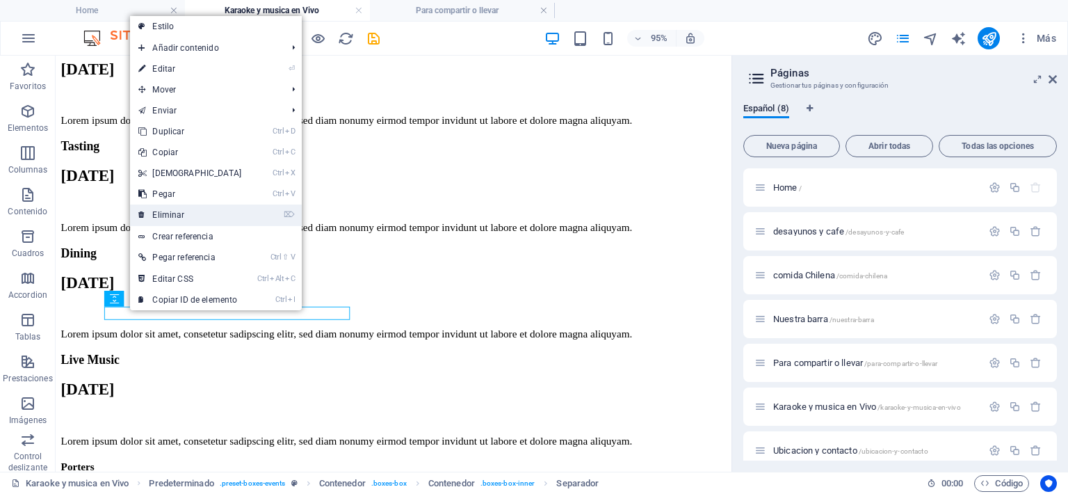
click at [162, 217] on link "⌦ Eliminar" at bounding box center [190, 214] width 120 height 21
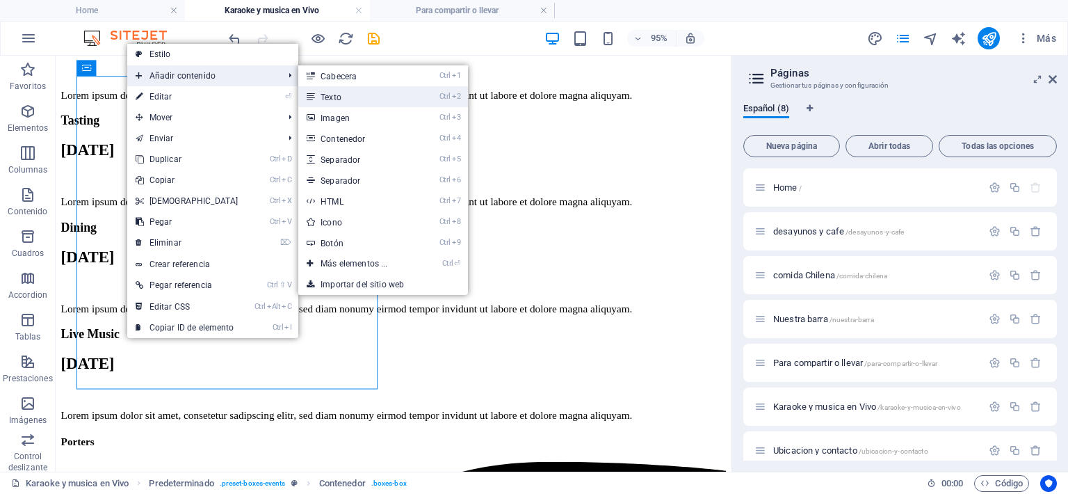
click at [320, 95] on link "Ctrl 2 Texto" at bounding box center [356, 96] width 117 height 21
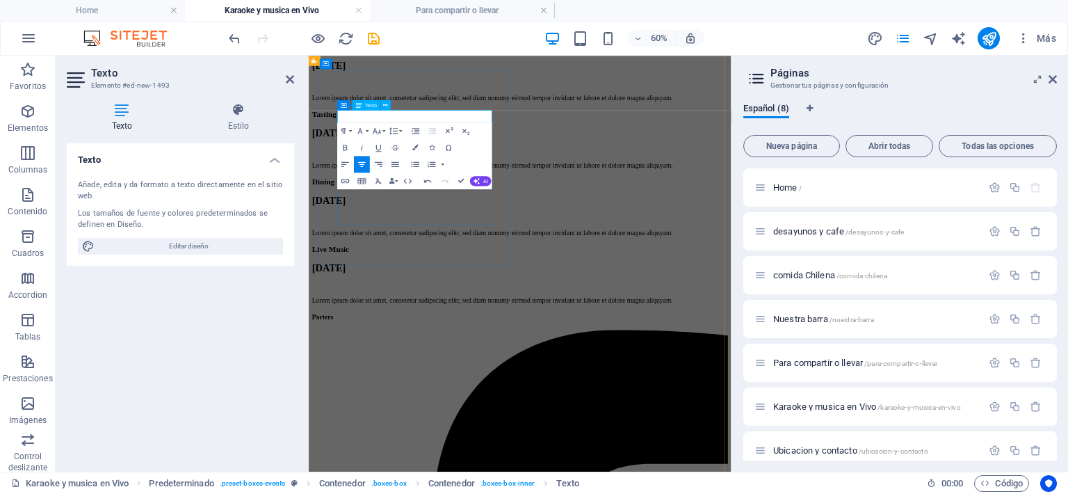
drag, startPoint x: 512, startPoint y: 156, endPoint x: 337, endPoint y: 156, distance: 174.5
drag, startPoint x: 593, startPoint y: 153, endPoint x: 384, endPoint y: 150, distance: 209.2
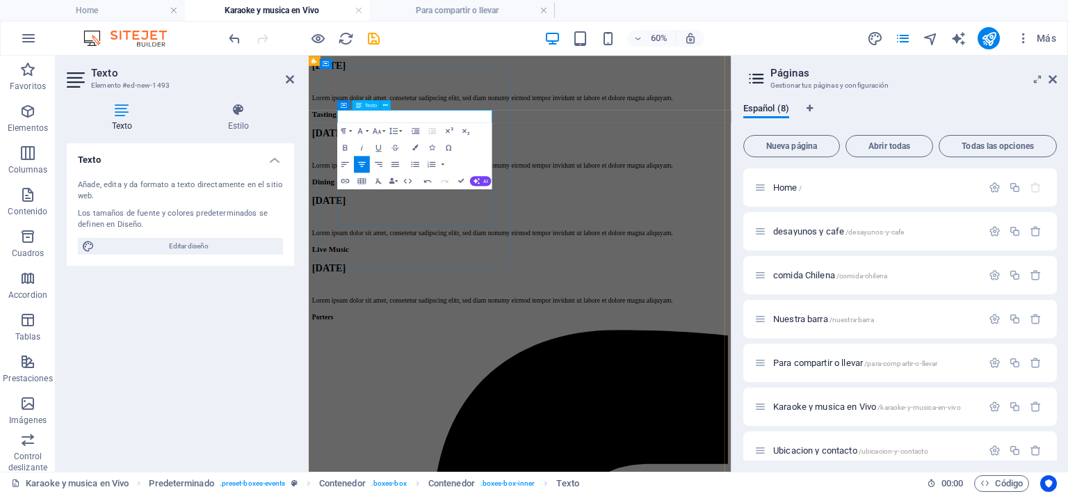
drag, startPoint x: 498, startPoint y: 156, endPoint x: 530, endPoint y: 152, distance: 32.2
drag, startPoint x: 518, startPoint y: 153, endPoint x: 442, endPoint y: 158, distance: 76.0
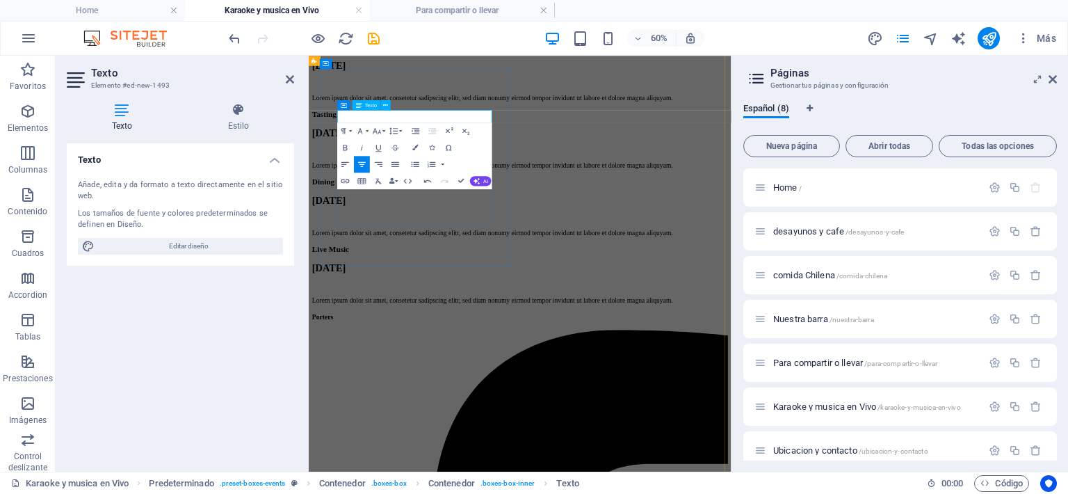
click at [416, 148] on icon "button" at bounding box center [416, 148] width 6 height 6
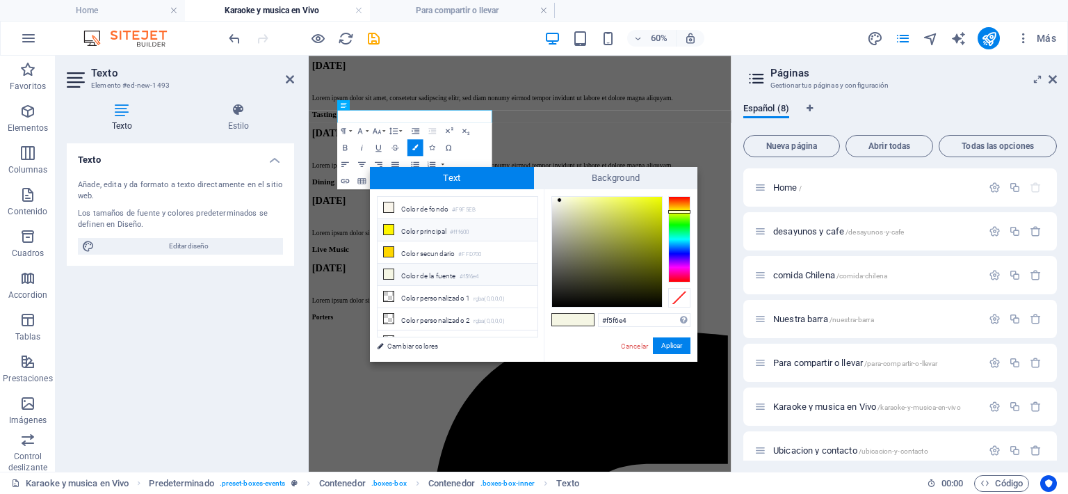
click at [423, 229] on li "Color principal #fff600" at bounding box center [457, 230] width 160 height 22
type input "#fff600"
click at [678, 342] on button "Aplicar" at bounding box center [672, 345] width 38 height 17
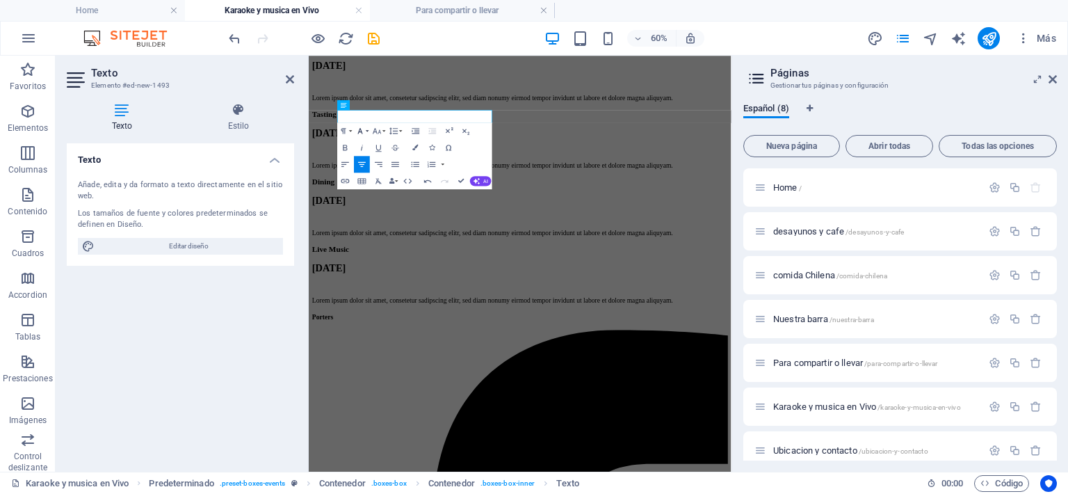
click at [367, 129] on button "Font Family" at bounding box center [363, 130] width 16 height 17
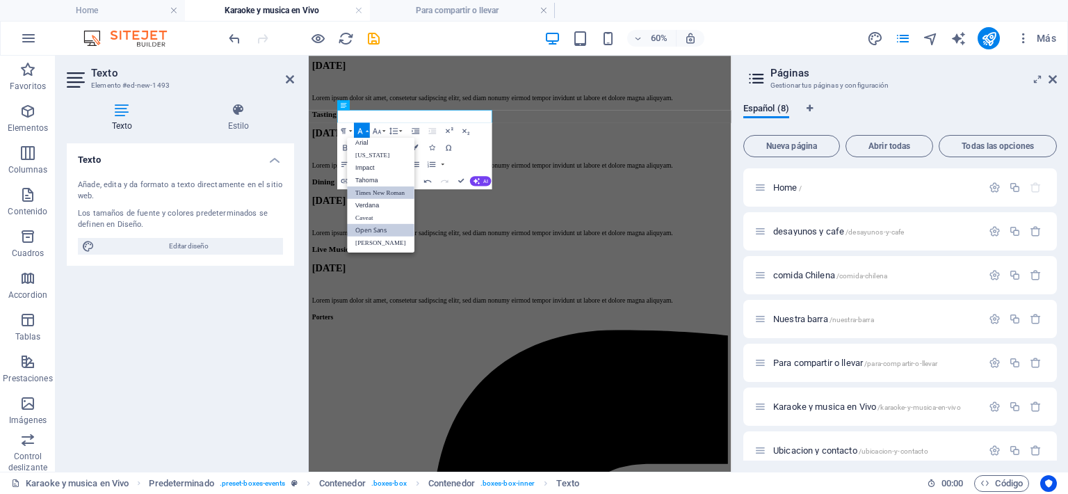
scroll to position [8, 0]
click at [386, 232] on link "Open Sans" at bounding box center [381, 230] width 67 height 13
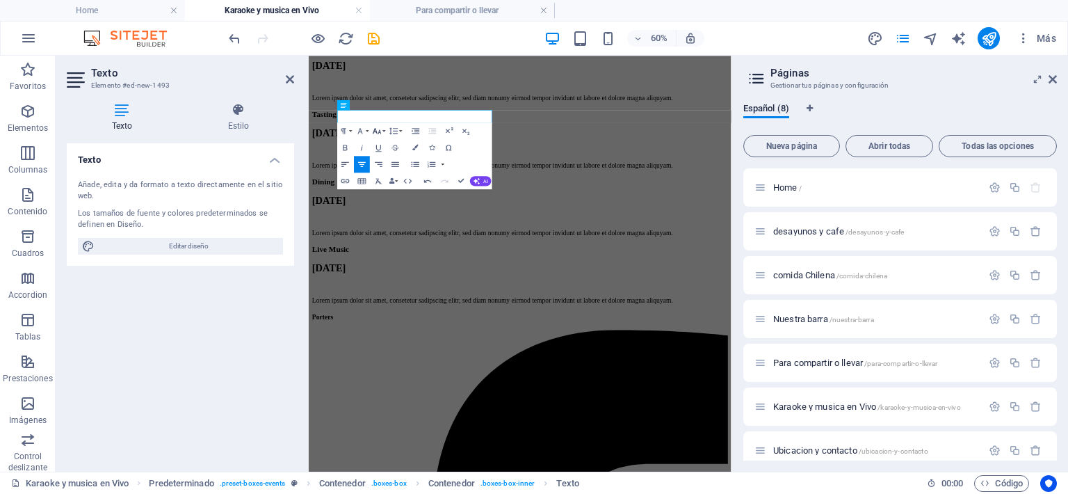
click at [385, 130] on button "Font Size" at bounding box center [379, 130] width 16 height 17
click at [381, 242] on link "96" at bounding box center [372, 243] width 30 height 13
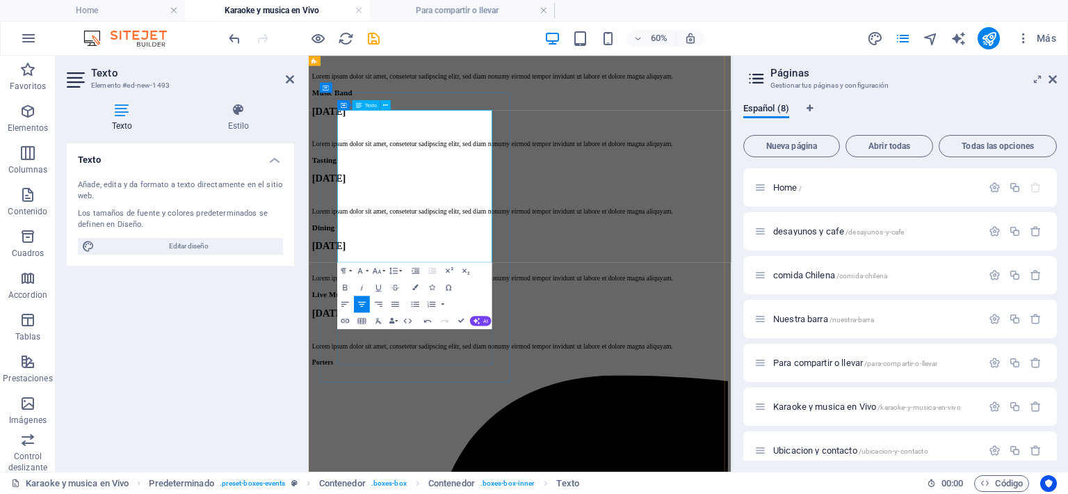
scroll to position [288, 0]
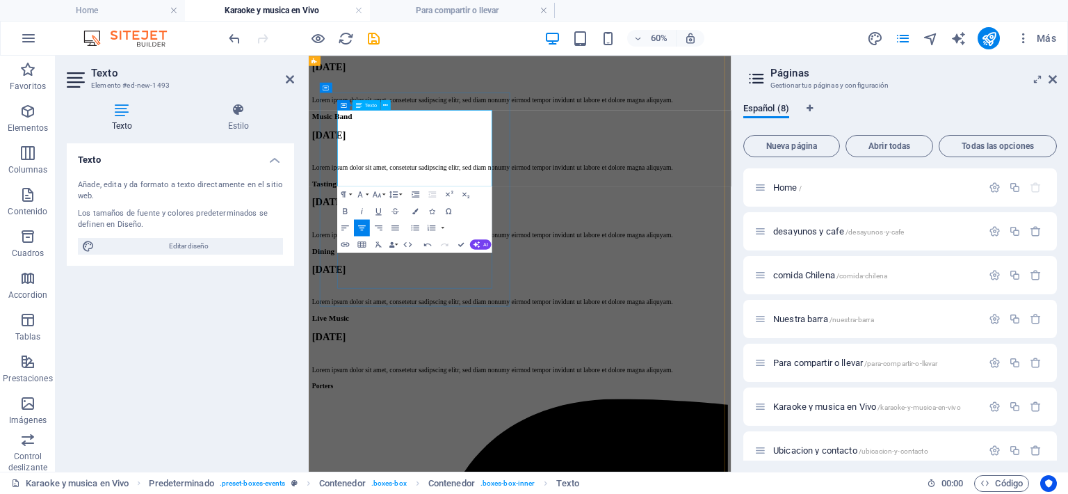
drag, startPoint x: 368, startPoint y: 202, endPoint x: 609, endPoint y: 214, distance: 241.5
click at [344, 213] on icon "button" at bounding box center [345, 211] width 4 height 6
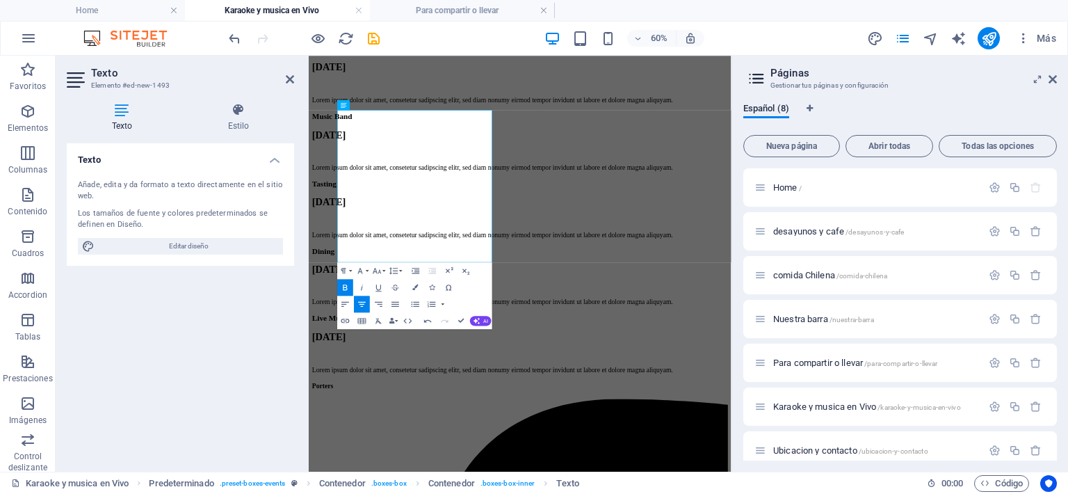
click at [340, 279] on button "Bold" at bounding box center [346, 287] width 16 height 17
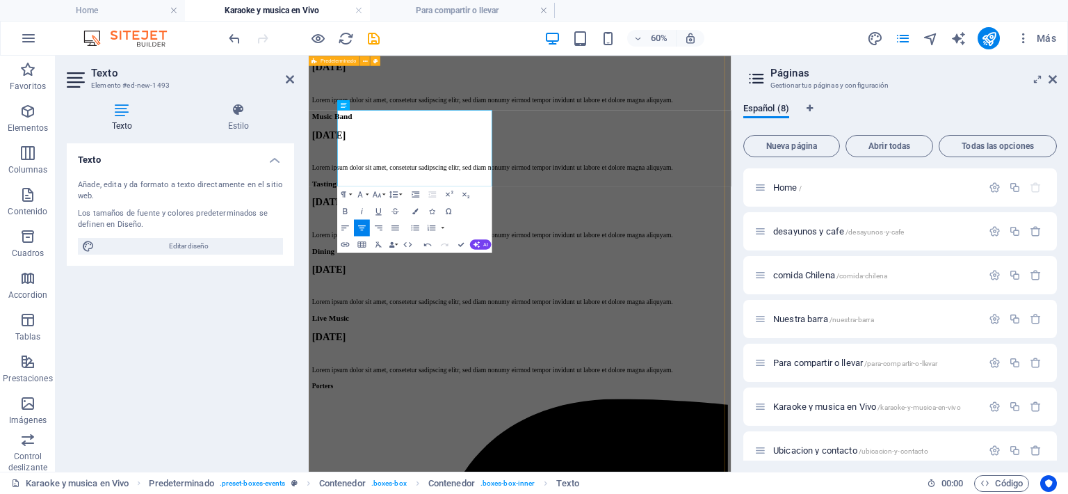
click at [598, 484] on div "karaoke Desde las 20:00 hasta las 23:00 todos los... viernes Happy Hour Lorem i…" at bounding box center [660, 215] width 693 height 740
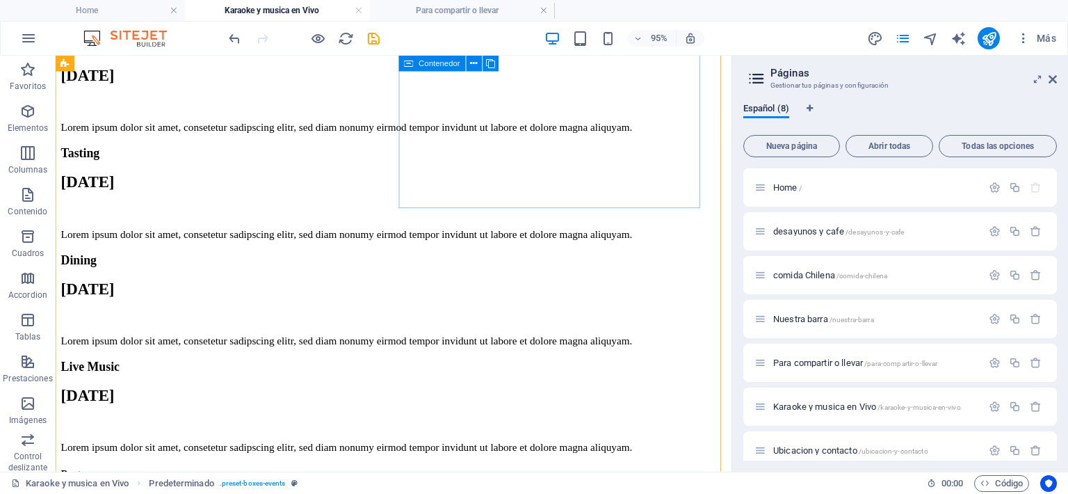
scroll to position [357, 0]
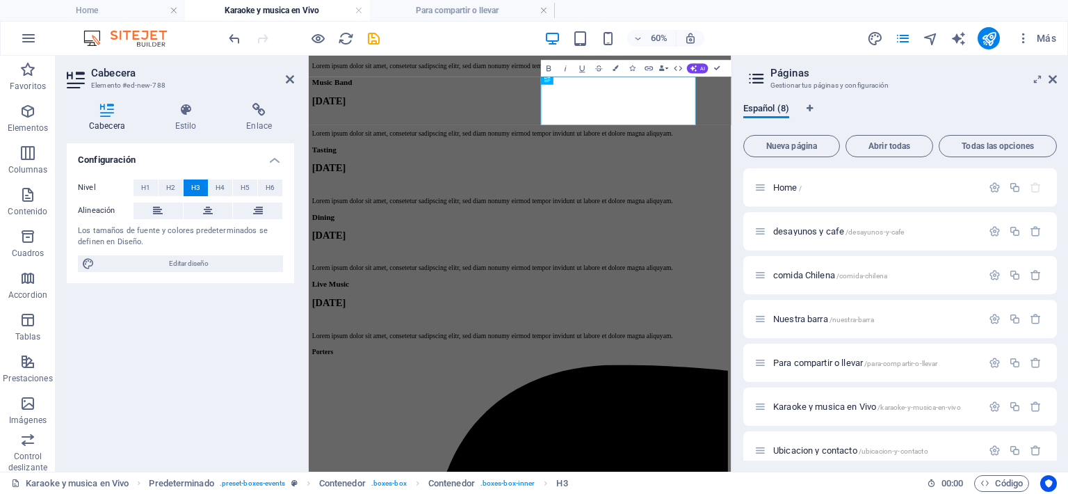
click at [610, 55] on header "60% Más" at bounding box center [534, 38] width 1068 height 35
drag, startPoint x: 502, startPoint y: 2, endPoint x: 610, endPoint y: 55, distance: 120.0
click at [610, 55] on header "60% Más" at bounding box center [534, 38] width 1068 height 35
drag, startPoint x: 918, startPoint y: 111, endPoint x: 735, endPoint y: 148, distance: 187.3
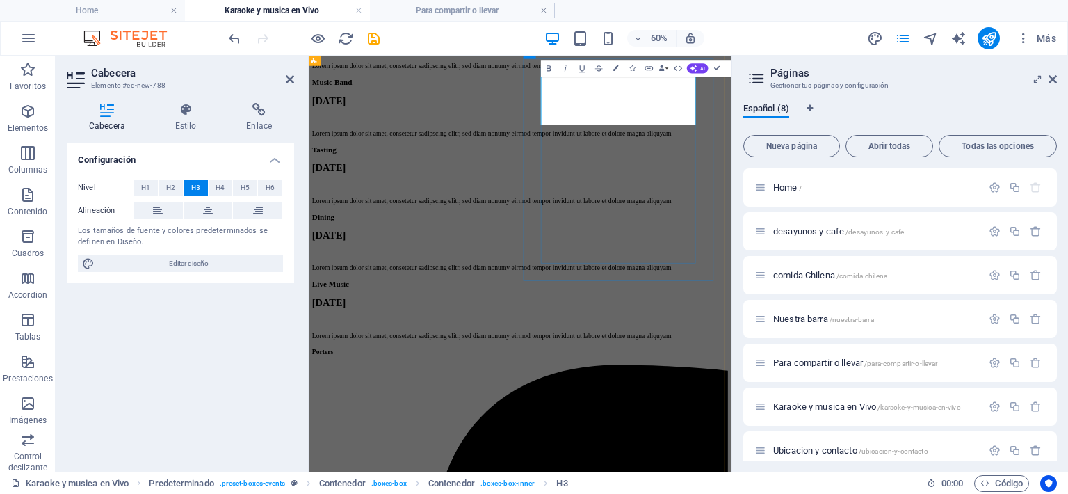
click at [874, 28] on div "Oct 18" at bounding box center [660, 18] width 693 height 19
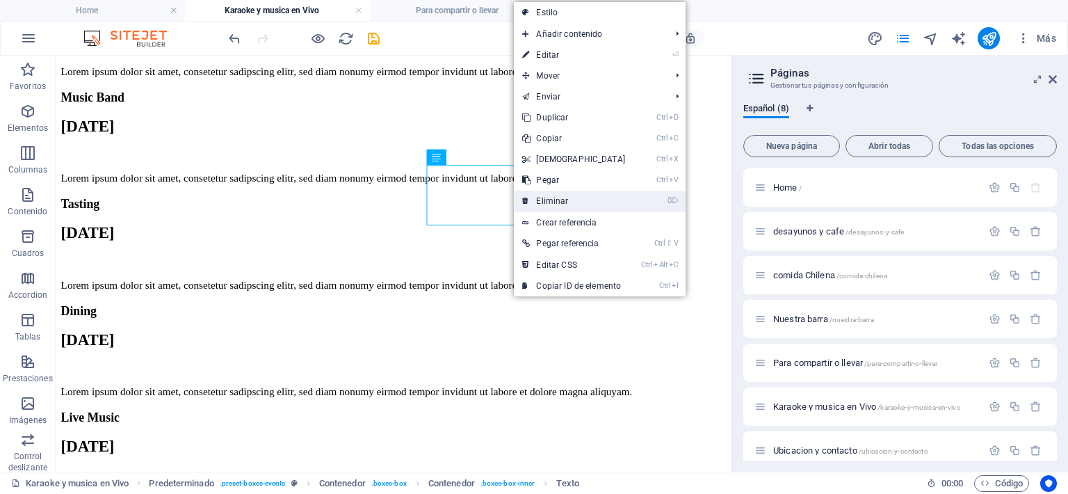
click at [554, 204] on link "⌦ Eliminar" at bounding box center [574, 200] width 120 height 21
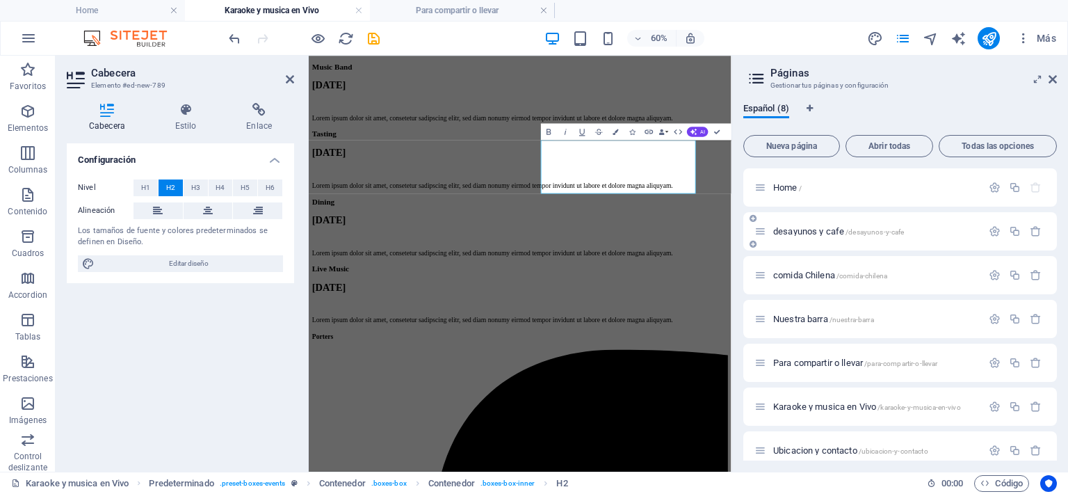
scroll to position [320, 0]
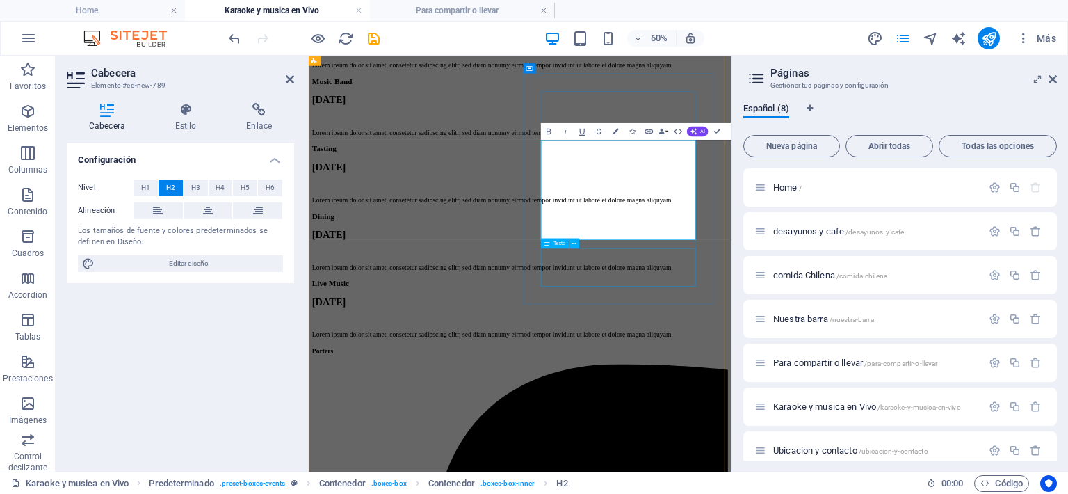
click at [806, 78] on div "Lorem ipsum dolor sit amet, consetetur sadipscing elitr, sed diam nonumy eirmod…" at bounding box center [660, 71] width 693 height 13
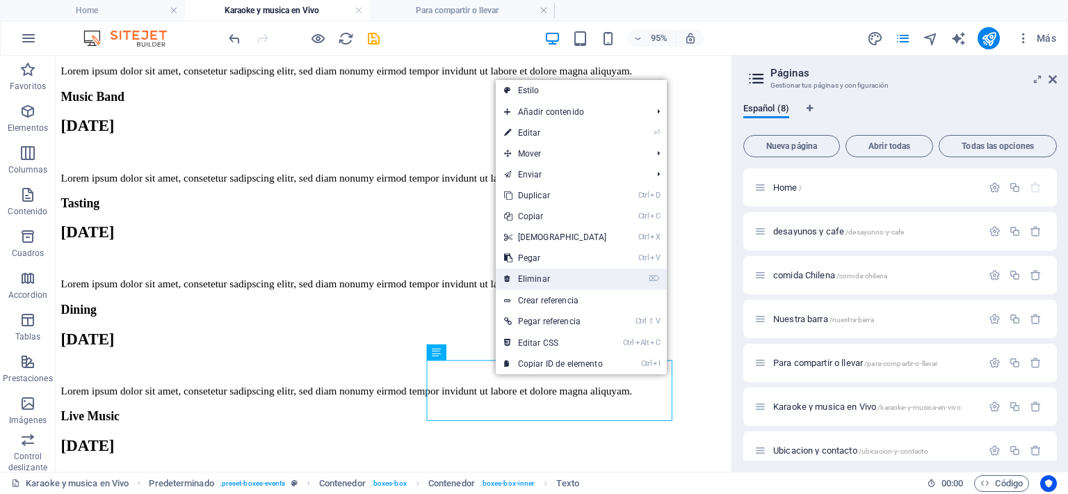
click at [531, 275] on link "⌦ Eliminar" at bounding box center [556, 278] width 120 height 21
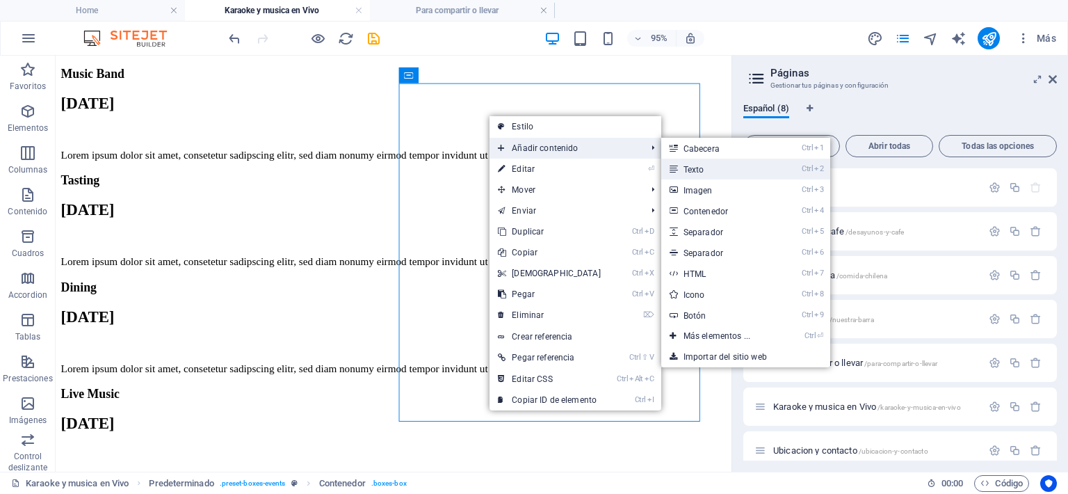
click at [691, 161] on link "Ctrl 2 Texto" at bounding box center [719, 168] width 117 height 21
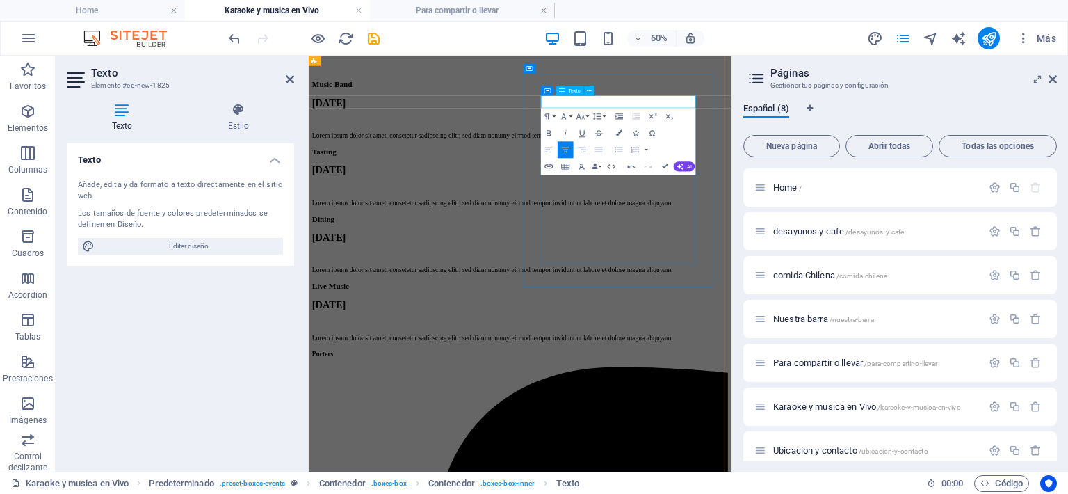
drag, startPoint x: 760, startPoint y: 133, endPoint x: 916, endPoint y: 139, distance: 155.8
drag, startPoint x: 722, startPoint y: 129, endPoint x: 995, endPoint y: 163, distance: 275.4
click at [938, 80] on div "de lunes a sabaso todos los días, desde las 18:00 hasta las 21:00 happy hour" at bounding box center [660, 28] width 693 height 101
click at [619, 134] on icon "button" at bounding box center [619, 133] width 6 height 6
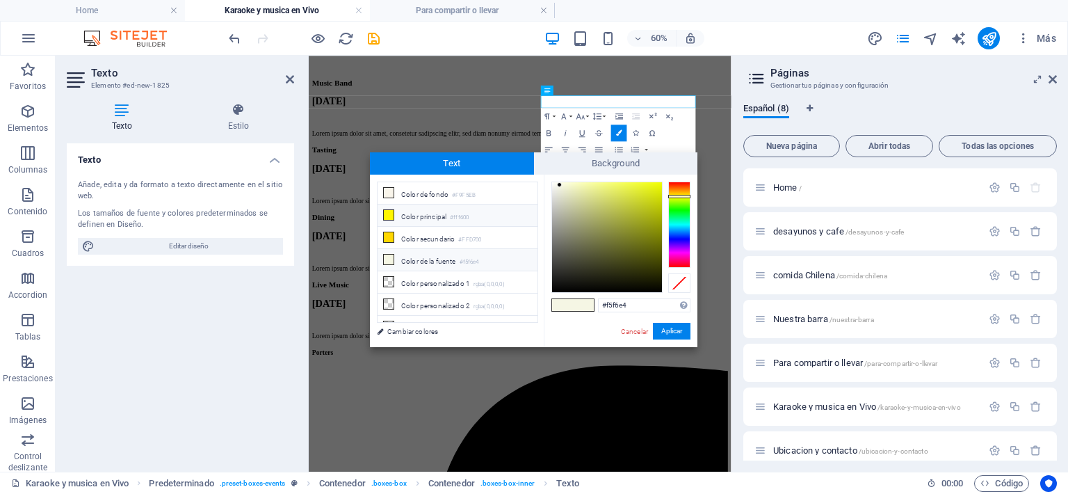
click at [399, 211] on li "Color principal #fff600" at bounding box center [457, 215] width 160 height 22
type input "#fff600"
drag, startPoint x: 665, startPoint y: 330, endPoint x: 595, endPoint y: 456, distance: 144.1
click at [665, 330] on button "Aplicar" at bounding box center [672, 331] width 38 height 17
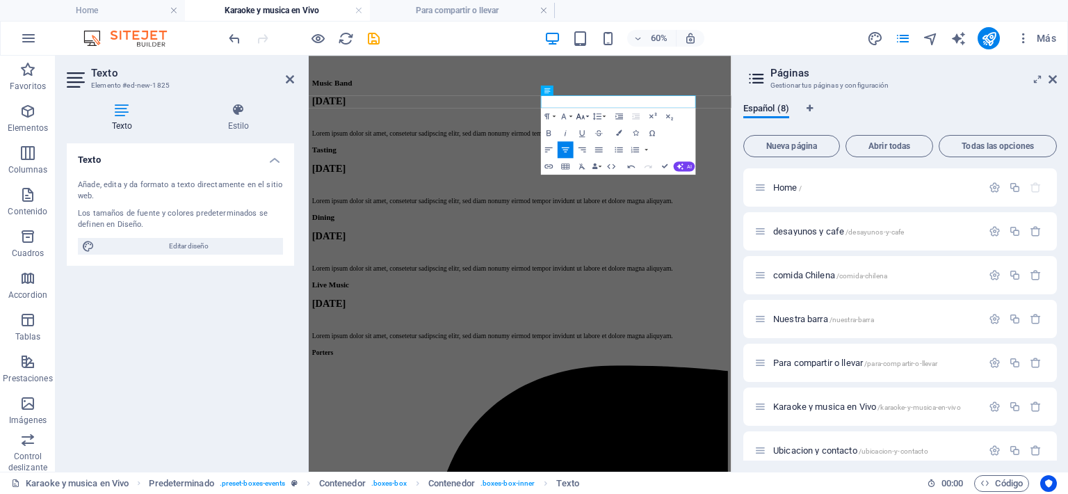
click at [589, 115] on button "Font Size" at bounding box center [582, 116] width 16 height 17
click at [581, 228] on link "30" at bounding box center [576, 232] width 30 height 13
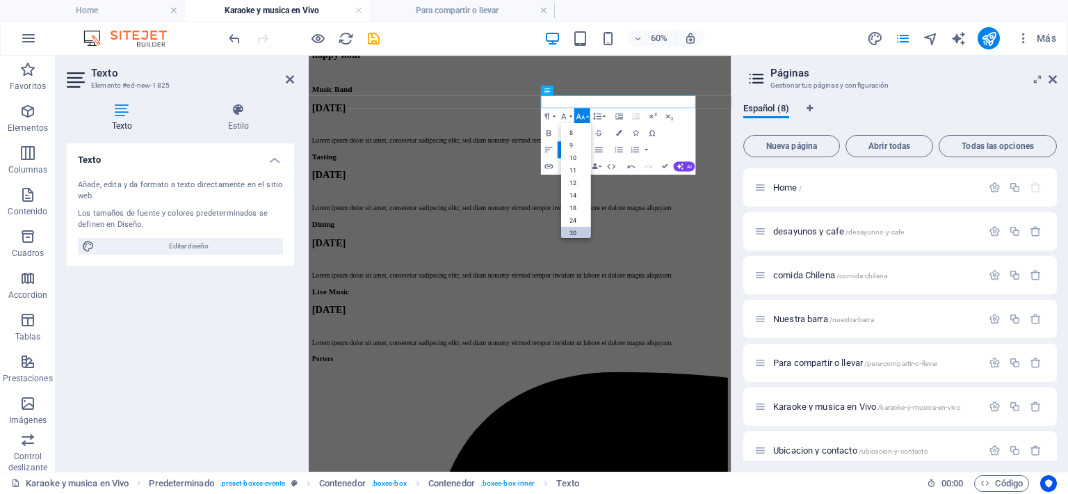
scroll to position [312, 0]
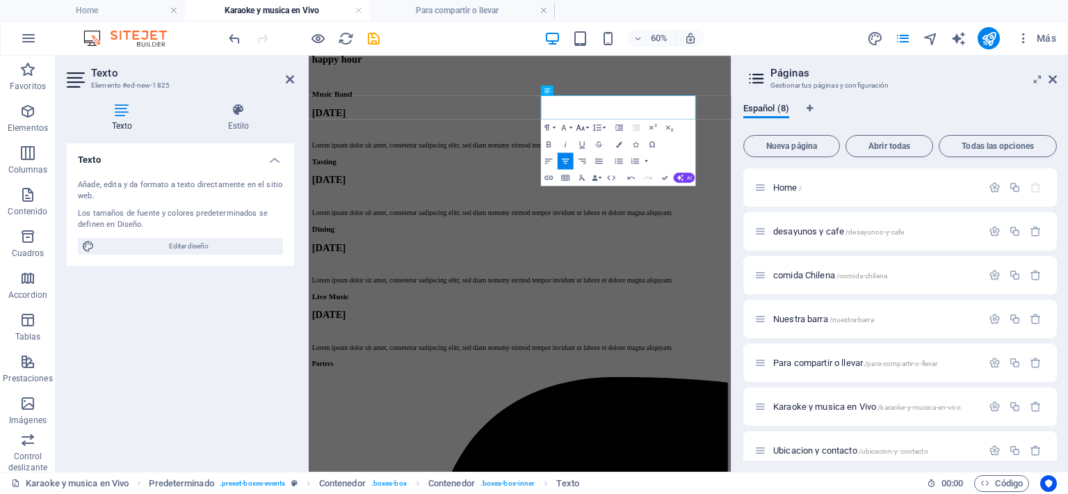
click at [587, 125] on button "Font Size" at bounding box center [582, 127] width 16 height 17
click at [585, 237] on link "96" at bounding box center [576, 240] width 30 height 13
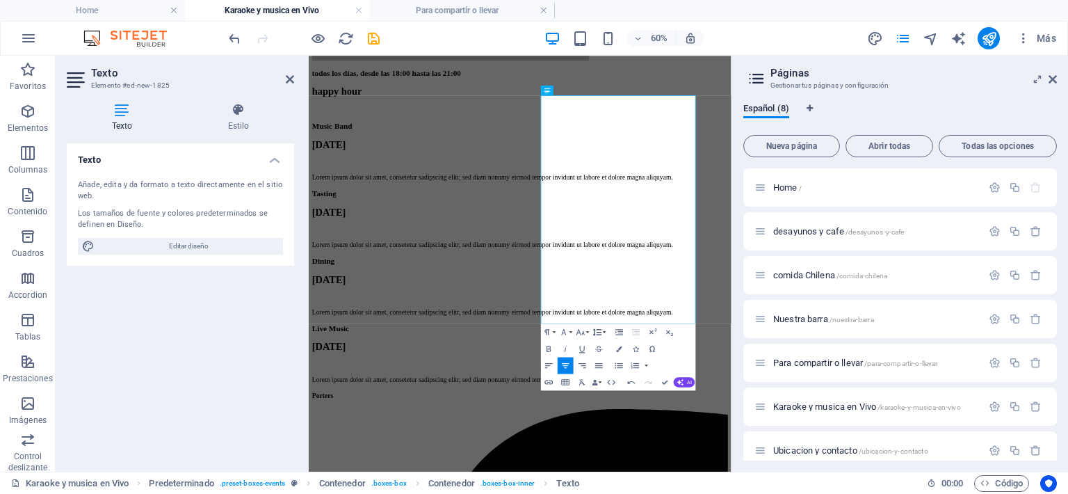
click at [603, 332] on button "Line Height" at bounding box center [599, 331] width 16 height 17
click at [621, 334] on icon "button" at bounding box center [619, 332] width 10 height 10
click at [576, 329] on icon "button" at bounding box center [581, 332] width 10 height 10
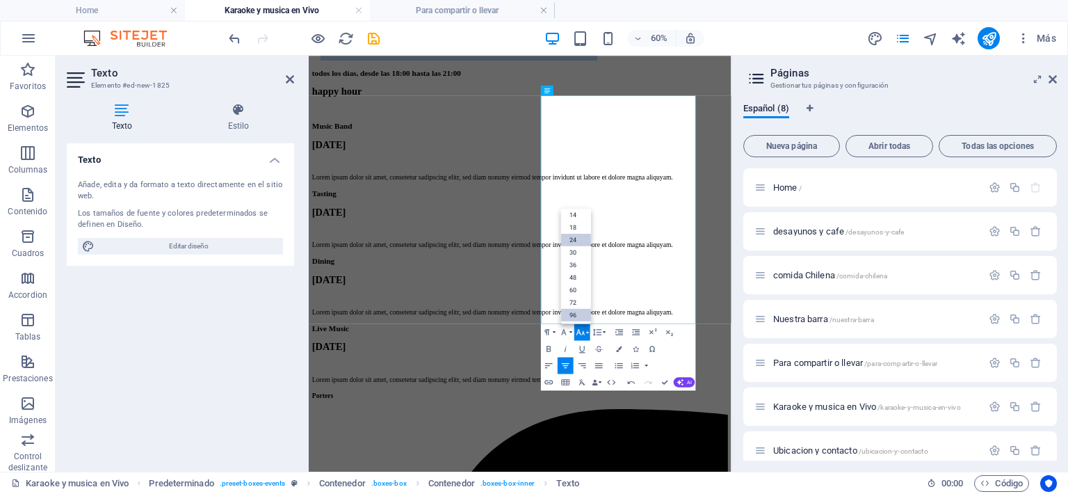
click at [574, 242] on link "24" at bounding box center [576, 239] width 30 height 13
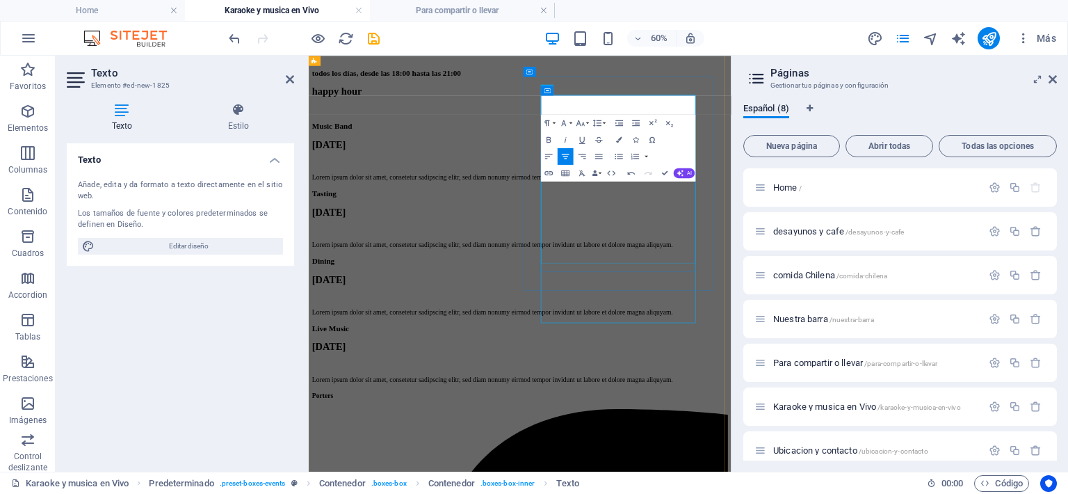
scroll to position [314, 0]
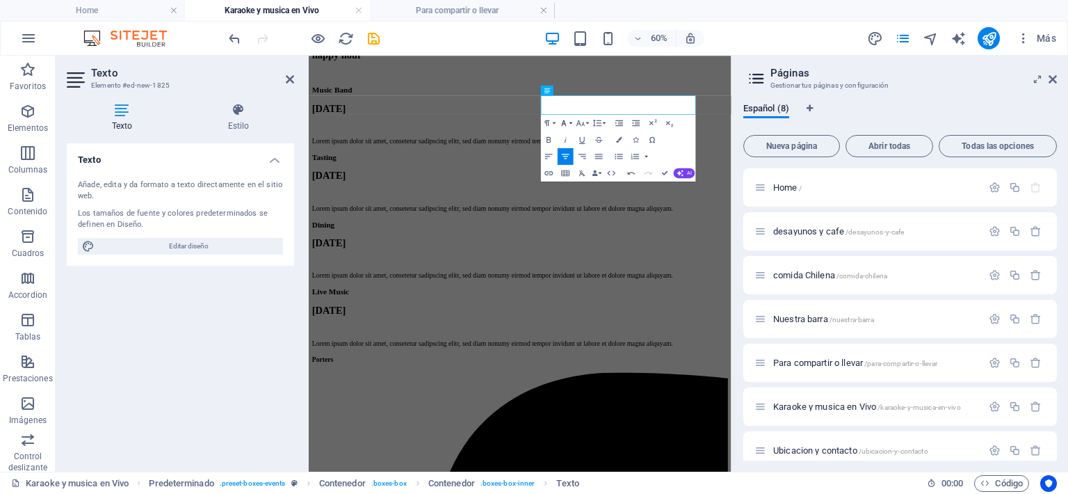
click at [571, 123] on button "Font Family" at bounding box center [565, 123] width 16 height 17
click at [586, 120] on button "Font Size" at bounding box center [582, 123] width 16 height 17
click at [578, 195] on link "48" at bounding box center [576, 197] width 30 height 13
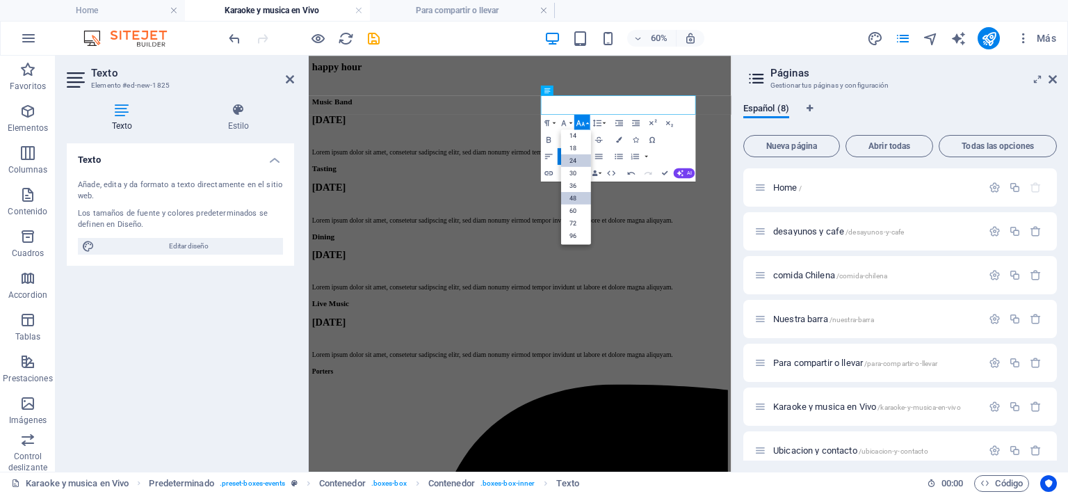
scroll to position [312, 0]
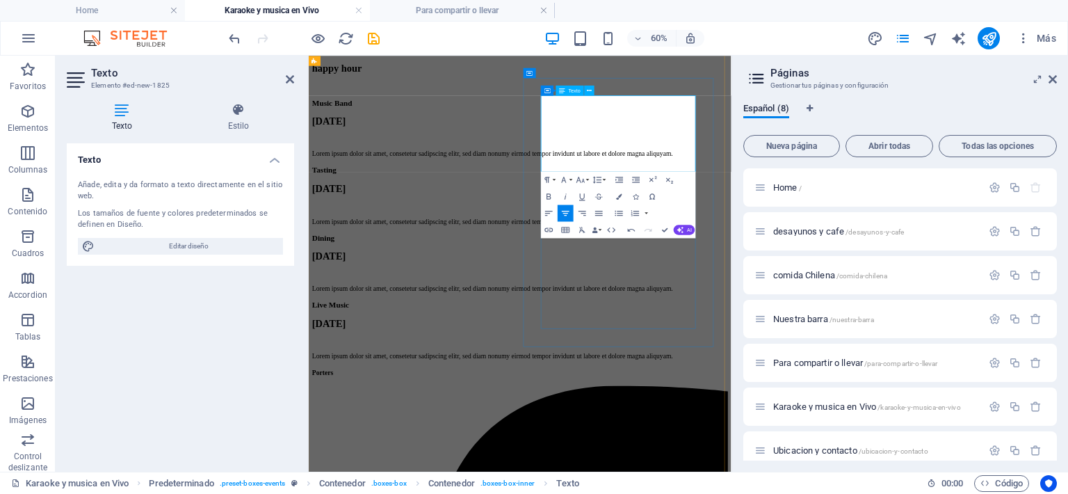
click at [751, 24] on p "de lunes a sabaso" at bounding box center [667, 5] width 679 height 38
drag, startPoint x: 755, startPoint y: 156, endPoint x: 923, endPoint y: 209, distance: 176.5
click at [923, 24] on p "de lunes a sabaso" at bounding box center [667, 5] width 679 height 38
click at [585, 179] on icon "button" at bounding box center [581, 179] width 10 height 10
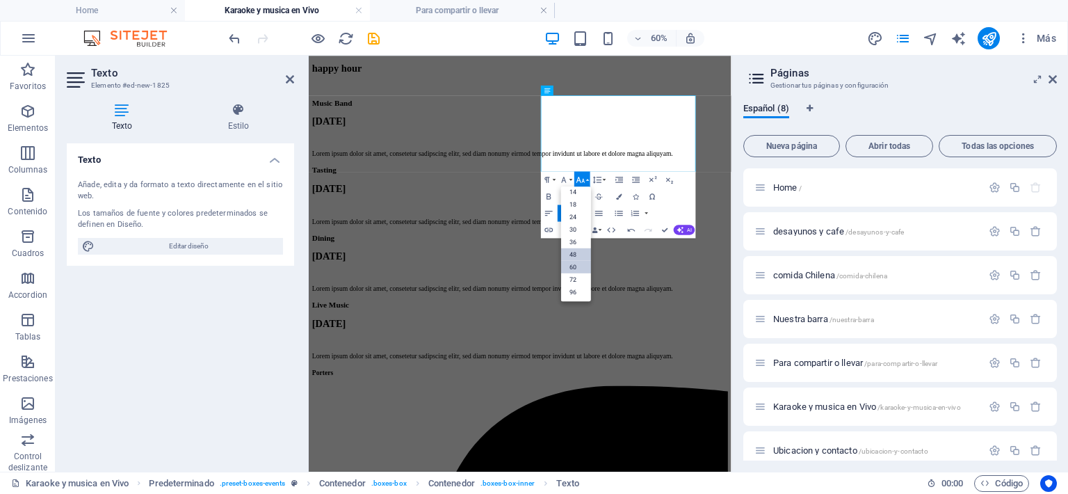
click at [583, 261] on link "60" at bounding box center [576, 267] width 30 height 13
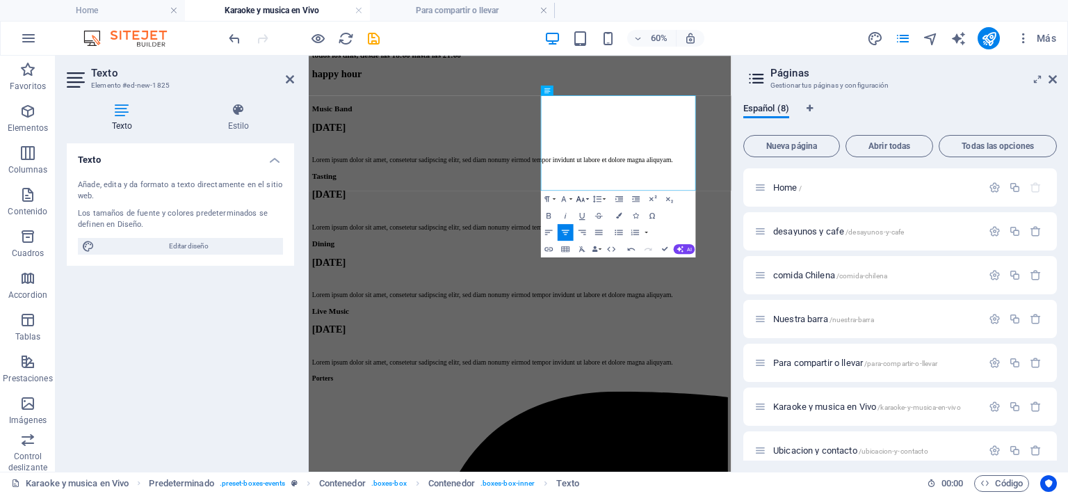
click at [584, 198] on icon "button" at bounding box center [580, 199] width 8 height 6
click at [581, 273] on link "48" at bounding box center [576, 273] width 30 height 13
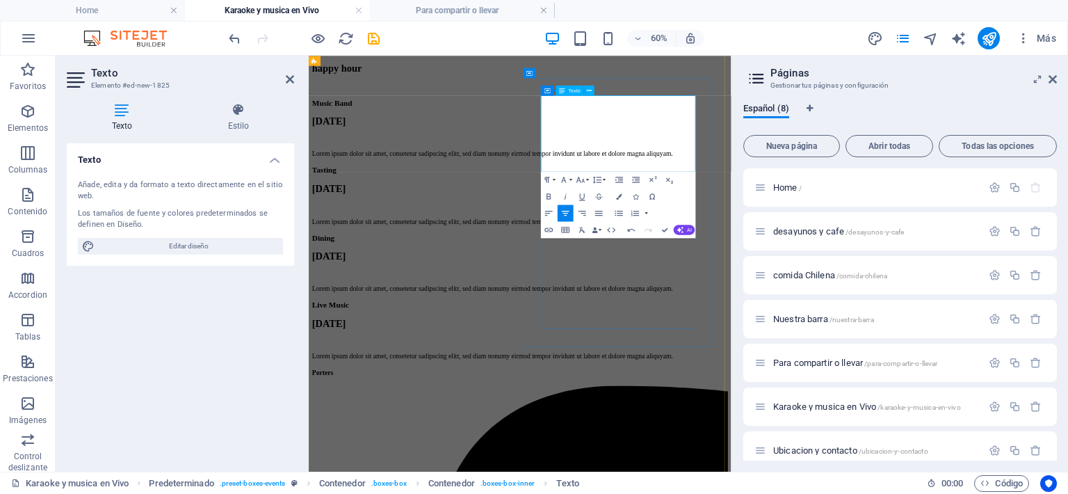
click at [559, 24] on span "de lunes a sabaso" at bounding box center [443, 5] width 231 height 37
drag, startPoint x: 755, startPoint y: 145, endPoint x: 918, endPoint y: 209, distance: 175.4
click at [918, 24] on p "de lunes a sabado" at bounding box center [667, 5] width 679 height 38
click at [551, 194] on icon "button" at bounding box center [549, 196] width 10 height 10
click at [556, 181] on button "Paragraph Format" at bounding box center [549, 179] width 16 height 17
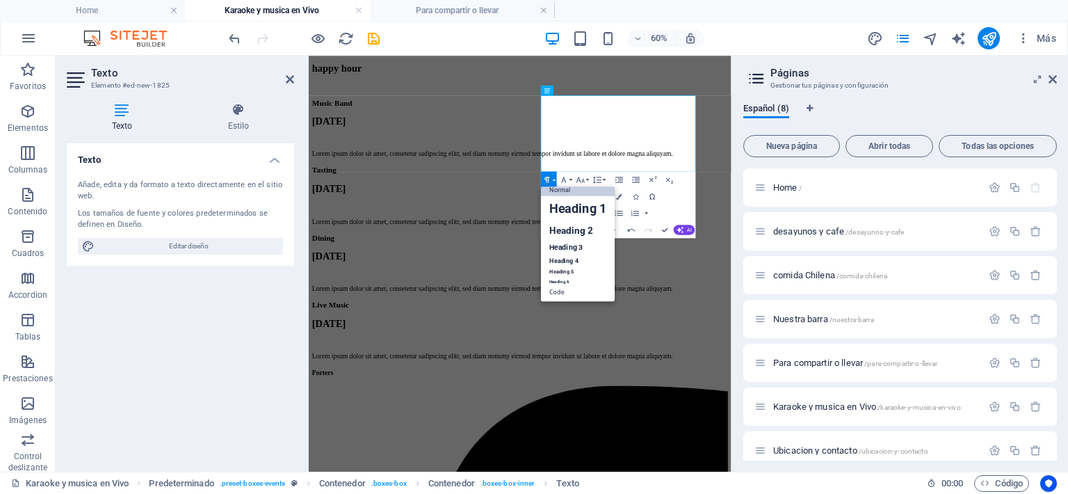
scroll to position [11, 0]
drag, startPoint x: 566, startPoint y: 241, endPoint x: 430, endPoint y: 308, distance: 152.0
click at [566, 241] on link "Heading 3" at bounding box center [578, 246] width 74 height 15
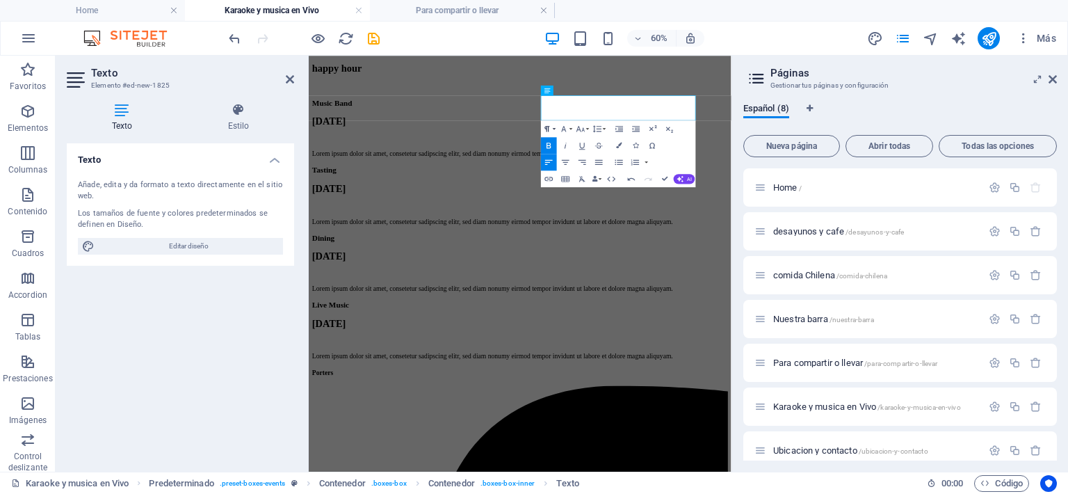
click at [552, 130] on icon "button" at bounding box center [547, 129] width 10 height 10
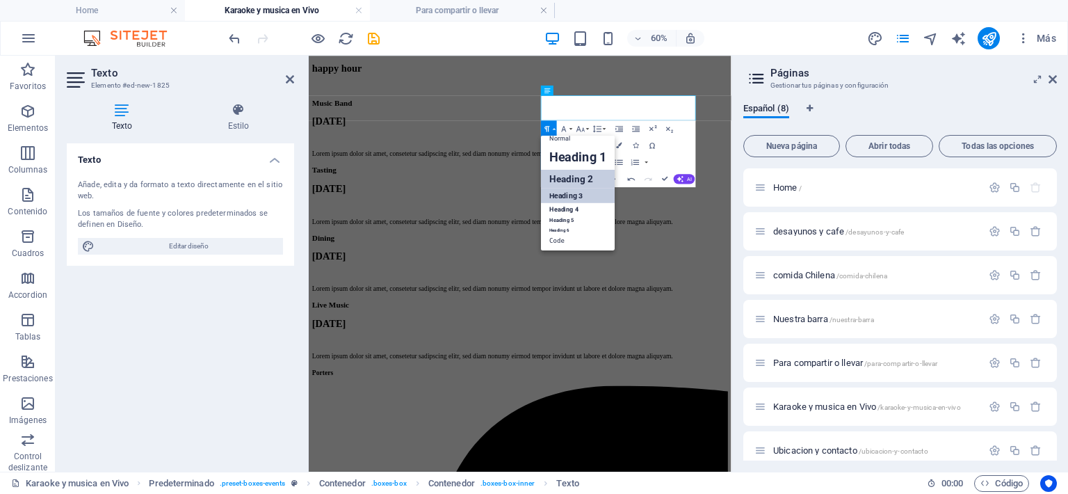
click at [576, 184] on link "Heading 2" at bounding box center [578, 179] width 74 height 19
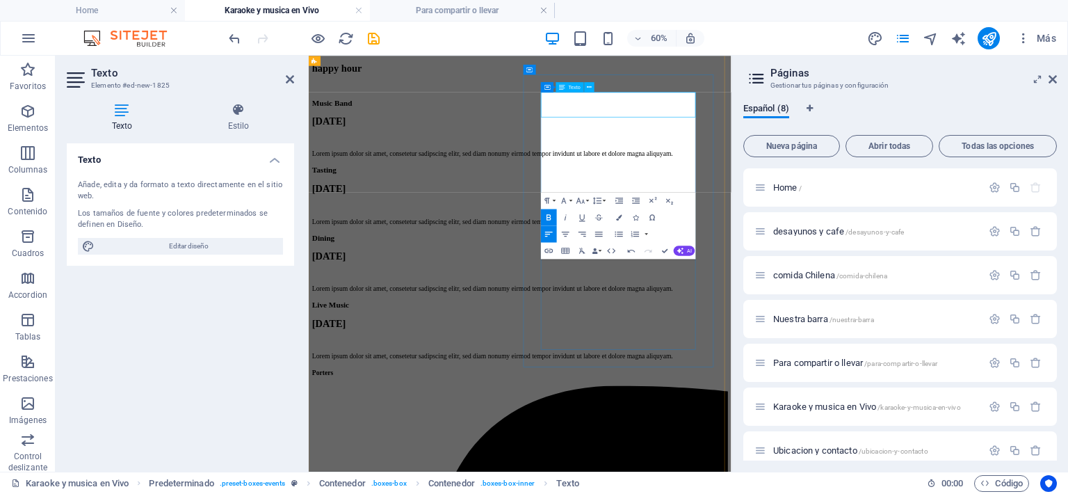
scroll to position [318, 0]
click at [552, 200] on icon "button" at bounding box center [547, 200] width 10 height 10
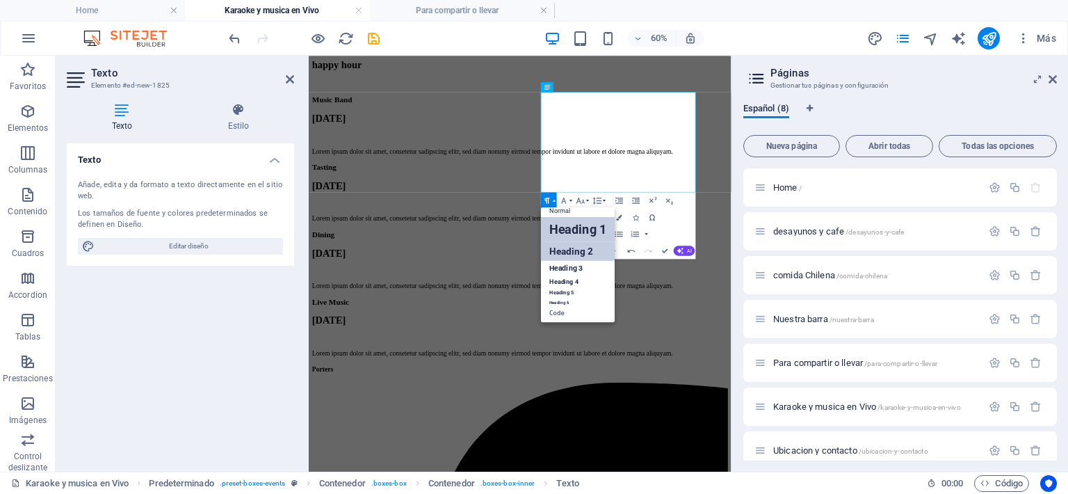
scroll to position [11, 0]
click at [567, 265] on link "Heading 3" at bounding box center [578, 267] width 74 height 15
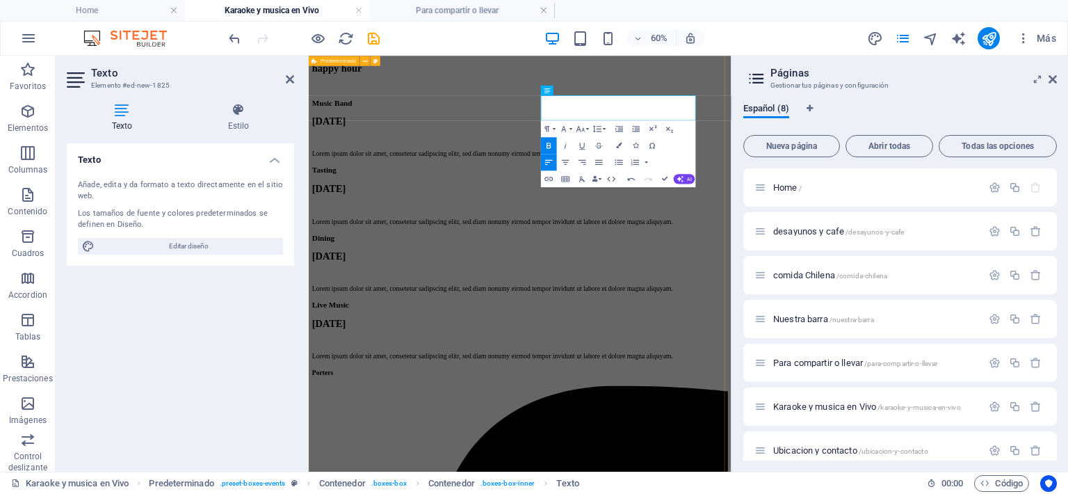
click at [665, 261] on div "karaoke Desde las 20:00 hasta las 23:00 todos los... viernes de lunes a sabado …" at bounding box center [660, 192] width 693 height 742
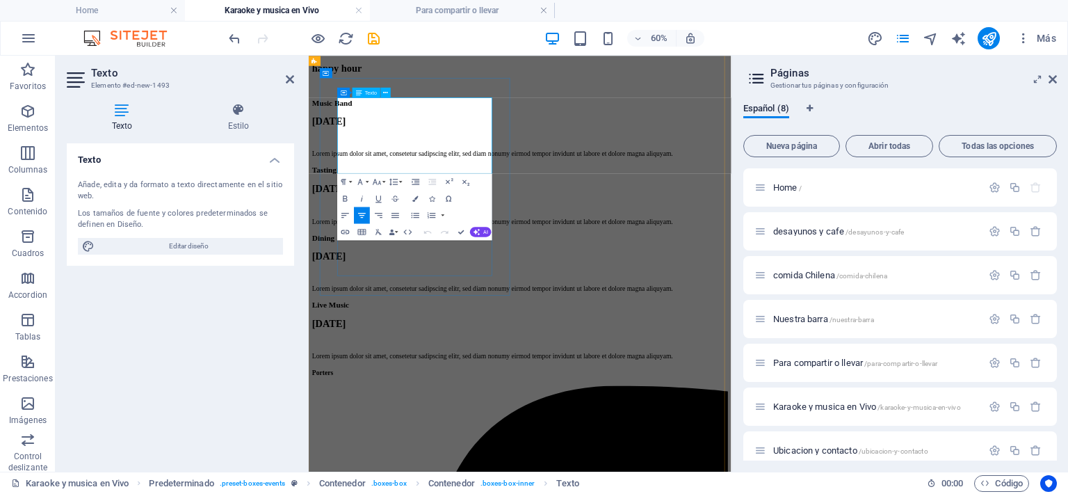
drag, startPoint x: 368, startPoint y: 194, endPoint x: 589, endPoint y: 209, distance: 221.5
click at [384, 181] on button "Font Size" at bounding box center [379, 181] width 16 height 17
click at [348, 182] on icon "button" at bounding box center [344, 182] width 10 height 10
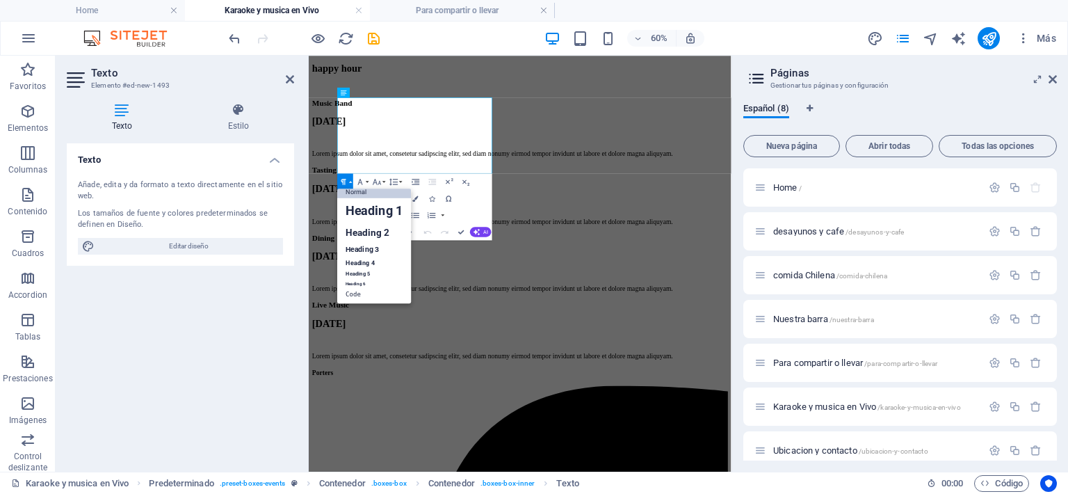
scroll to position [11, 0]
click at [356, 245] on link "Heading 3" at bounding box center [375, 248] width 74 height 15
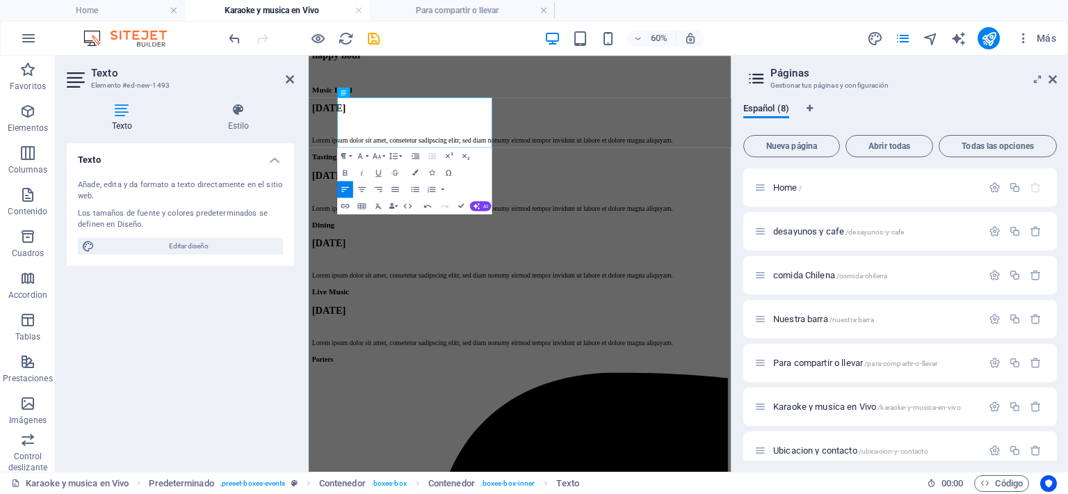
click at [350, 156] on button "Paragraph Format" at bounding box center [346, 155] width 16 height 17
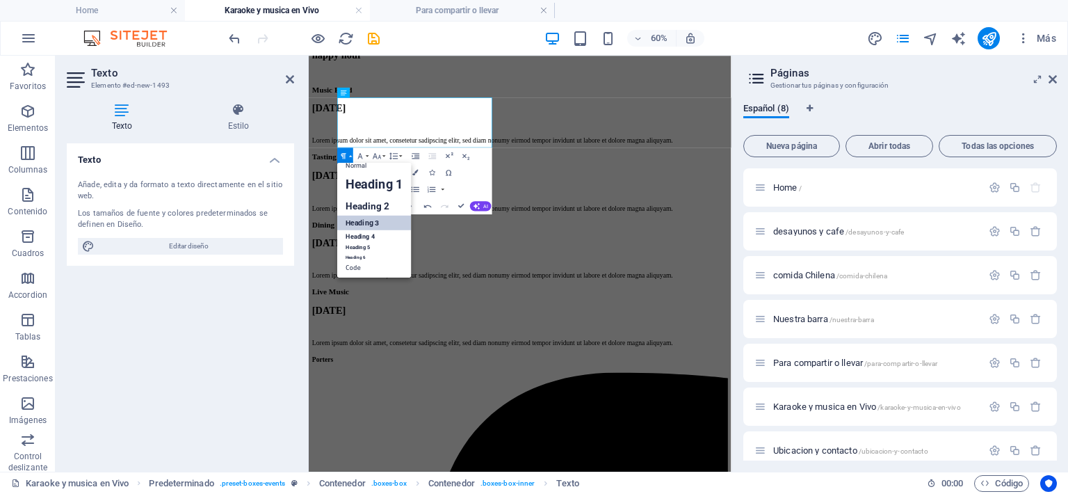
scroll to position [11, 0]
click at [358, 235] on link "Heading 4" at bounding box center [375, 236] width 74 height 13
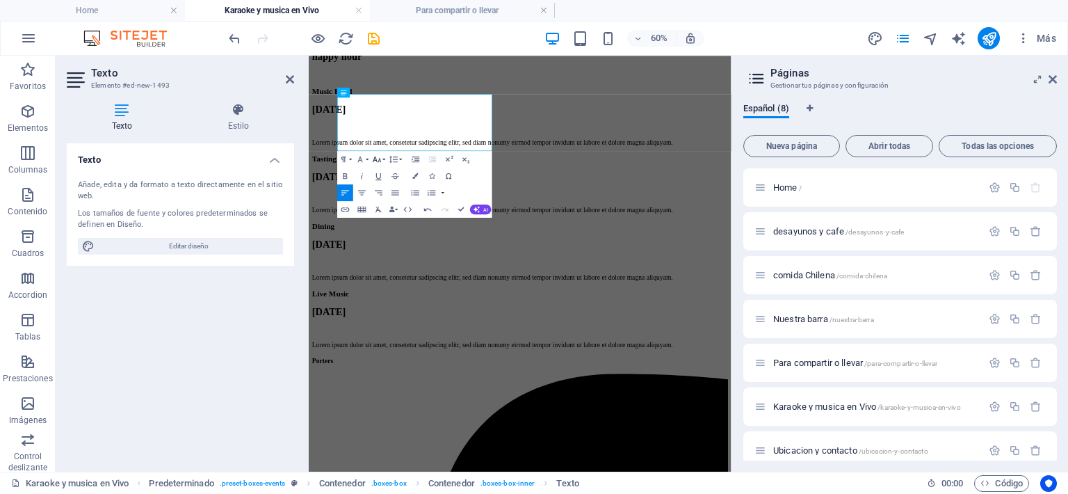
click at [384, 158] on button "Font Size" at bounding box center [379, 159] width 16 height 17
click at [368, 236] on link "48" at bounding box center [372, 233] width 30 height 13
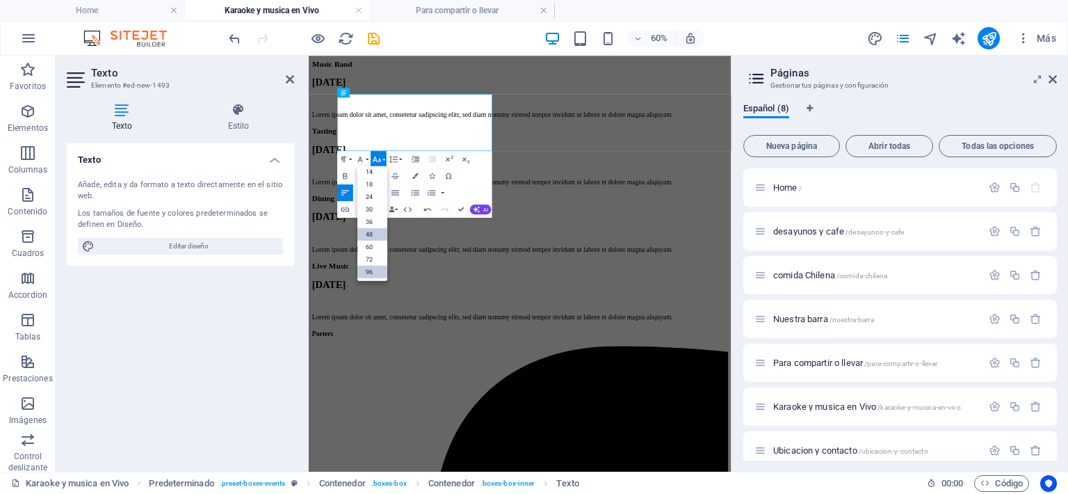
scroll to position [355, 0]
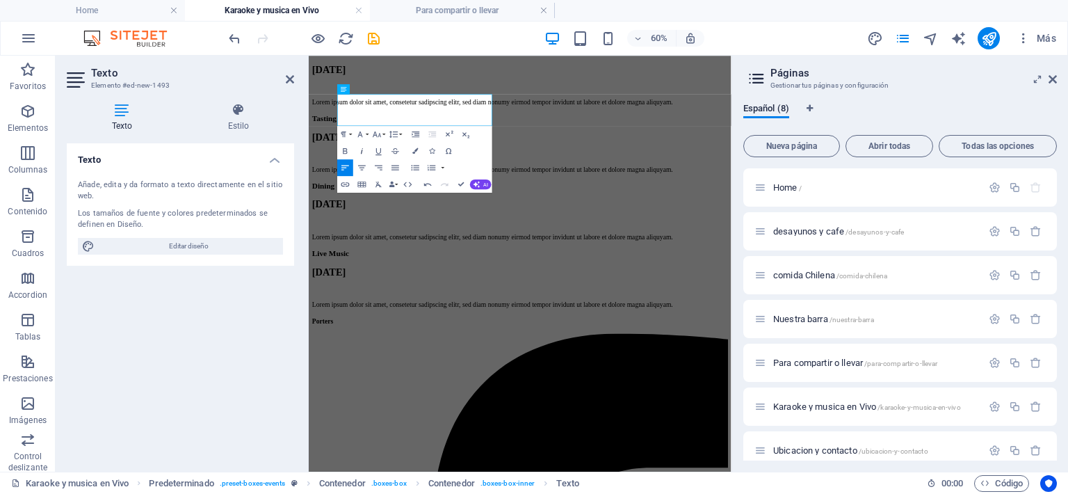
click at [363, 151] on icon "button" at bounding box center [362, 150] width 10 height 10
click at [363, 134] on icon "button" at bounding box center [360, 134] width 10 height 10
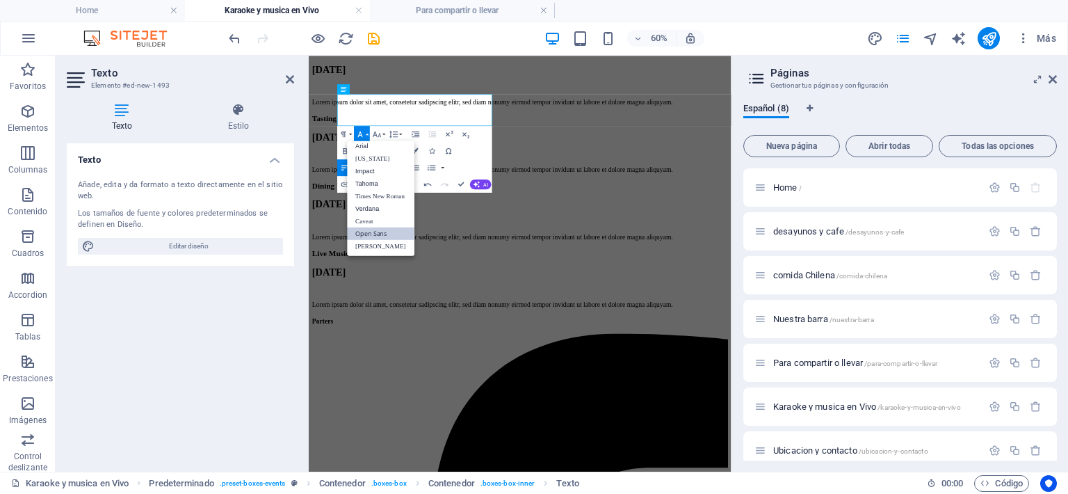
scroll to position [8, 0]
click at [382, 222] on link "Caveat" at bounding box center [381, 220] width 67 height 13
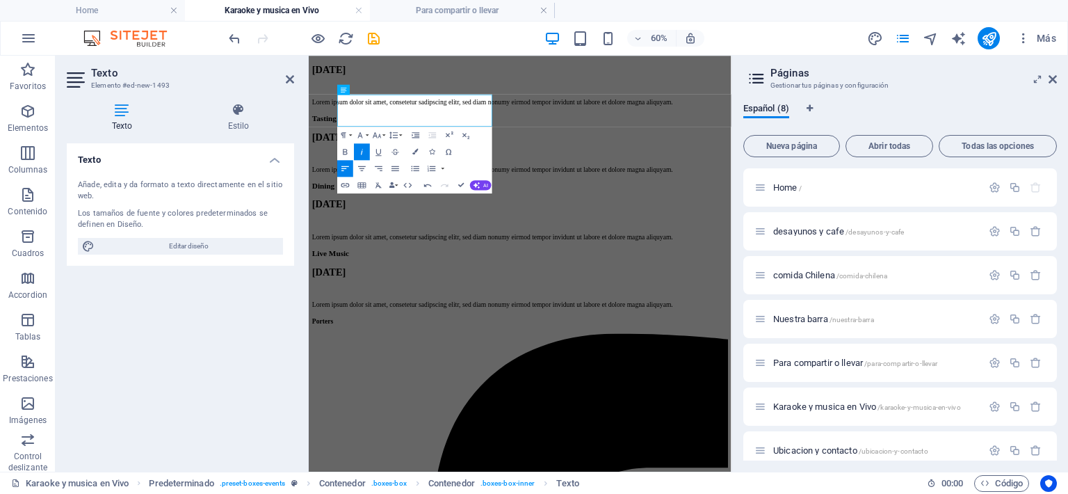
scroll to position [354, 0]
click at [382, 134] on icon "button" at bounding box center [377, 135] width 10 height 10
click at [368, 243] on link "96" at bounding box center [372, 247] width 30 height 13
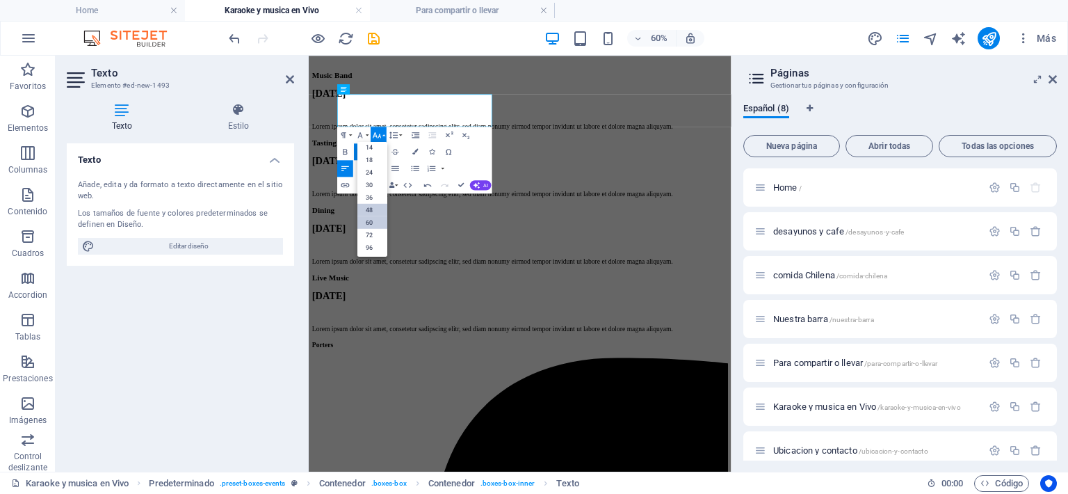
scroll to position [334, 0]
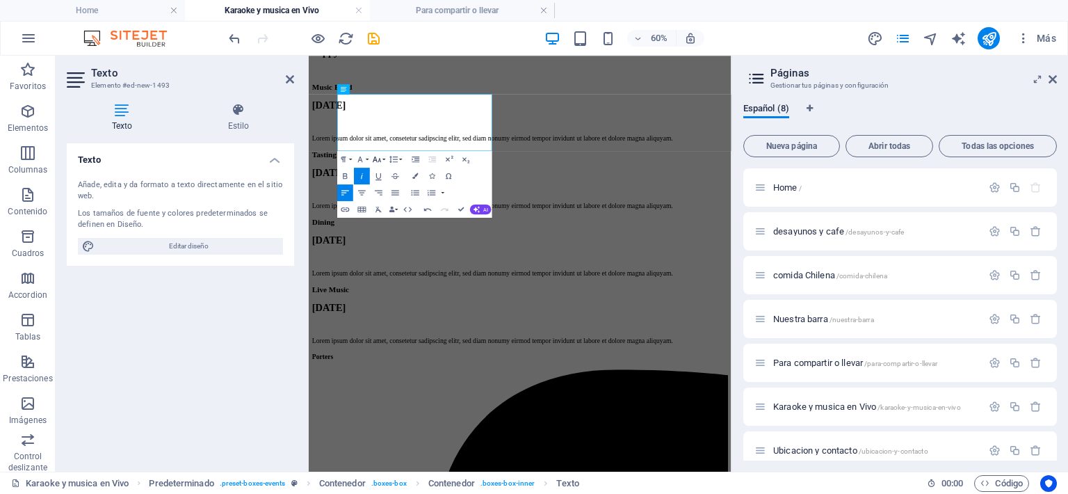
click at [384, 159] on button "Font Size" at bounding box center [379, 159] width 16 height 17
click at [375, 240] on link "60" at bounding box center [372, 246] width 30 height 13
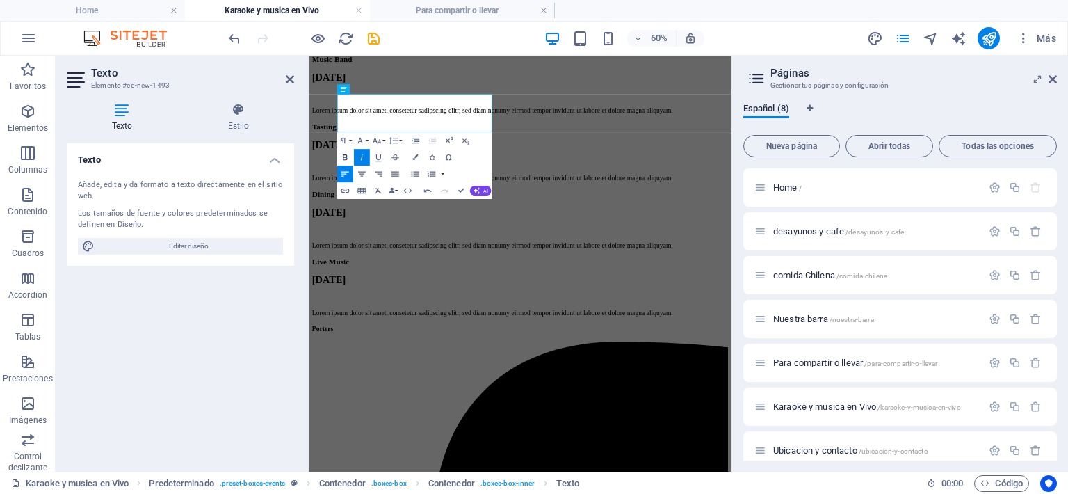
click at [348, 158] on icon "button" at bounding box center [345, 157] width 4 height 6
click at [362, 171] on icon "button" at bounding box center [363, 173] width 8 height 5
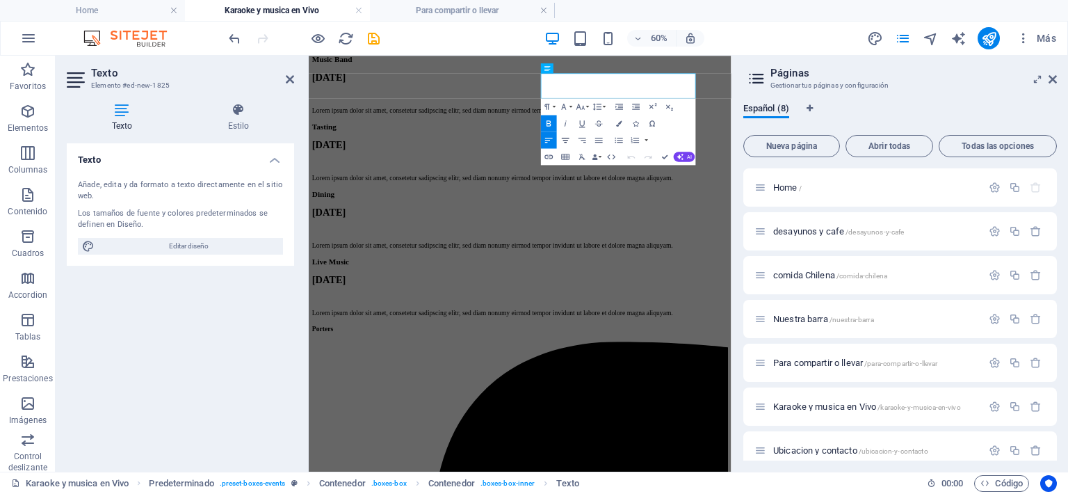
click at [565, 141] on icon "button" at bounding box center [566, 139] width 8 height 5
click at [539, 153] on div "Music Band Sep 27 Lorem ipsum dolor sit amet, consetetur sadipscing elitr, sed …" at bounding box center [660, 103] width 693 height 99
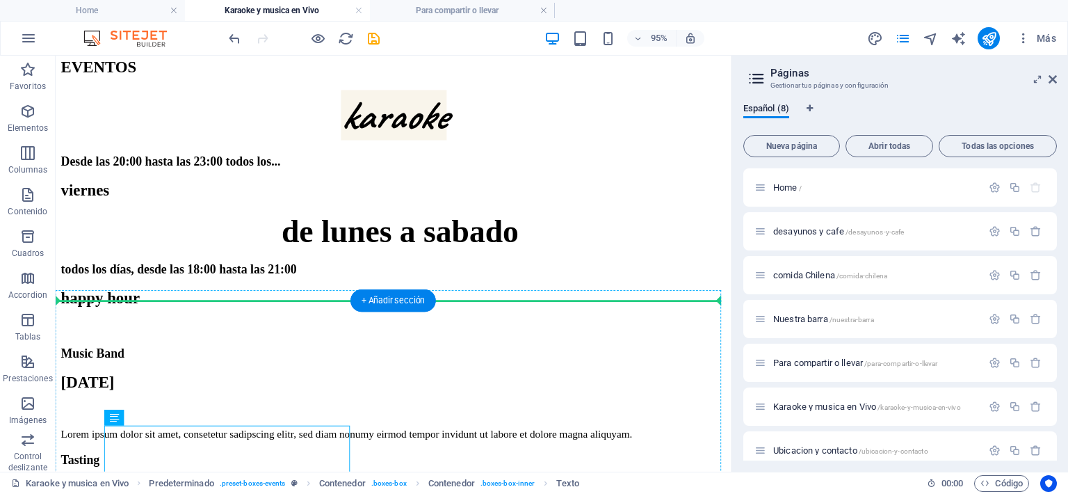
scroll to position [53, 0]
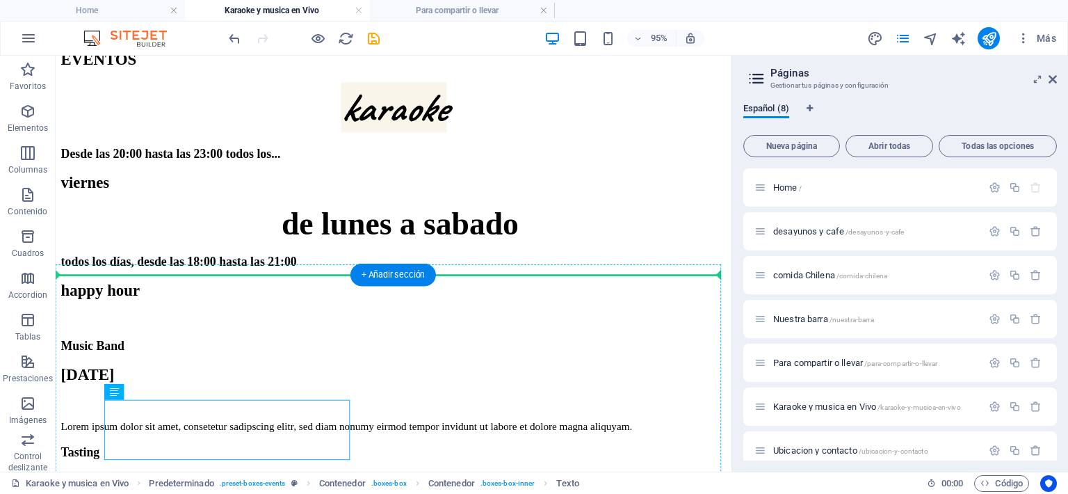
drag, startPoint x: 209, startPoint y: 164, endPoint x: 174, endPoint y: 431, distance: 269.2
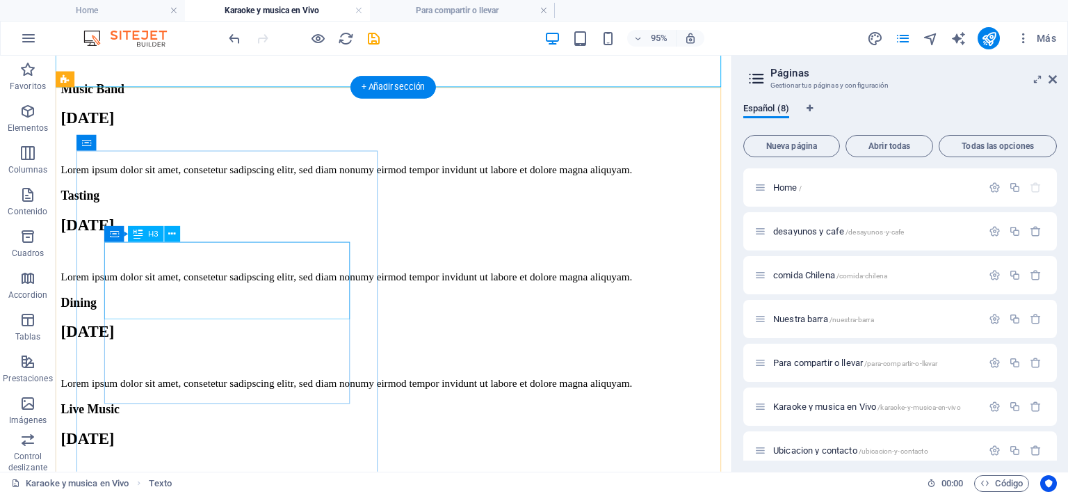
scroll to position [261, 0]
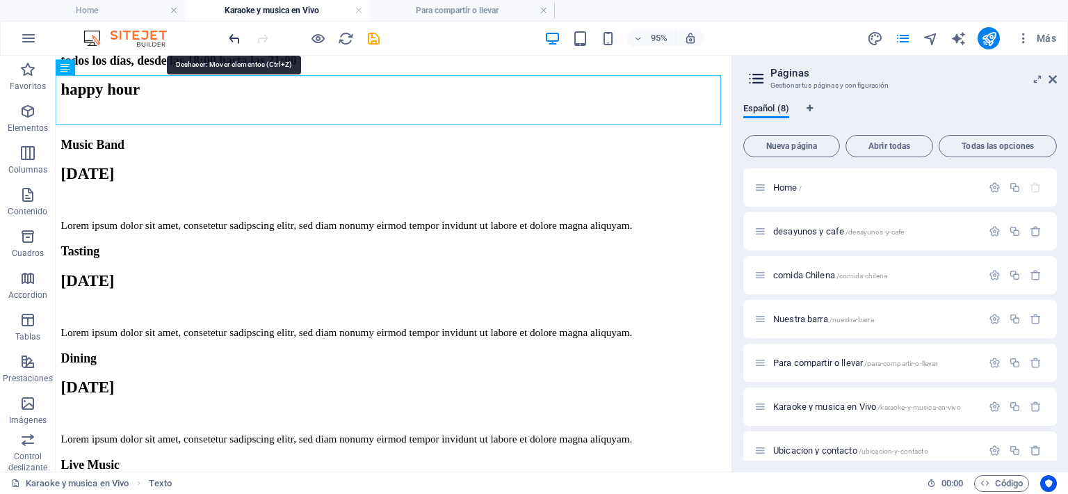
click at [232, 33] on icon "undo" at bounding box center [235, 39] width 16 height 16
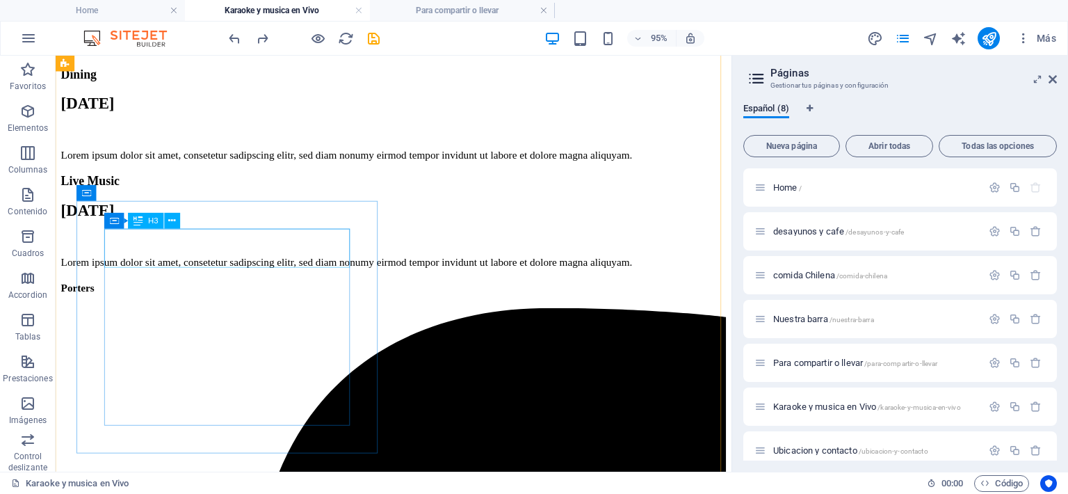
scroll to position [539, 0]
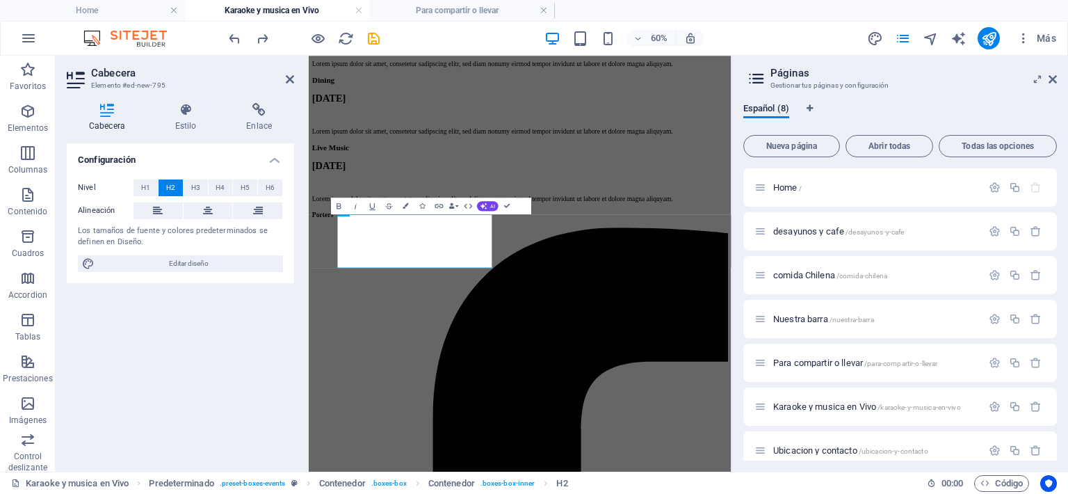
scroll to position [0, 10]
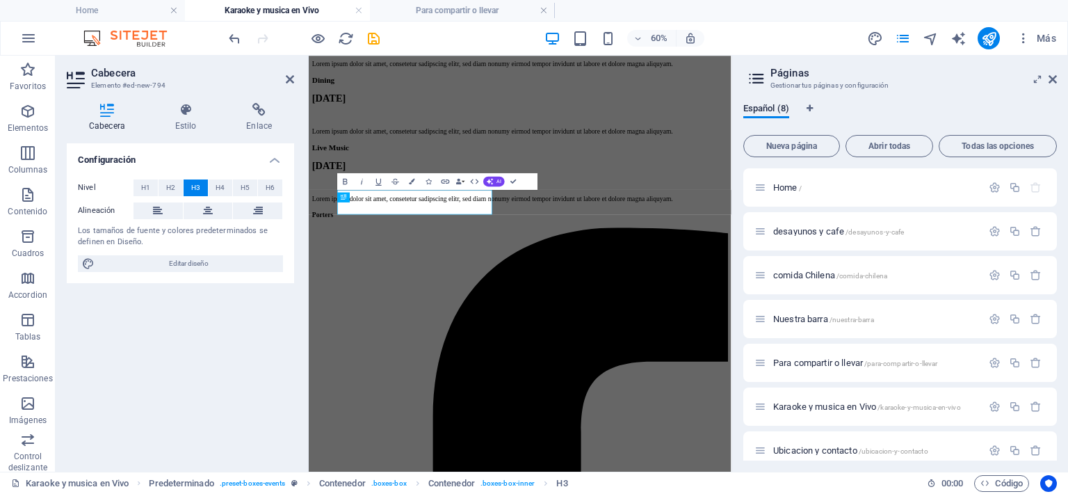
scroll to position [0, 0]
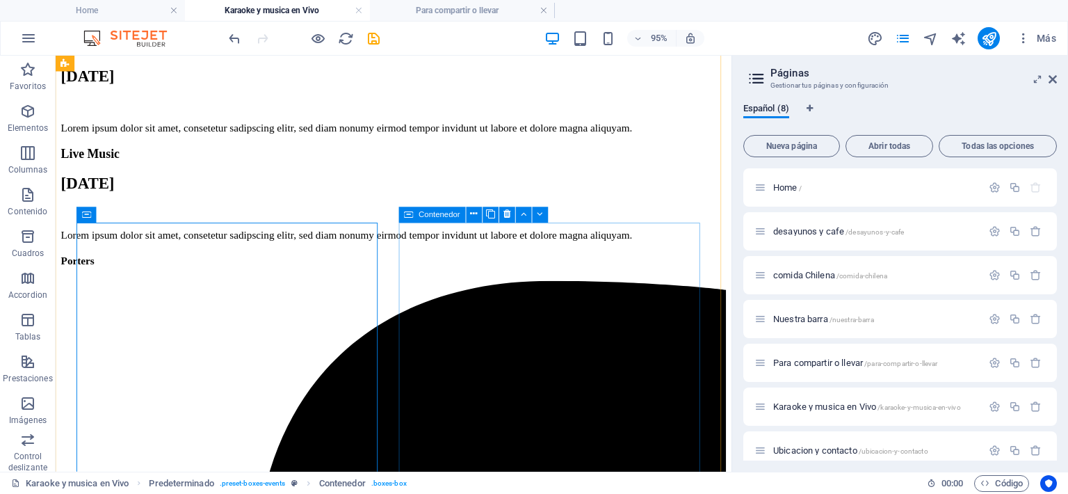
scroll to position [609, 0]
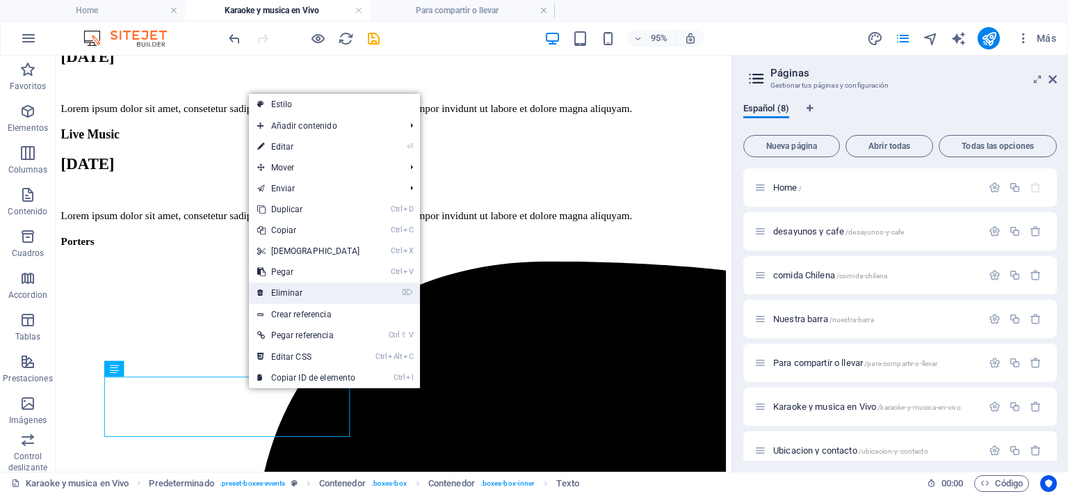
click at [317, 288] on link "⌦ Eliminar" at bounding box center [309, 292] width 120 height 21
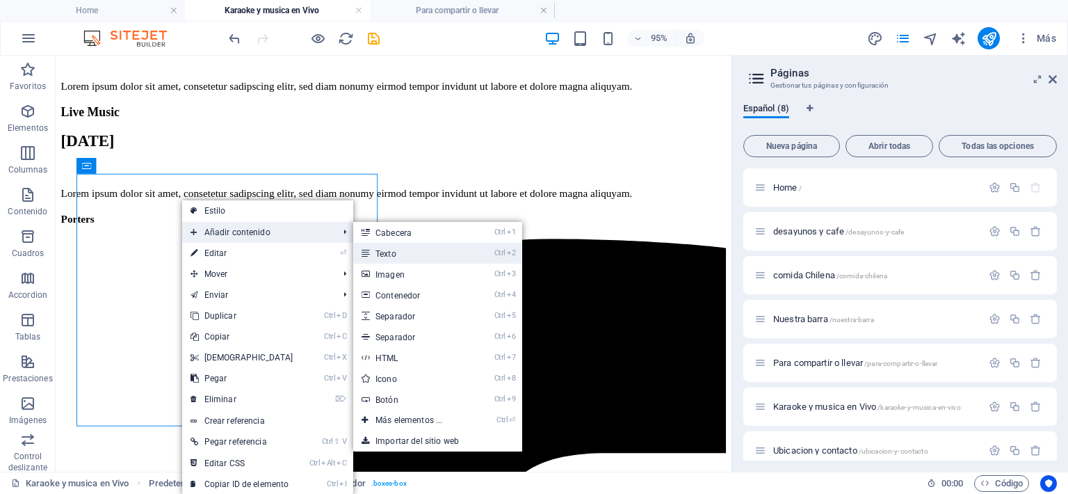
click at [398, 256] on link "Ctrl 2 Texto" at bounding box center [411, 253] width 117 height 21
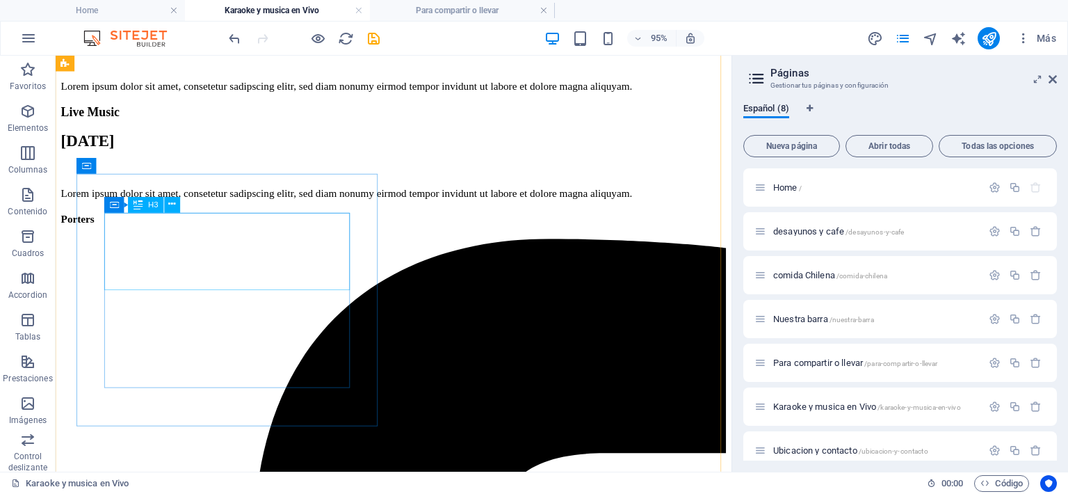
drag, startPoint x: 244, startPoint y: 254, endPoint x: 193, endPoint y: 199, distance: 75.2
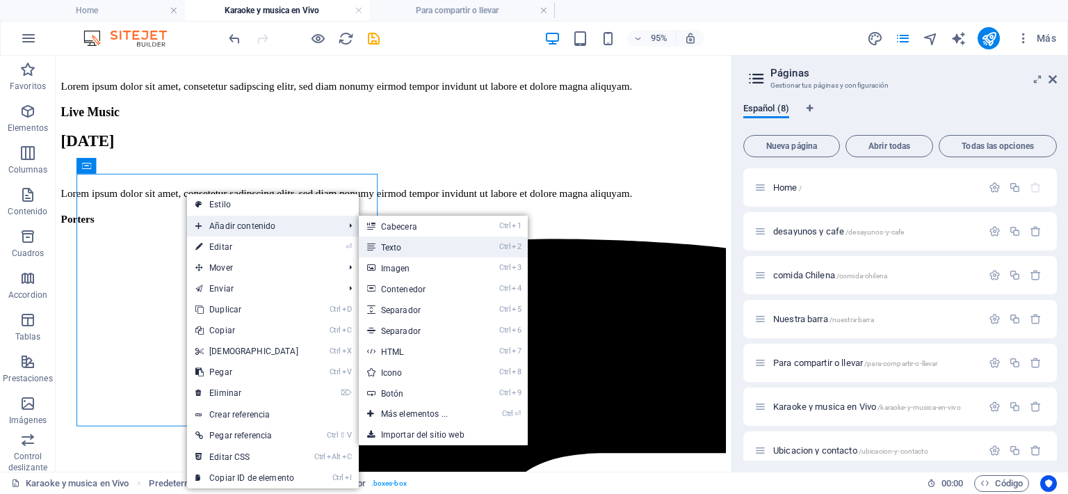
click at [400, 245] on link "Ctrl 2 Texto" at bounding box center [417, 246] width 117 height 21
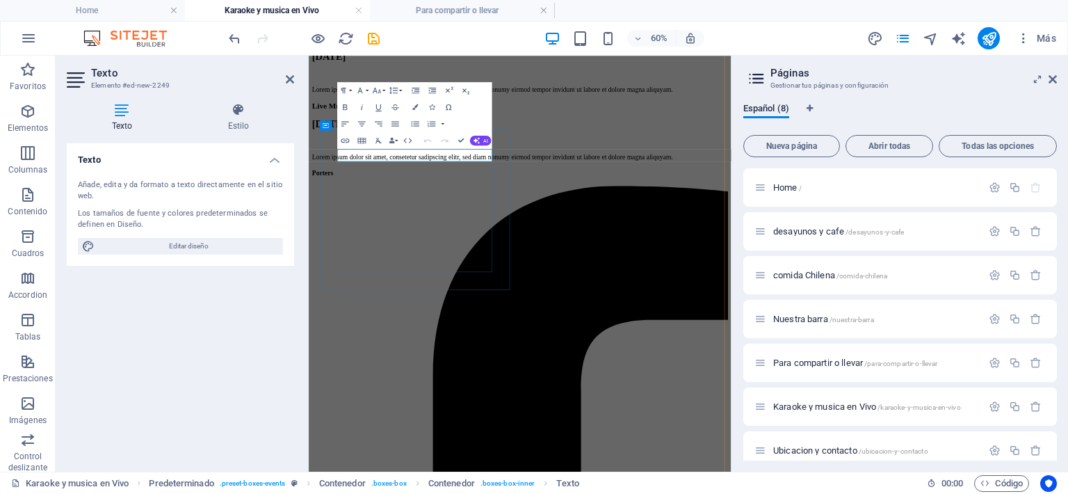
drag, startPoint x: 557, startPoint y: 220, endPoint x: 407, endPoint y: 220, distance: 150.1
drag, startPoint x: 534, startPoint y: 220, endPoint x: 409, endPoint y: 211, distance: 124.7
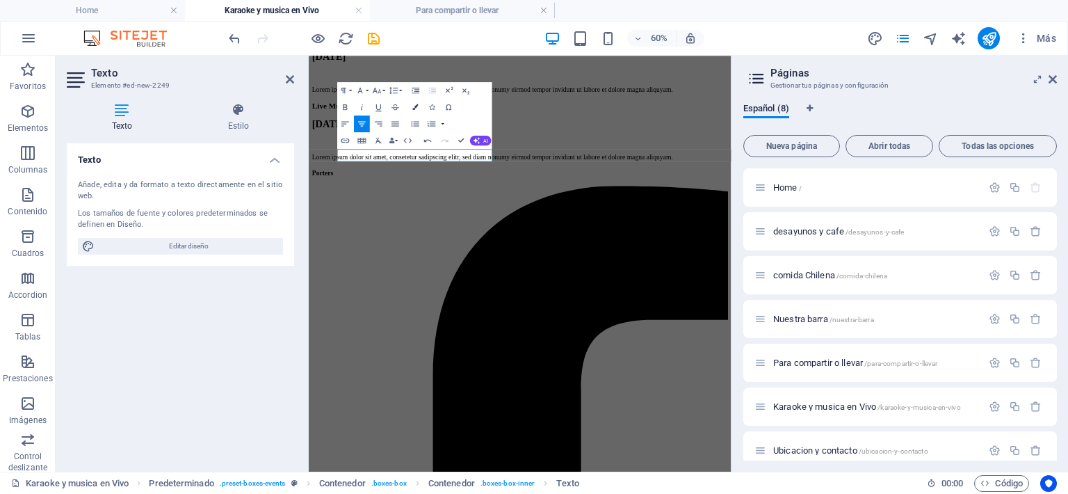
click at [412, 106] on button "Colors" at bounding box center [415, 107] width 16 height 17
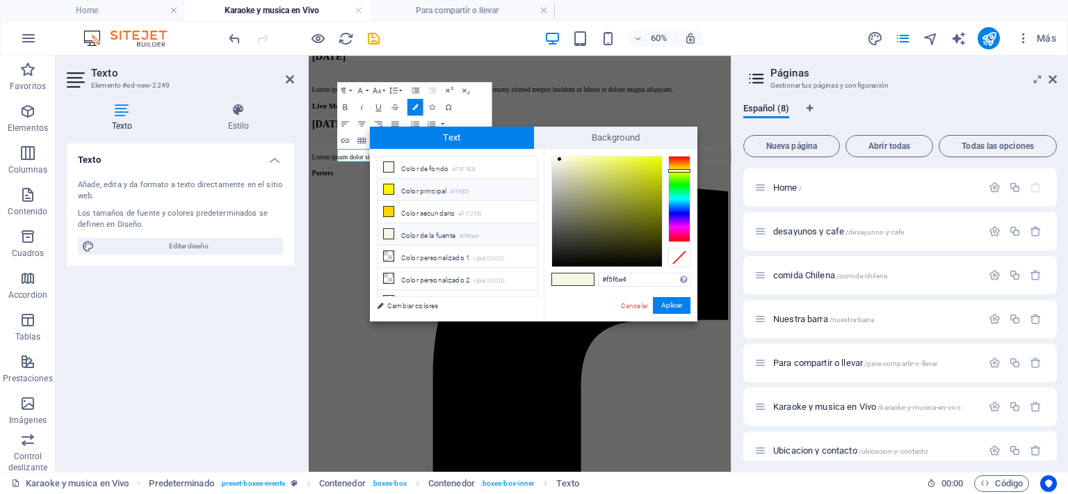
click at [407, 185] on li "Color principal #fff600" at bounding box center [457, 190] width 160 height 22
type input "#fff600"
click at [664, 302] on button "Aplicar" at bounding box center [672, 305] width 38 height 17
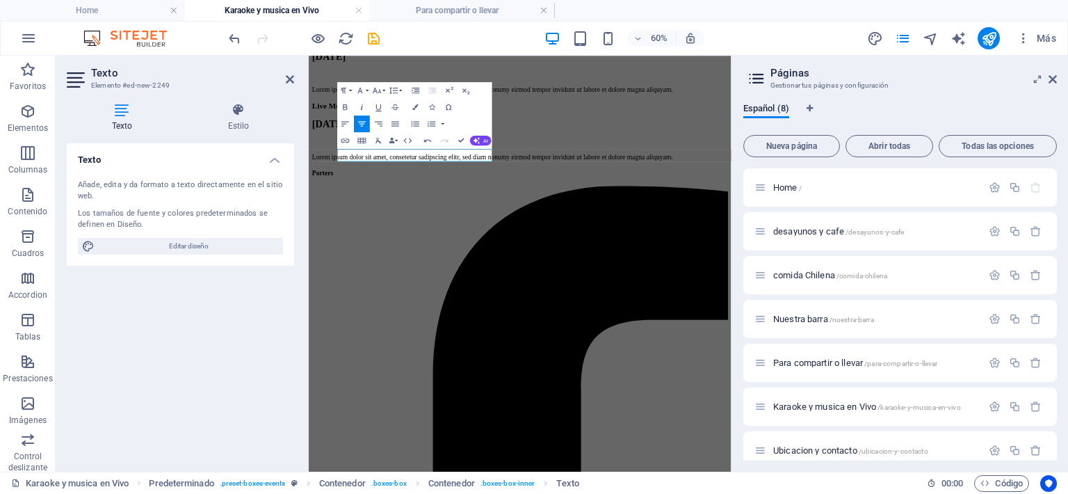
click at [361, 107] on icon "button" at bounding box center [362, 106] width 10 height 10
click at [385, 87] on button "Font Size" at bounding box center [379, 90] width 16 height 17
click at [373, 190] on link "24" at bounding box center [372, 194] width 30 height 13
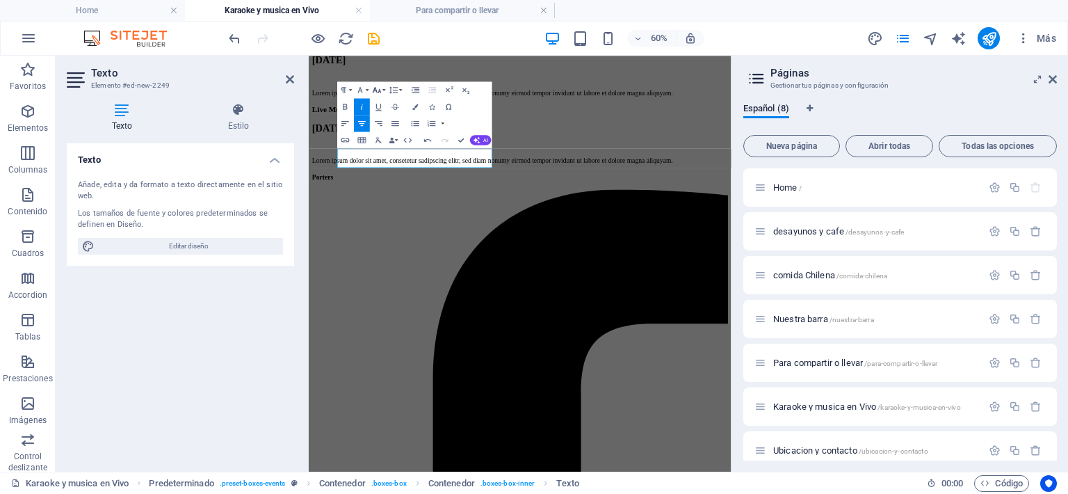
click at [384, 86] on button "Font Size" at bounding box center [379, 89] width 16 height 17
click at [372, 208] on link "30" at bounding box center [372, 206] width 30 height 13
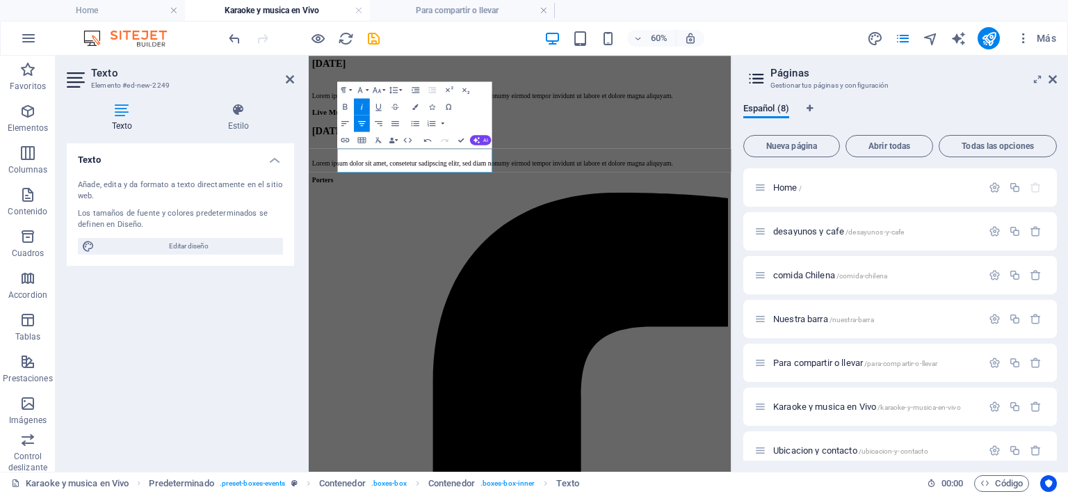
click at [386, 87] on div "Paragraph Format Normal Heading 1 Heading 2 Heading 3 Heading 4 Heading 5 Headi…" at bounding box center [371, 89] width 66 height 17
click at [383, 88] on button "Font Size" at bounding box center [379, 89] width 16 height 17
click at [372, 165] on link "48" at bounding box center [372, 164] width 30 height 13
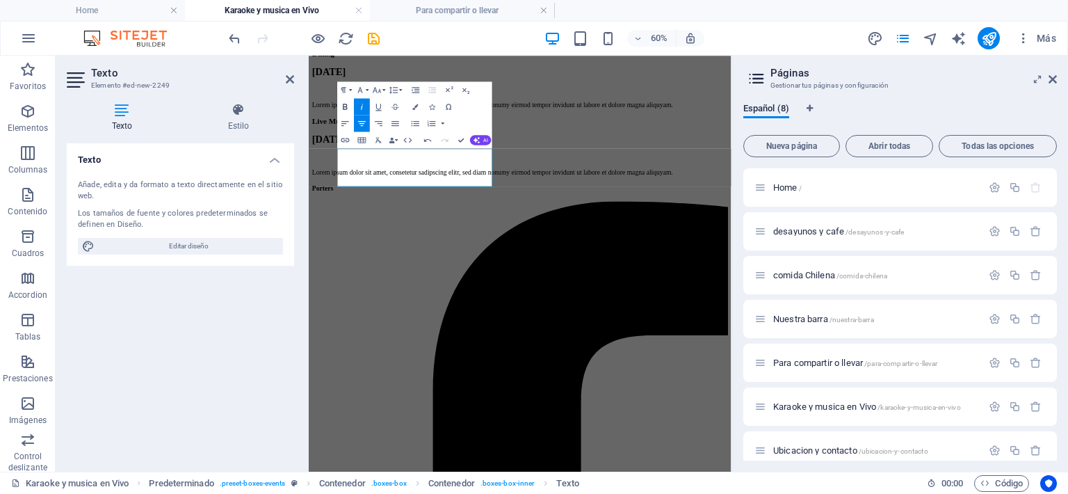
click at [345, 105] on icon "button" at bounding box center [346, 106] width 10 height 10
click at [348, 90] on icon "button" at bounding box center [344, 90] width 10 height 10
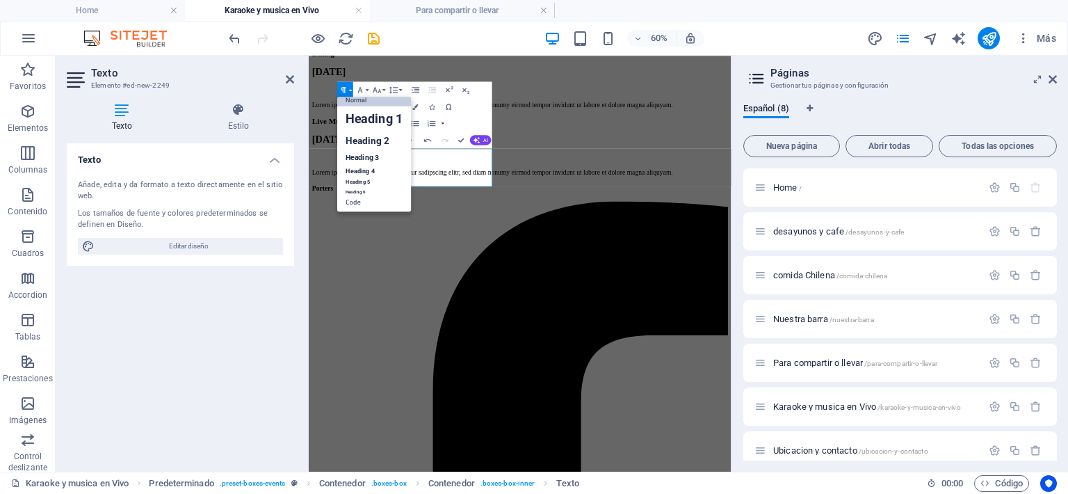
scroll to position [11, 0]
click at [357, 155] on link "Heading 3" at bounding box center [375, 156] width 74 height 15
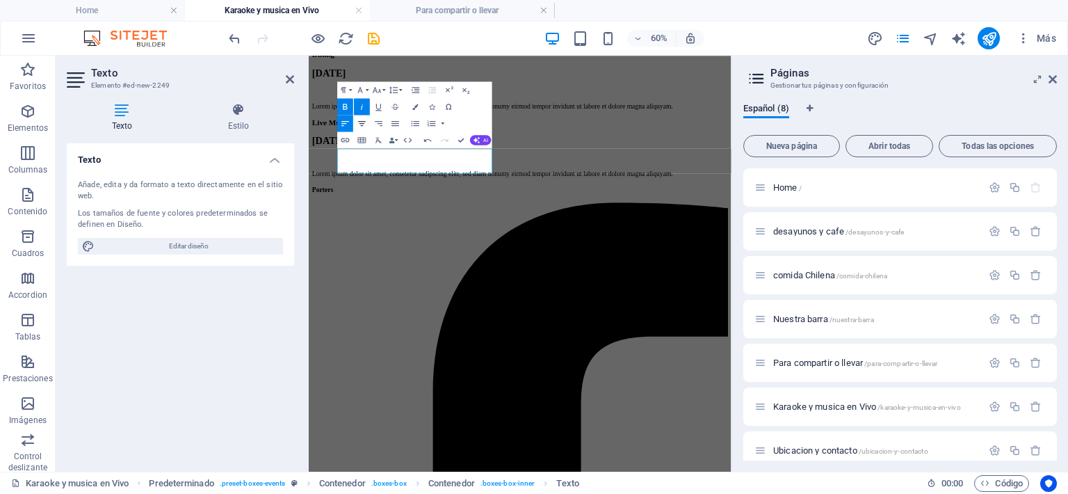
click at [359, 117] on button "Align Center" at bounding box center [363, 123] width 16 height 17
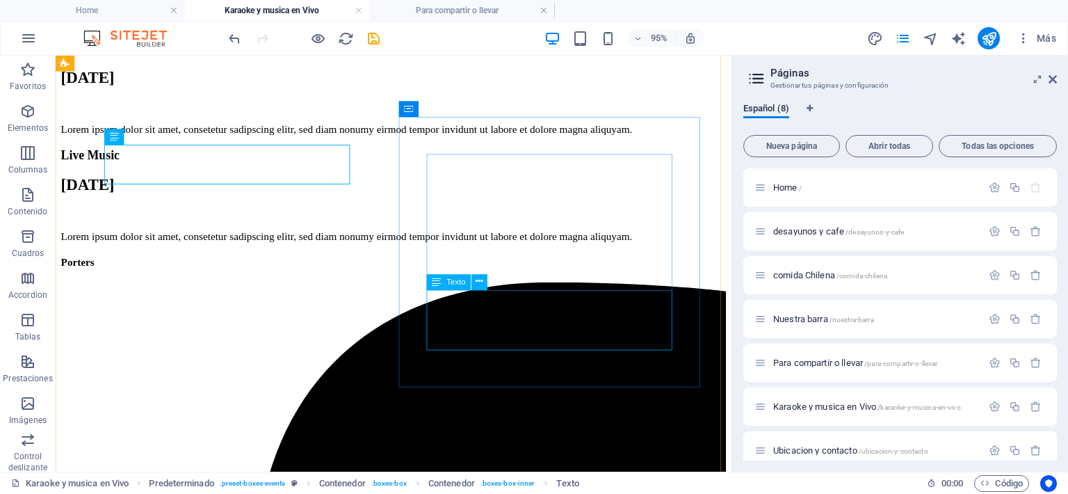
scroll to position [609, 0]
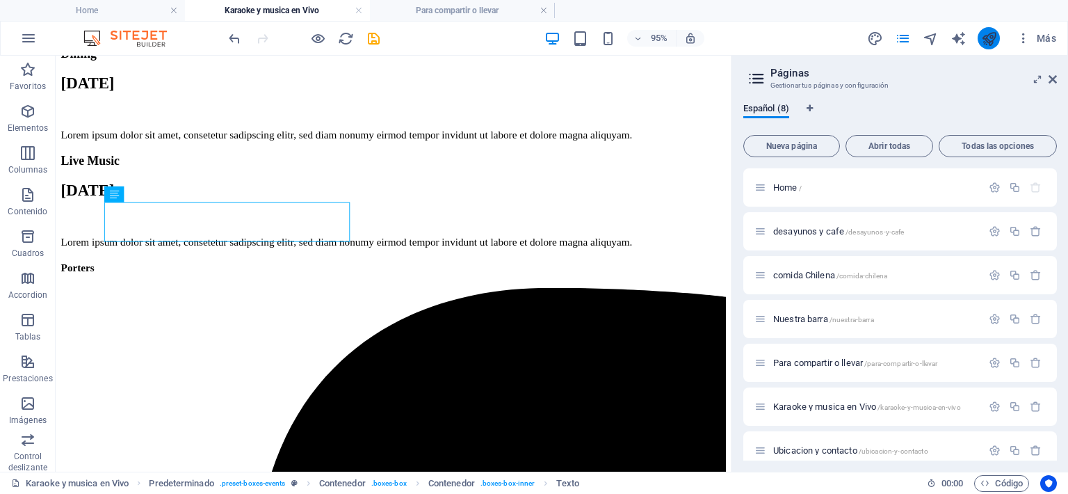
click at [994, 40] on icon "publish" at bounding box center [989, 39] width 16 height 16
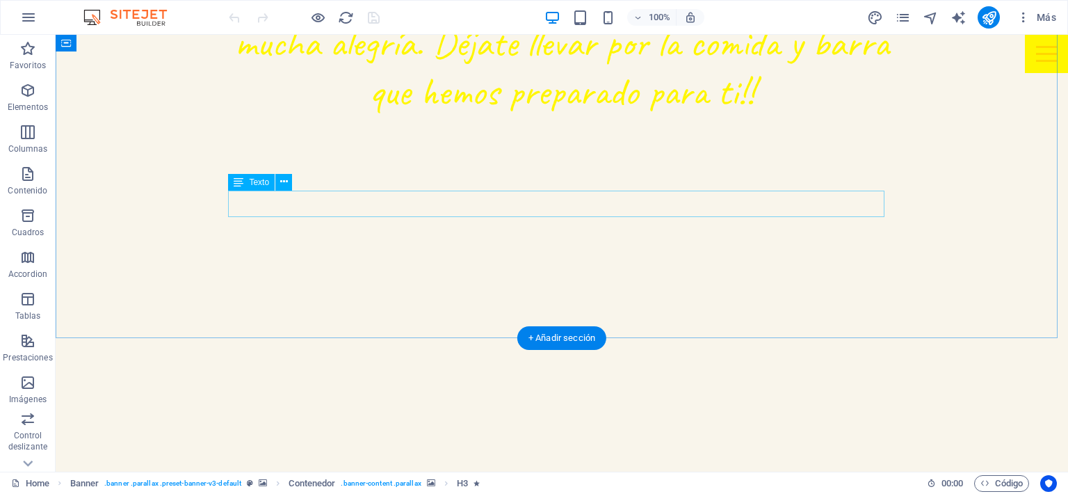
scroll to position [1112, 0]
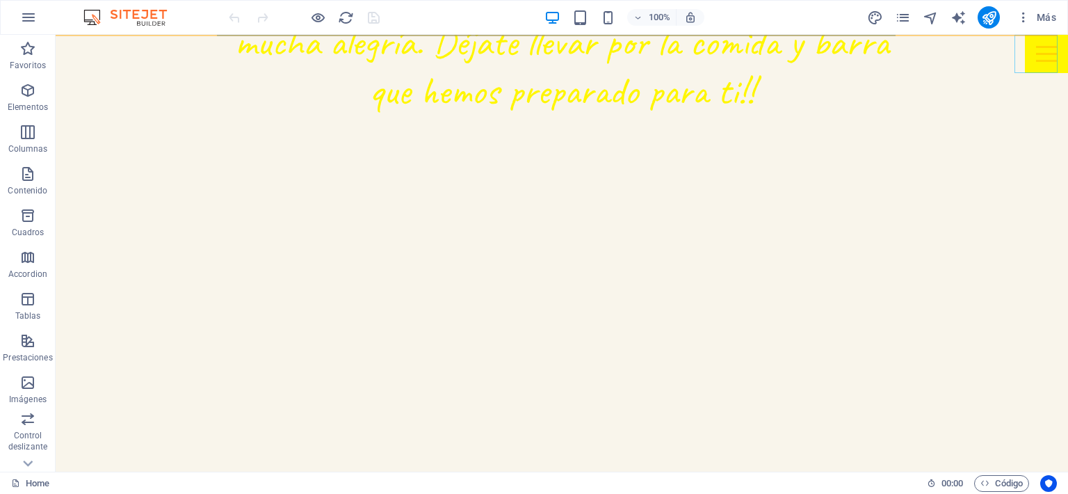
click at [1050, 60] on div at bounding box center [1046, 54] width 43 height 38
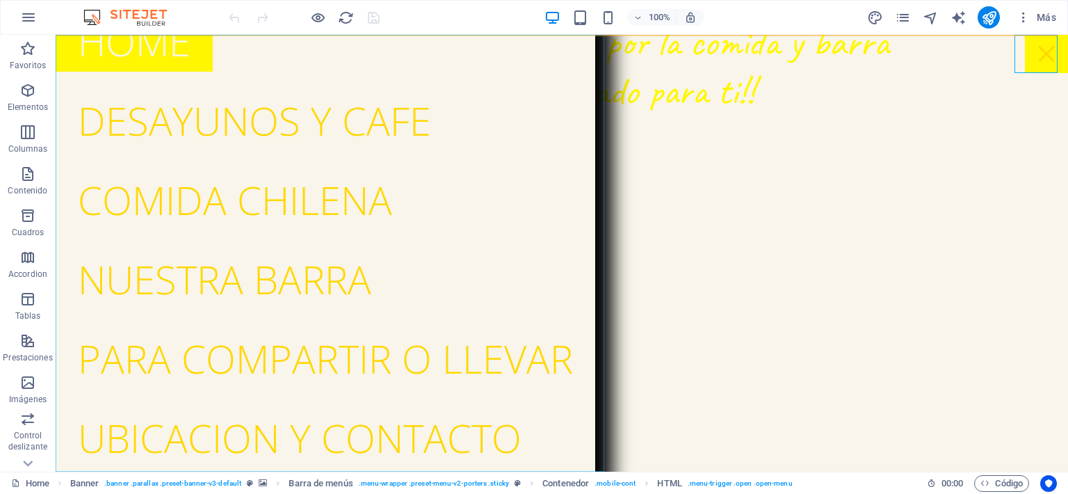
scroll to position [0, 0]
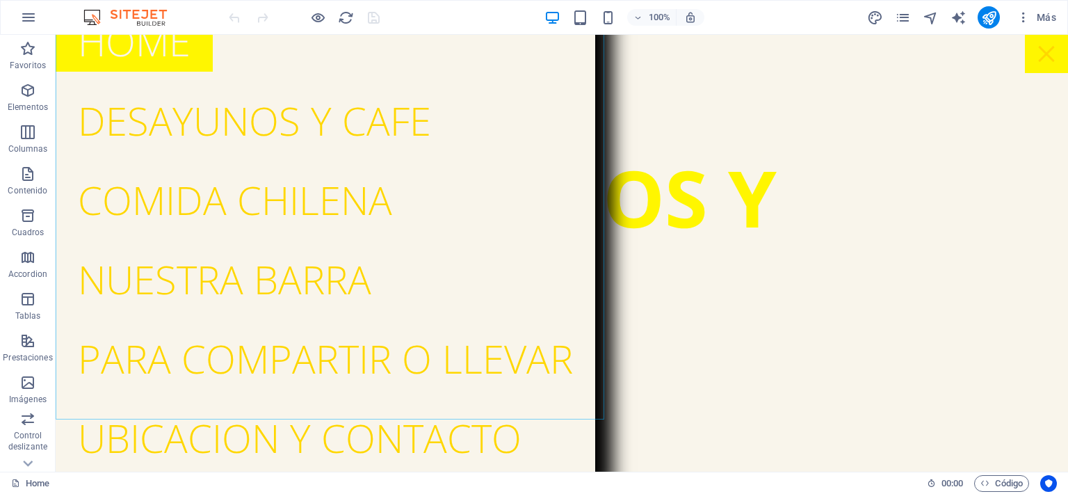
scroll to position [1738, 0]
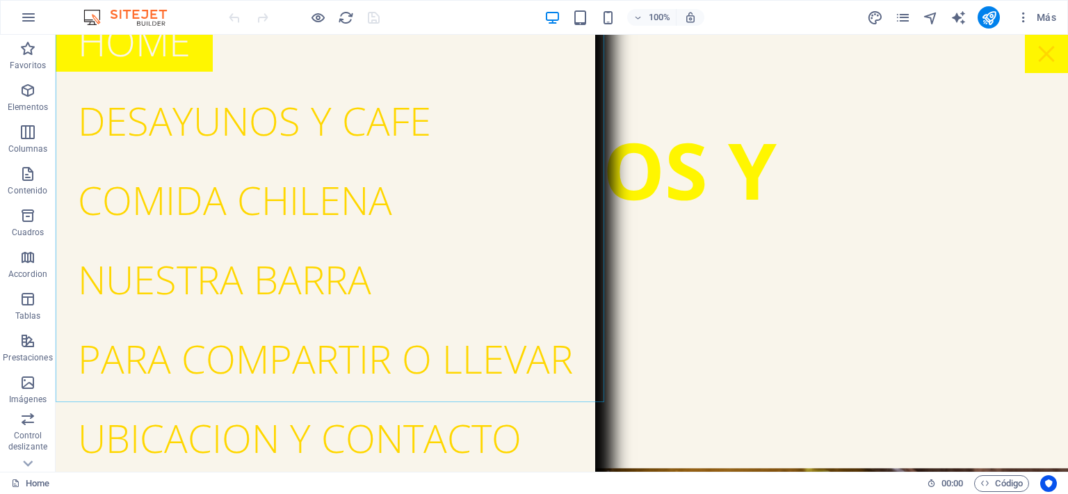
click at [409, 436] on nav "Home desayunos y cafe comida Chilena Nuestra barra Para compartir o llevar Ubic…" at bounding box center [325, 253] width 539 height 437
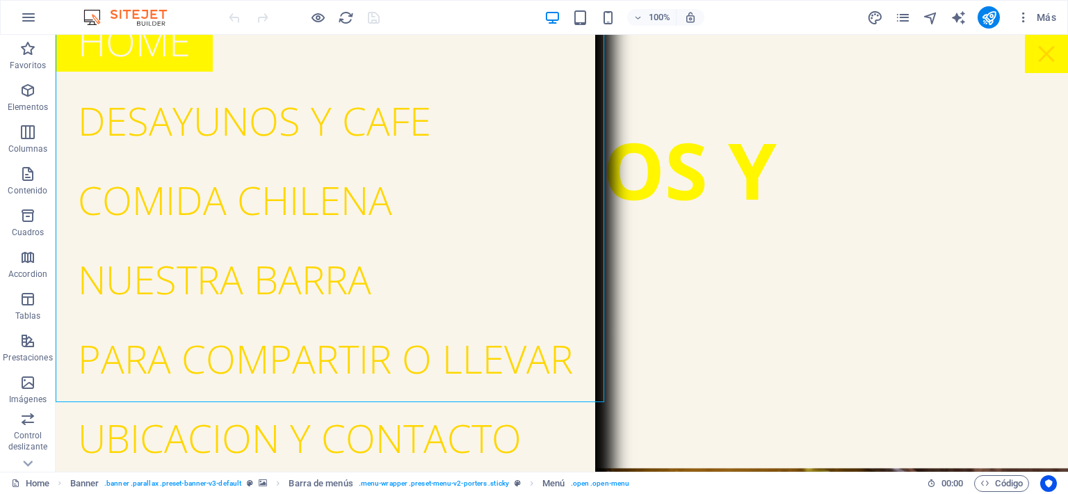
click at [314, 434] on nav "Home desayunos y cafe comida Chilena Nuestra barra Para compartir o llevar Ubic…" at bounding box center [325, 253] width 539 height 437
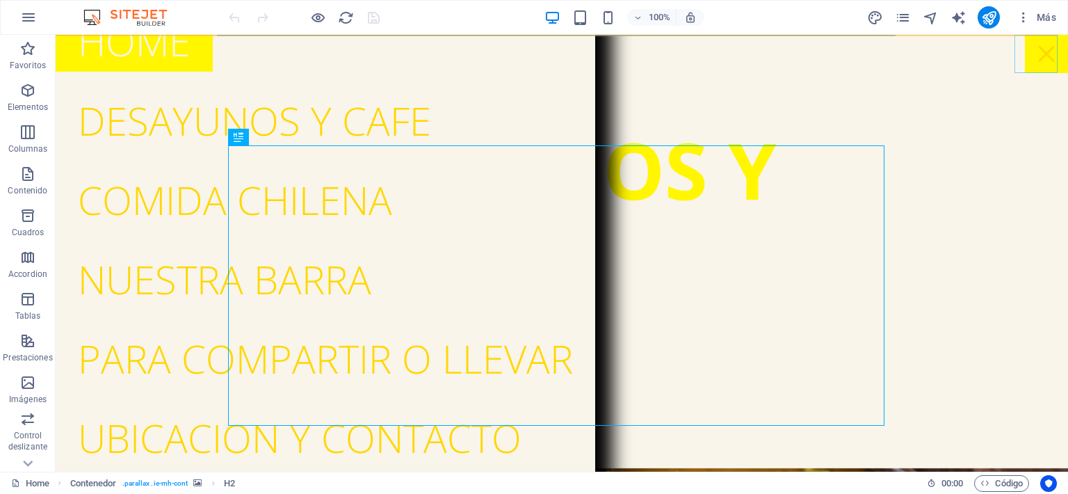
click at [1041, 57] on div at bounding box center [1046, 54] width 43 height 38
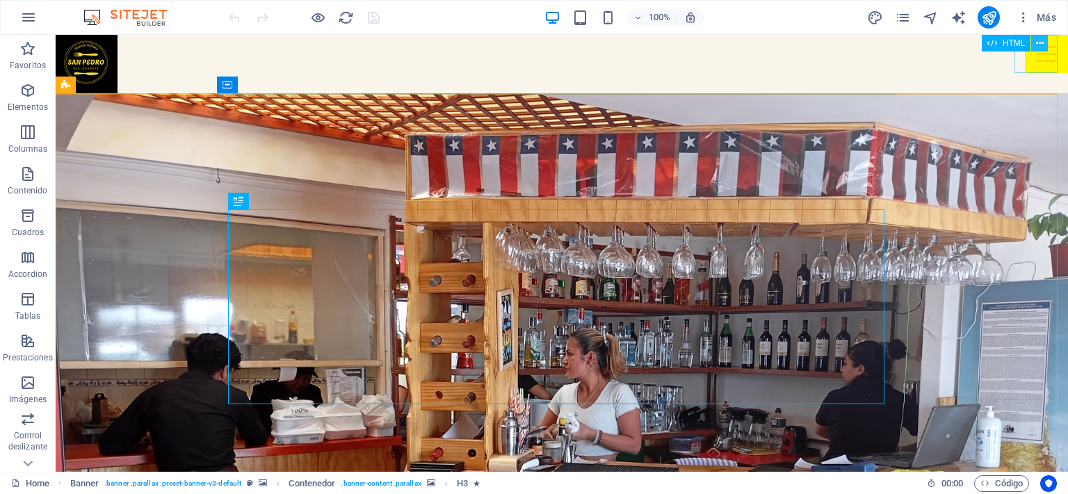
click at [1033, 51] on button at bounding box center [1039, 43] width 17 height 17
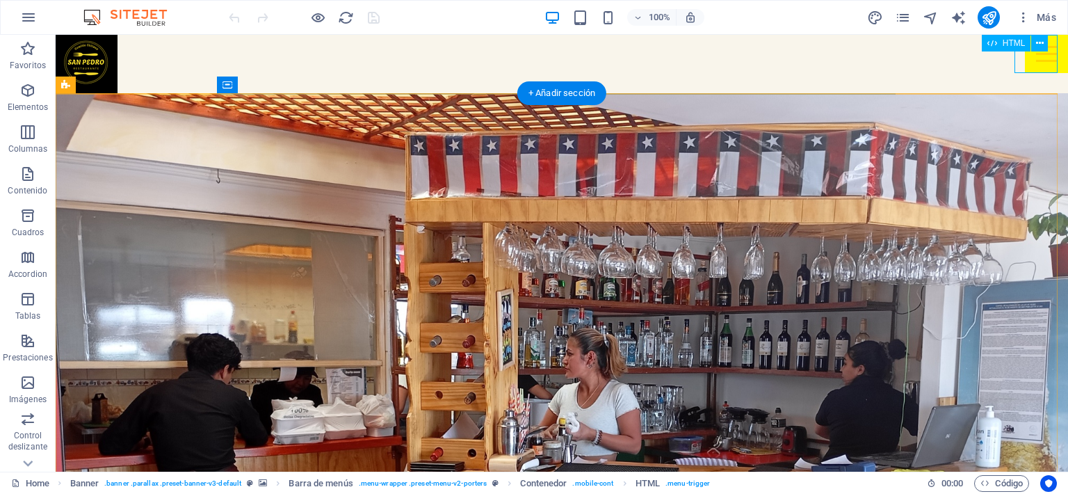
click at [1032, 65] on div at bounding box center [1046, 54] width 43 height 38
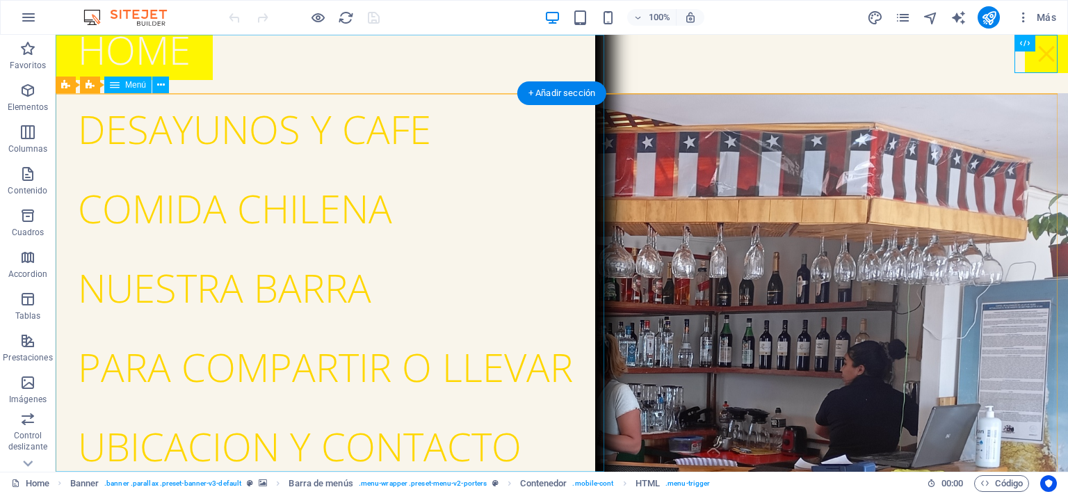
scroll to position [28, 0]
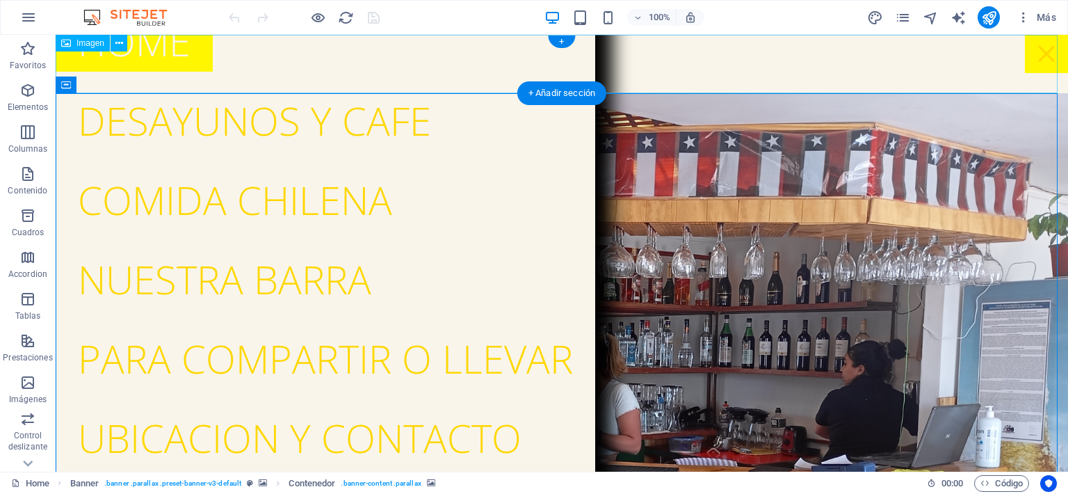
drag, startPoint x: 695, startPoint y: 34, endPoint x: 642, endPoint y: 6, distance: 60.0
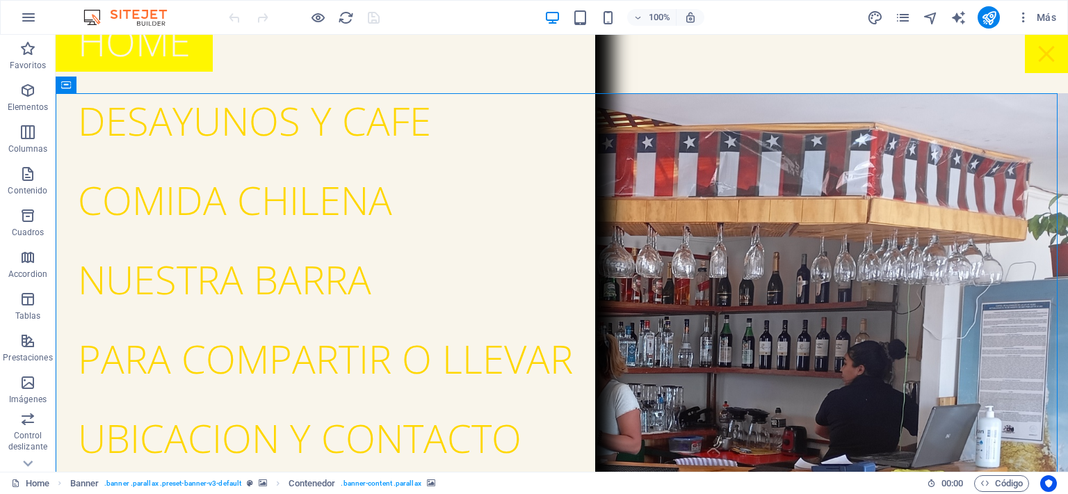
click at [695, 34] on header "100% Más" at bounding box center [534, 17] width 1068 height 35
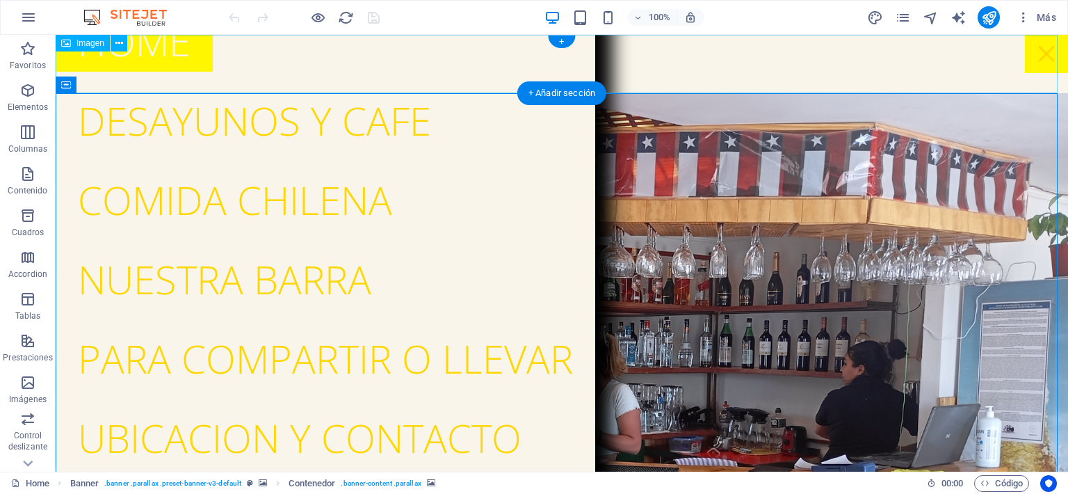
click at [699, 44] on figure at bounding box center [562, 64] width 1012 height 58
drag, startPoint x: 699, startPoint y: 44, endPoint x: 706, endPoint y: 52, distance: 10.3
click at [699, 45] on figure at bounding box center [562, 64] width 1012 height 58
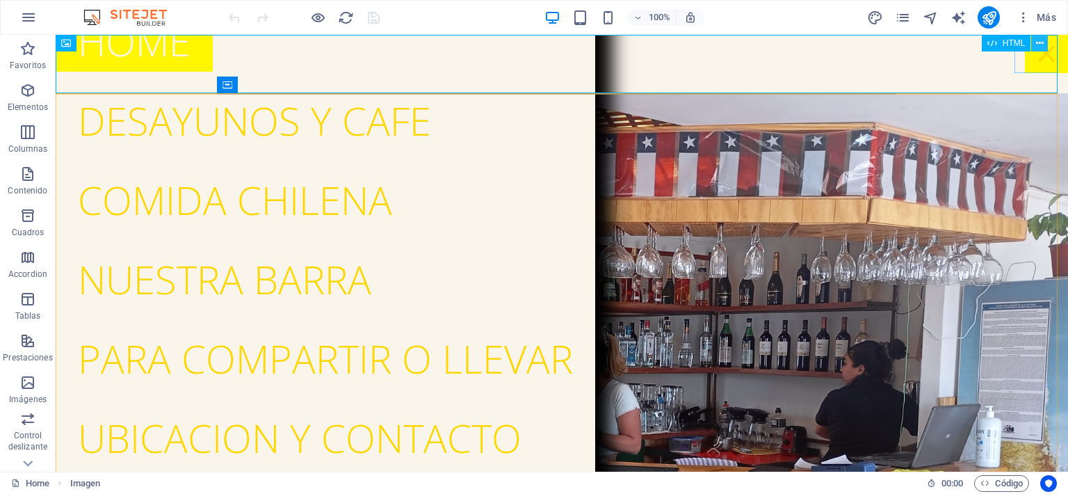
click at [1040, 50] on icon at bounding box center [1040, 43] width 8 height 15
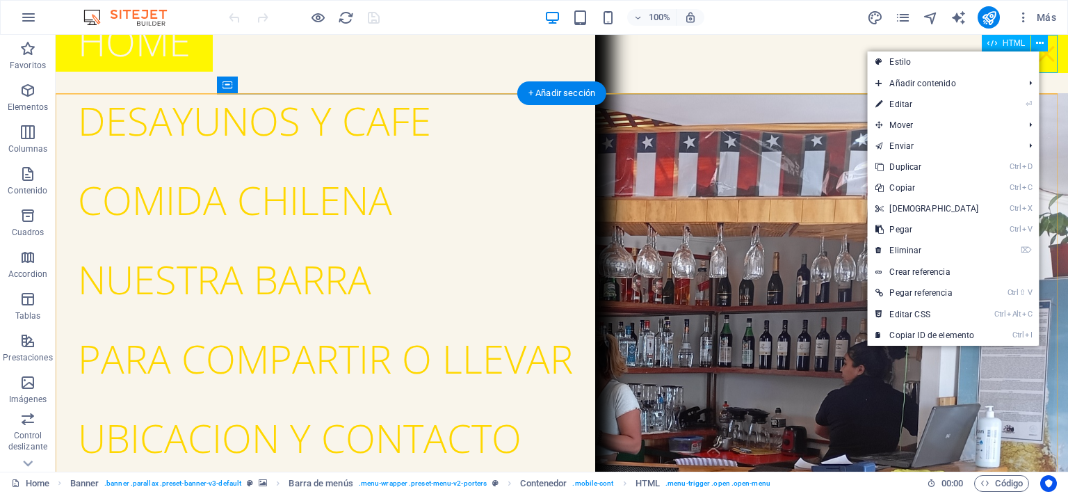
click at [1057, 59] on div at bounding box center [1046, 54] width 43 height 38
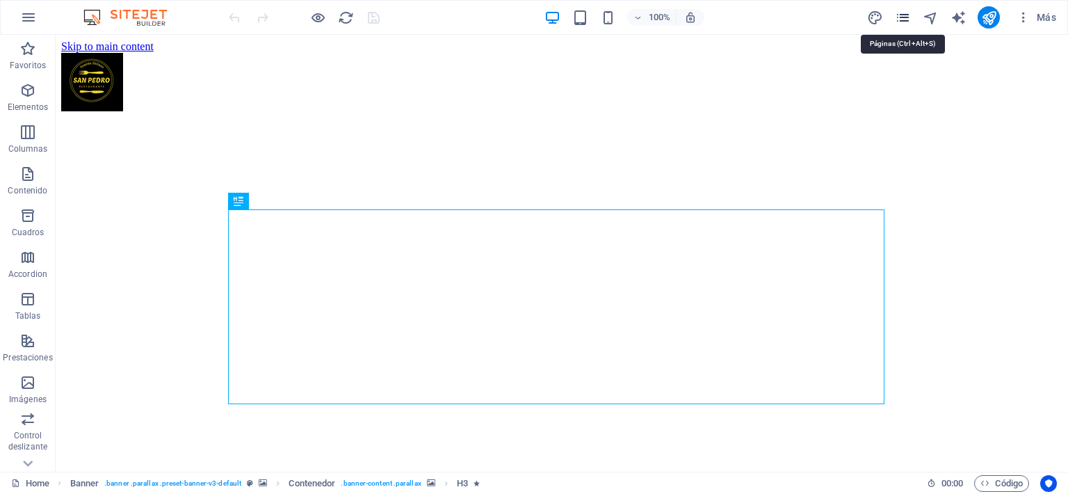
click at [900, 23] on icon "pages" at bounding box center [903, 18] width 16 height 16
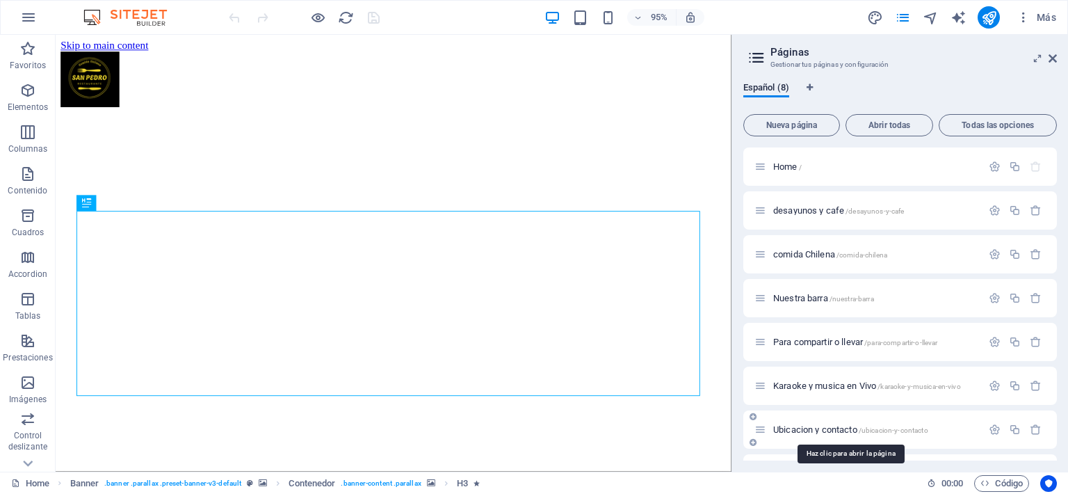
click at [831, 425] on span "Ubicacion y contacto /ubicacion-y-contacto" at bounding box center [850, 429] width 155 height 10
